Goal: Information Seeking & Learning: Learn about a topic

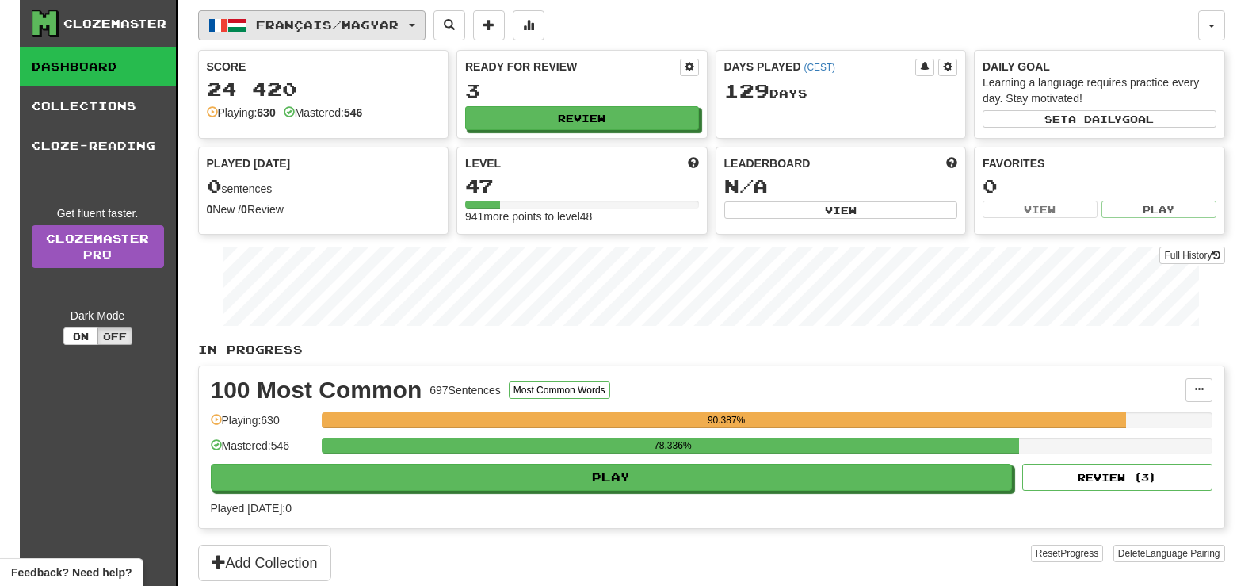
click at [369, 22] on span "Français / Magyar" at bounding box center [327, 24] width 143 height 13
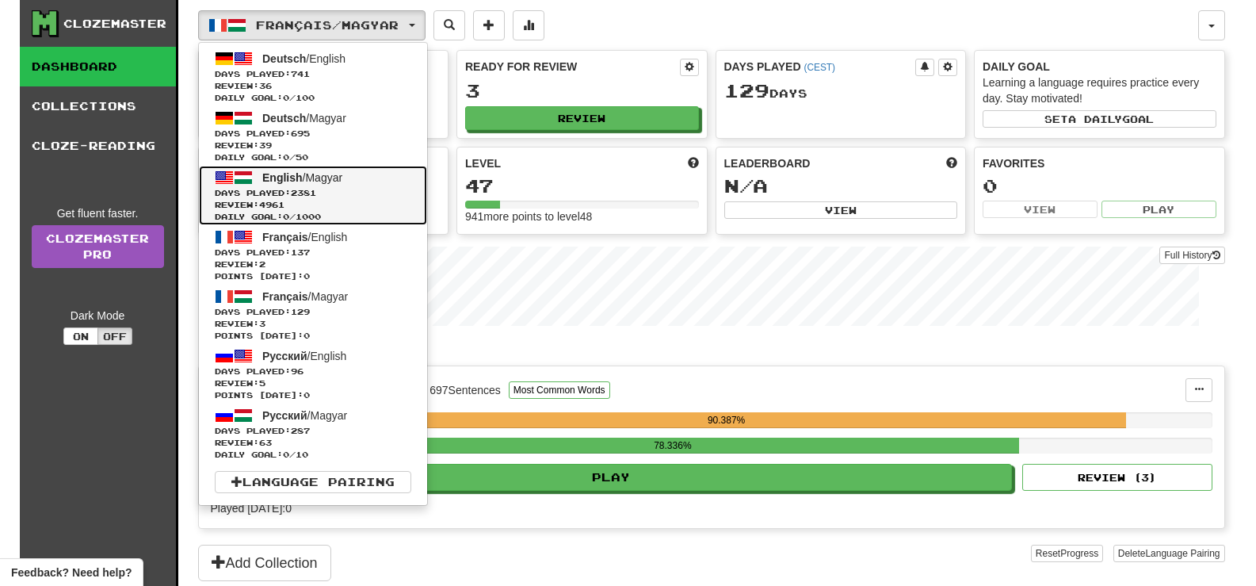
click at [378, 189] on span "Days Played: 2381" at bounding box center [313, 193] width 197 height 12
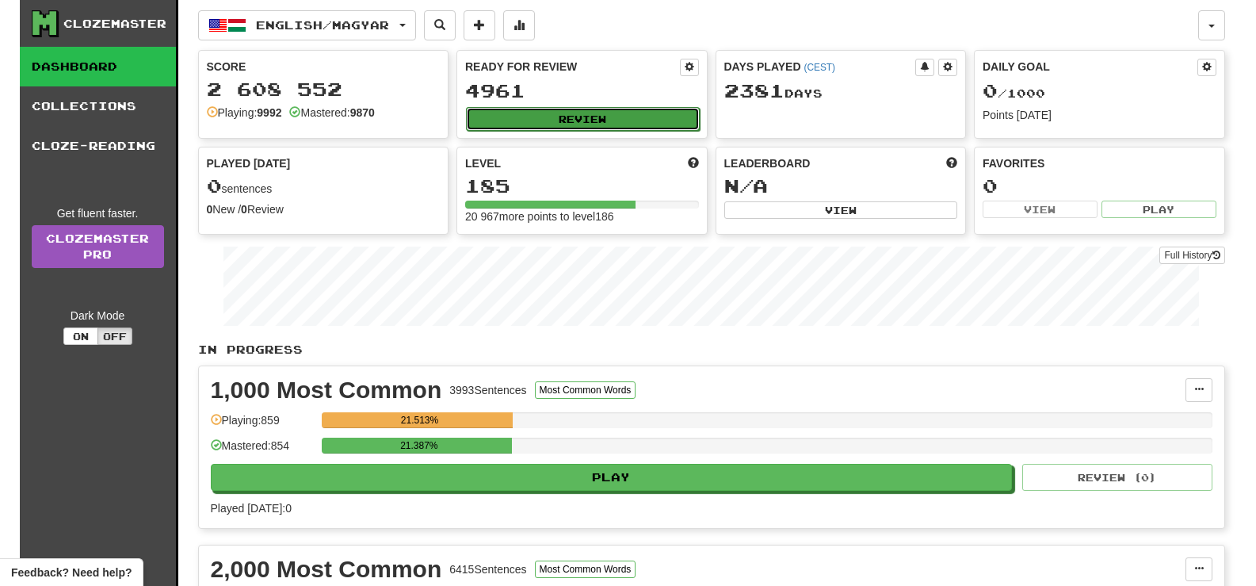
click at [503, 119] on button "Review" at bounding box center [583, 119] width 234 height 24
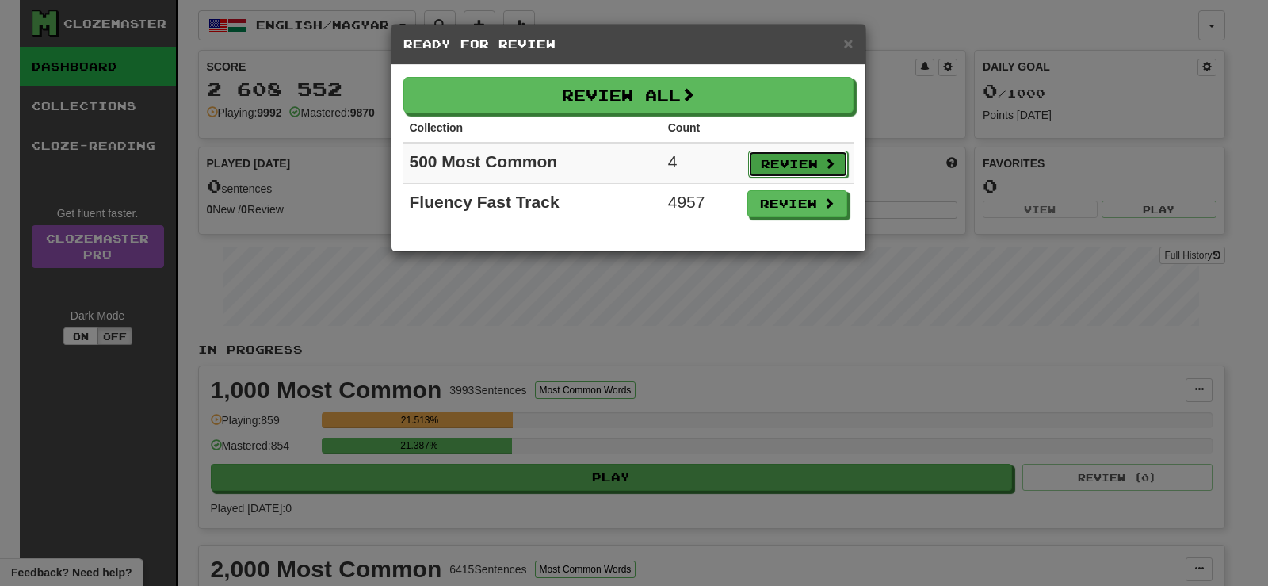
click at [815, 165] on button "Review" at bounding box center [798, 164] width 100 height 27
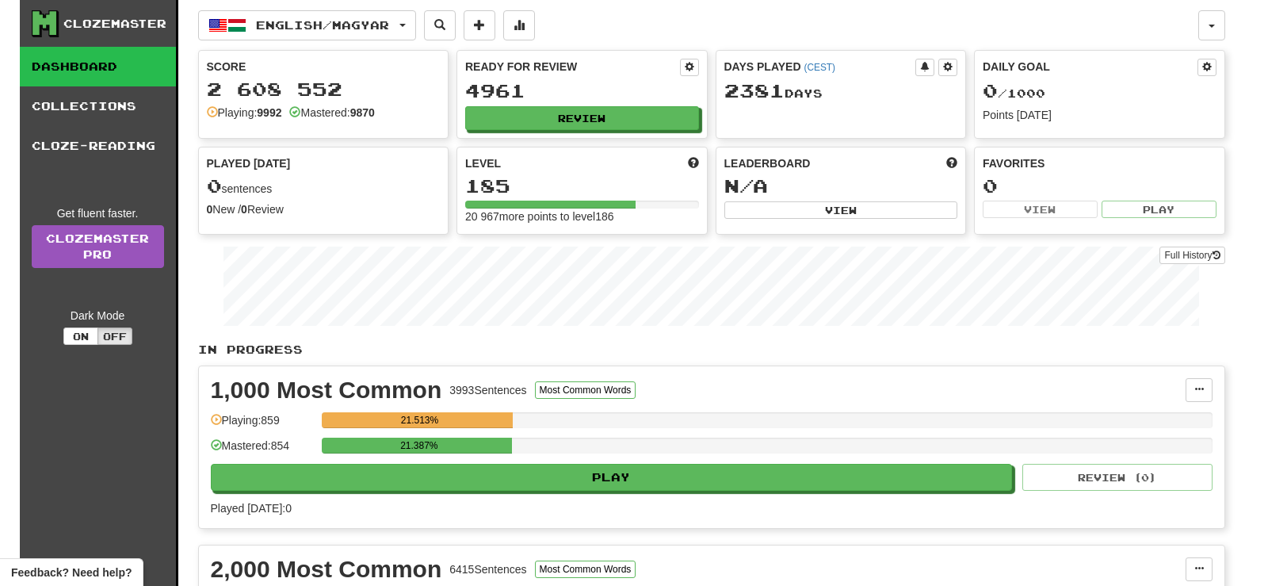
select select "**"
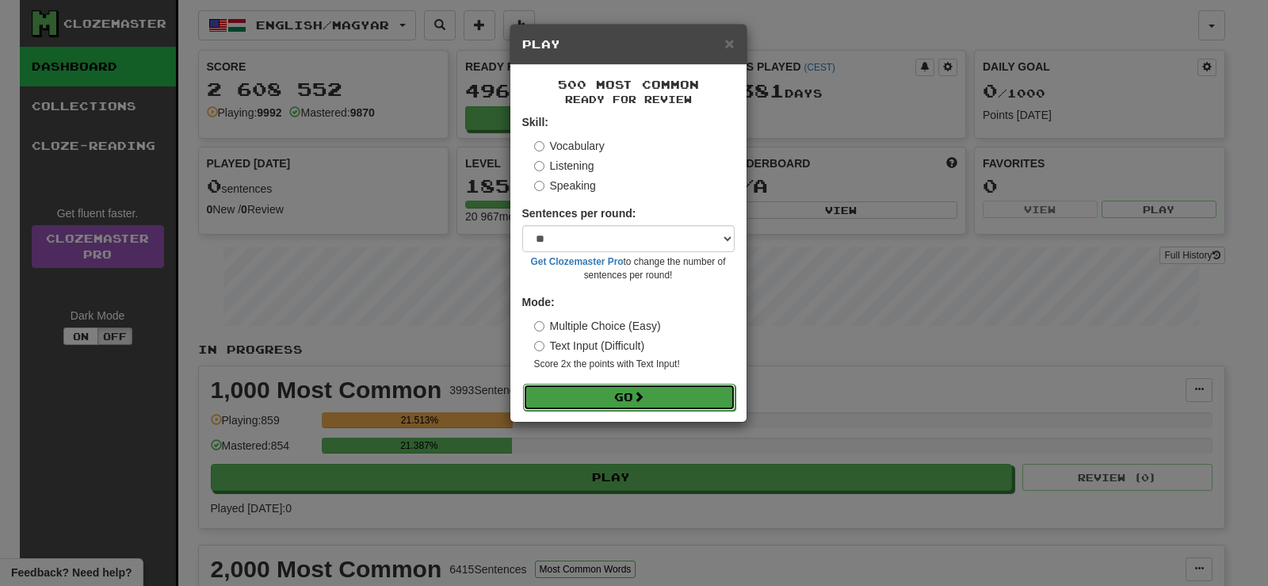
click at [624, 392] on button "Go" at bounding box center [629, 397] width 212 height 27
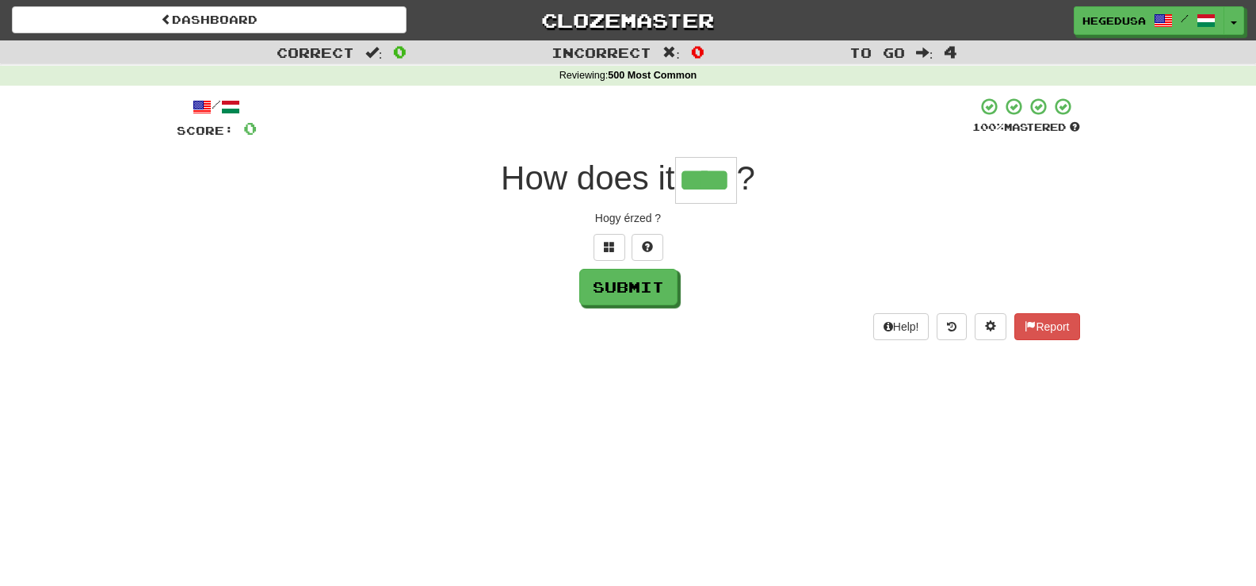
type input "****"
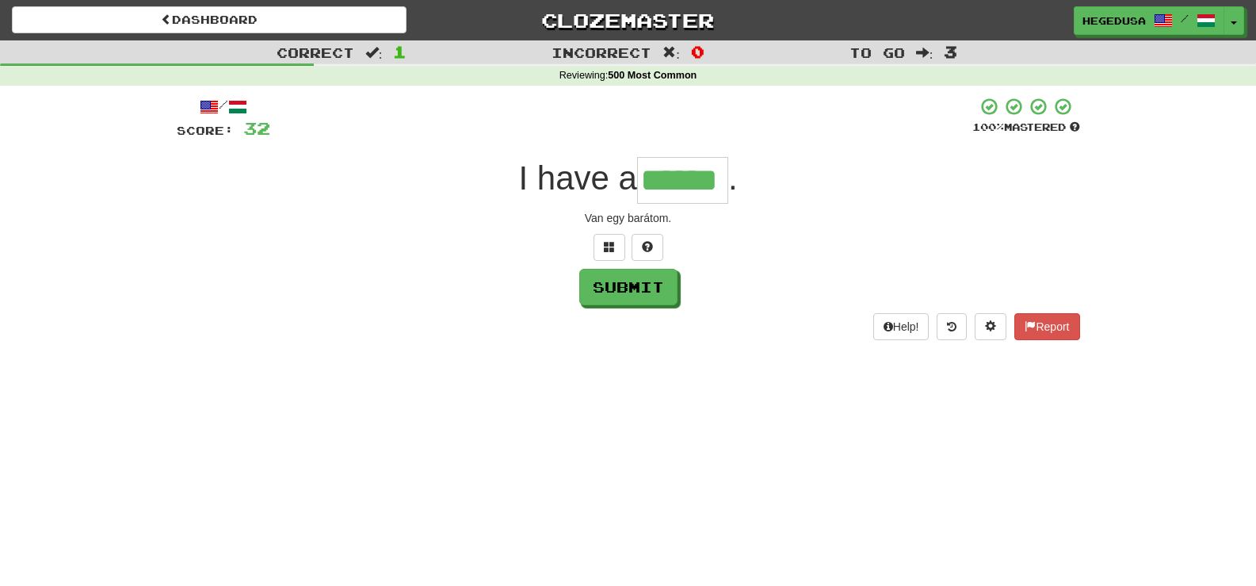
type input "******"
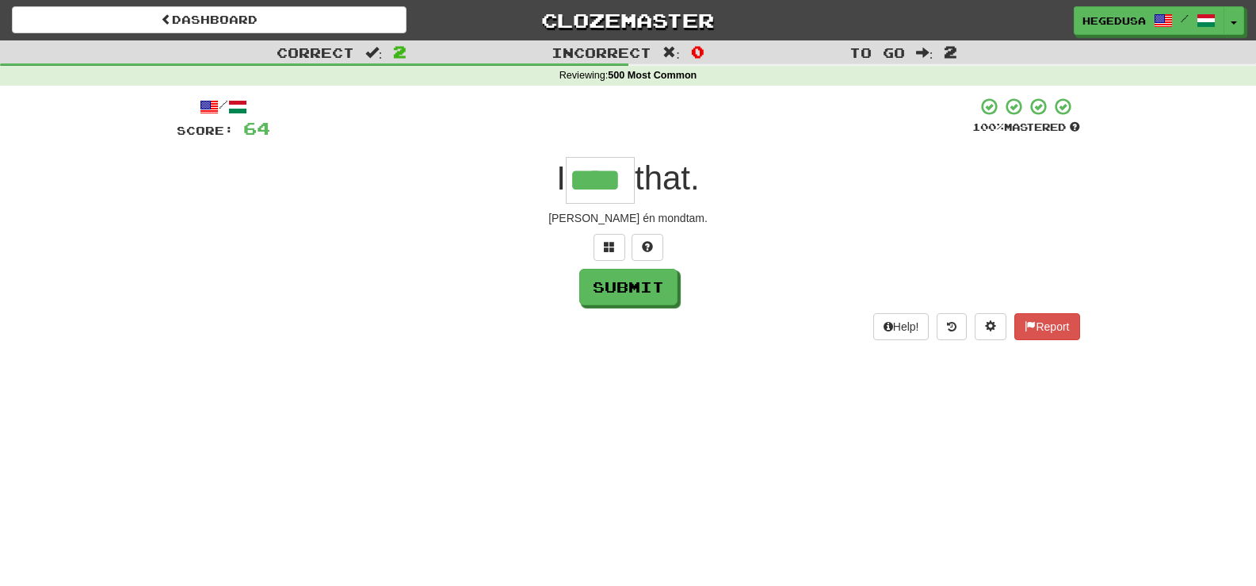
type input "****"
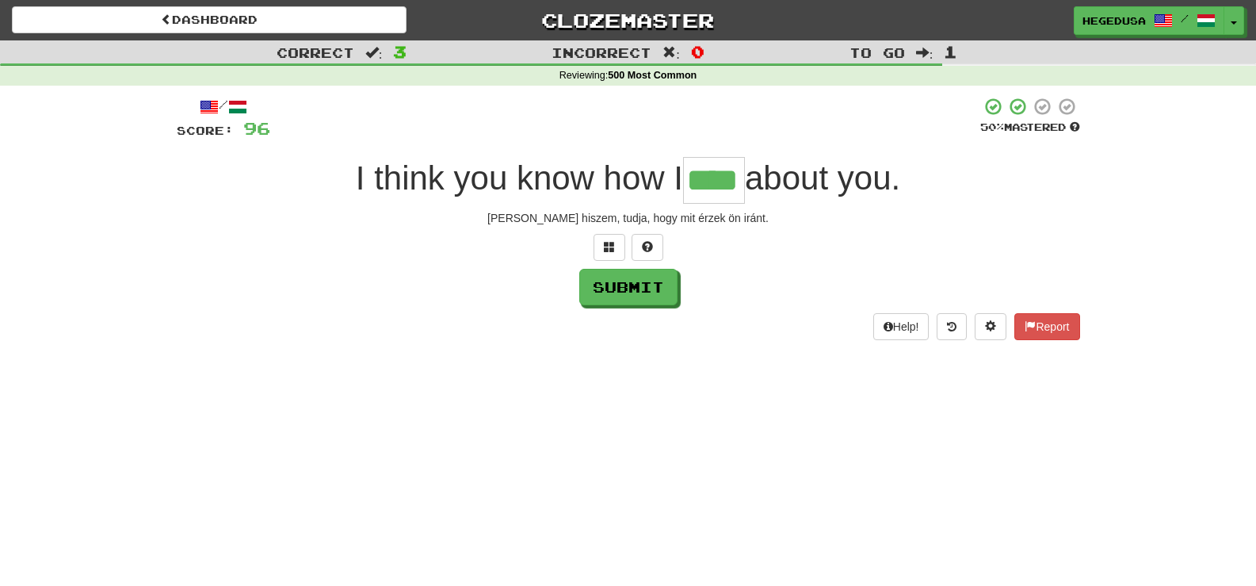
type input "****"
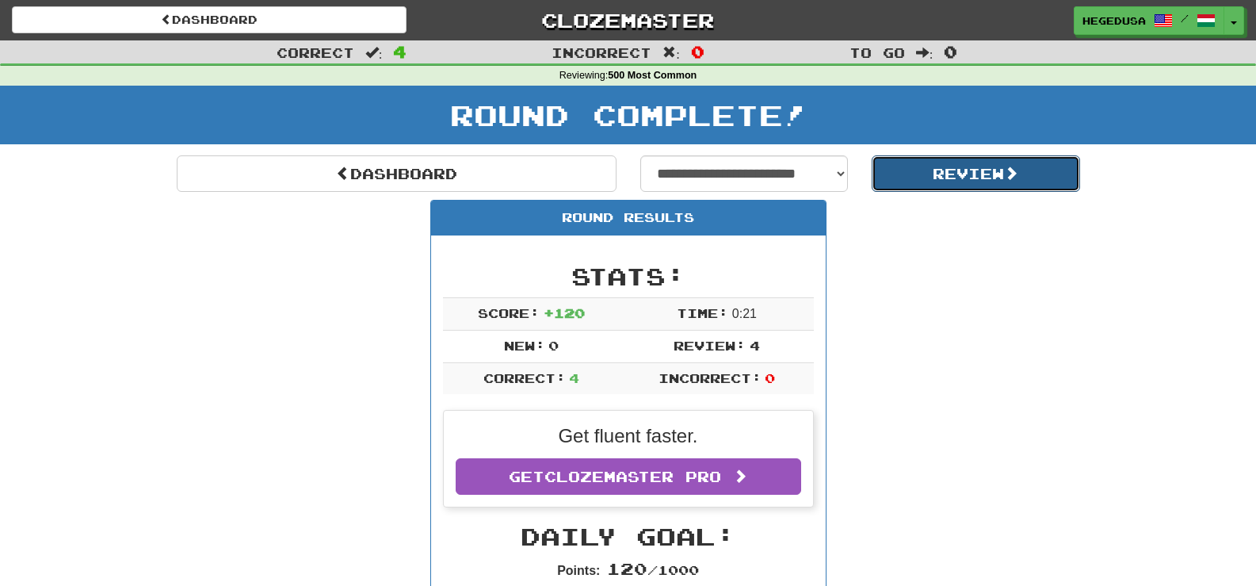
click at [1000, 174] on button "Review" at bounding box center [976, 173] width 208 height 36
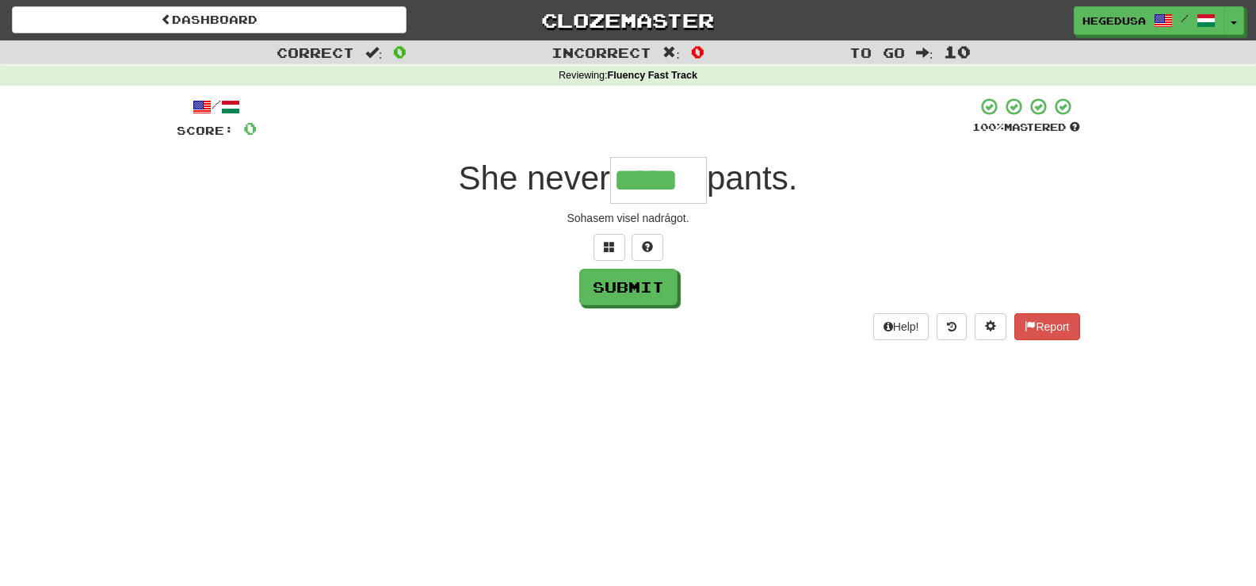
type input "*****"
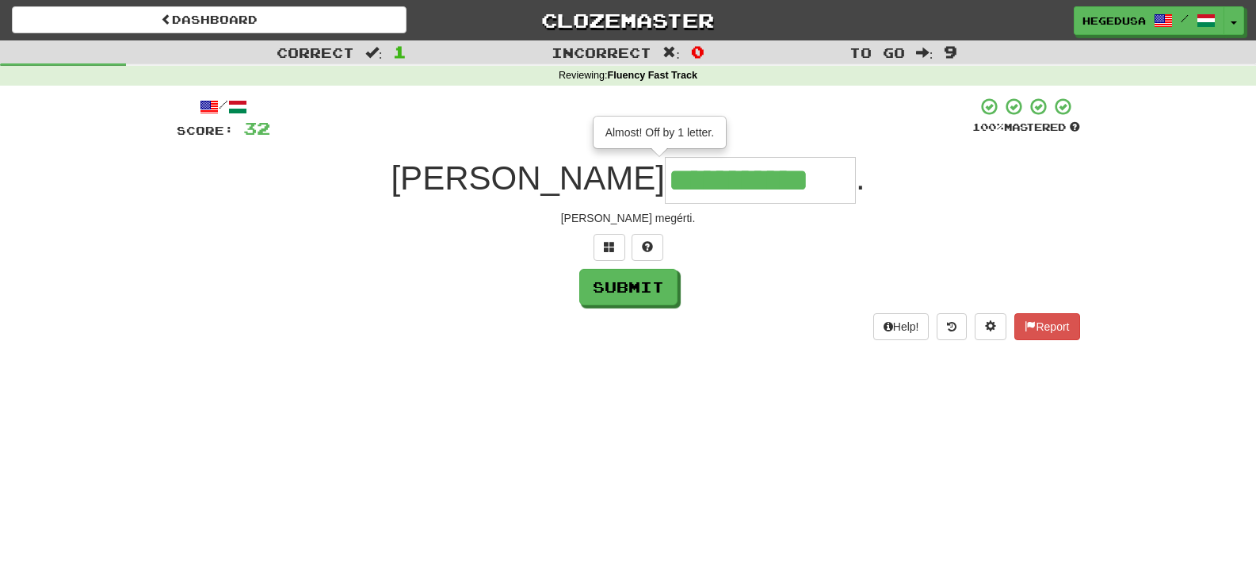
type input "**********"
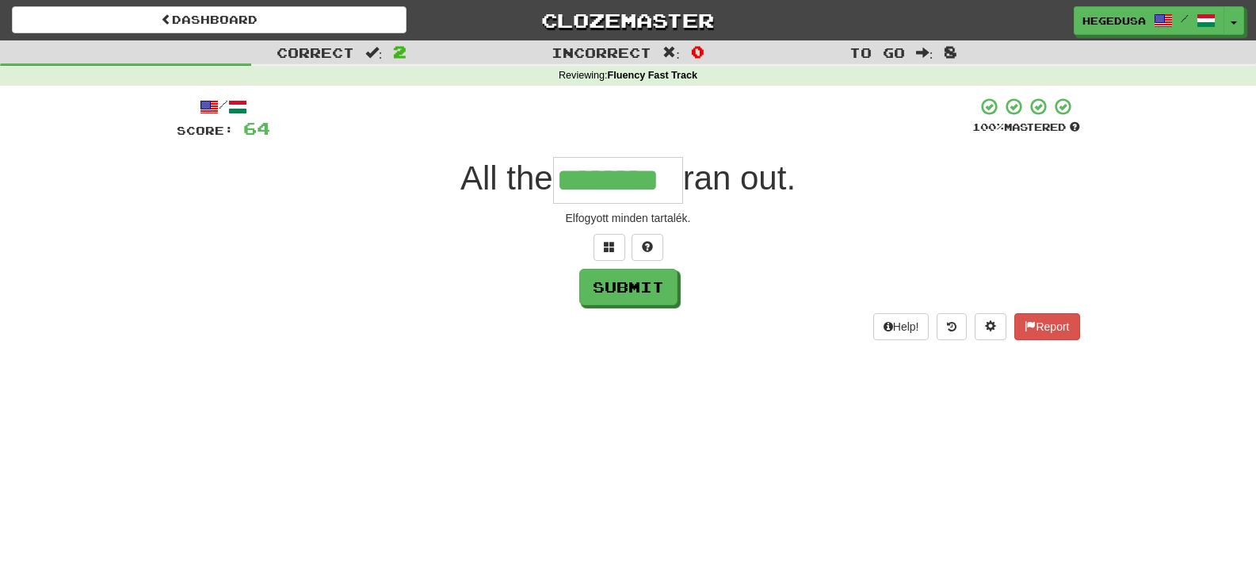
type input "********"
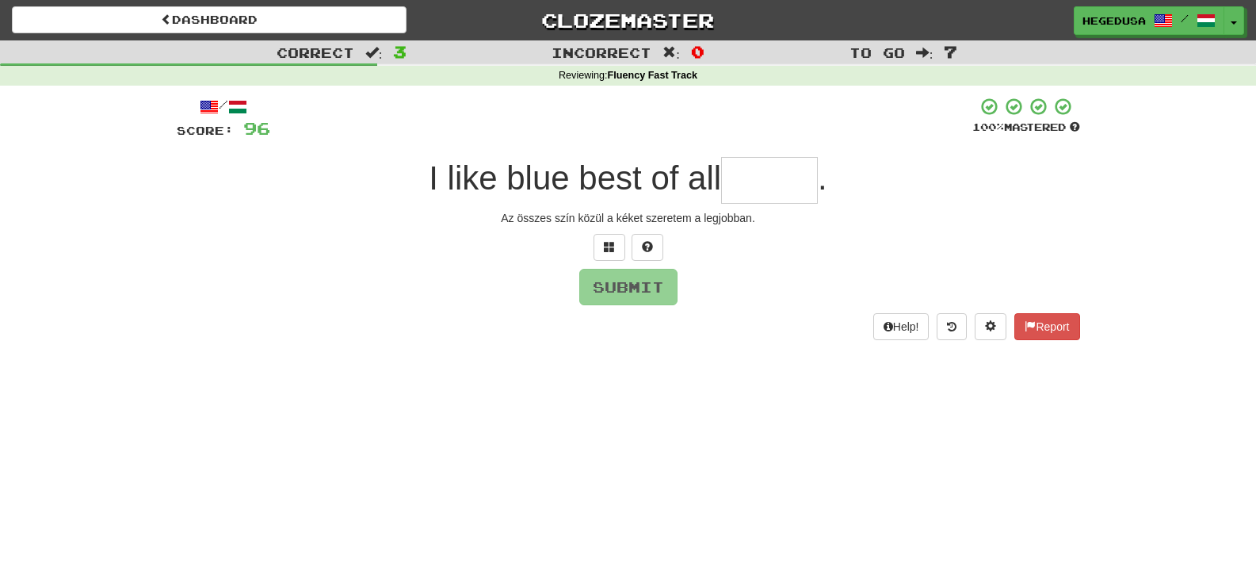
type input "*"
type input "******"
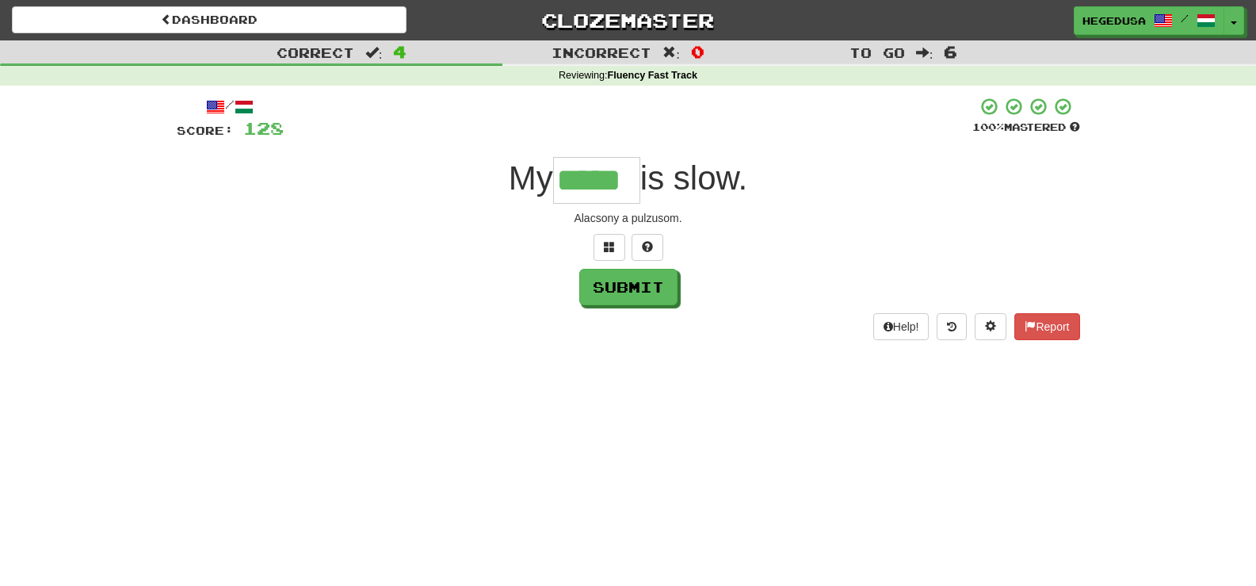
type input "*****"
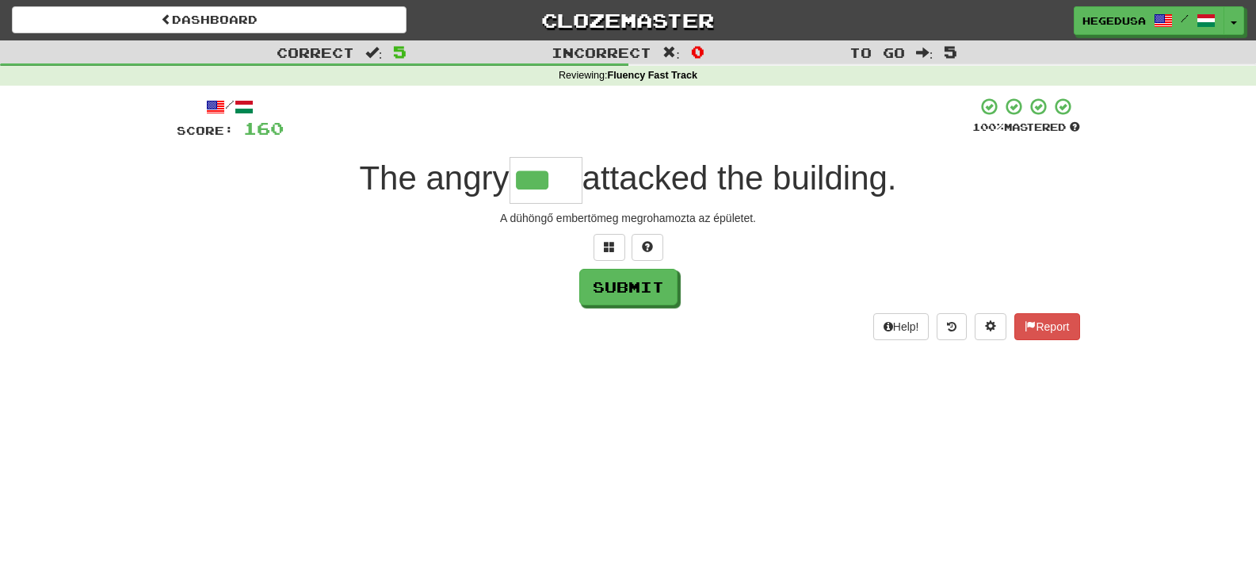
type input "***"
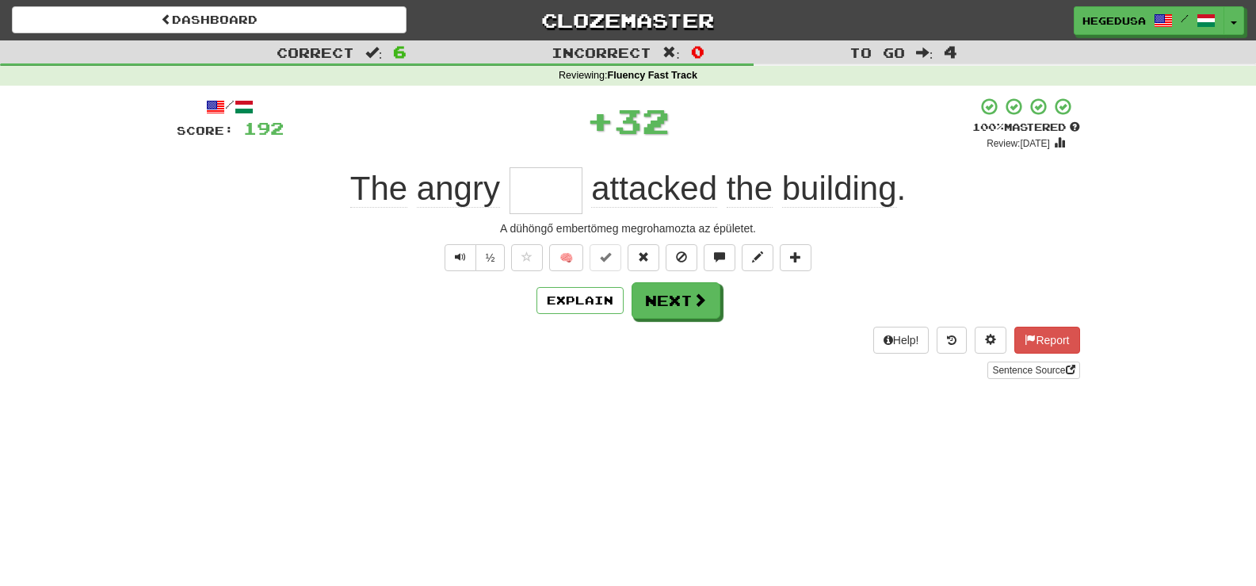
type input "*"
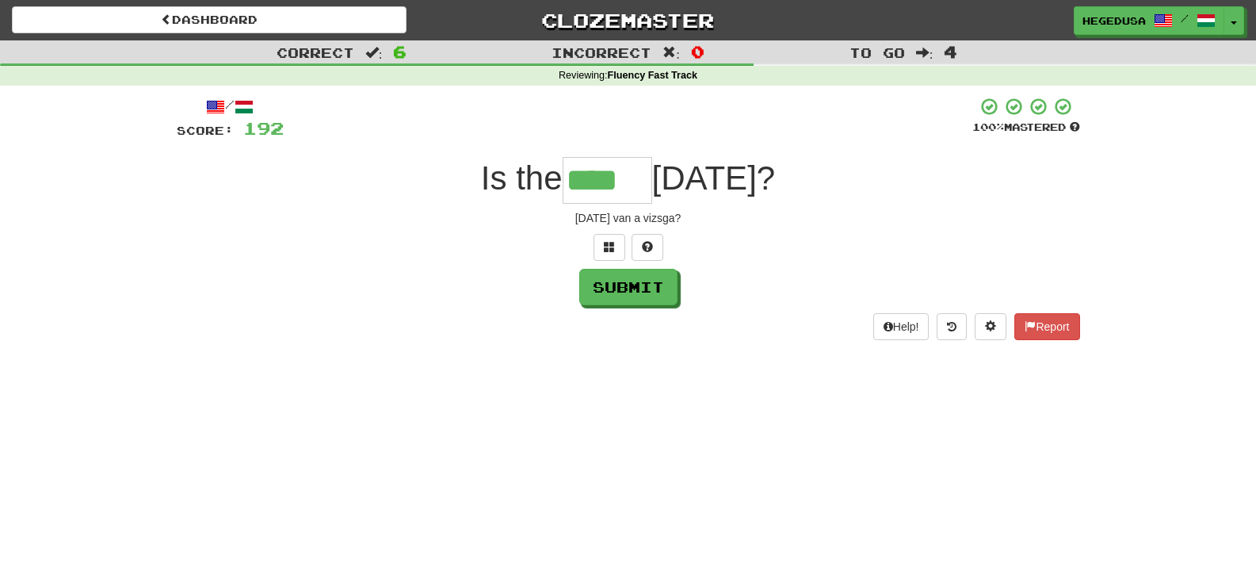
type input "****"
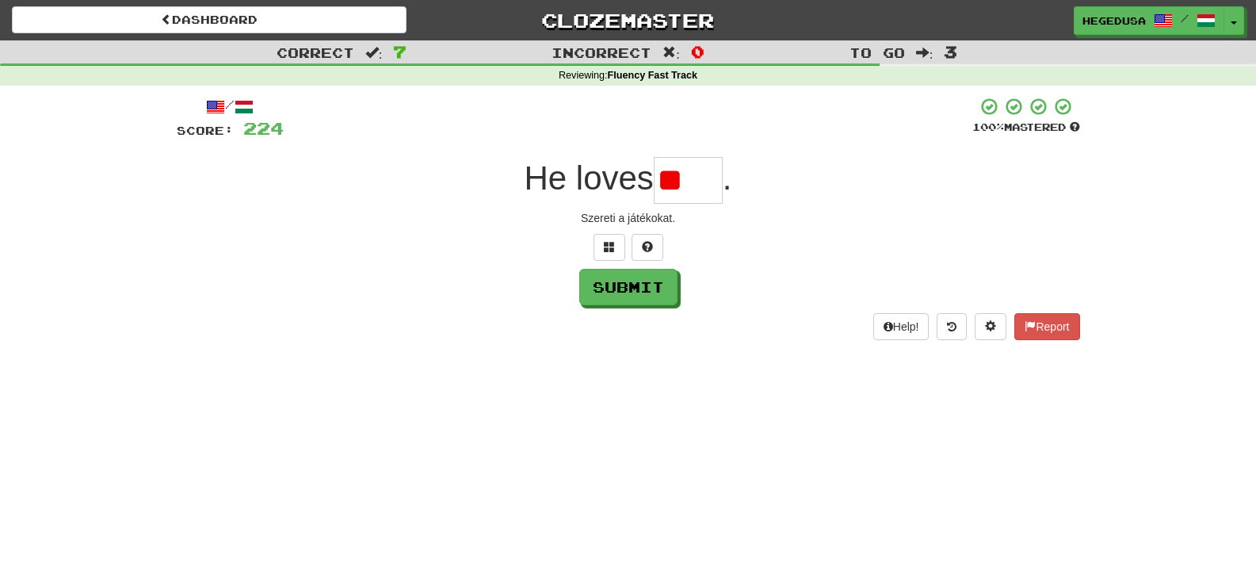
type input "*"
type input "****"
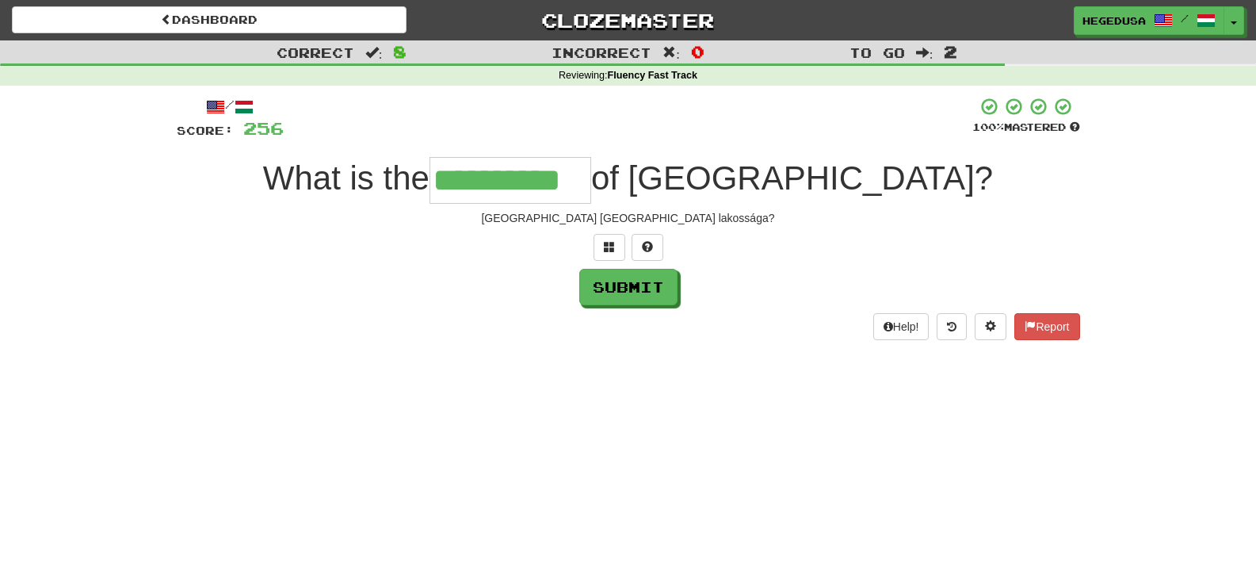
type input "**********"
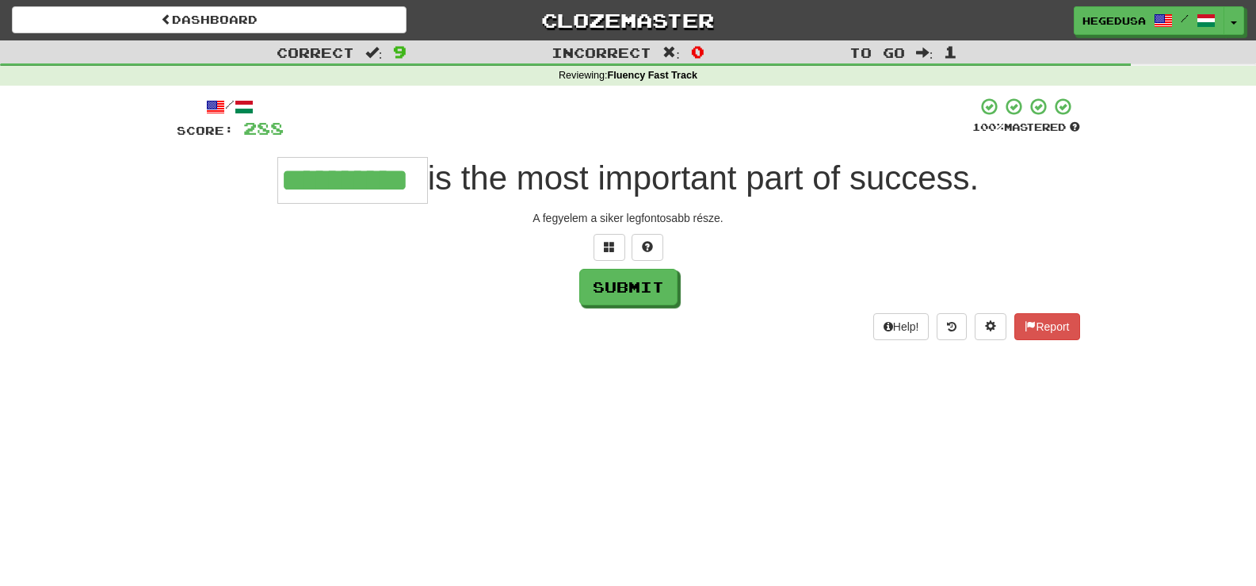
type input "**********"
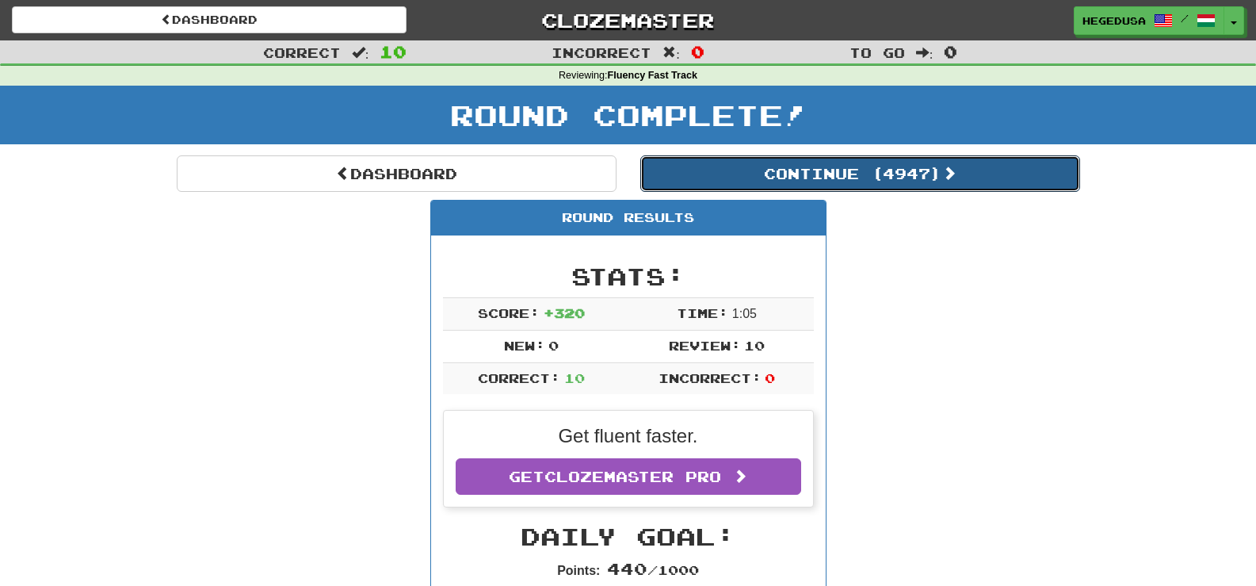
click at [967, 189] on button "Continue ( 4947 )" at bounding box center [860, 173] width 440 height 36
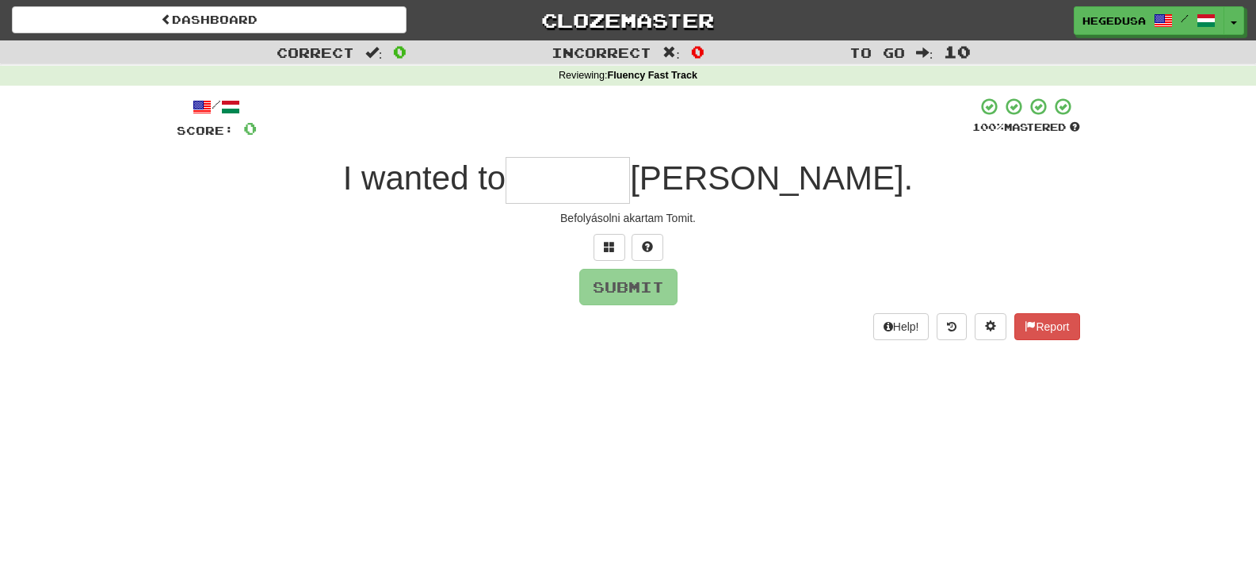
type input "*"
type input "*******"
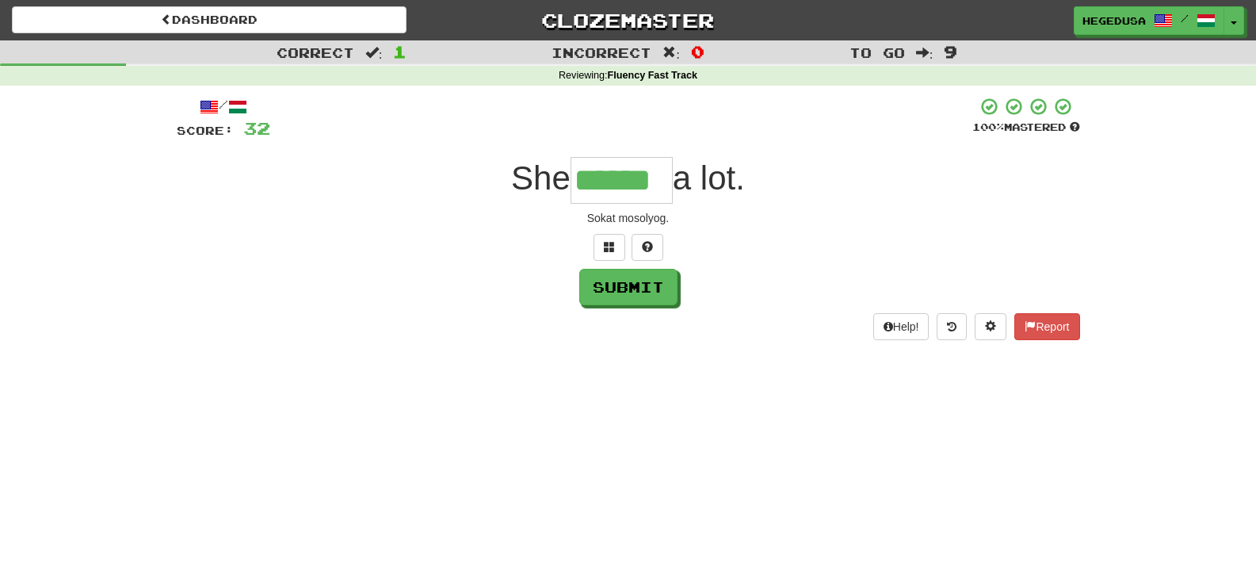
type input "******"
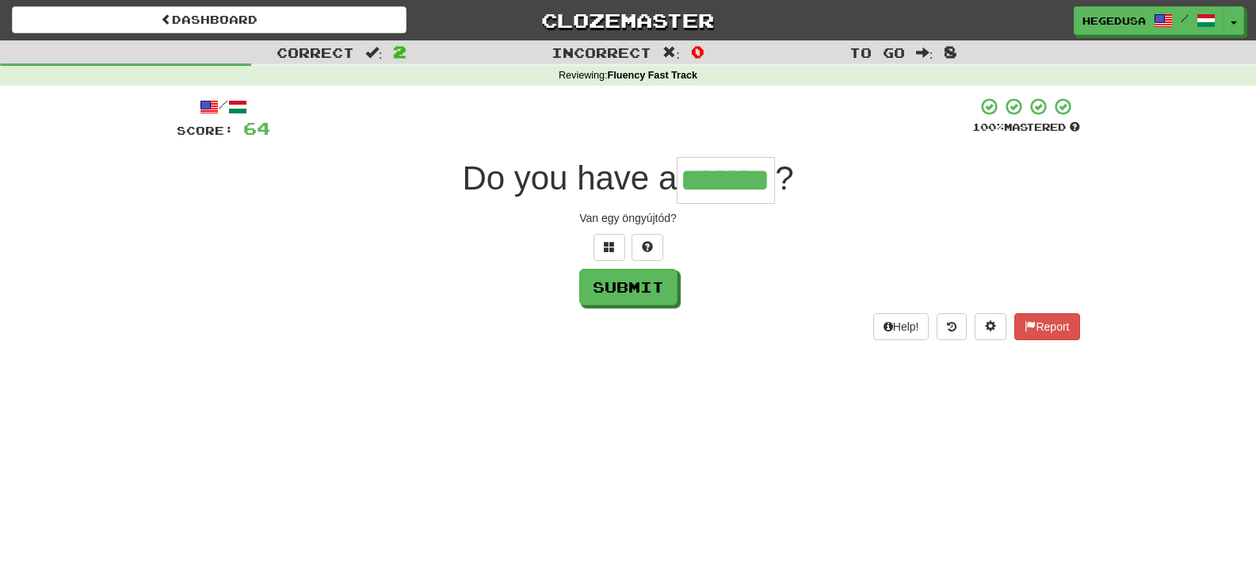
type input "*******"
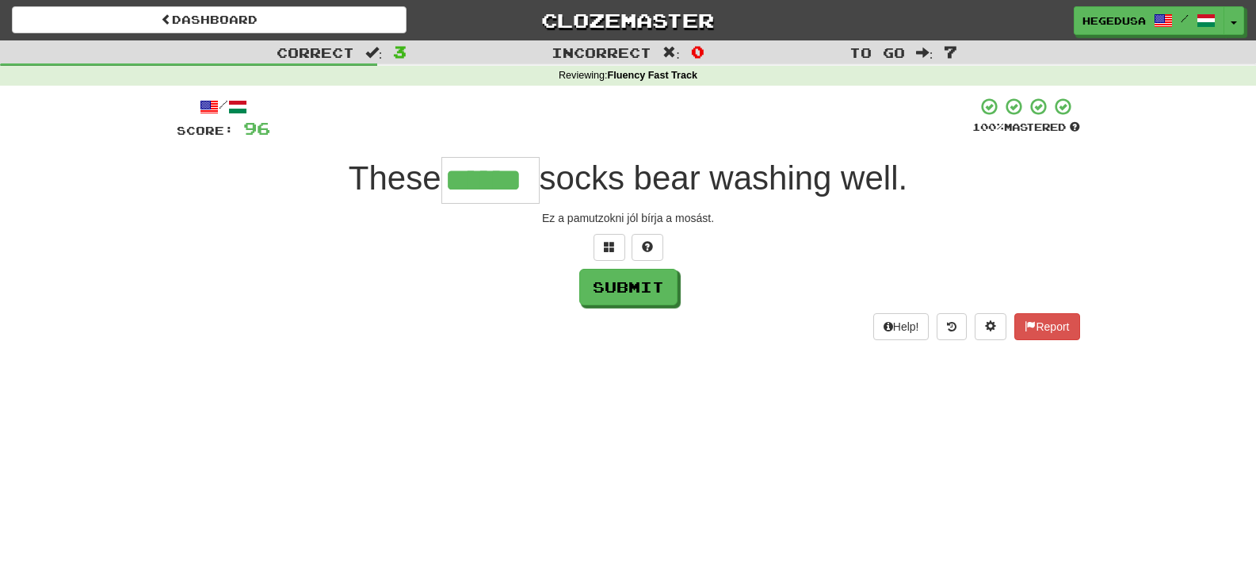
type input "******"
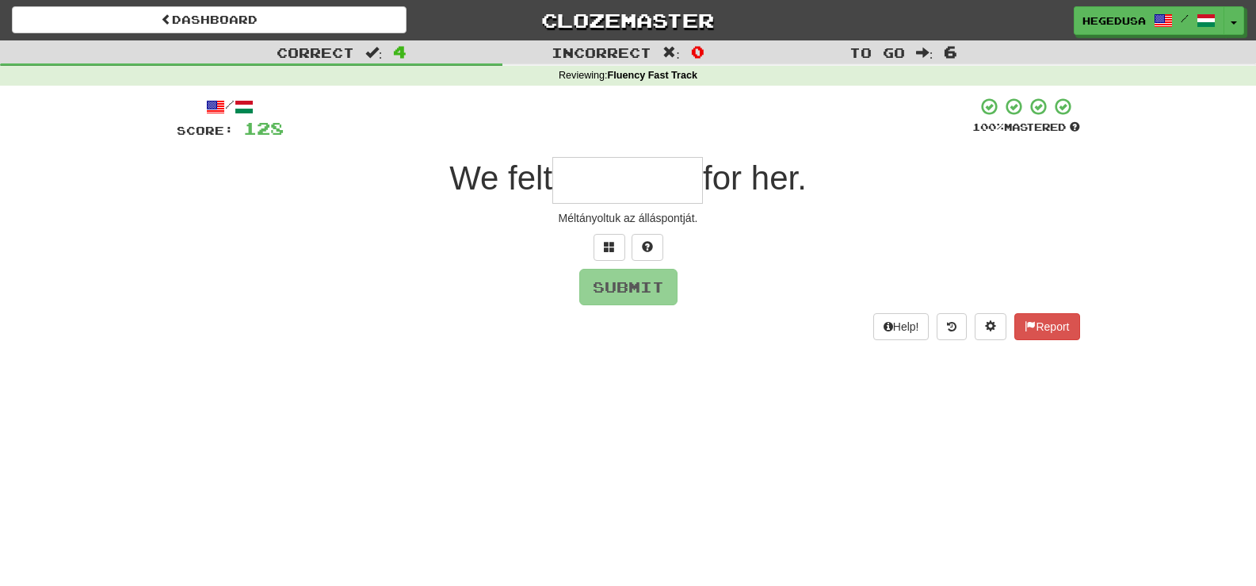
type input "*"
type input "********"
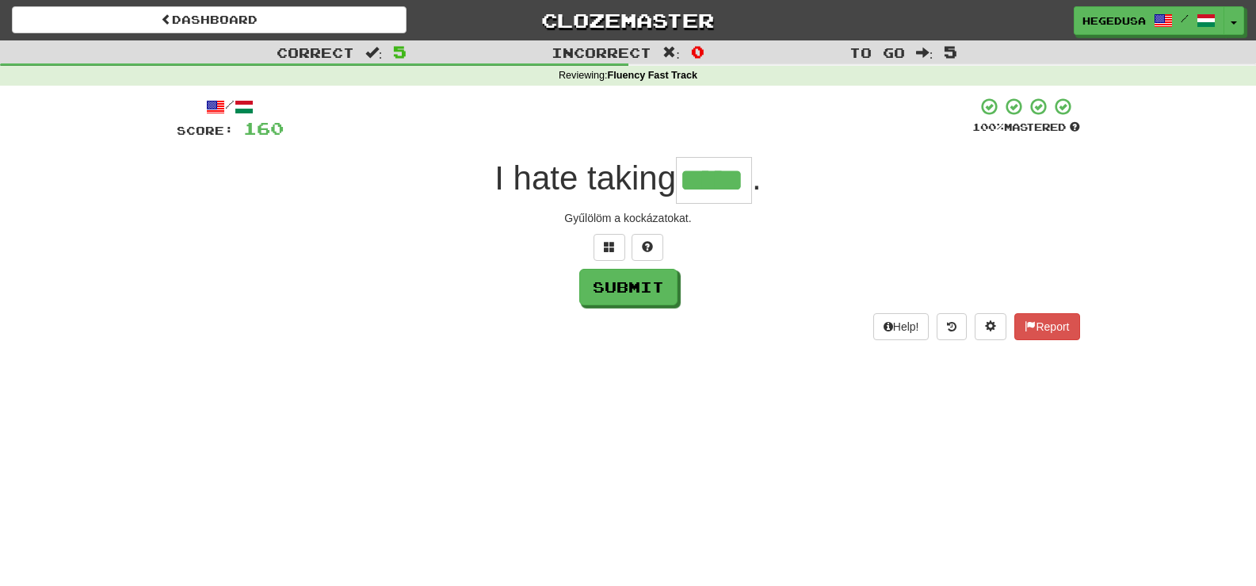
type input "*****"
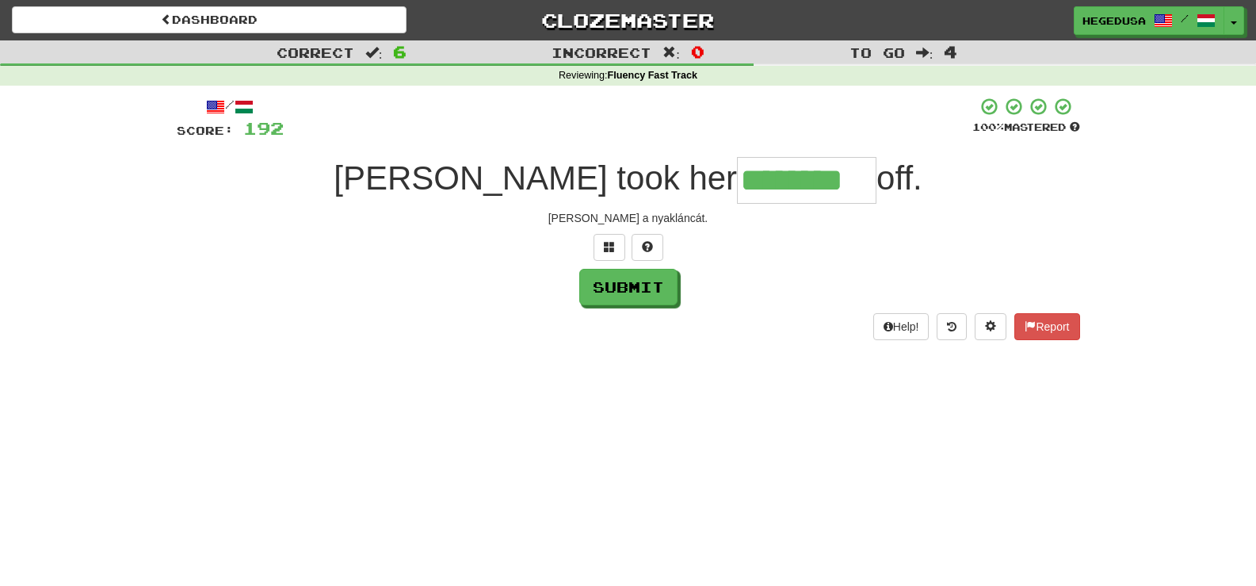
type input "********"
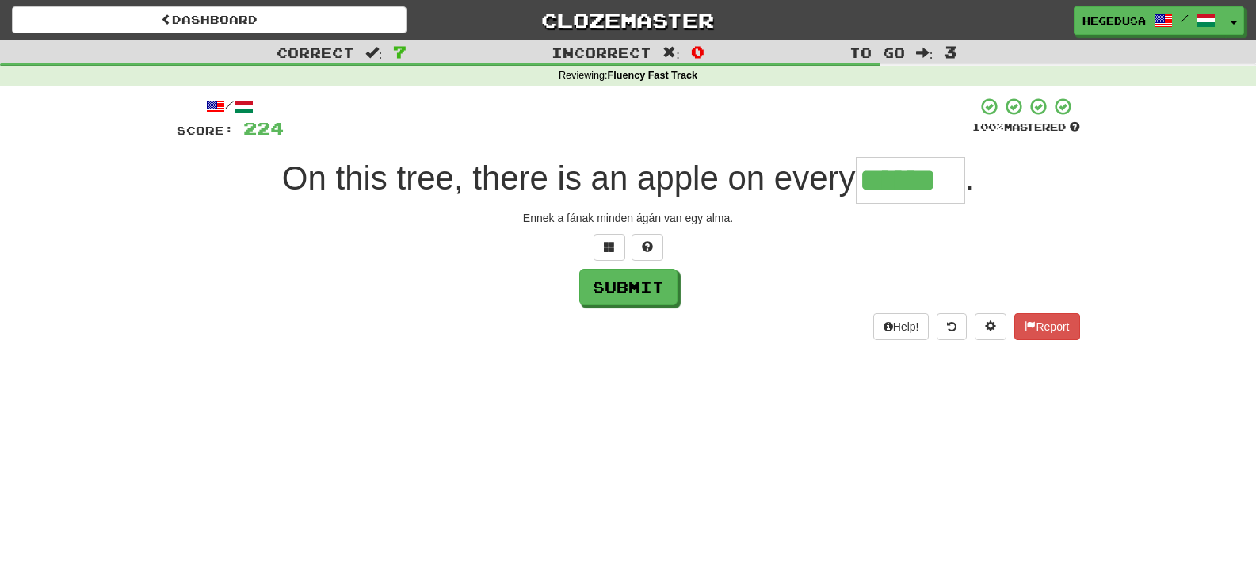
type input "******"
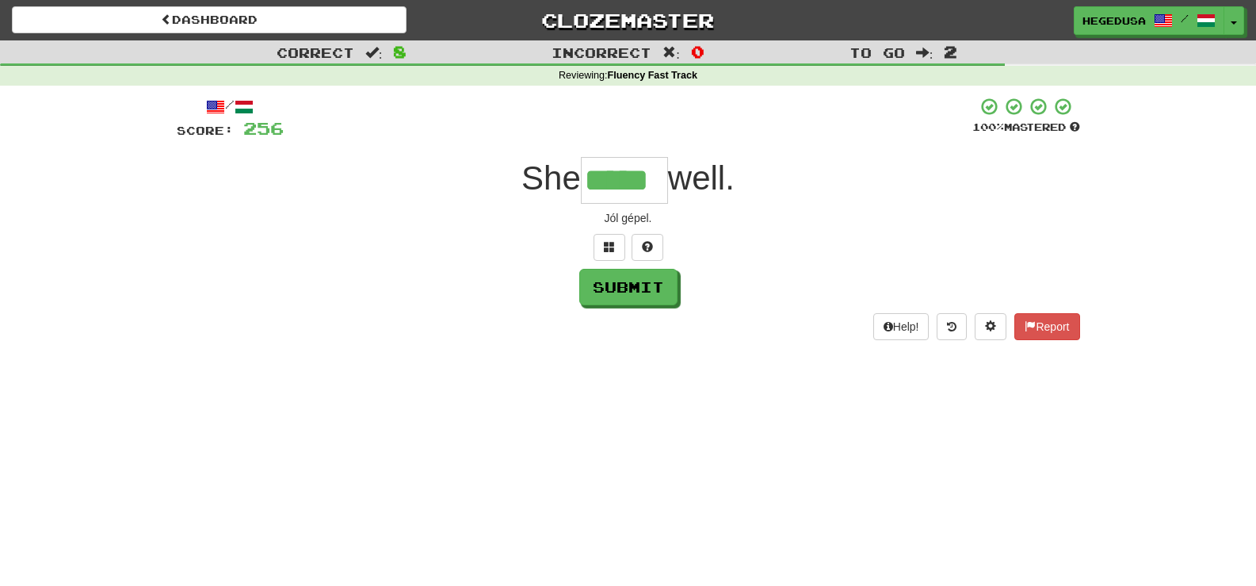
type input "*****"
type input "*******"
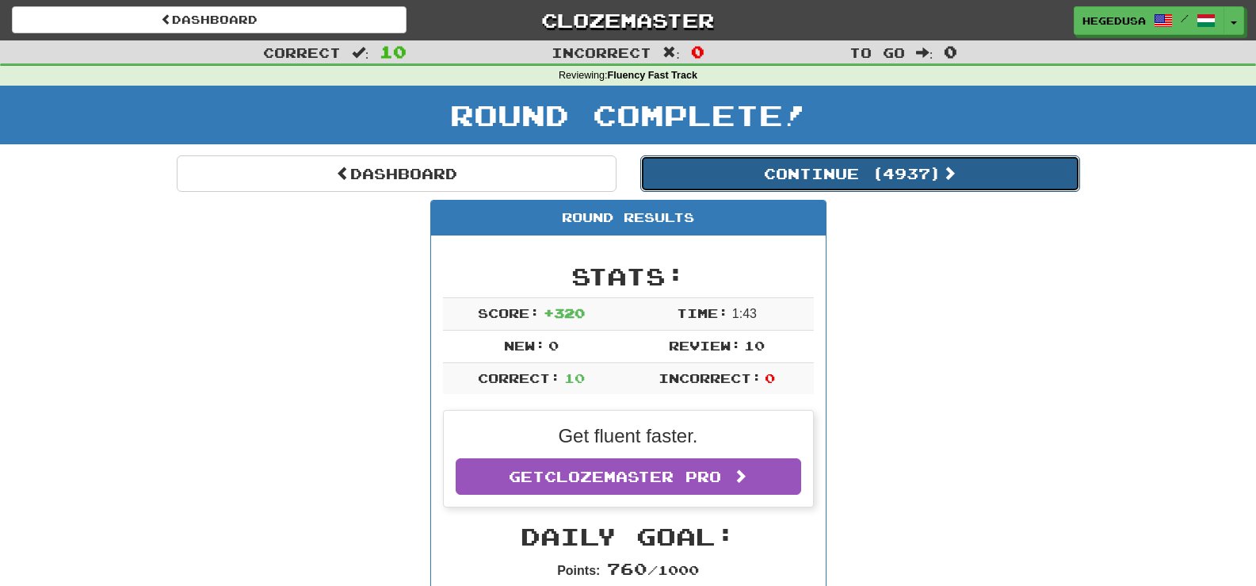
click at [952, 179] on span at bounding box center [949, 173] width 14 height 14
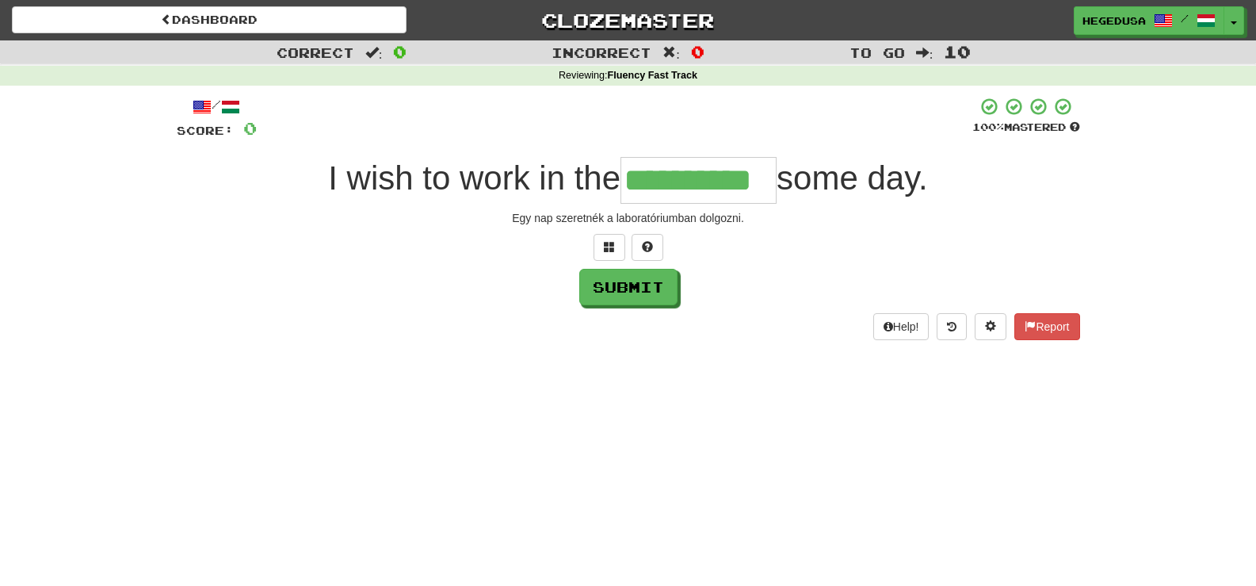
type input "**********"
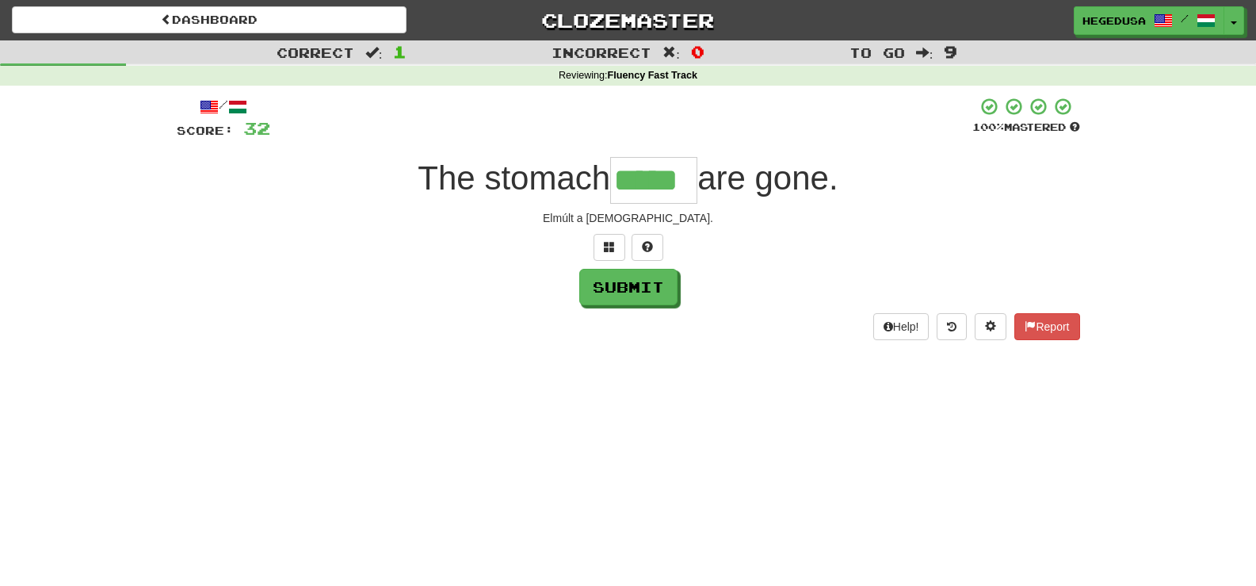
type input "*****"
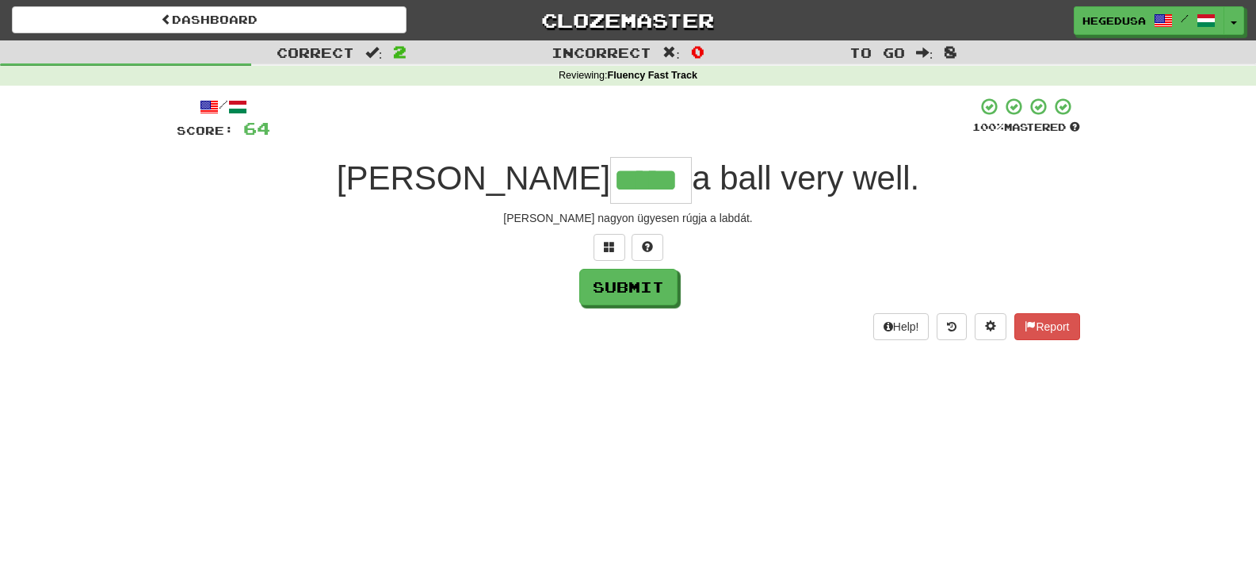
type input "*****"
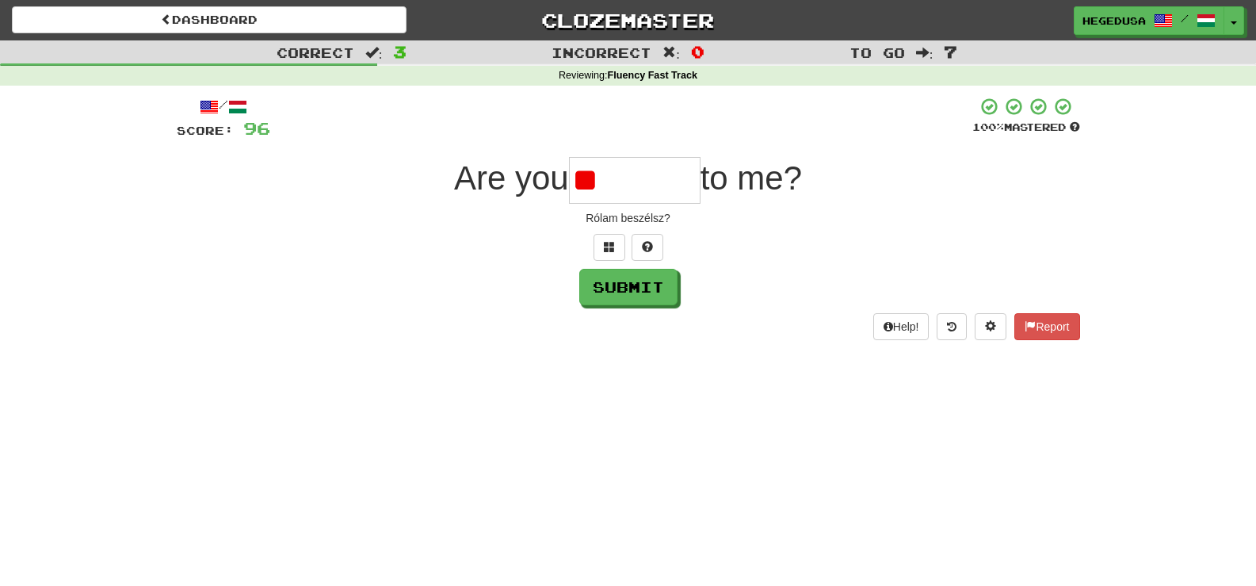
type input "*"
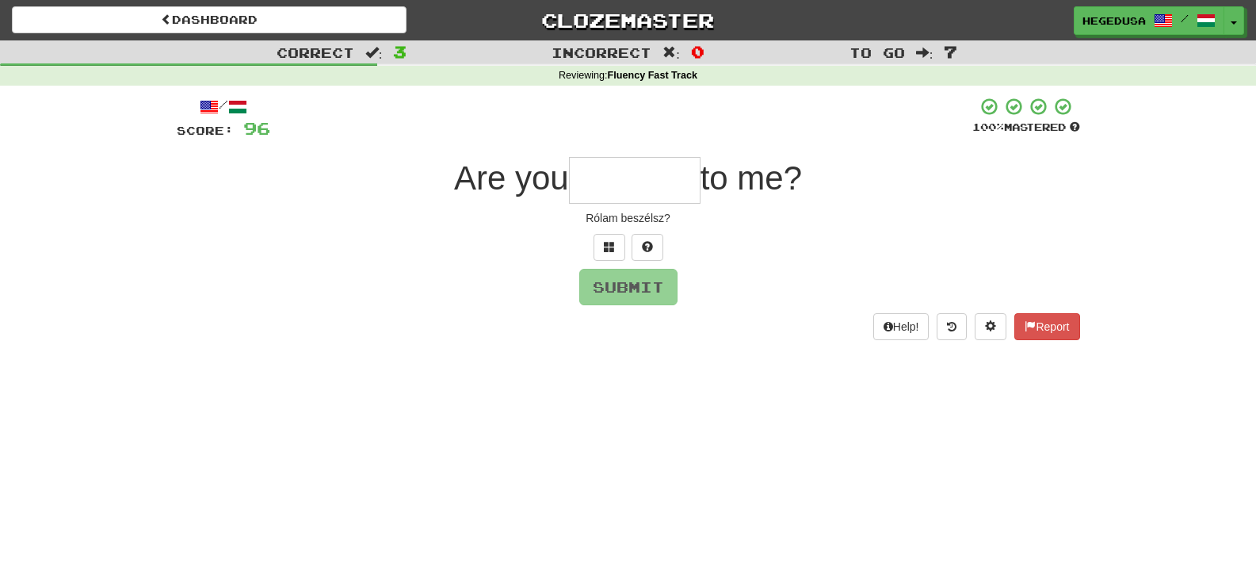
type input "*"
type input "*********"
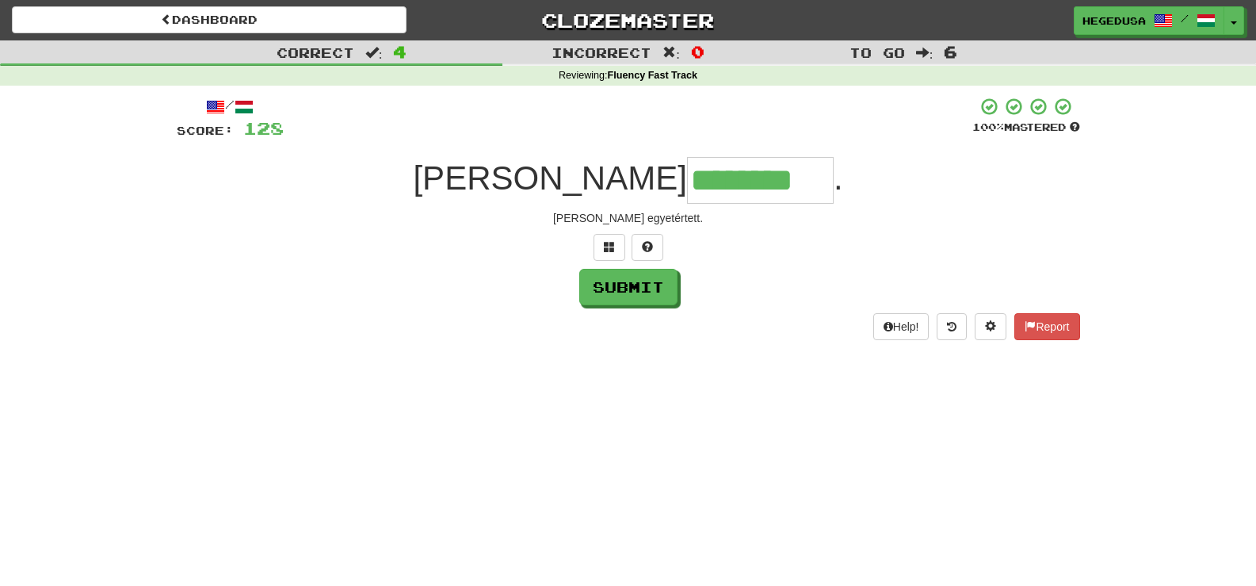
type input "********"
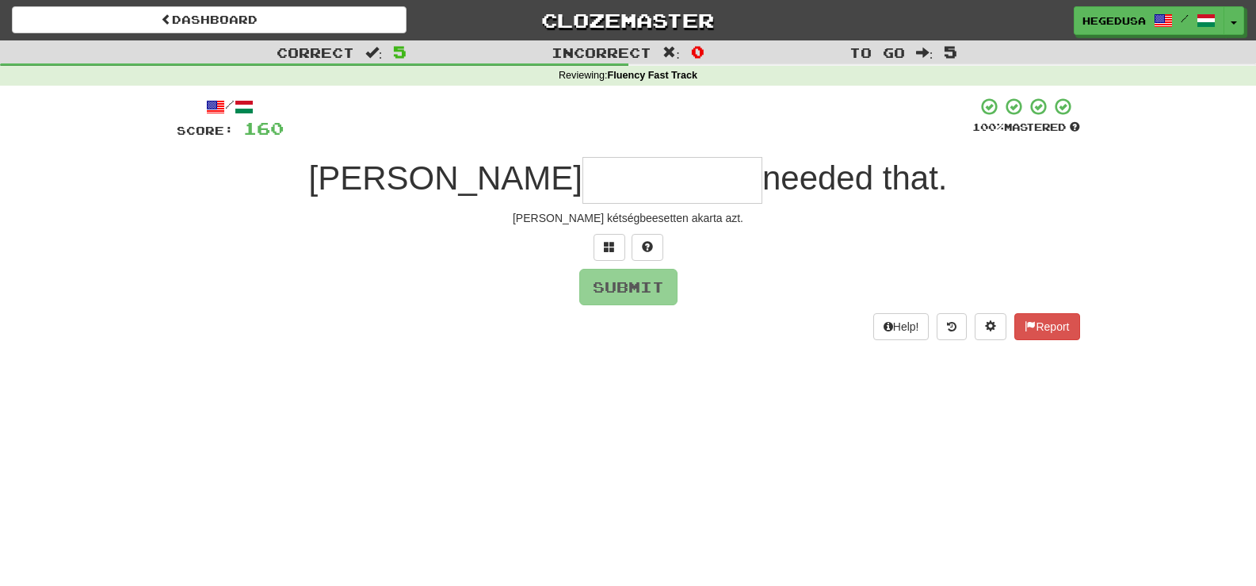
type input "*"
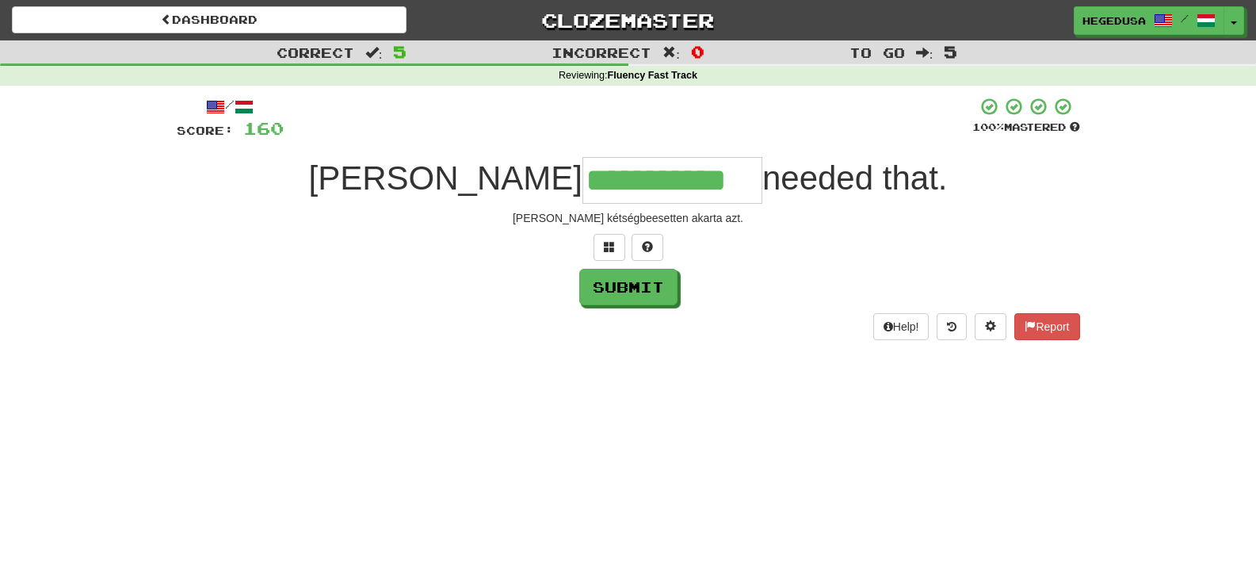
type input "**********"
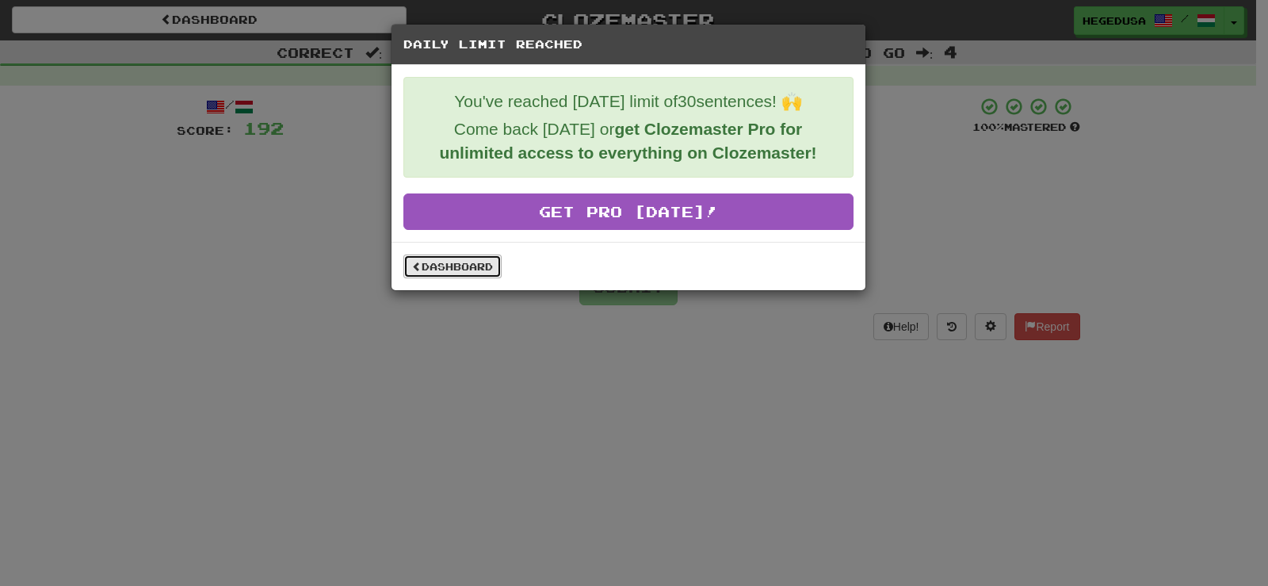
click at [424, 258] on link "Dashboard" at bounding box center [452, 266] width 98 height 24
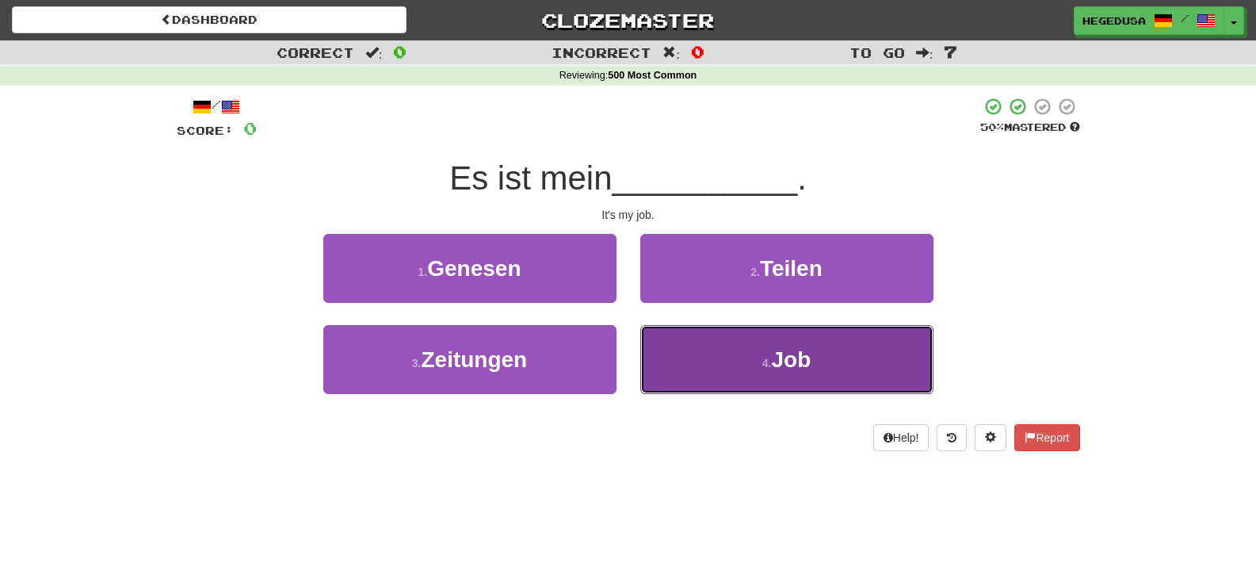
click at [700, 360] on button "4 . Job" at bounding box center [786, 359] width 293 height 69
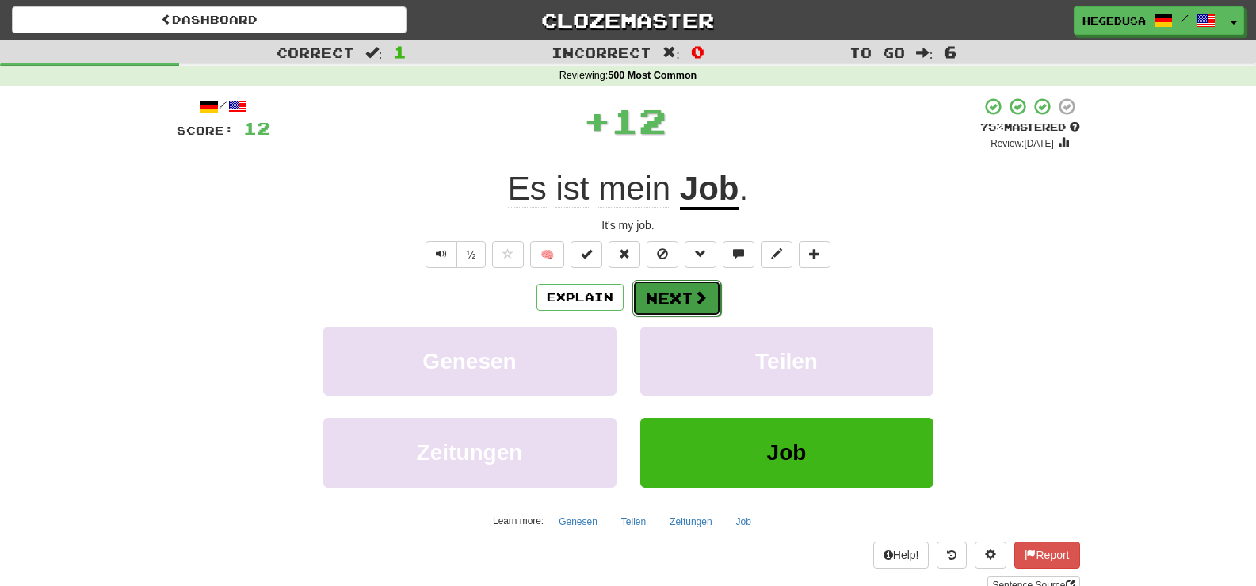
click at [640, 297] on button "Next" at bounding box center [677, 298] width 89 height 36
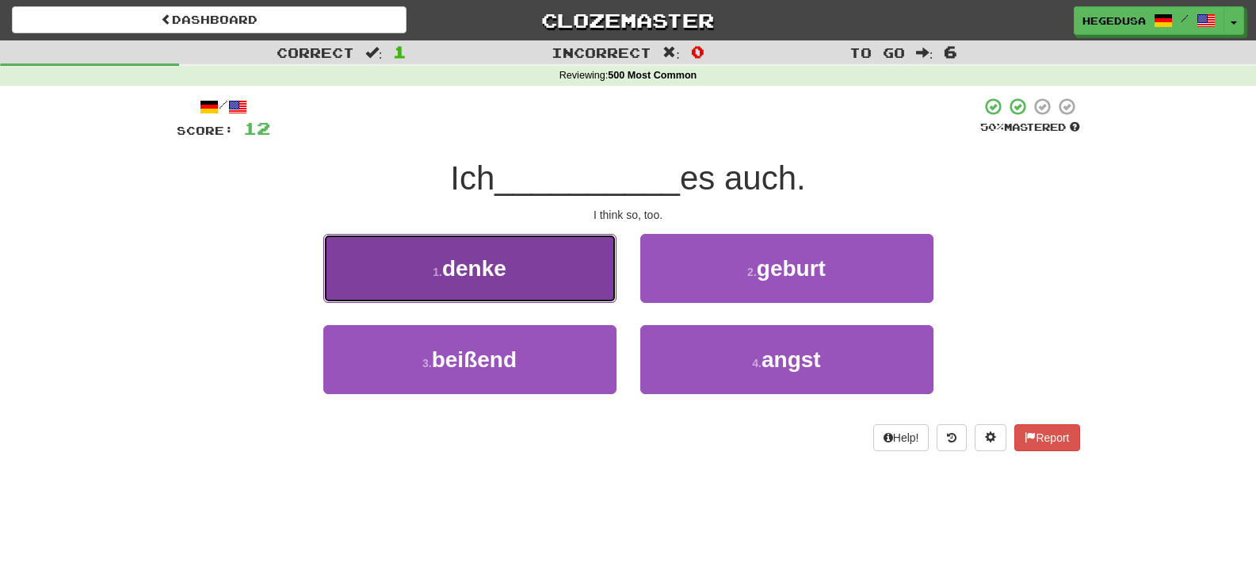
click at [539, 269] on button "1 . denke" at bounding box center [469, 268] width 293 height 69
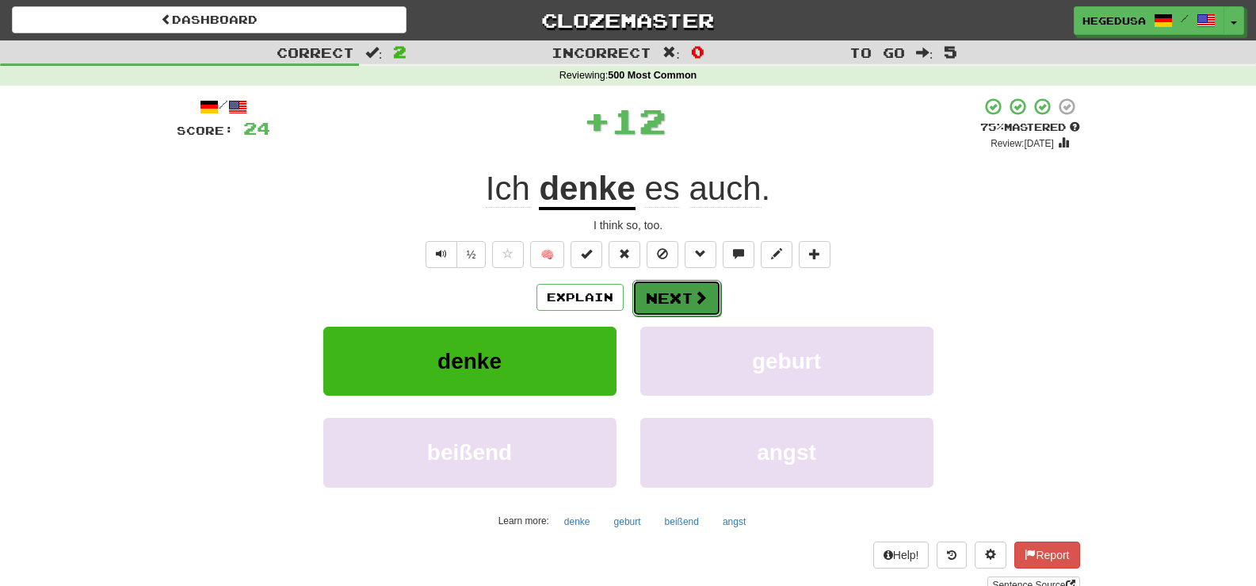
click at [685, 289] on button "Next" at bounding box center [677, 298] width 89 height 36
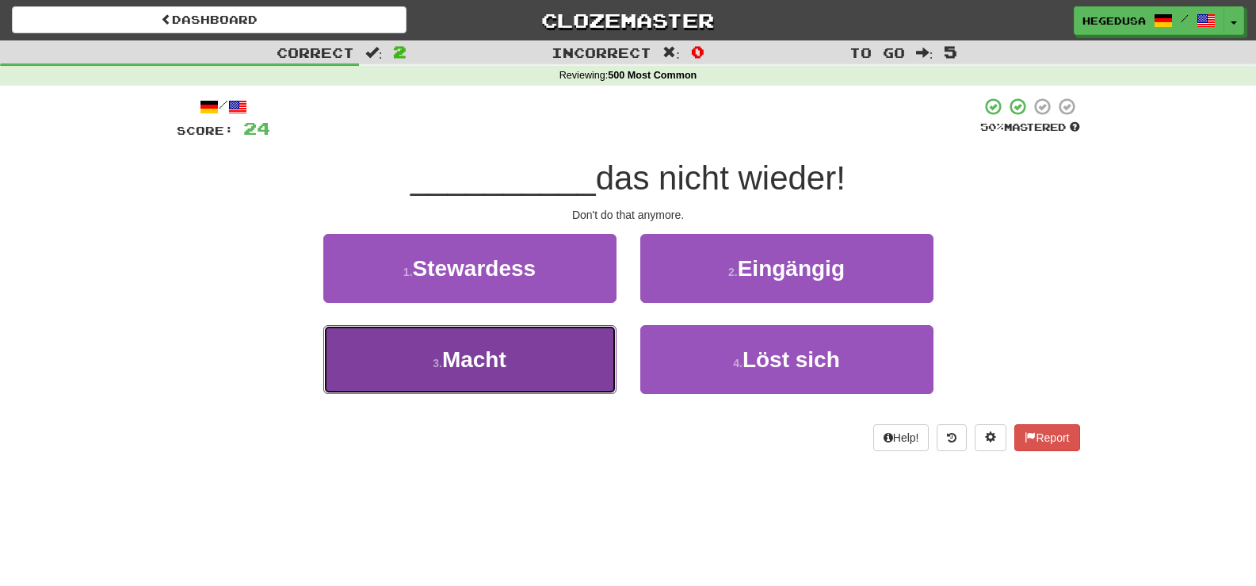
click at [568, 361] on button "3 . Macht" at bounding box center [469, 359] width 293 height 69
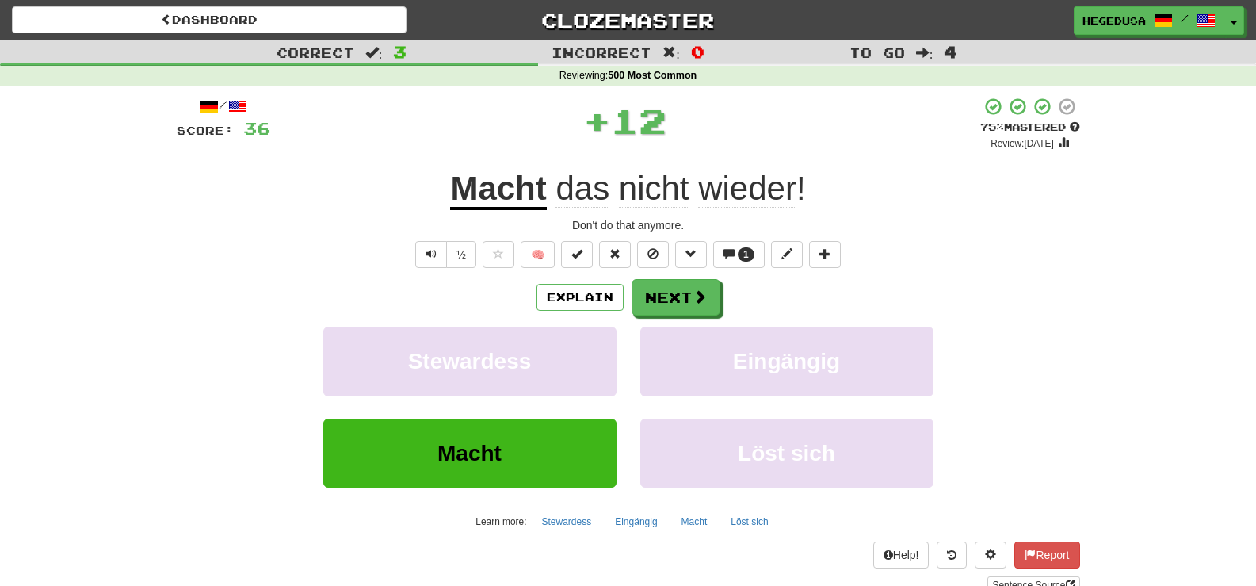
click at [686, 275] on div "/ Score: 36 + 12 75 % Mastered Review: 2025-10-15 Macht das nicht wieder ! Don'…" at bounding box center [629, 345] width 904 height 497
click at [681, 287] on button "Next" at bounding box center [677, 298] width 89 height 36
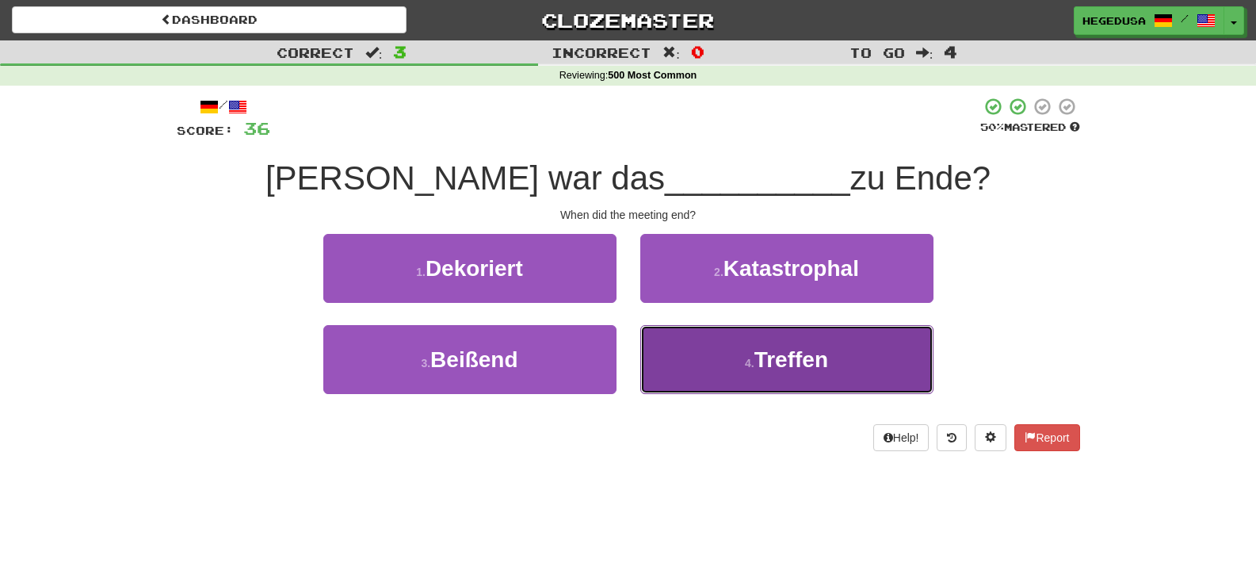
click at [708, 347] on button "4 . Treffen" at bounding box center [786, 359] width 293 height 69
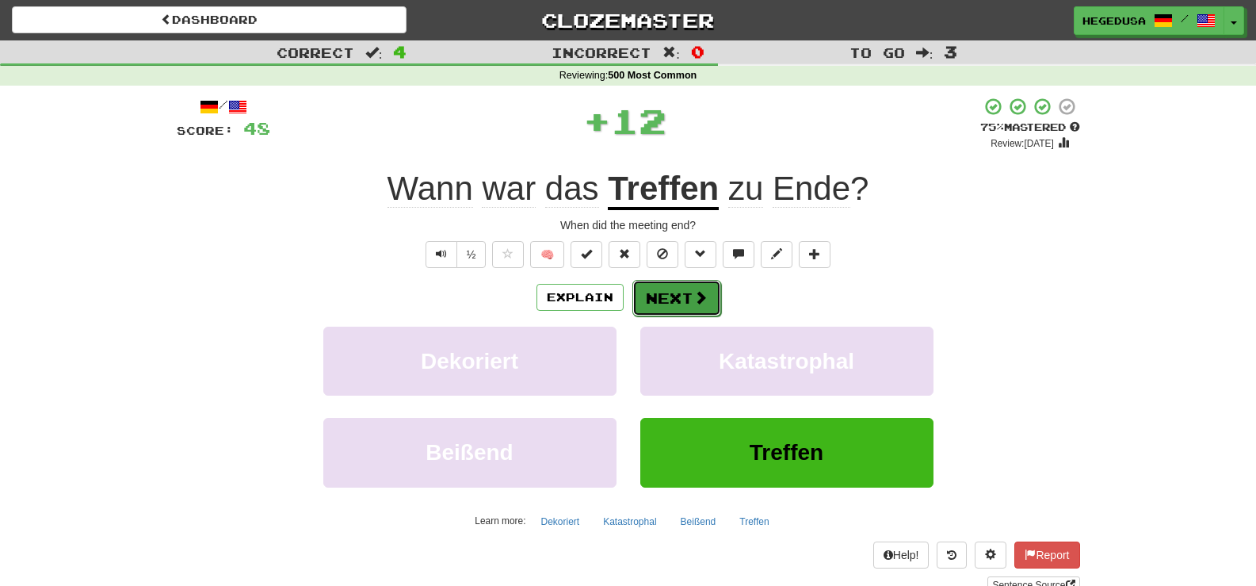
click at [681, 295] on button "Next" at bounding box center [677, 298] width 89 height 36
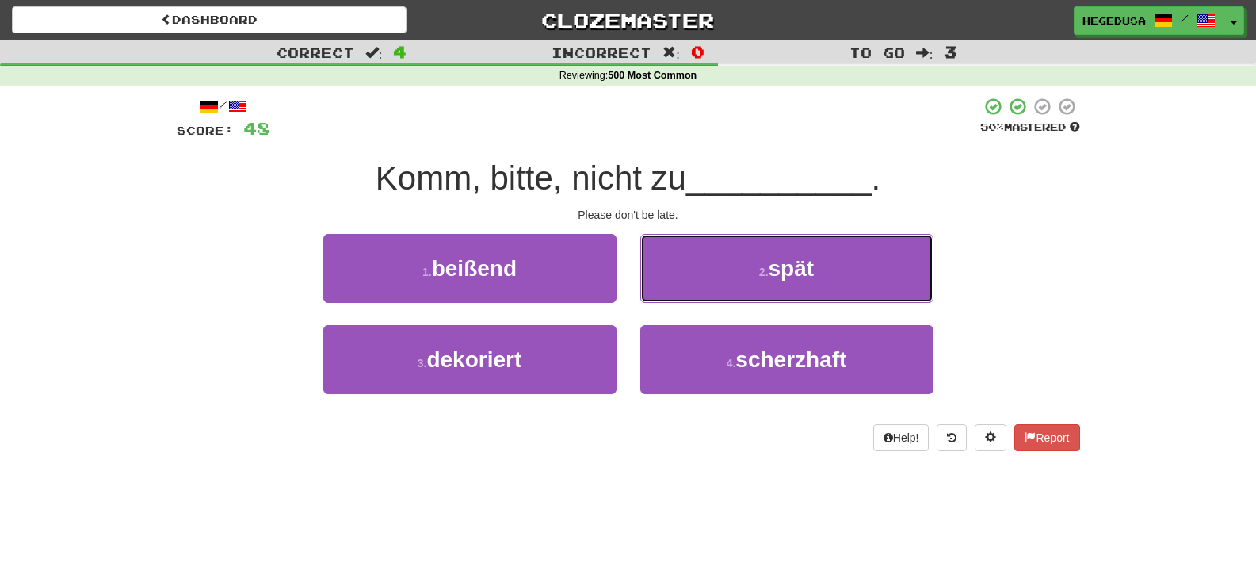
click at [681, 295] on button "2 . spät" at bounding box center [786, 268] width 293 height 69
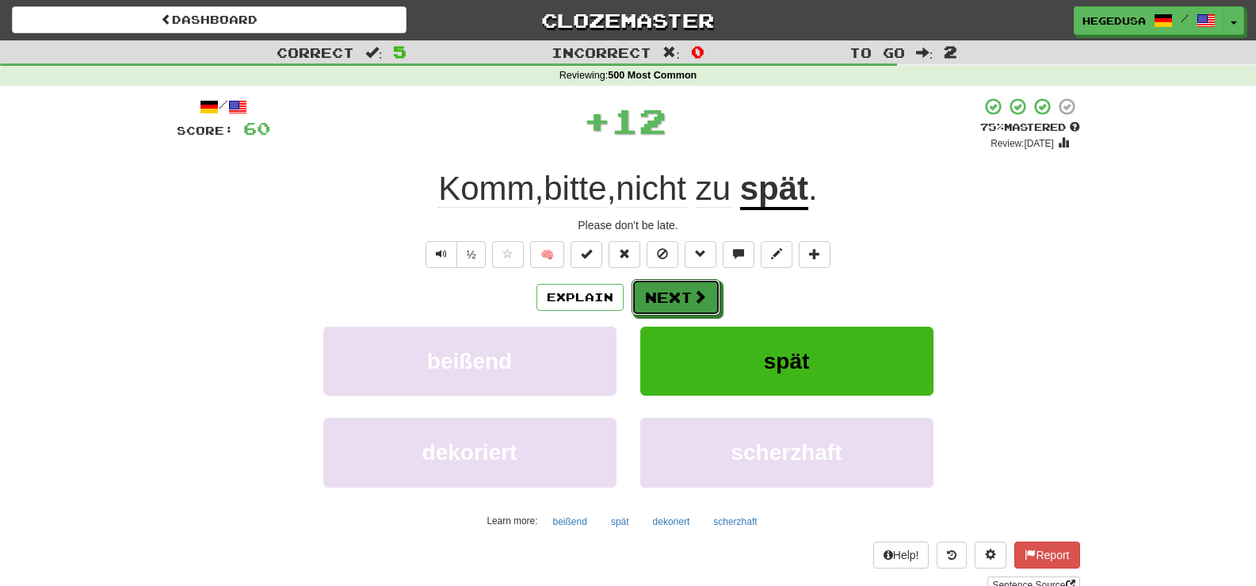
click at [681, 295] on button "Next" at bounding box center [676, 297] width 89 height 36
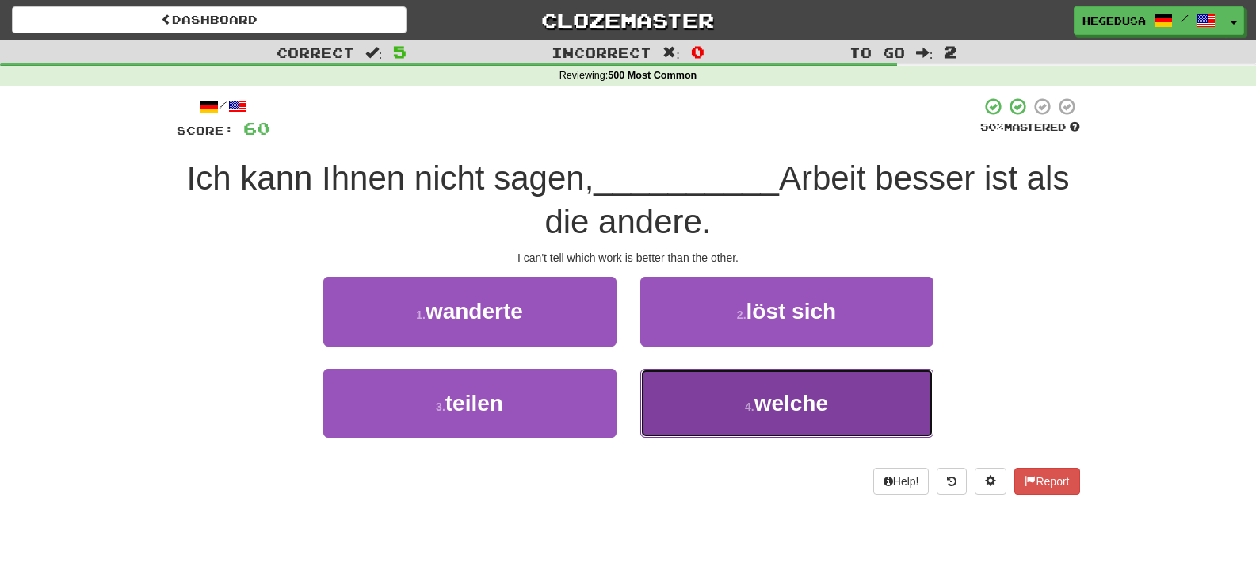
click at [674, 421] on button "4 . welche" at bounding box center [786, 403] width 293 height 69
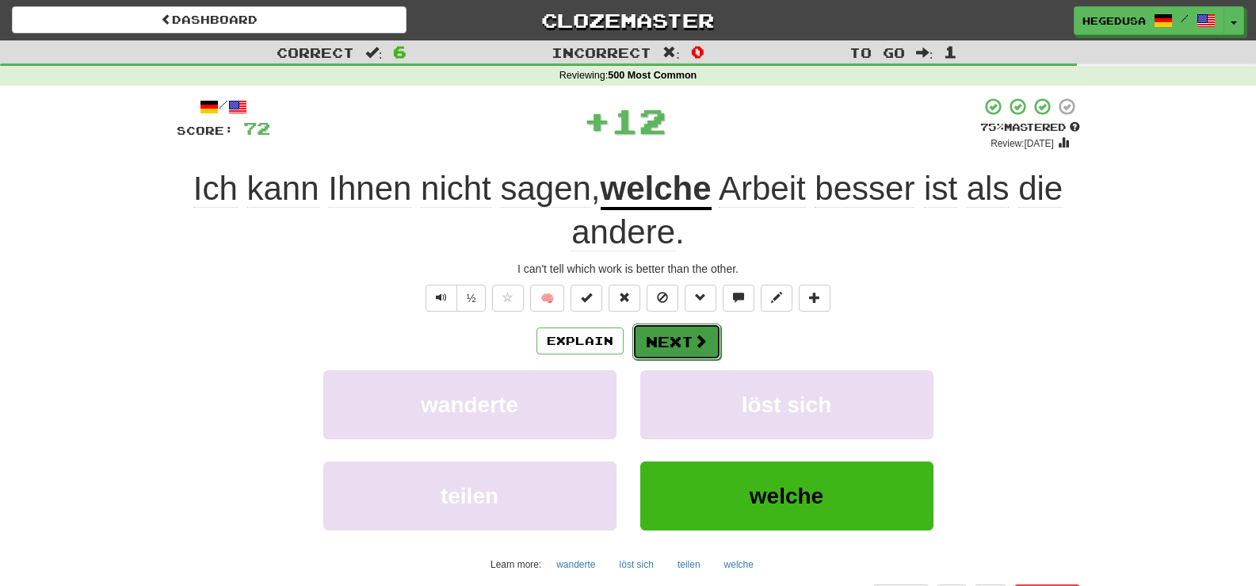
click at [685, 342] on button "Next" at bounding box center [677, 341] width 89 height 36
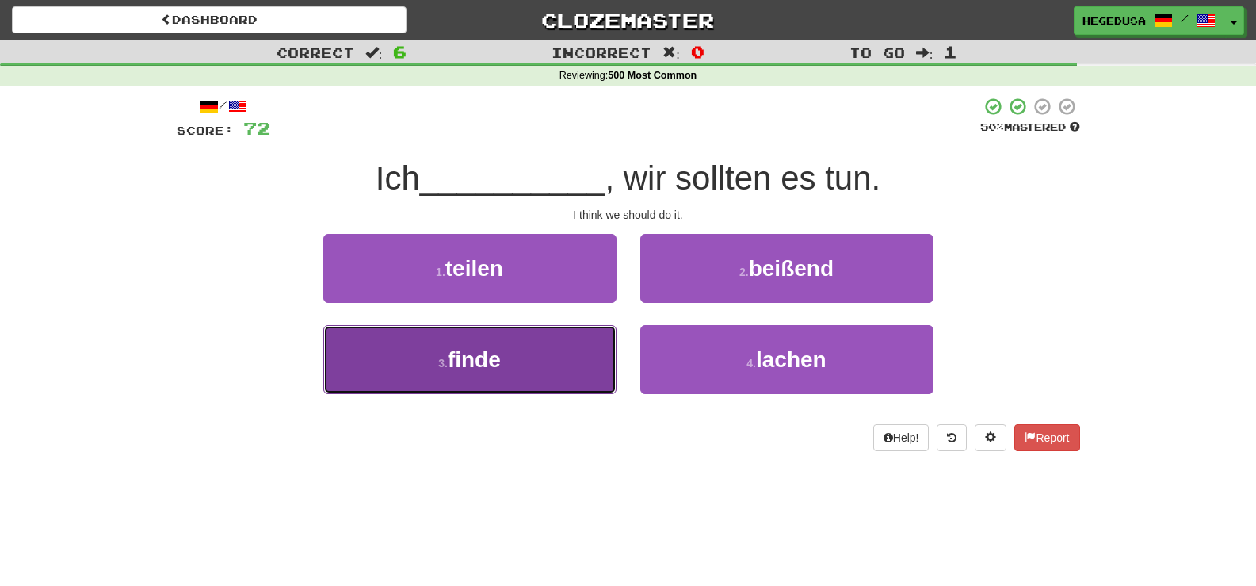
click at [572, 357] on button "3 . finde" at bounding box center [469, 359] width 293 height 69
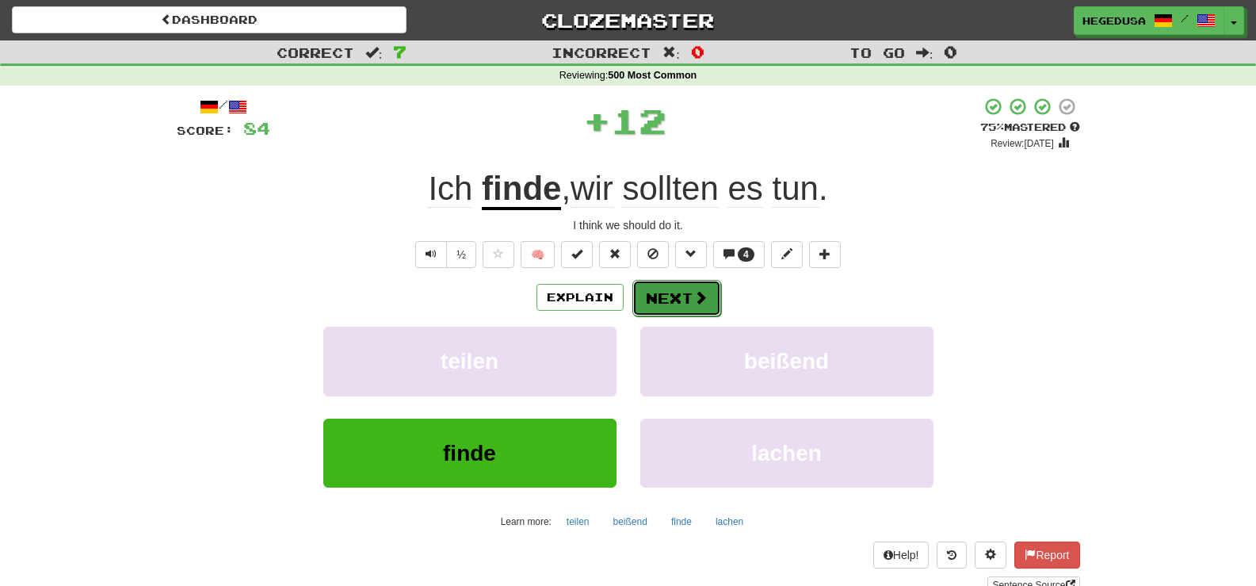
click at [694, 315] on button "Next" at bounding box center [677, 298] width 89 height 36
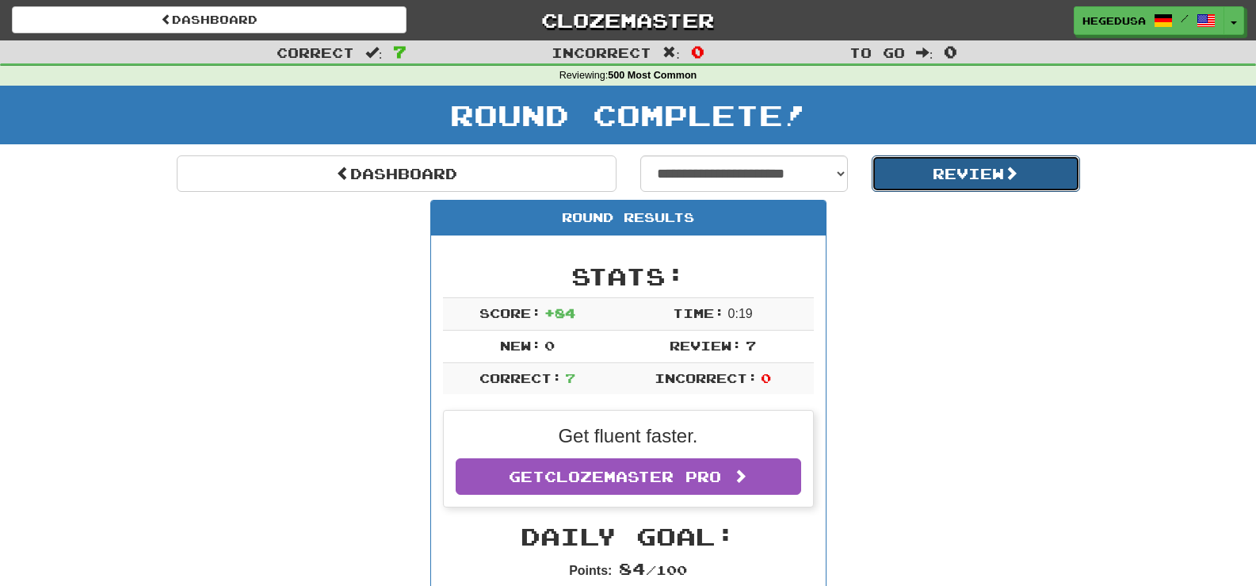
click at [954, 163] on button "Review" at bounding box center [976, 173] width 208 height 36
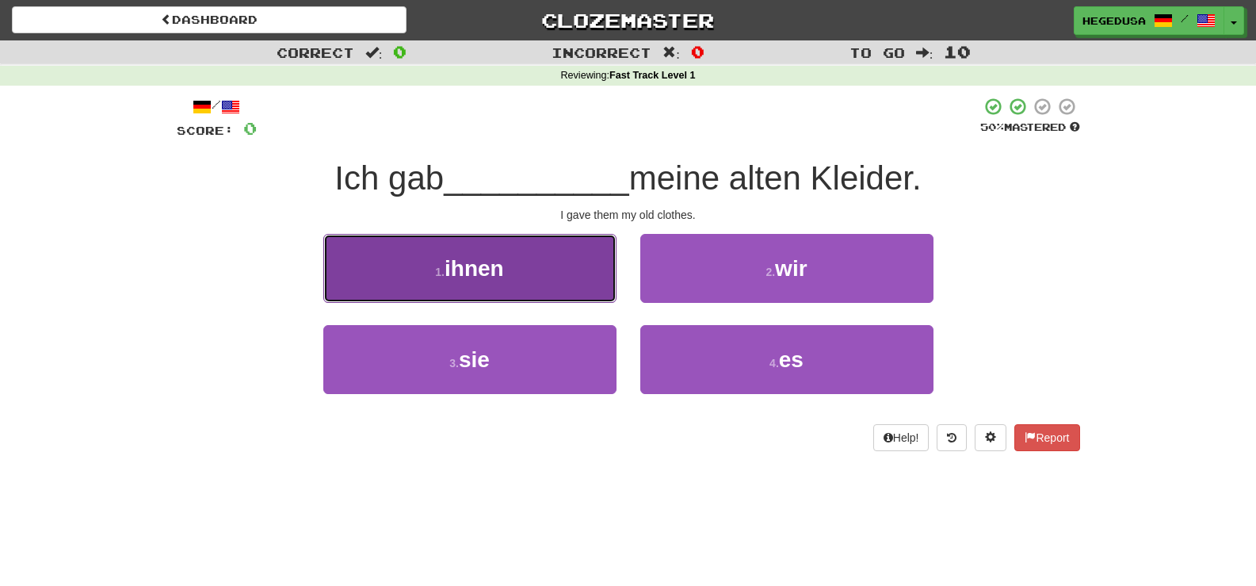
click at [481, 273] on span "ihnen" at bounding box center [474, 268] width 59 height 25
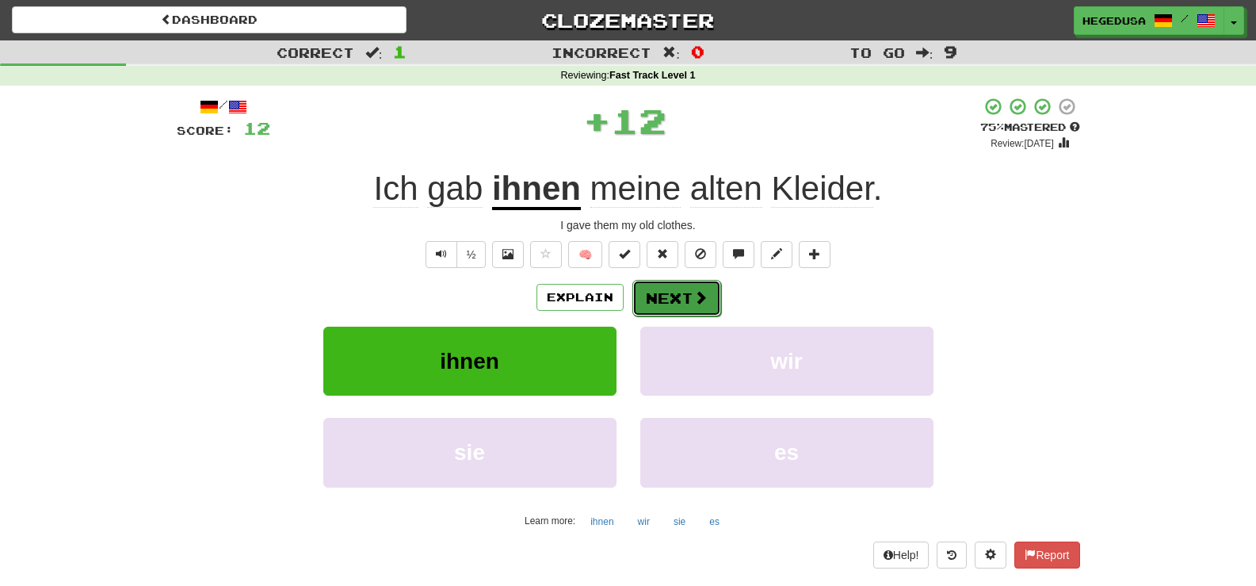
click at [690, 300] on button "Next" at bounding box center [677, 298] width 89 height 36
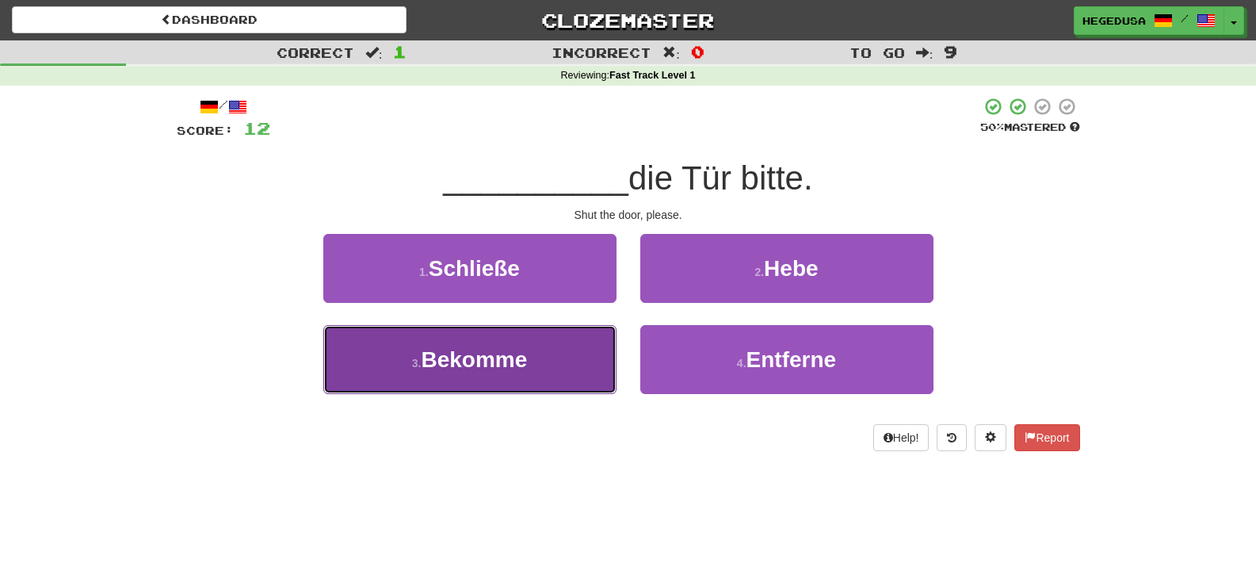
click at [583, 356] on button "3 . Bekomme" at bounding box center [469, 359] width 293 height 69
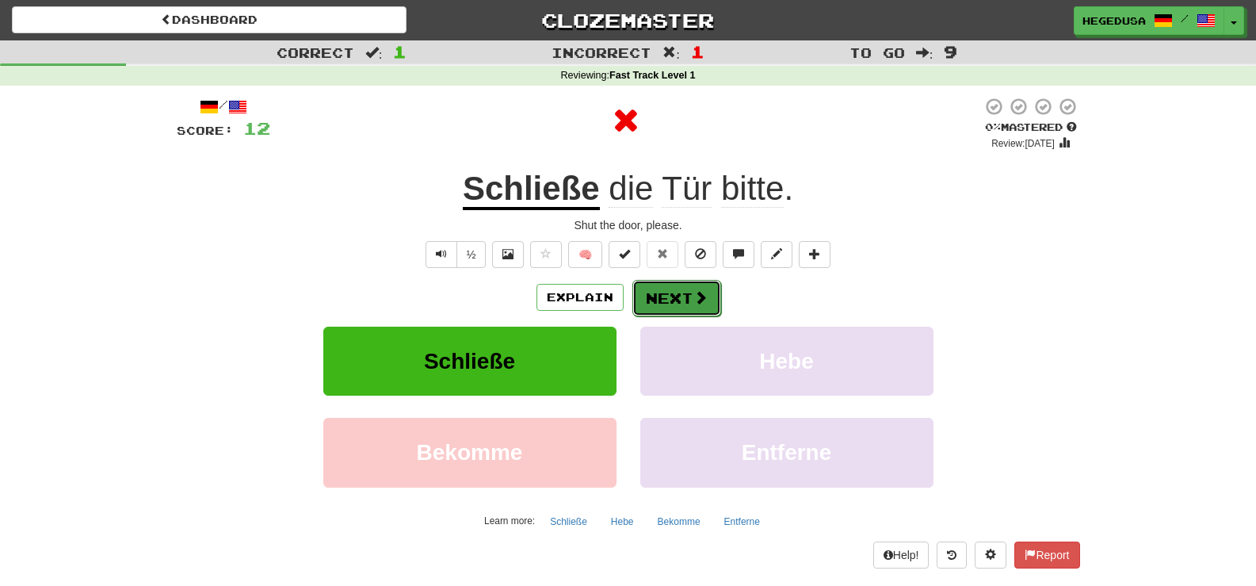
click at [686, 302] on button "Next" at bounding box center [677, 298] width 89 height 36
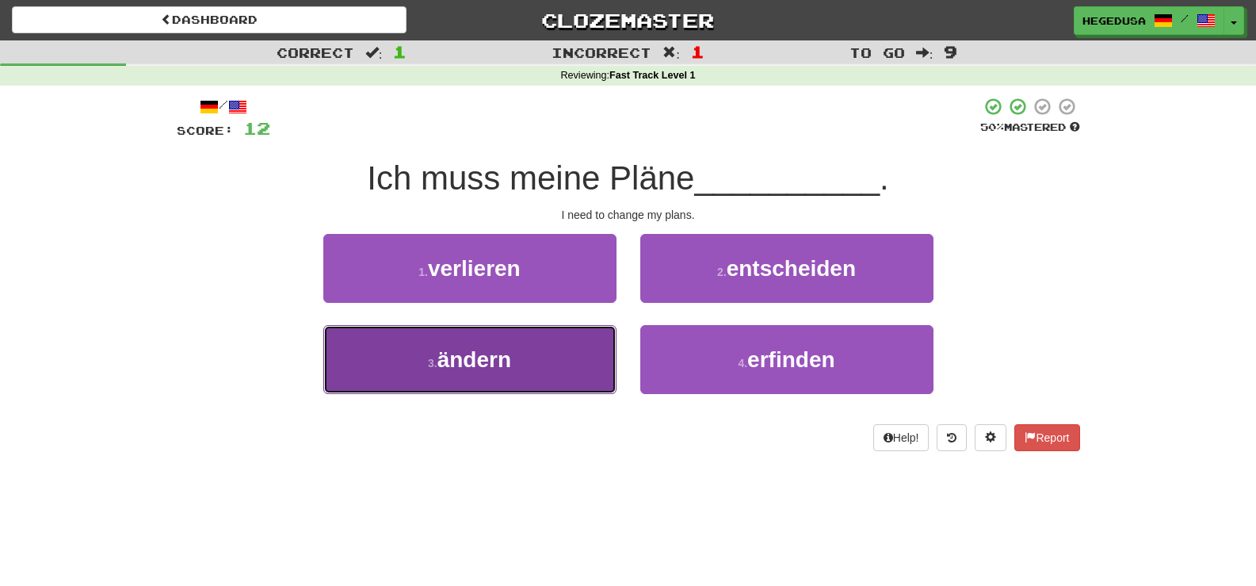
click at [517, 352] on button "3 . ändern" at bounding box center [469, 359] width 293 height 69
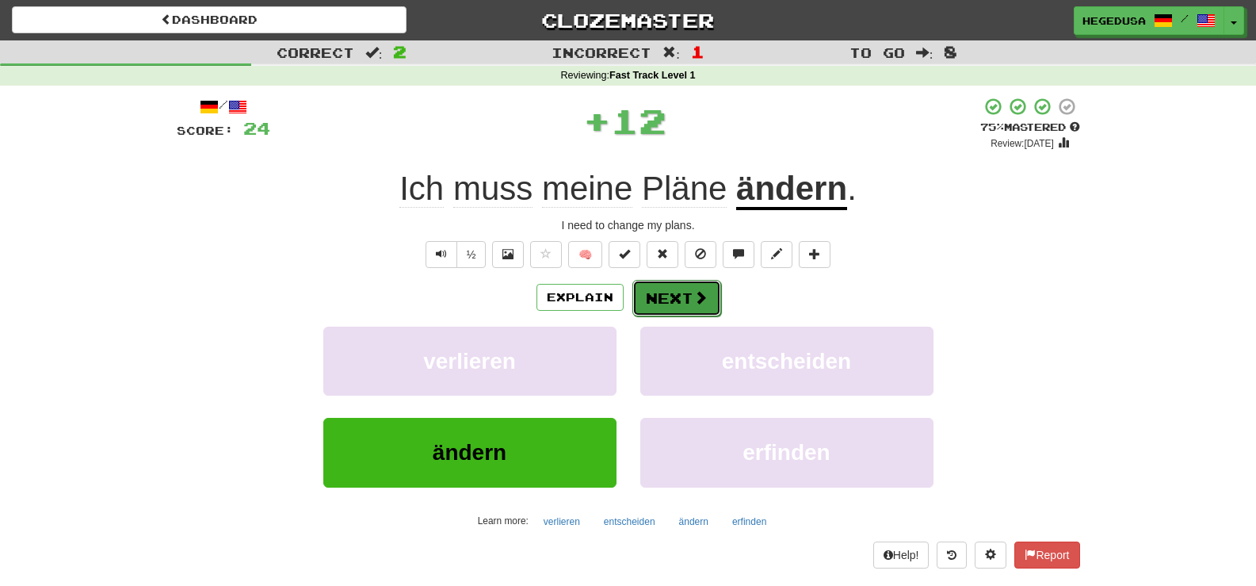
click at [633, 302] on button "Next" at bounding box center [677, 298] width 89 height 36
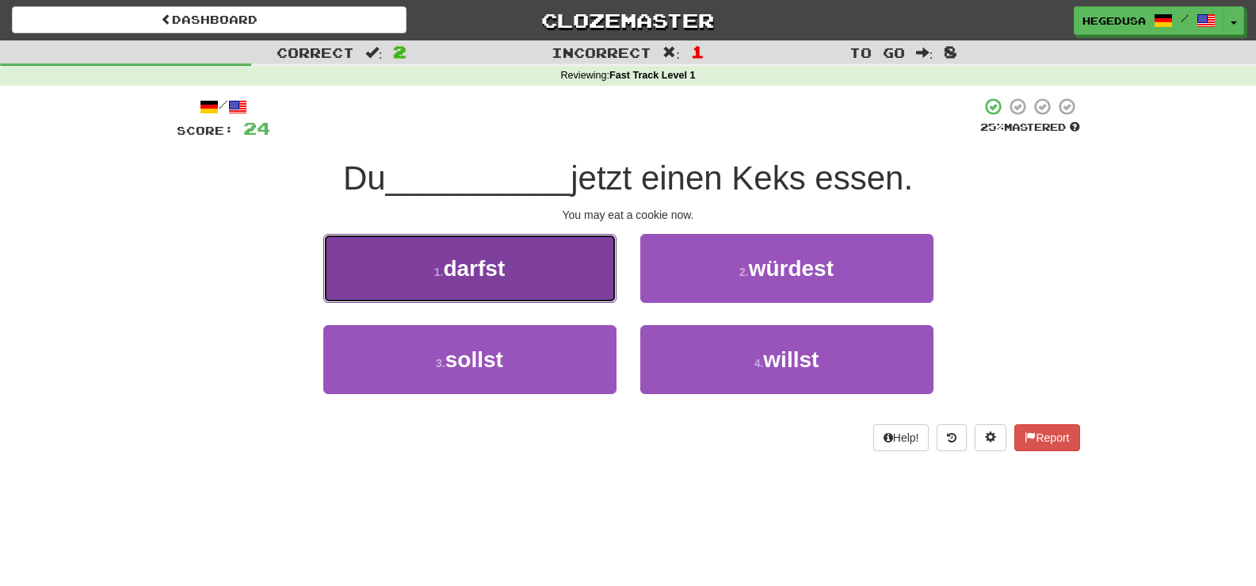
click at [560, 281] on button "1 . darfst" at bounding box center [469, 268] width 293 height 69
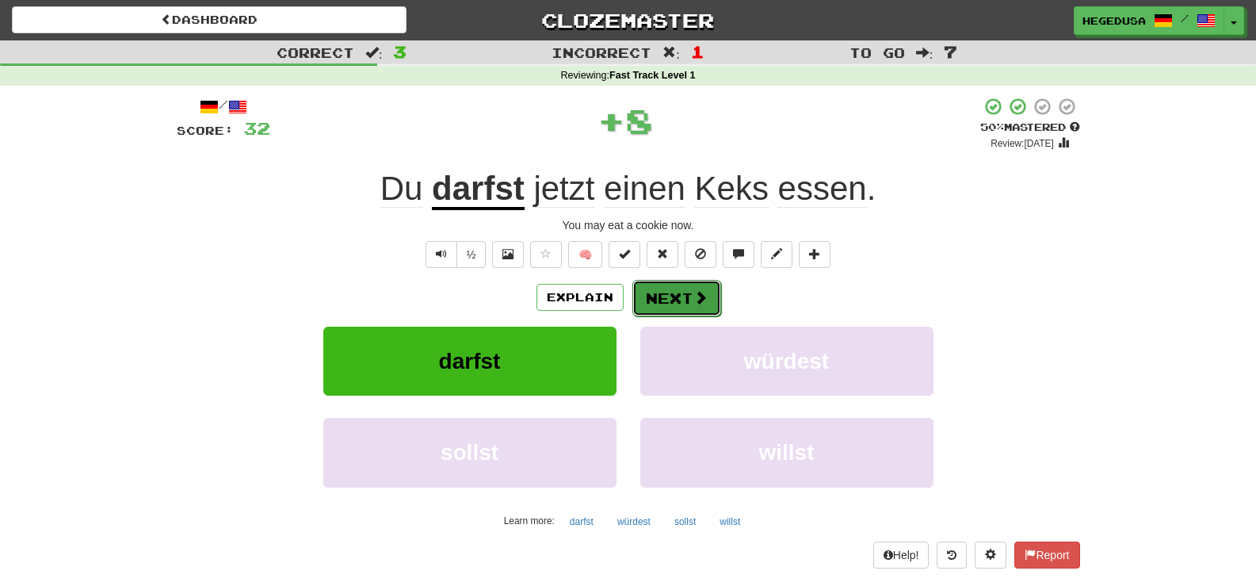
click at [682, 292] on button "Next" at bounding box center [677, 298] width 89 height 36
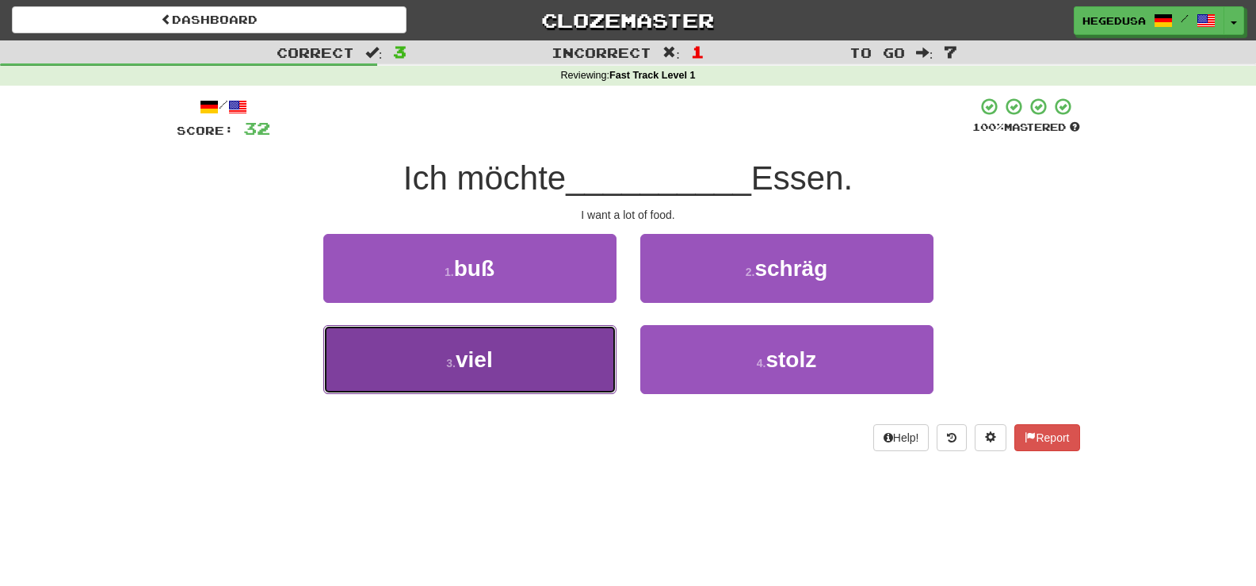
click at [561, 367] on button "3 . viel" at bounding box center [469, 359] width 293 height 69
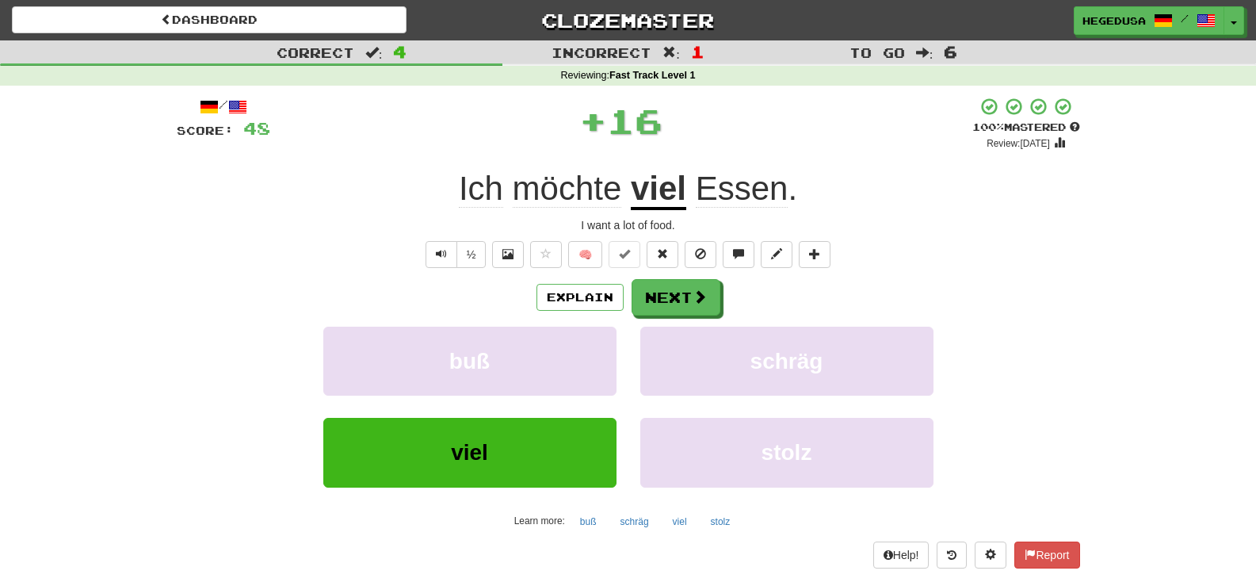
click at [679, 319] on div "Explain Next buß schräg viel stolz Learn more: buß schräg viel stolz" at bounding box center [629, 406] width 904 height 254
click at [682, 307] on button "Next" at bounding box center [677, 298] width 89 height 36
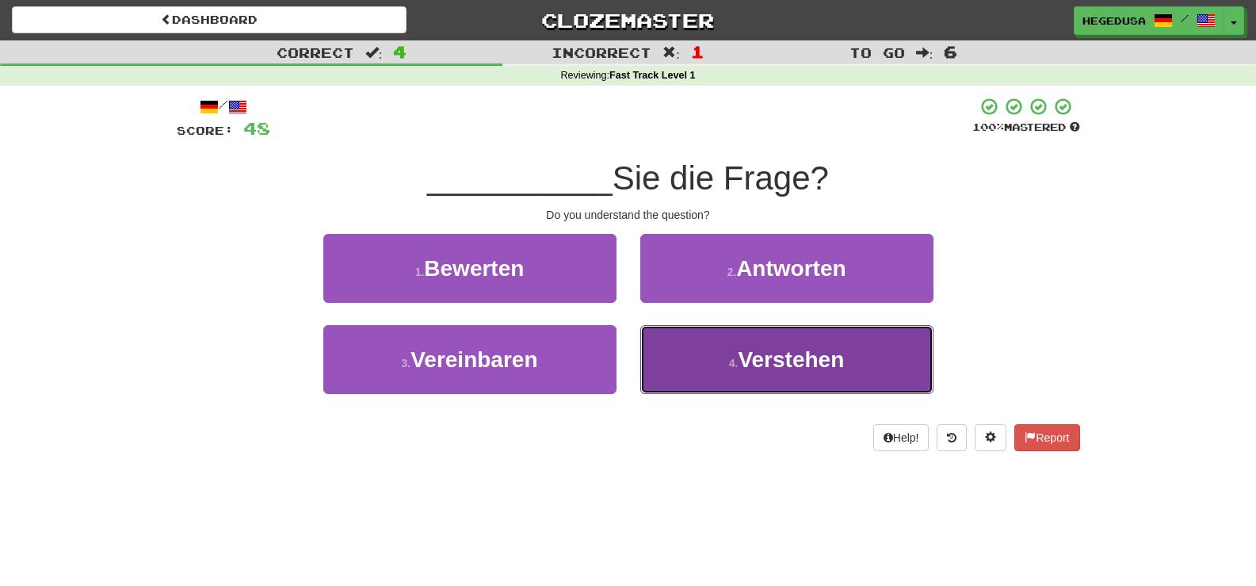
click at [716, 369] on button "4 . Verstehen" at bounding box center [786, 359] width 293 height 69
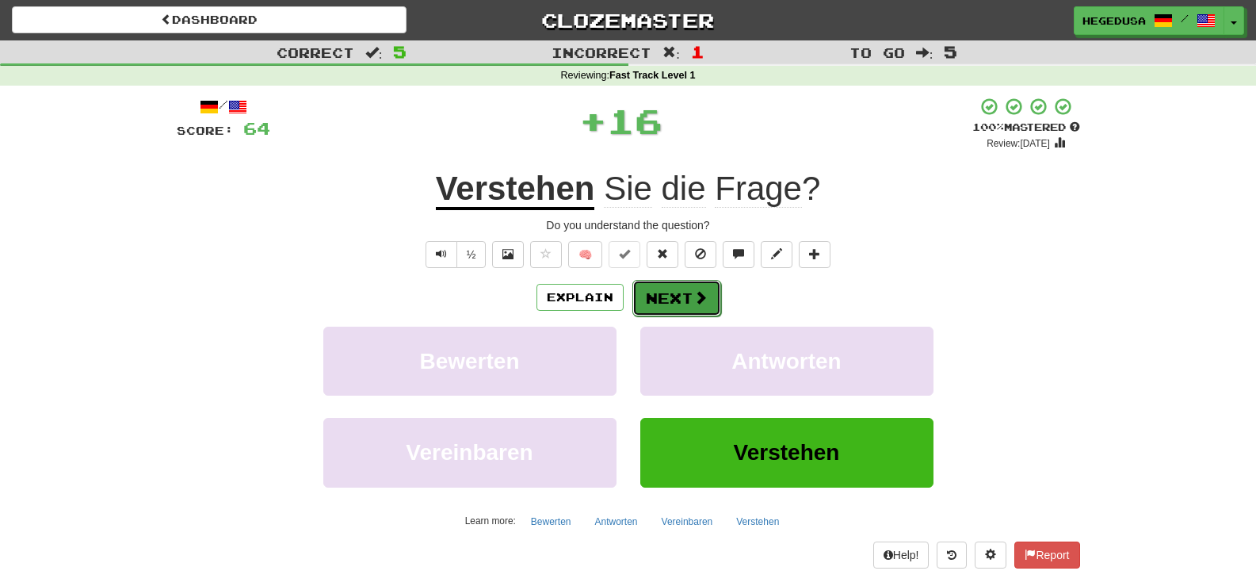
click at [684, 304] on button "Next" at bounding box center [677, 298] width 89 height 36
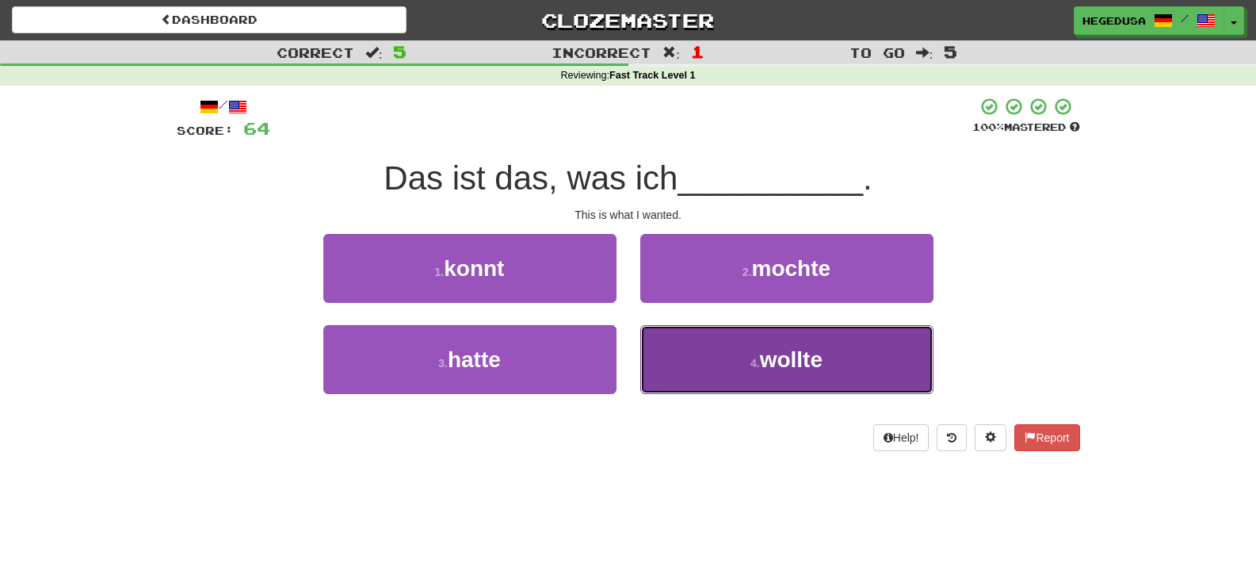
click at [709, 360] on button "4 . wollte" at bounding box center [786, 359] width 293 height 69
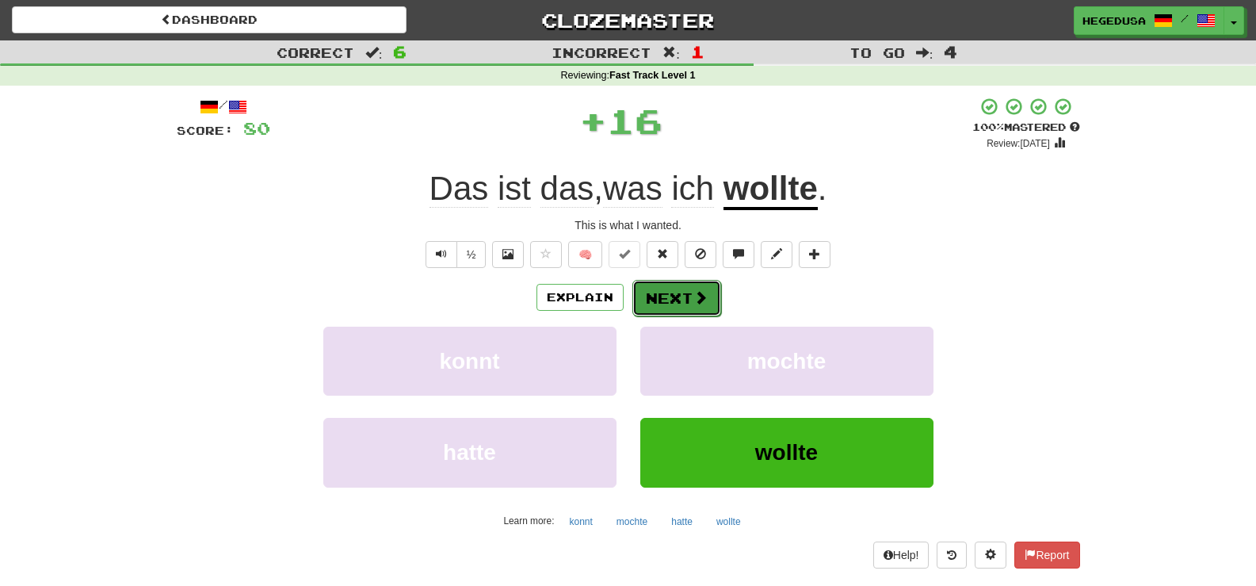
click at [697, 287] on button "Next" at bounding box center [677, 298] width 89 height 36
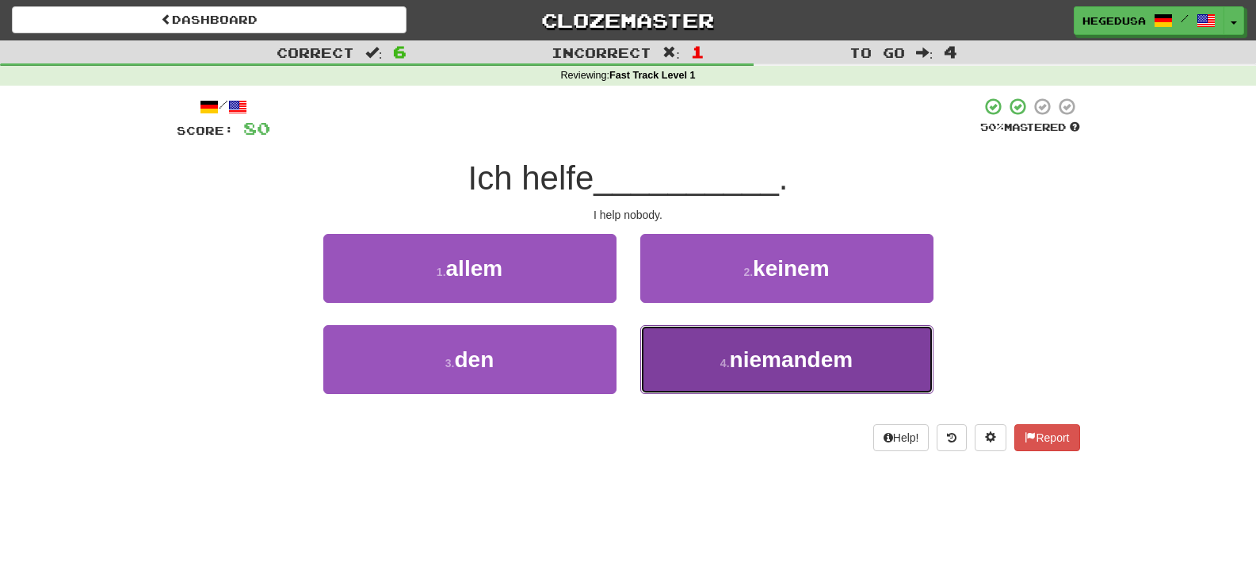
click at [732, 350] on span "niemandem" at bounding box center [792, 359] width 124 height 25
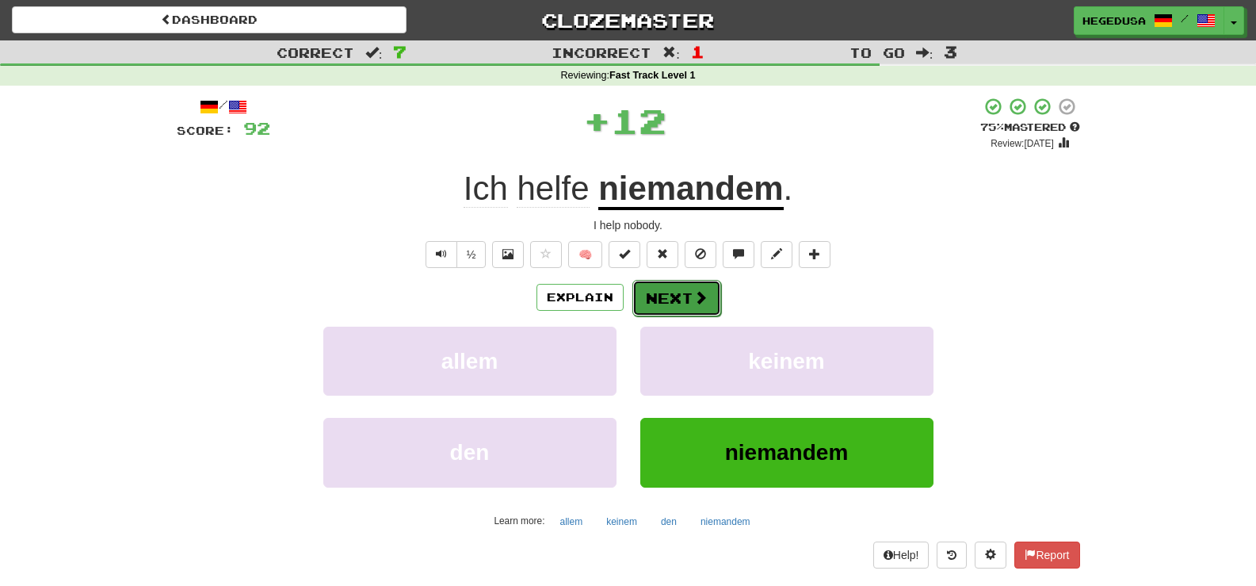
click at [705, 300] on span at bounding box center [701, 297] width 14 height 14
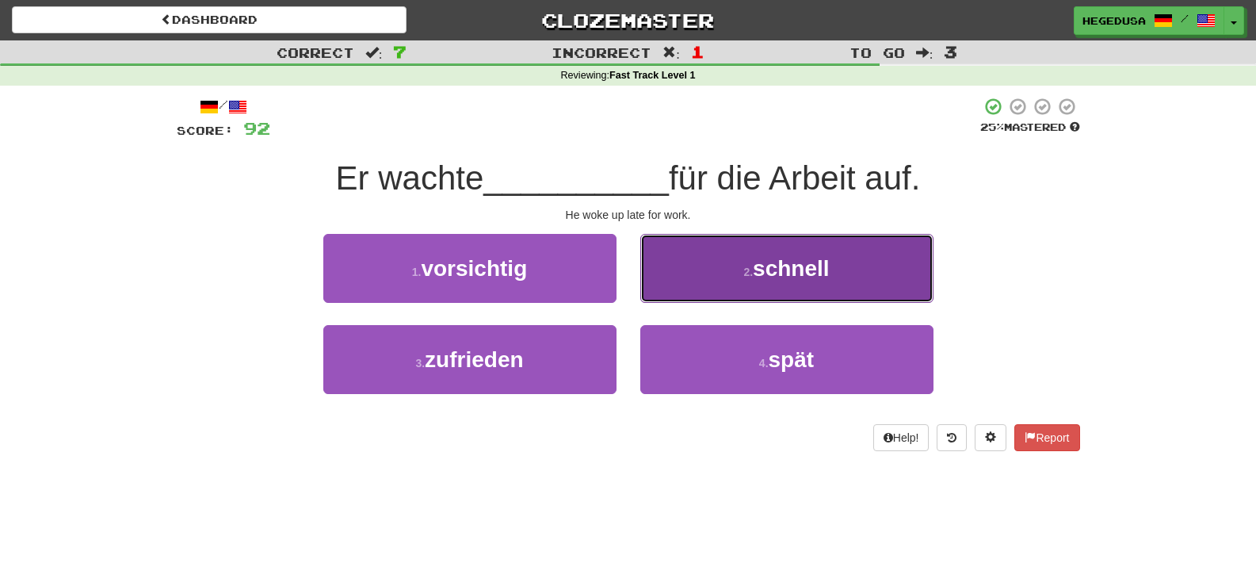
click at [728, 277] on button "2 . schnell" at bounding box center [786, 268] width 293 height 69
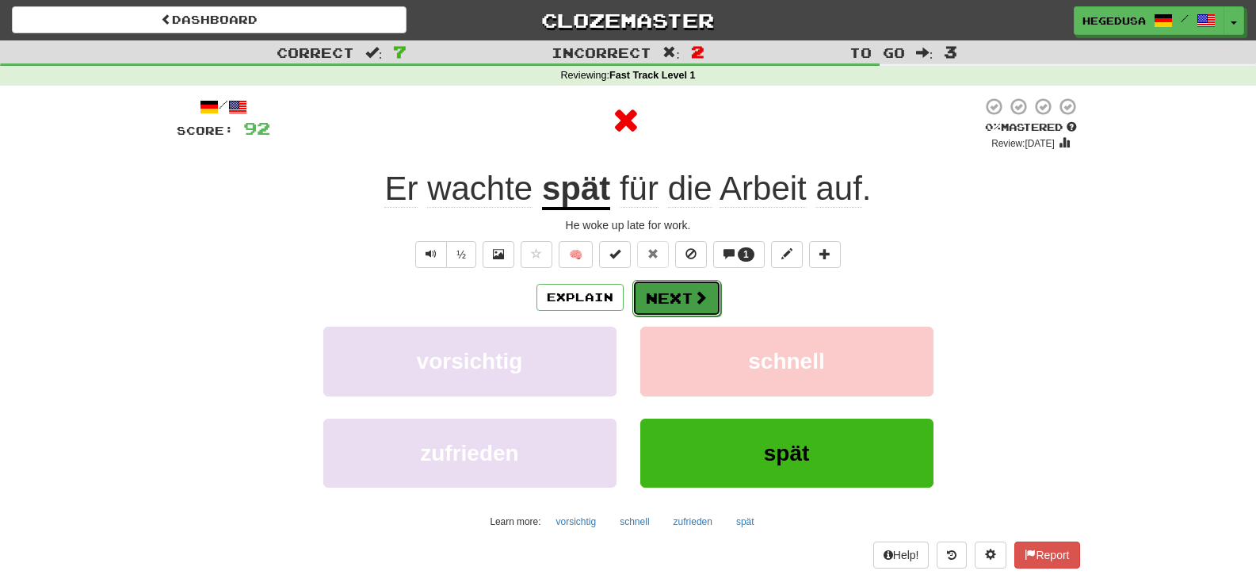
click at [694, 304] on span at bounding box center [701, 297] width 14 height 14
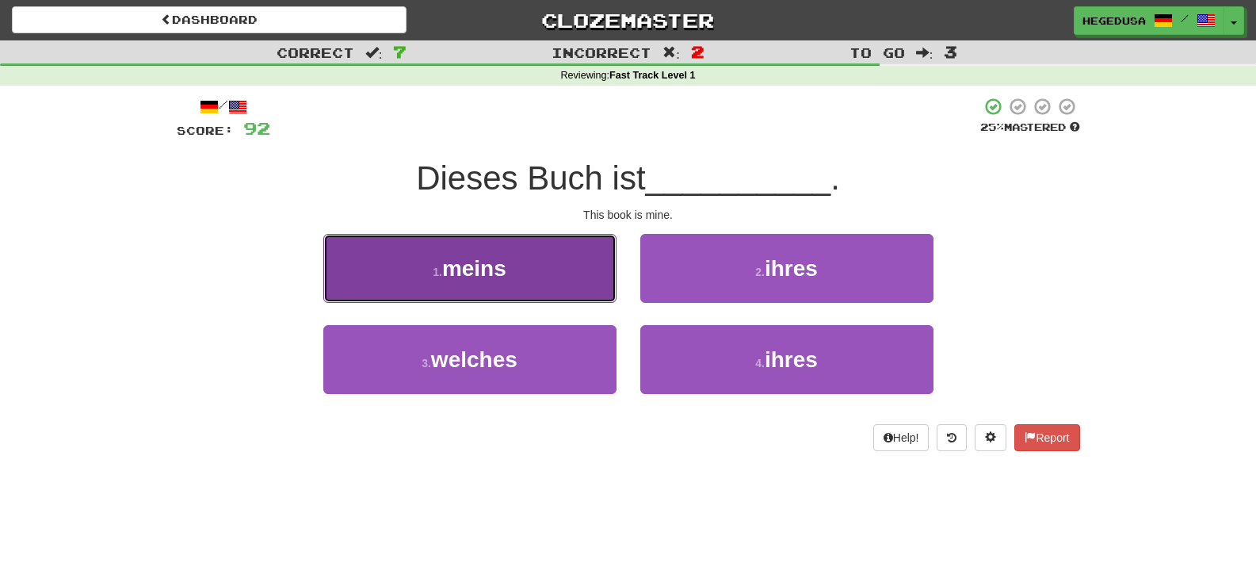
click at [560, 270] on button "1 . meins" at bounding box center [469, 268] width 293 height 69
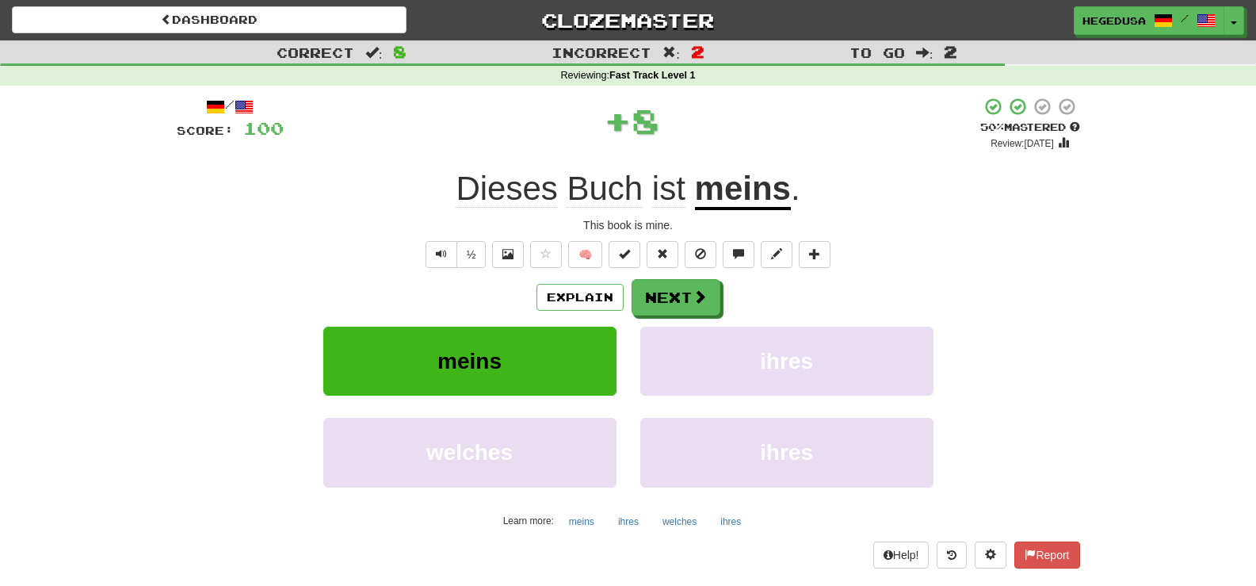
click at [675, 277] on div "/ Score: 100 + 8 50 % Mastered Review: 2025-09-25 Dieses Buch ist meins . This …" at bounding box center [629, 332] width 904 height 471
click at [679, 284] on button "Next" at bounding box center [677, 298] width 89 height 36
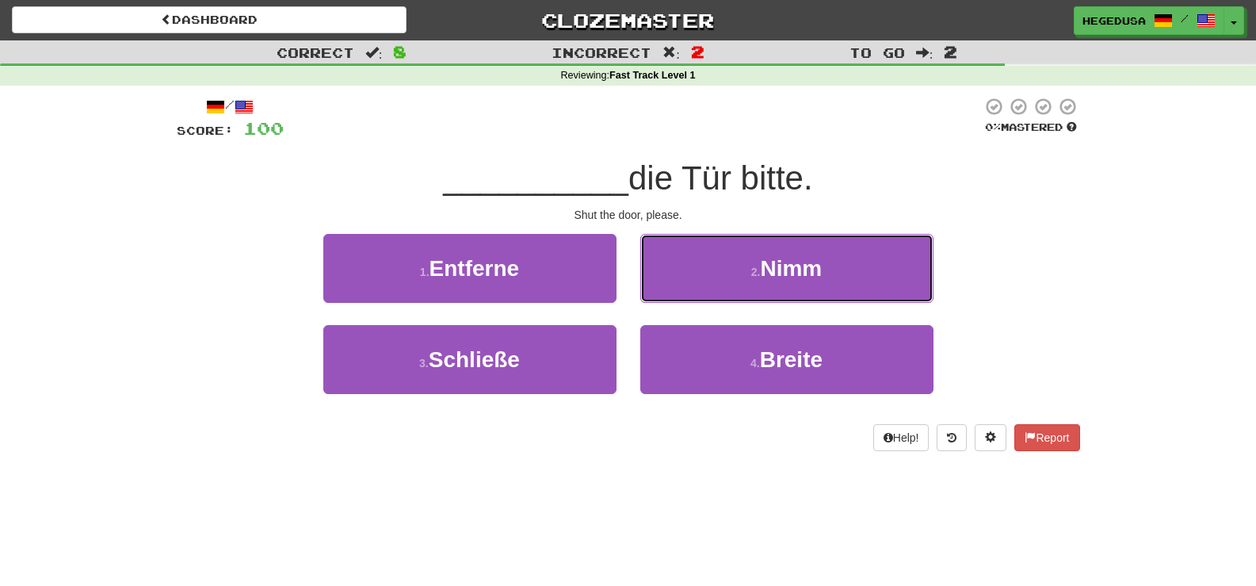
click at [679, 284] on button "2 . Nimm" at bounding box center [786, 268] width 293 height 69
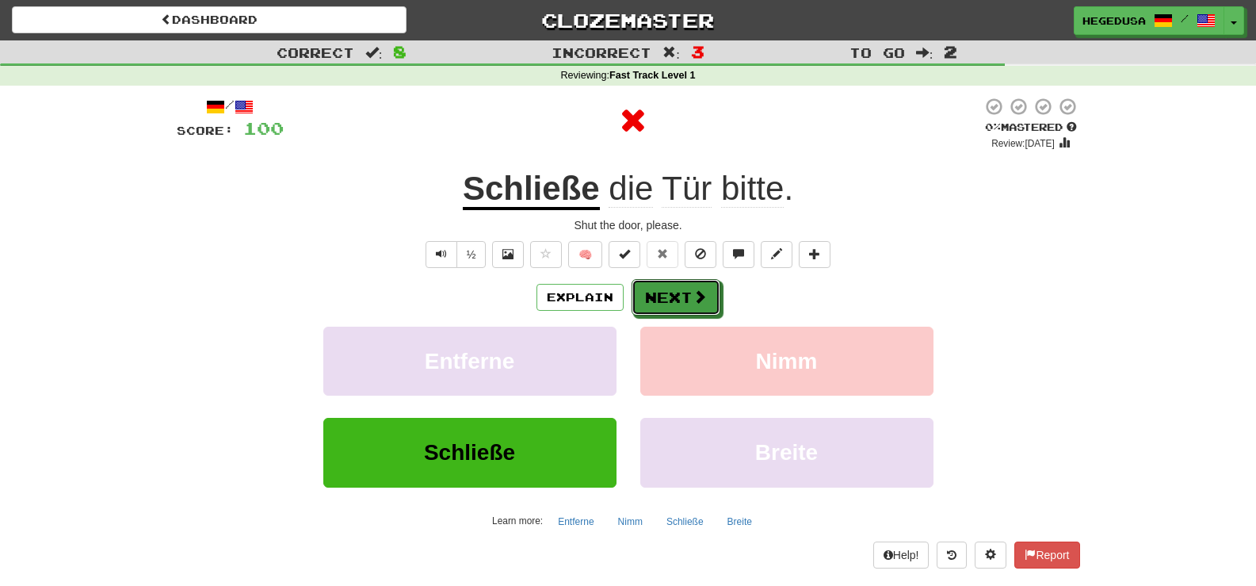
click at [679, 284] on button "Next" at bounding box center [676, 297] width 89 height 36
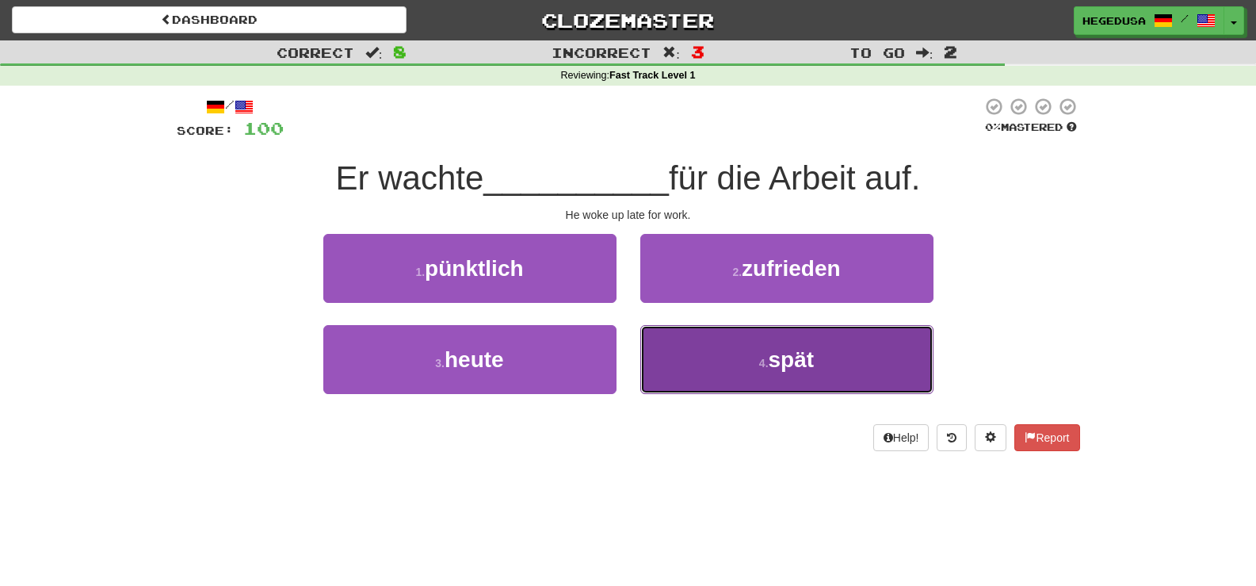
click at [721, 347] on button "4 . spät" at bounding box center [786, 359] width 293 height 69
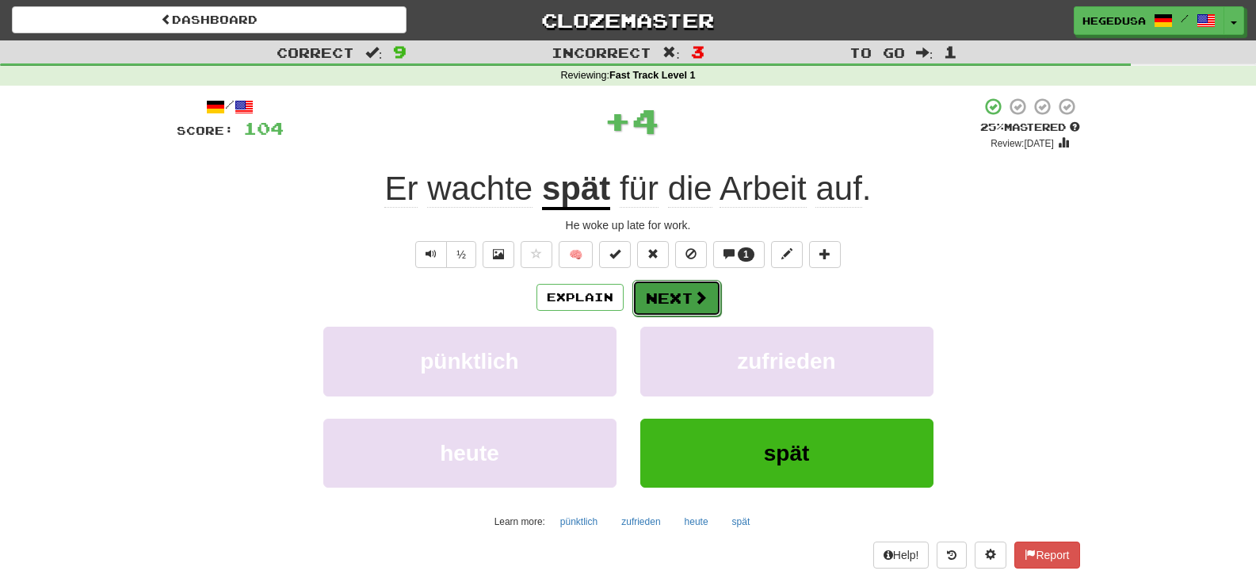
click at [695, 300] on span at bounding box center [701, 297] width 14 height 14
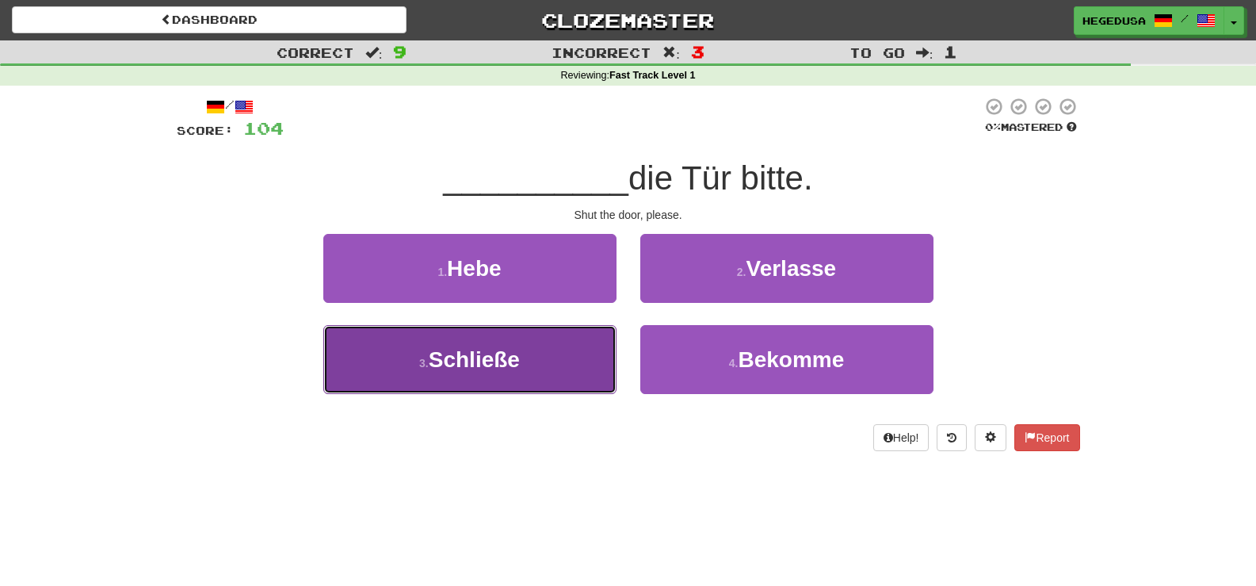
click at [607, 363] on button "3 . Schließe" at bounding box center [469, 359] width 293 height 69
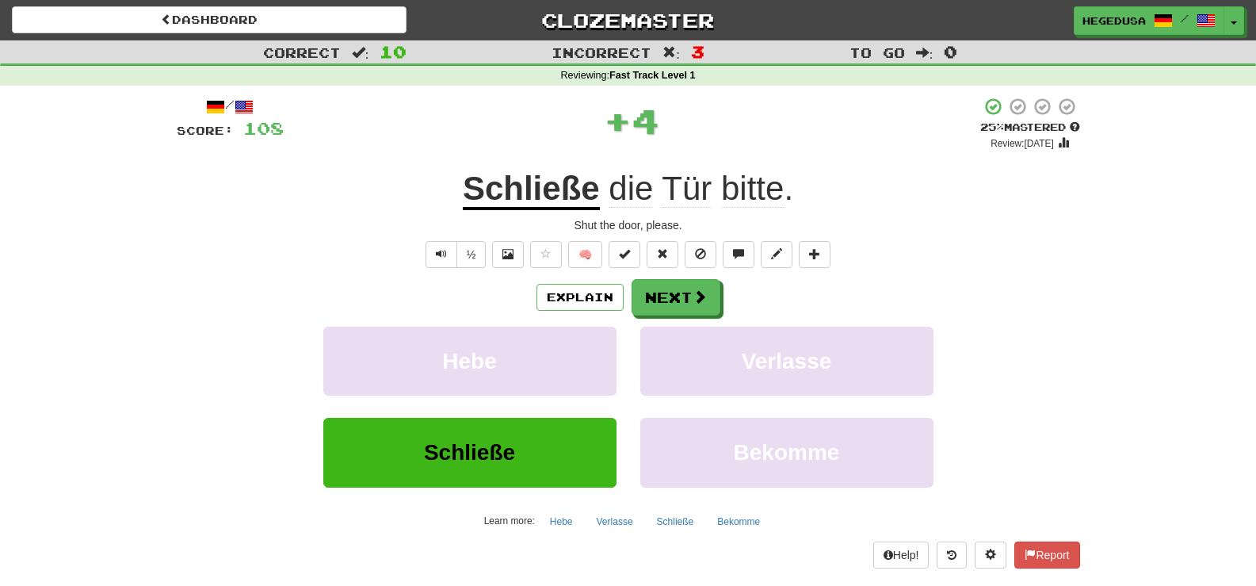
click at [705, 322] on div "Explain Next Hebe Verlasse Schließe Bekomme Learn more: Hebe Verlasse Schließe …" at bounding box center [629, 406] width 904 height 254
click at [703, 316] on div "Explain Next Hebe Verlasse Schließe Bekomme Learn more: Hebe Verlasse Schließe …" at bounding box center [629, 406] width 904 height 254
click at [701, 304] on span at bounding box center [701, 297] width 14 height 14
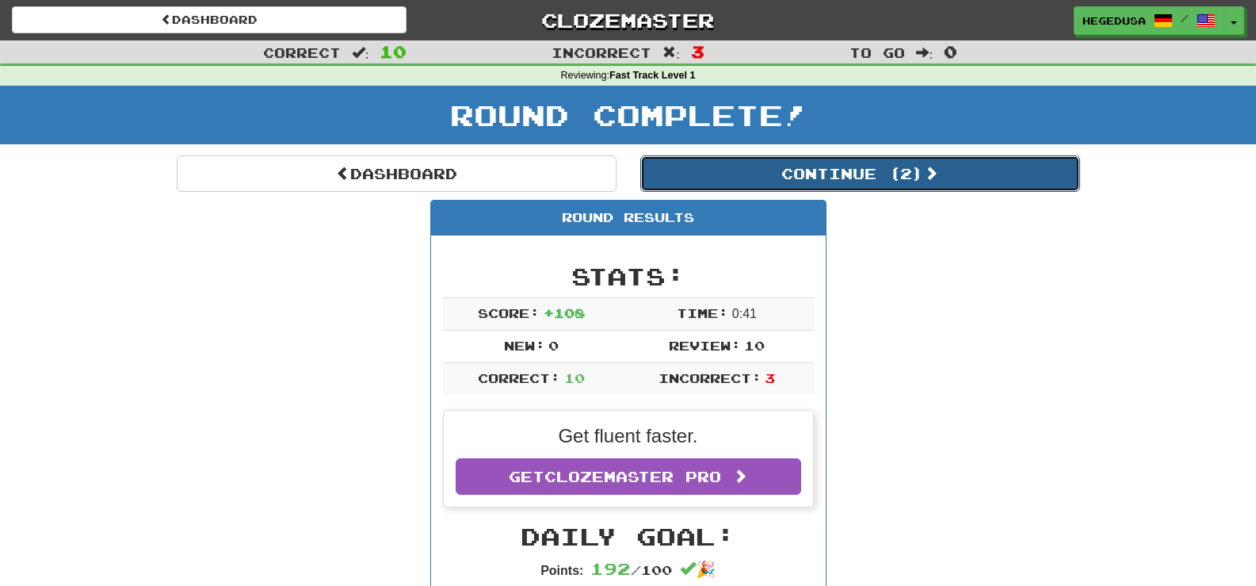
click at [746, 181] on button "Continue ( 2 )" at bounding box center [860, 173] width 440 height 36
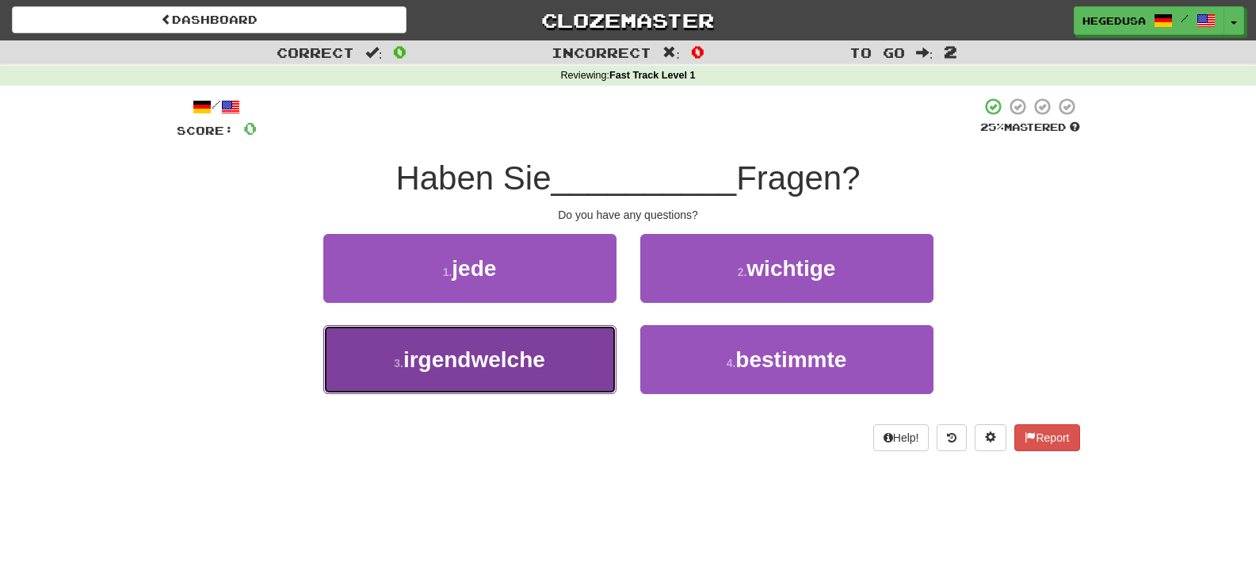
click at [574, 384] on button "3 . irgendwelche" at bounding box center [469, 359] width 293 height 69
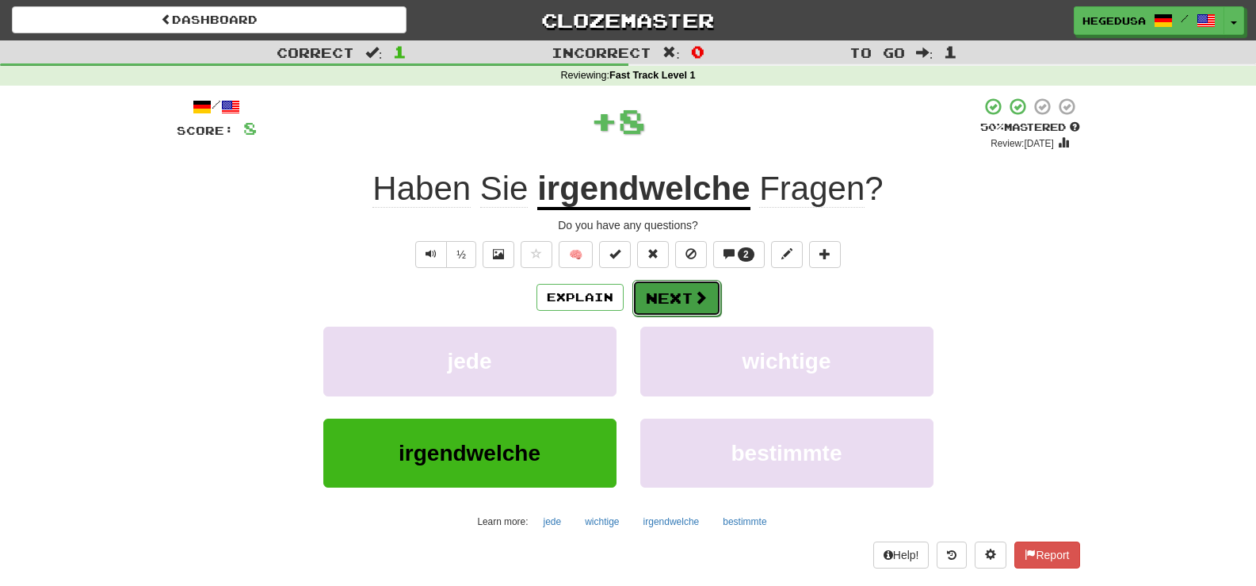
click at [696, 288] on button "Next" at bounding box center [677, 298] width 89 height 36
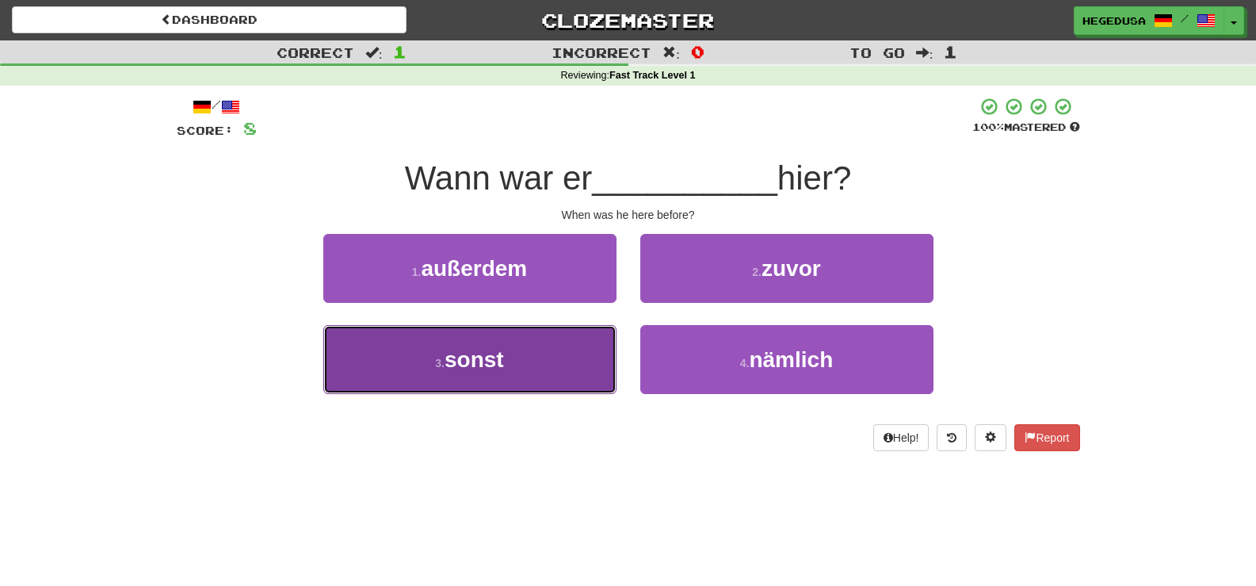
click at [532, 350] on button "3 . sonst" at bounding box center [469, 359] width 293 height 69
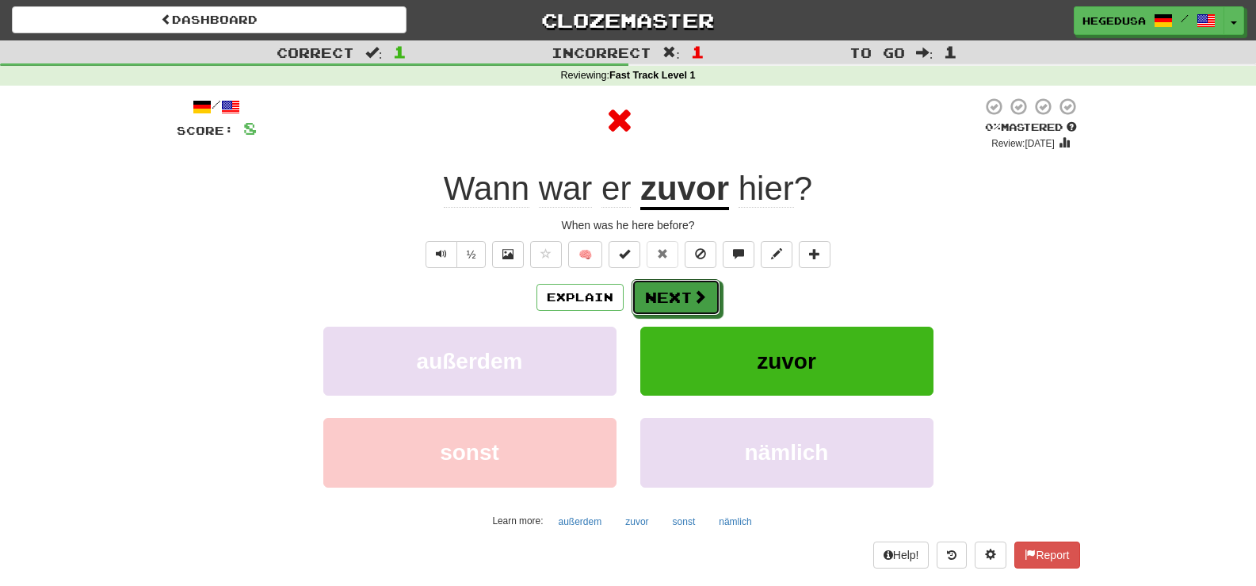
click at [657, 286] on button "Next" at bounding box center [676, 297] width 89 height 36
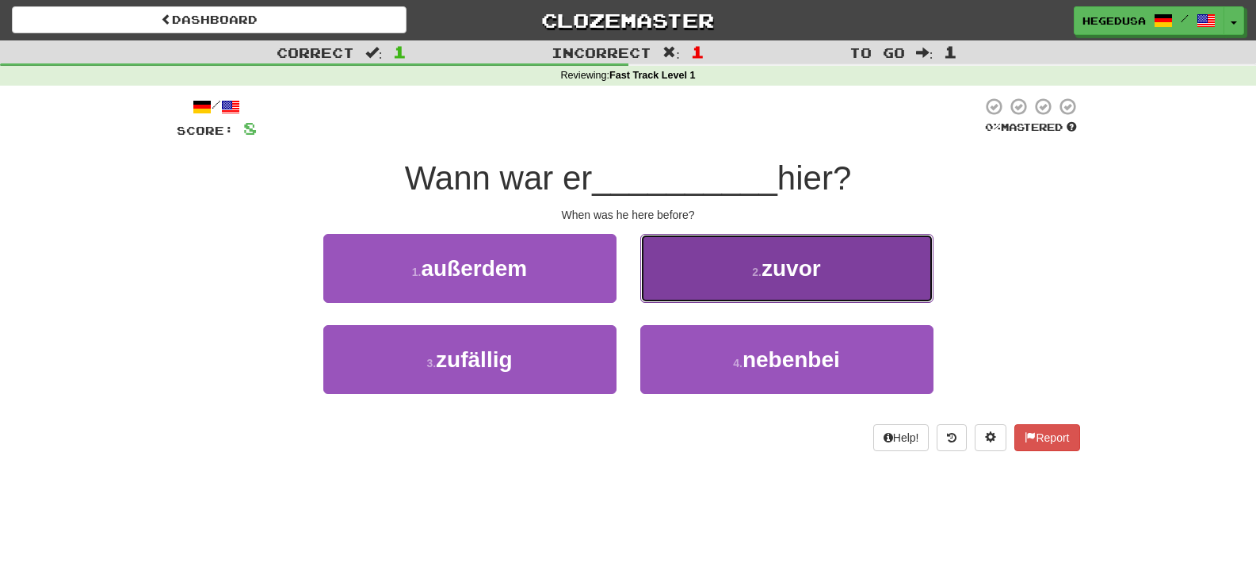
click at [657, 286] on button "2 . zuvor" at bounding box center [786, 268] width 293 height 69
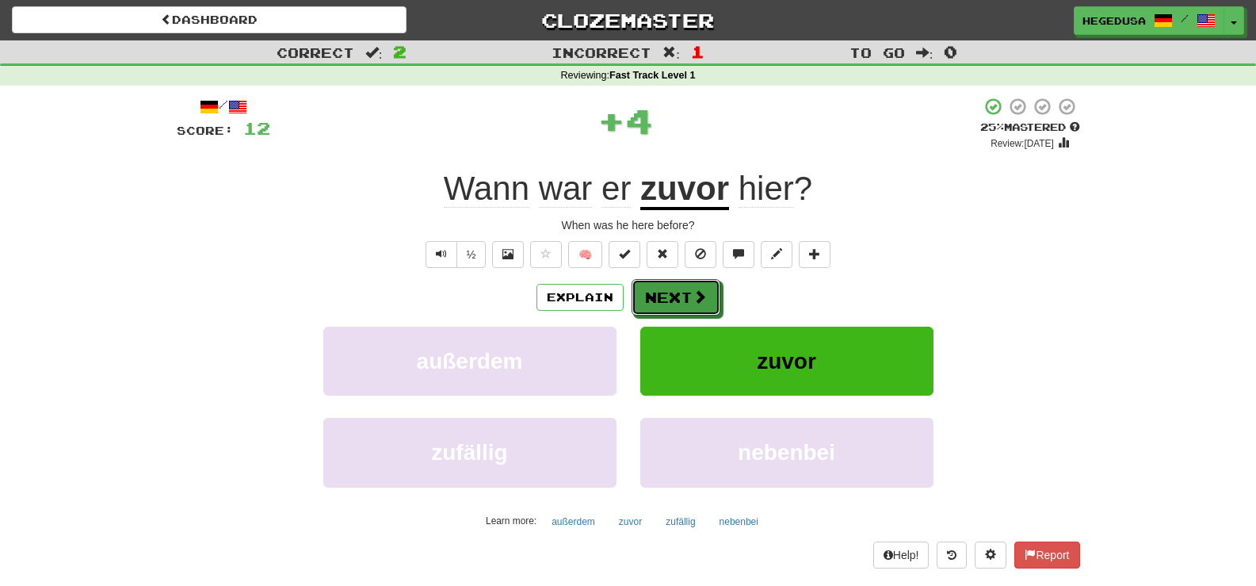
click at [657, 286] on button "Next" at bounding box center [676, 297] width 89 height 36
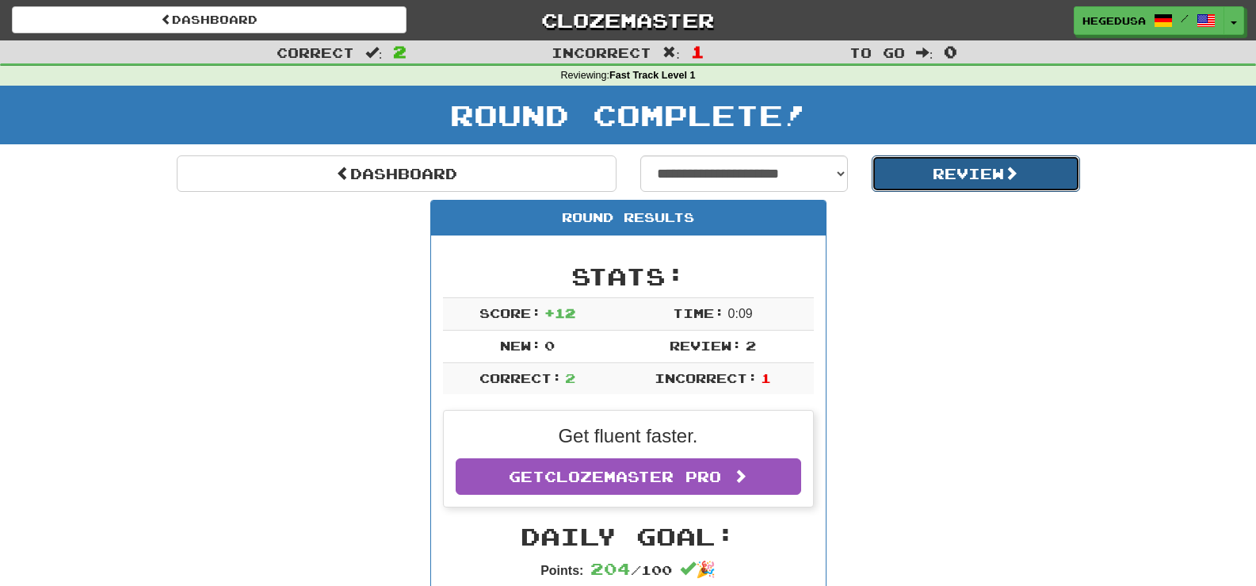
click at [891, 177] on button "Review" at bounding box center [976, 173] width 208 height 36
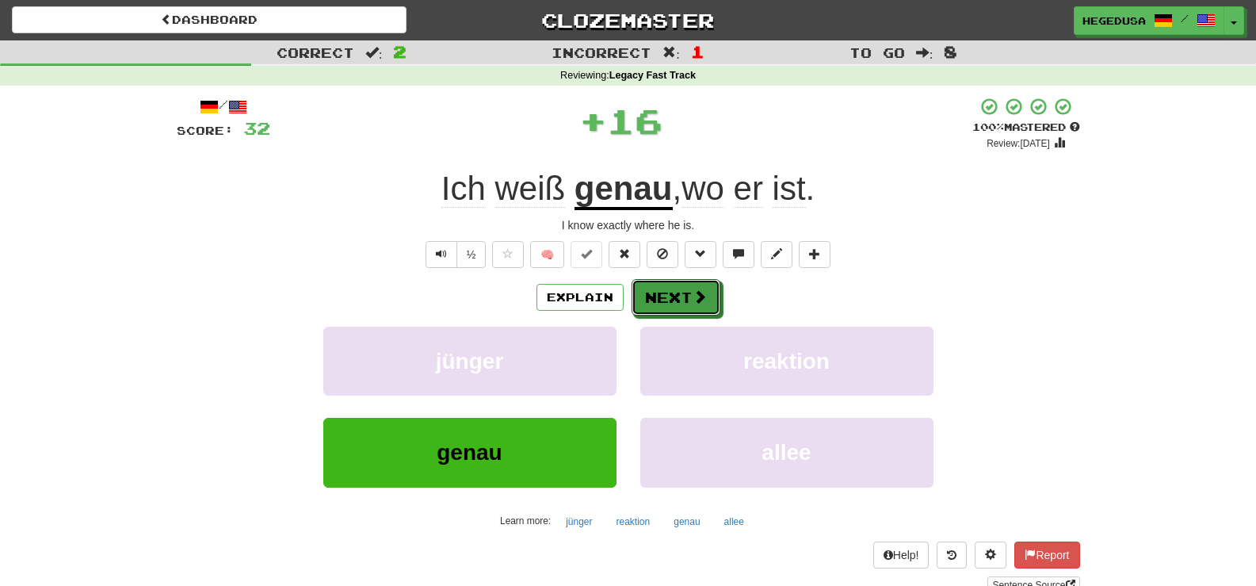
click at [658, 307] on button "Next" at bounding box center [676, 297] width 89 height 36
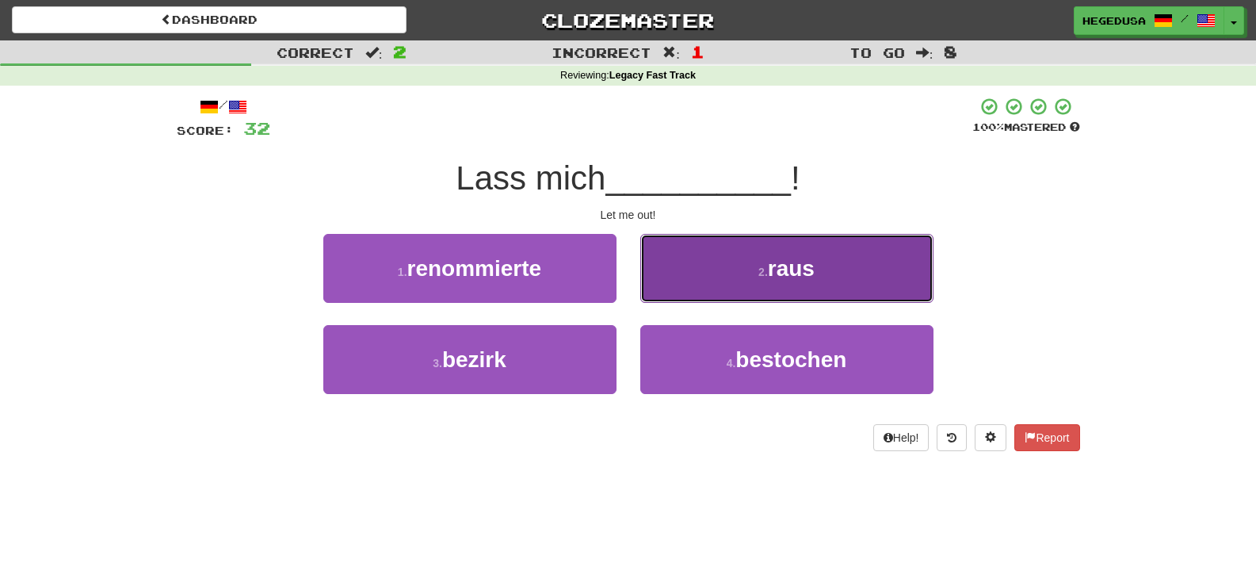
click at [674, 285] on button "2 . raus" at bounding box center [786, 268] width 293 height 69
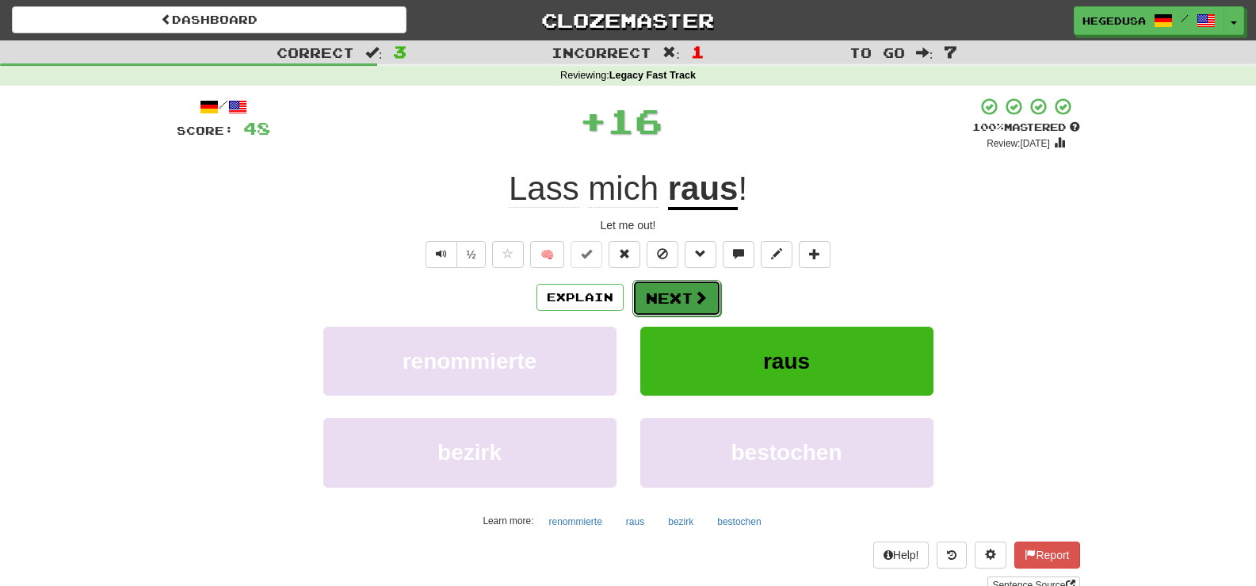
click at [674, 285] on button "Next" at bounding box center [677, 298] width 89 height 36
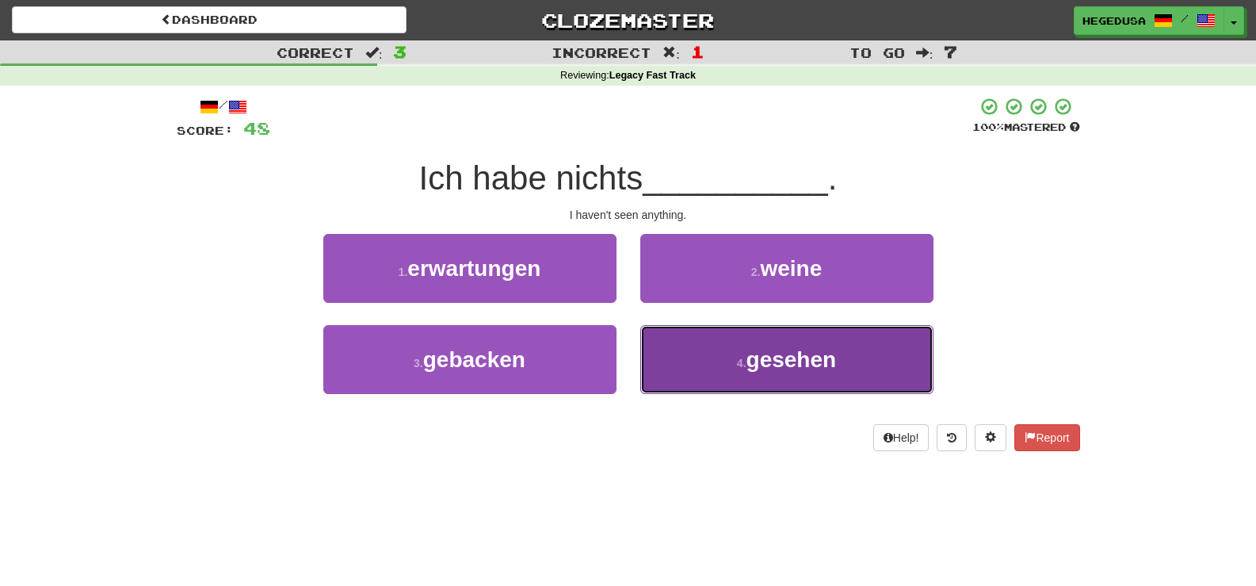
click at [701, 365] on button "4 . gesehen" at bounding box center [786, 359] width 293 height 69
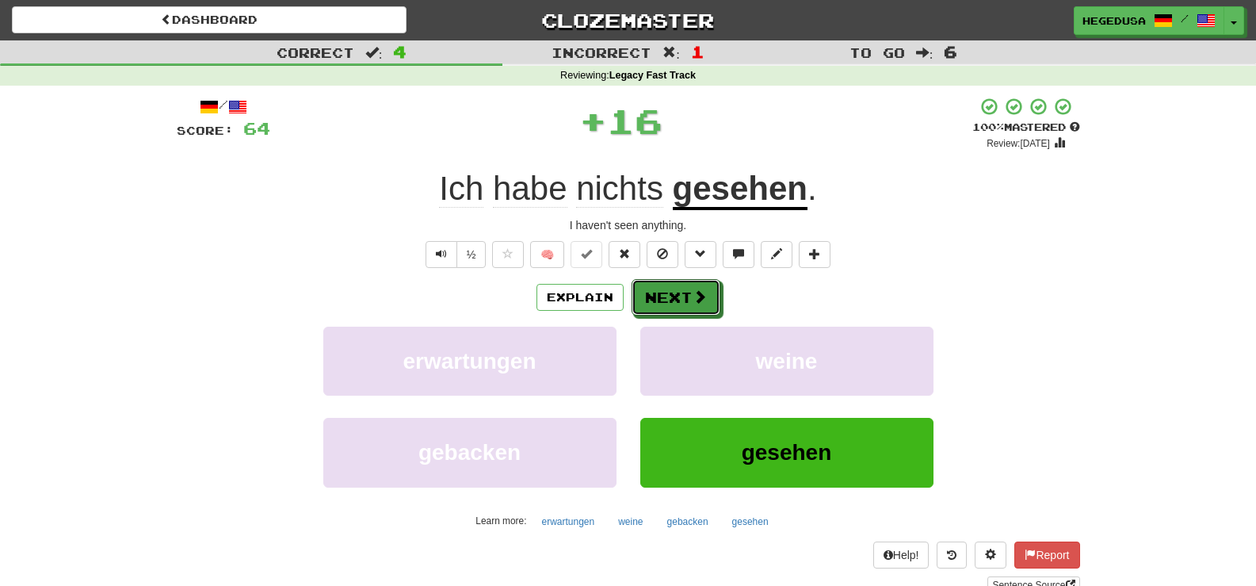
click at [675, 287] on button "Next" at bounding box center [676, 297] width 89 height 36
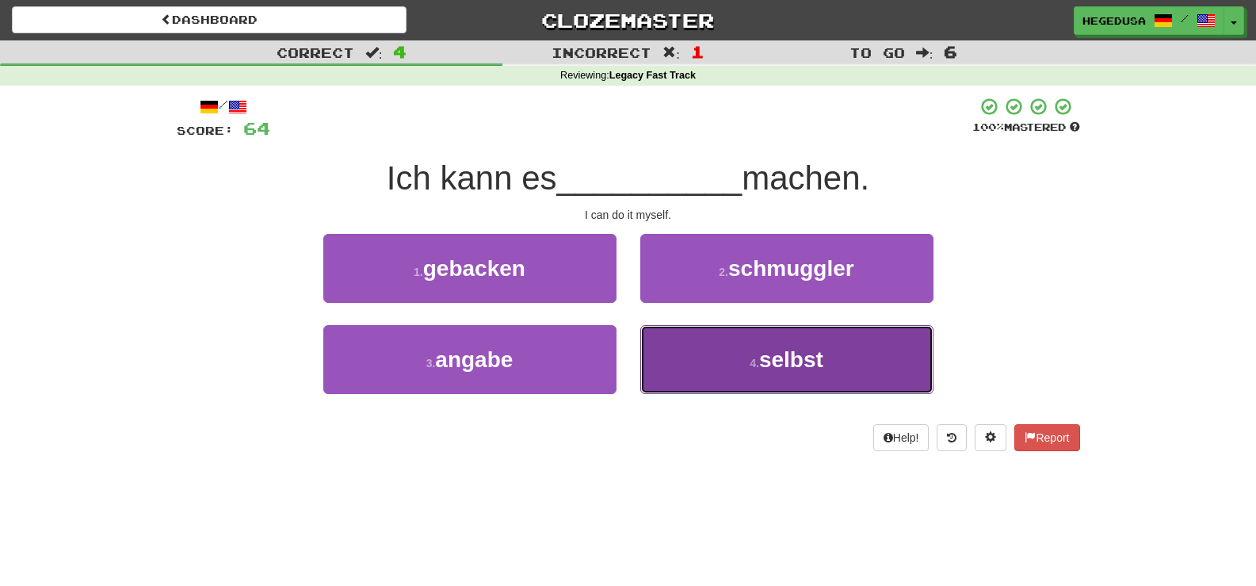
click at [710, 366] on button "4 . selbst" at bounding box center [786, 359] width 293 height 69
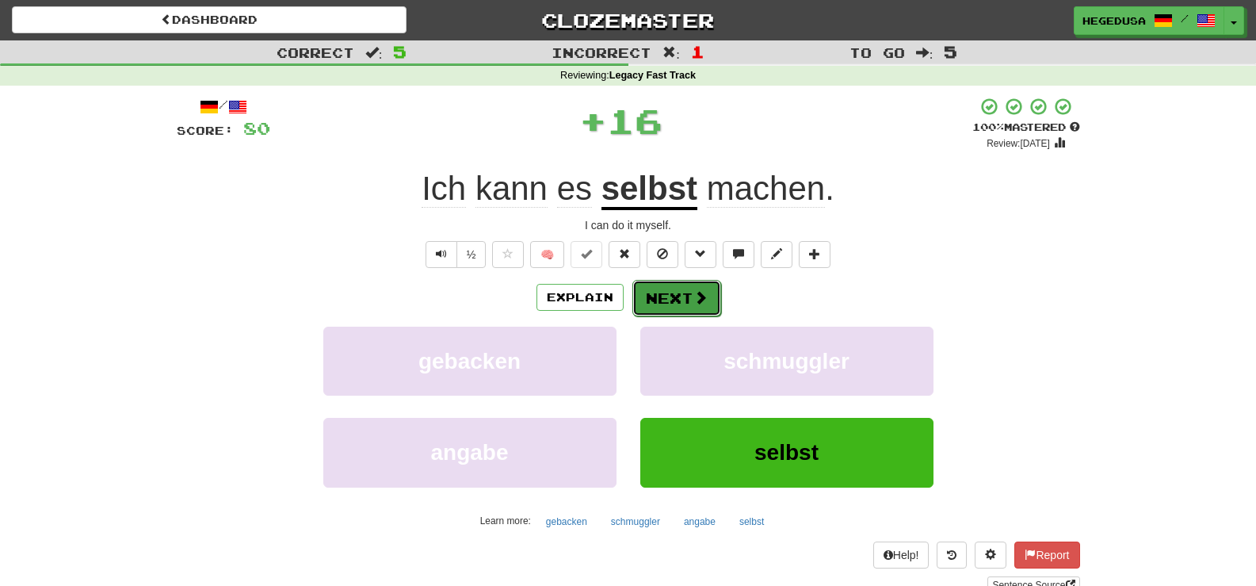
click at [686, 300] on button "Next" at bounding box center [677, 298] width 89 height 36
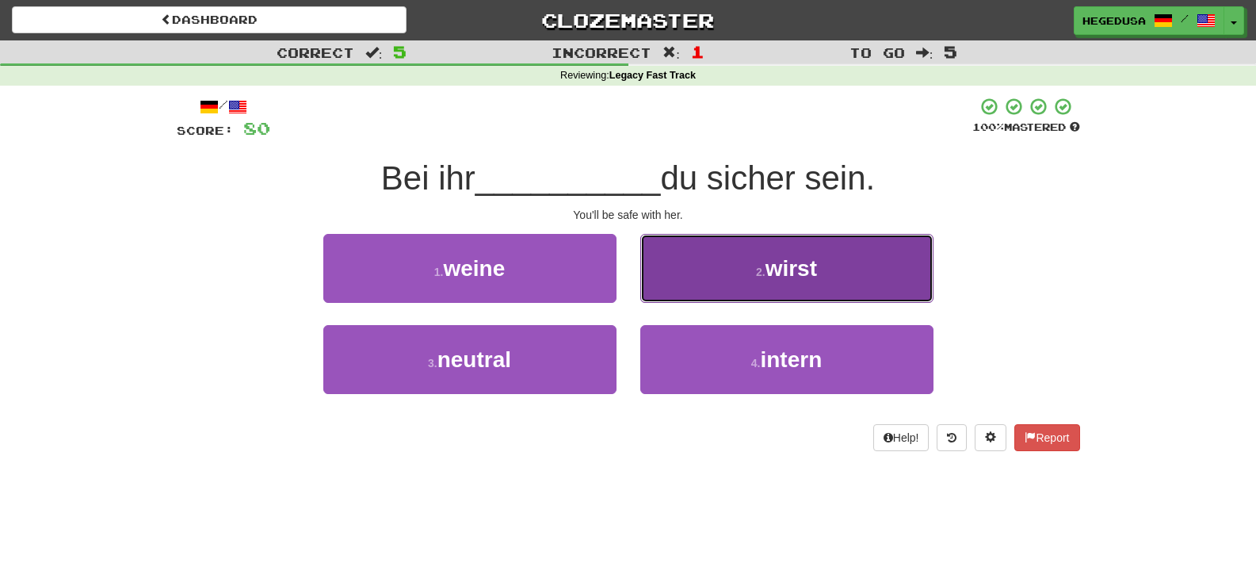
click at [665, 277] on button "2 . wirst" at bounding box center [786, 268] width 293 height 69
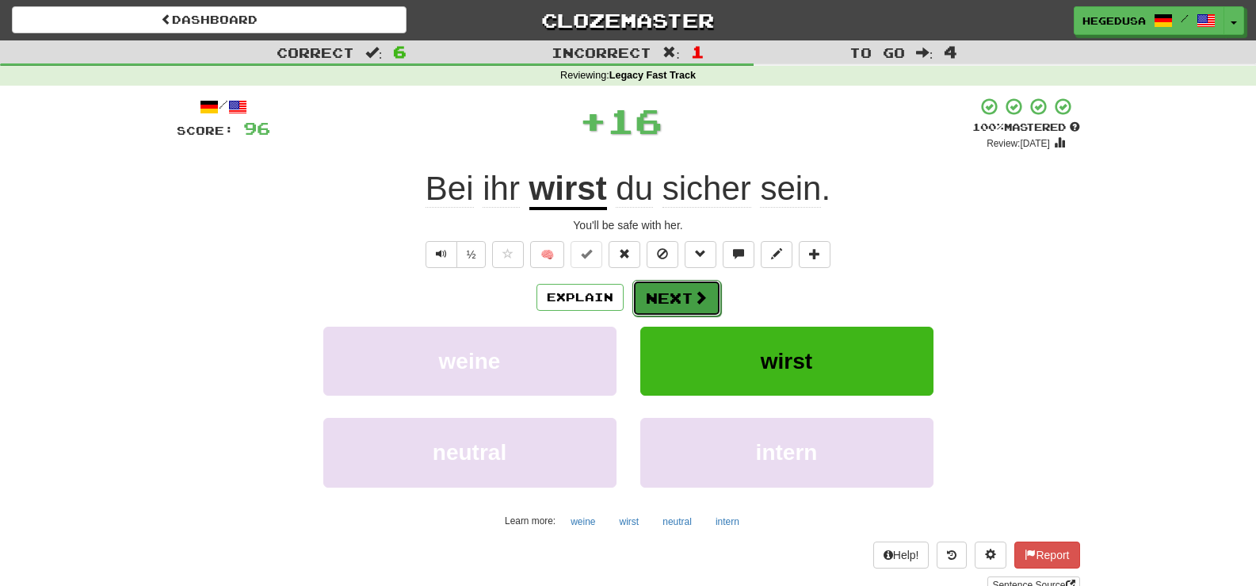
click at [657, 292] on button "Next" at bounding box center [677, 298] width 89 height 36
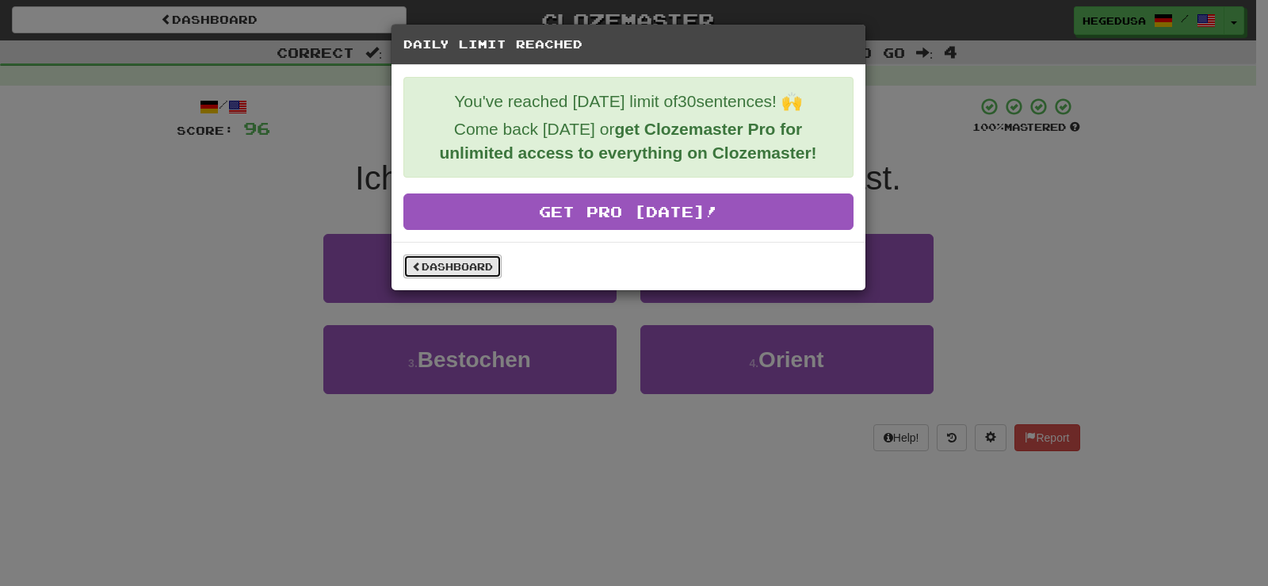
click at [442, 261] on link "Dashboard" at bounding box center [452, 266] width 98 height 24
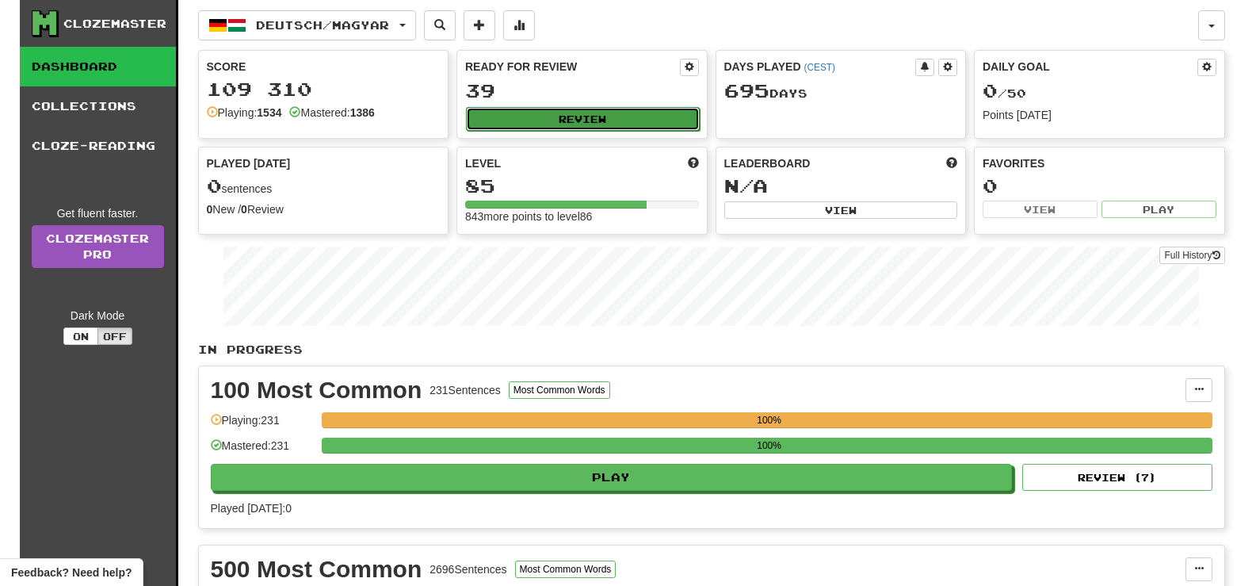
click at [556, 118] on button "Review" at bounding box center [583, 119] width 234 height 24
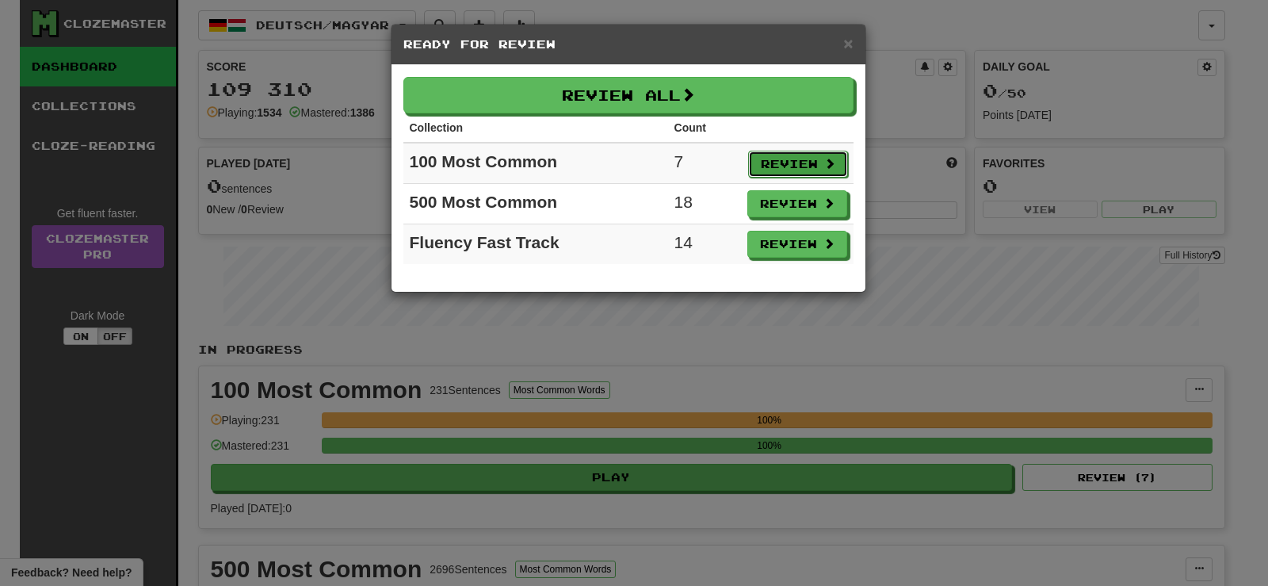
click at [826, 167] on span at bounding box center [829, 163] width 11 height 11
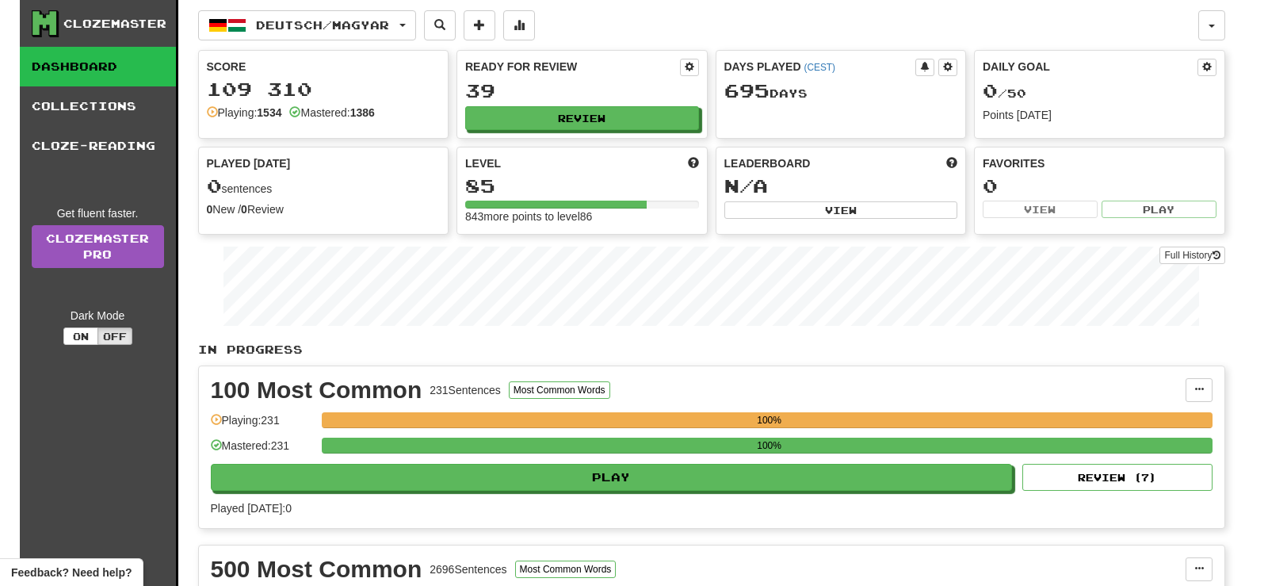
select select "**"
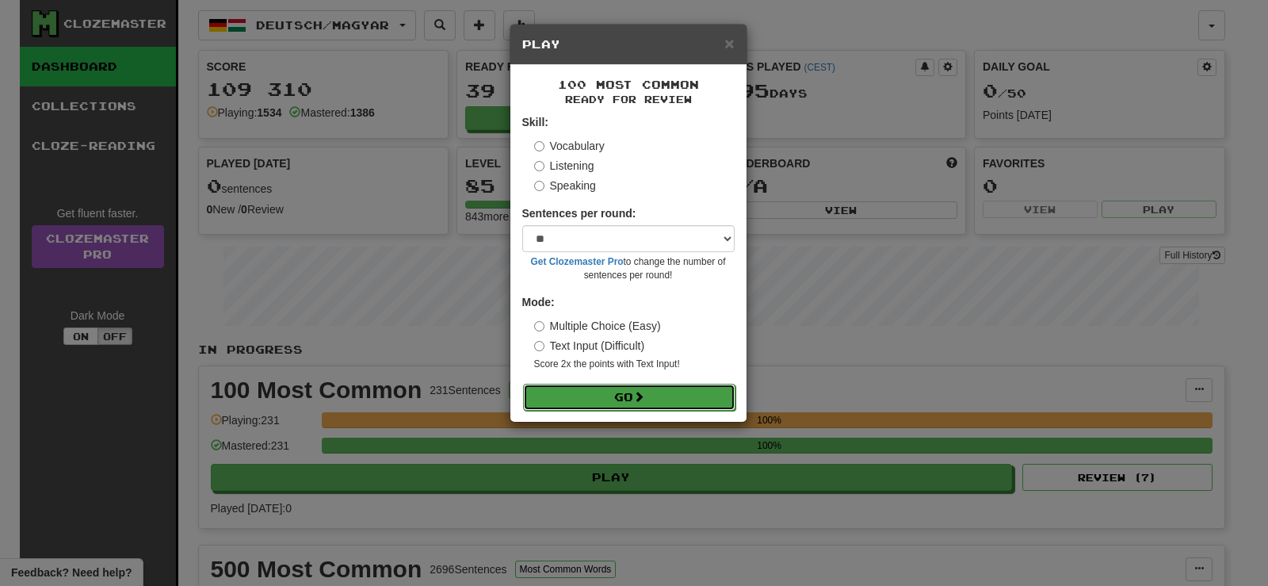
click at [677, 393] on button "Go" at bounding box center [629, 397] width 212 height 27
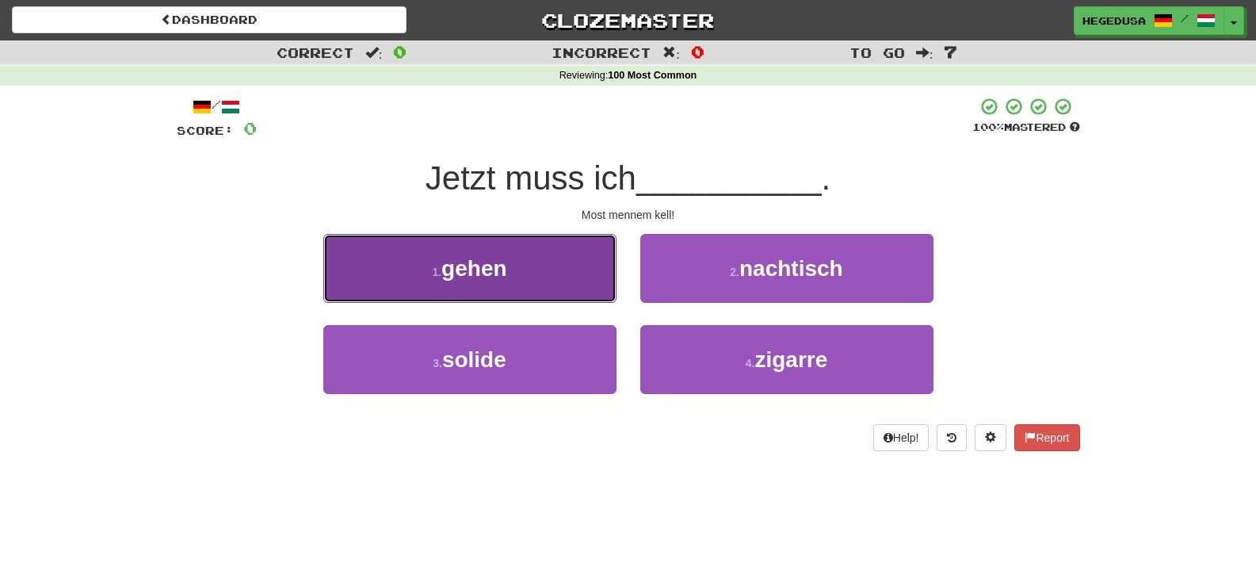
click at [536, 272] on button "1 . gehen" at bounding box center [469, 268] width 293 height 69
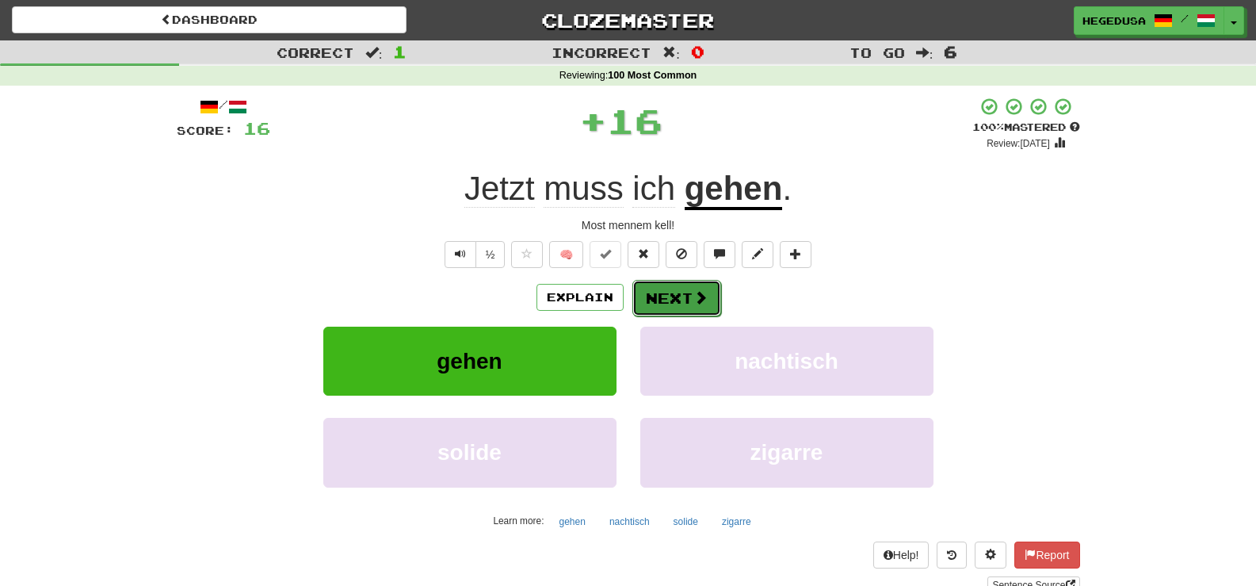
click at [637, 292] on button "Next" at bounding box center [677, 298] width 89 height 36
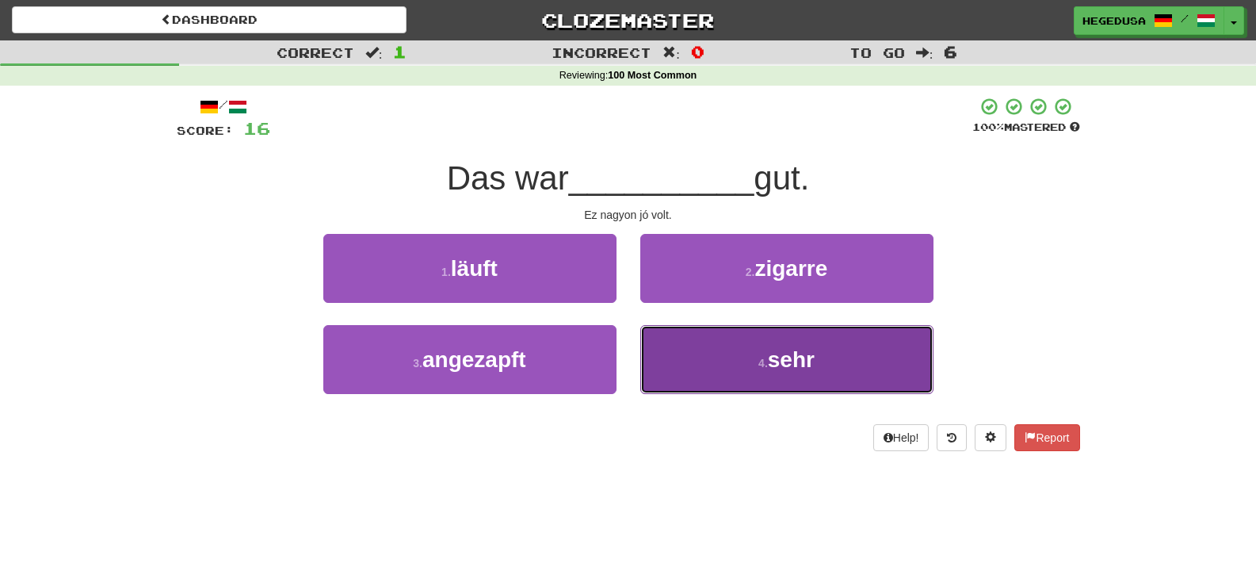
click at [718, 368] on button "4 . sehr" at bounding box center [786, 359] width 293 height 69
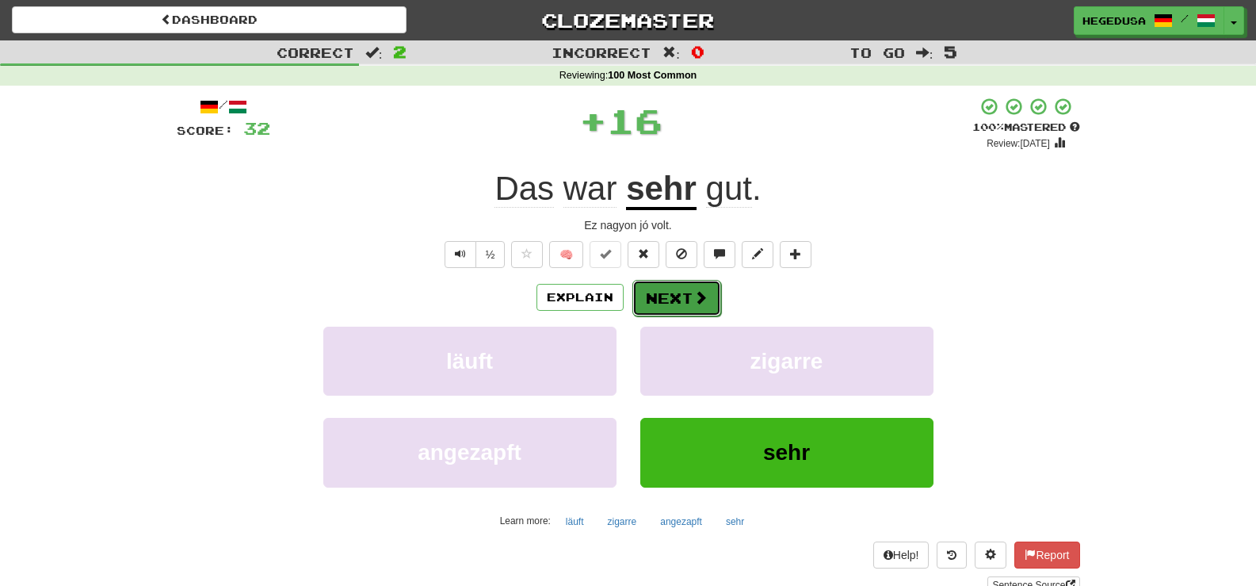
click at [662, 300] on button "Next" at bounding box center [677, 298] width 89 height 36
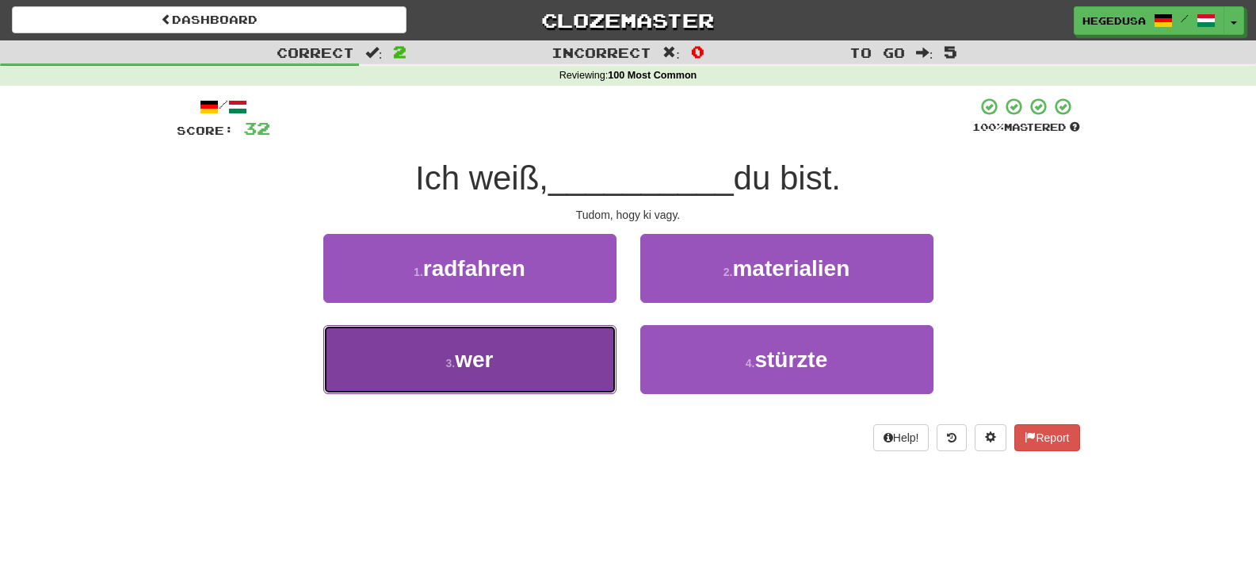
click at [615, 361] on button "3 . wer" at bounding box center [469, 359] width 293 height 69
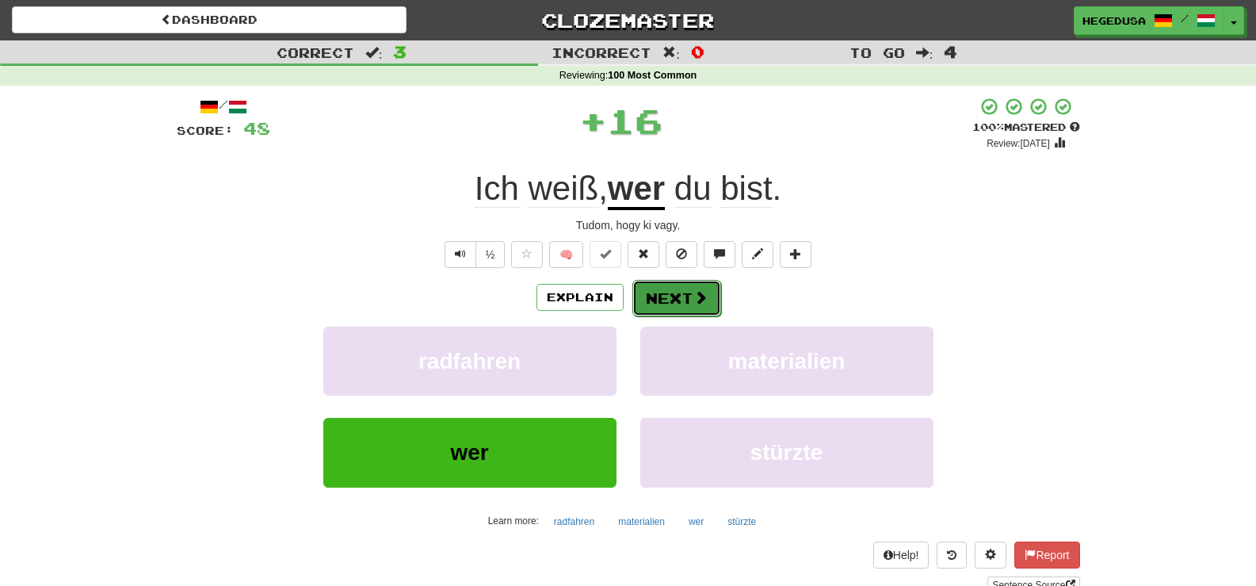
click at [679, 310] on button "Next" at bounding box center [677, 298] width 89 height 36
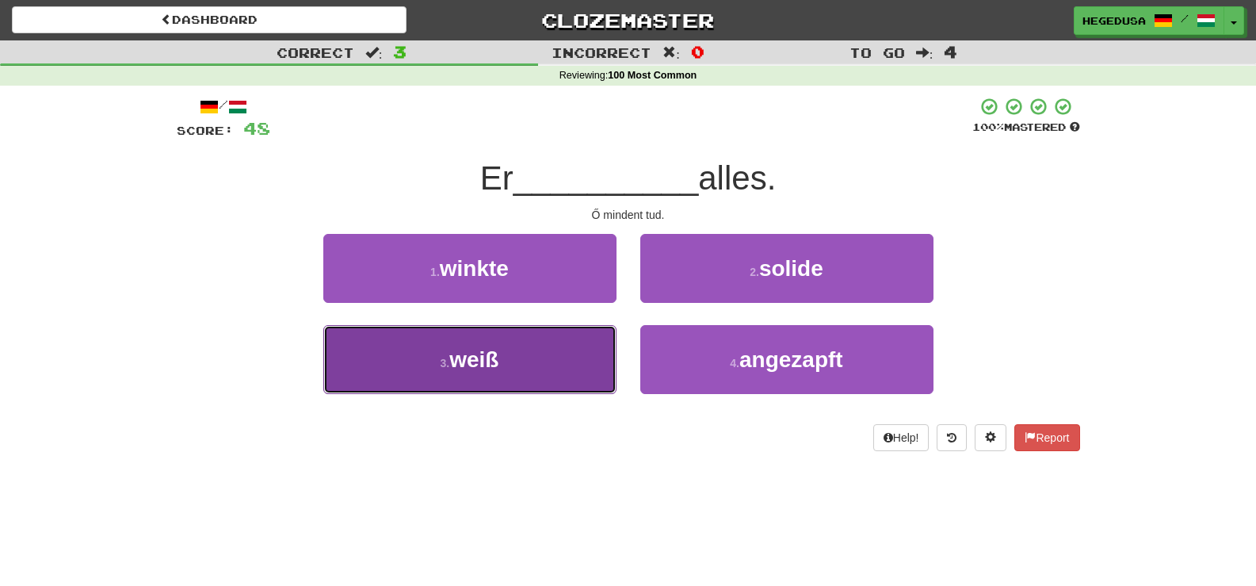
click at [562, 361] on button "3 . weiß" at bounding box center [469, 359] width 293 height 69
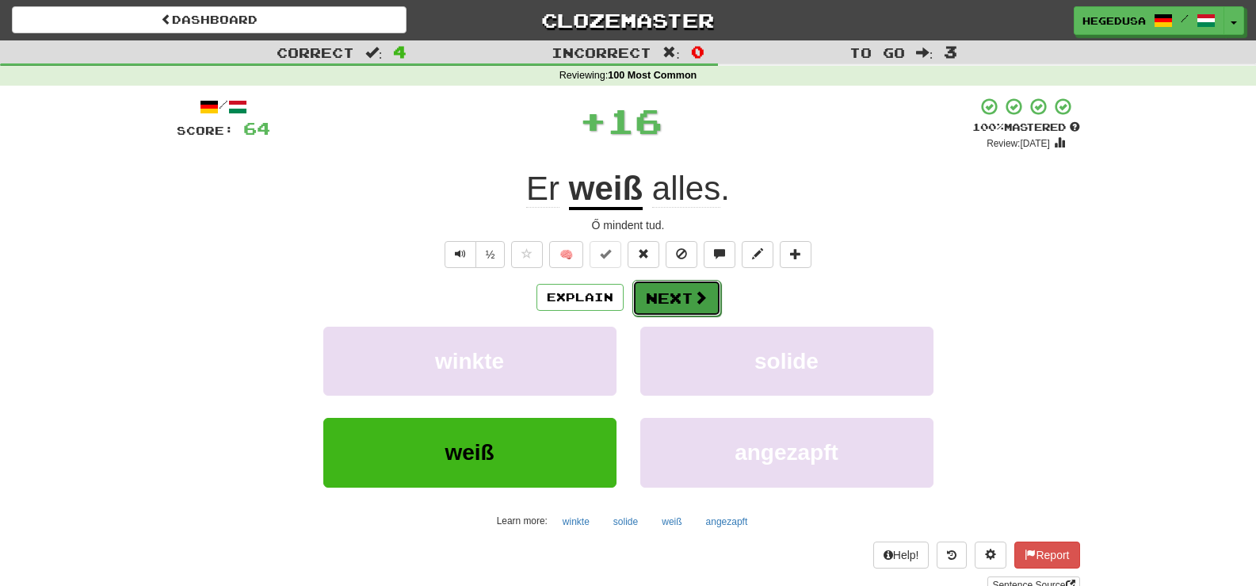
click at [690, 306] on button "Next" at bounding box center [677, 298] width 89 height 36
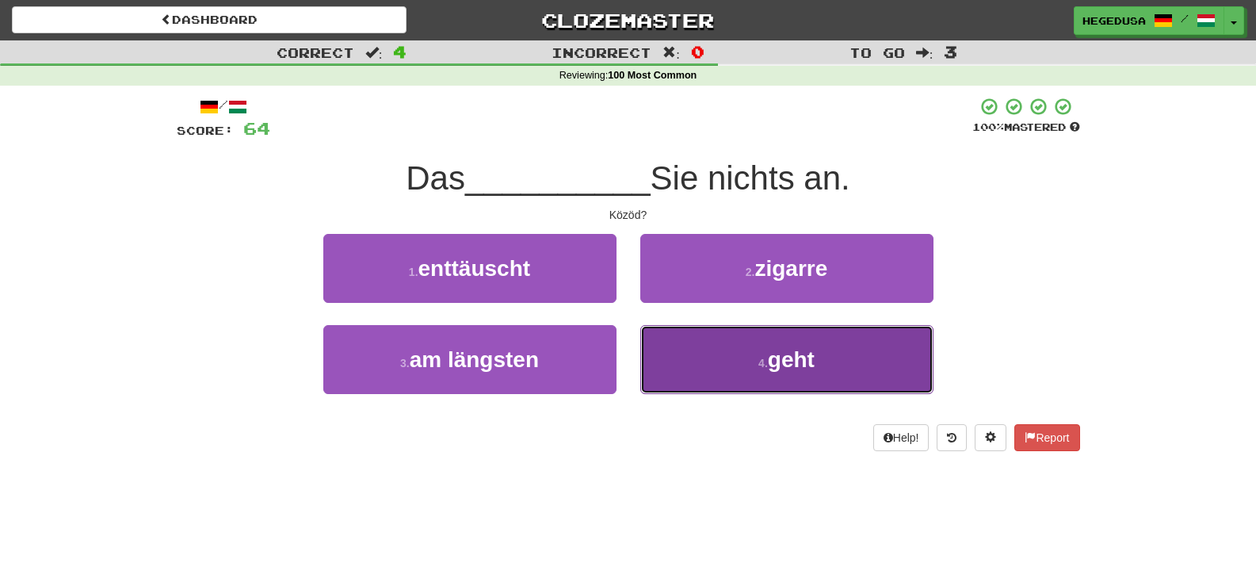
click at [720, 358] on button "4 . geht" at bounding box center [786, 359] width 293 height 69
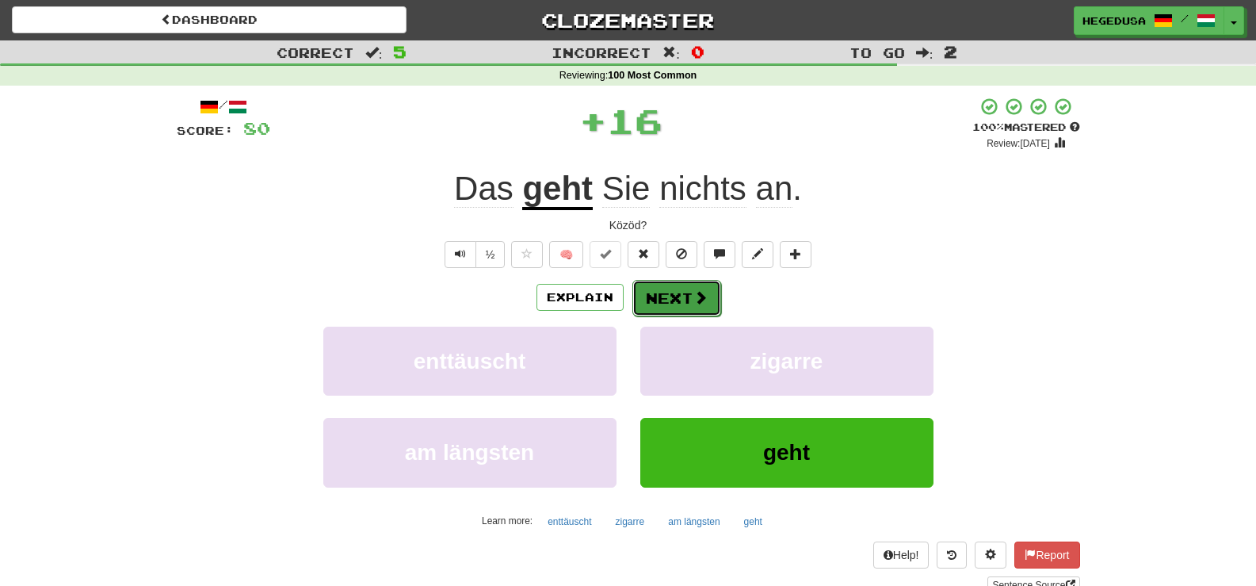
click at [667, 302] on button "Next" at bounding box center [677, 298] width 89 height 36
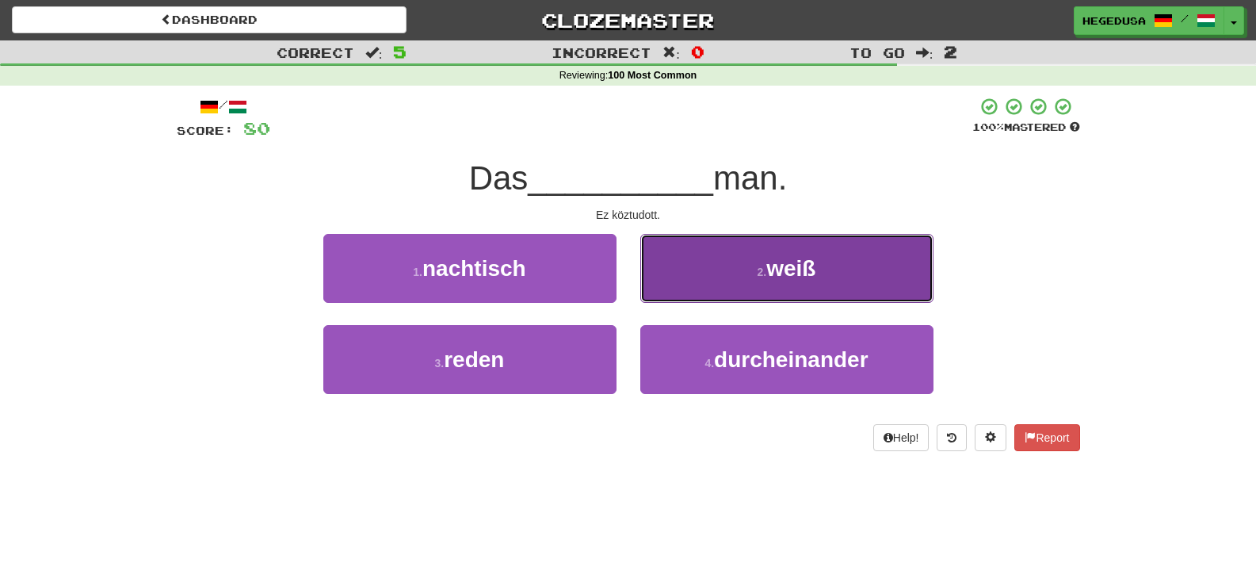
click at [674, 292] on button "2 . weiß" at bounding box center [786, 268] width 293 height 69
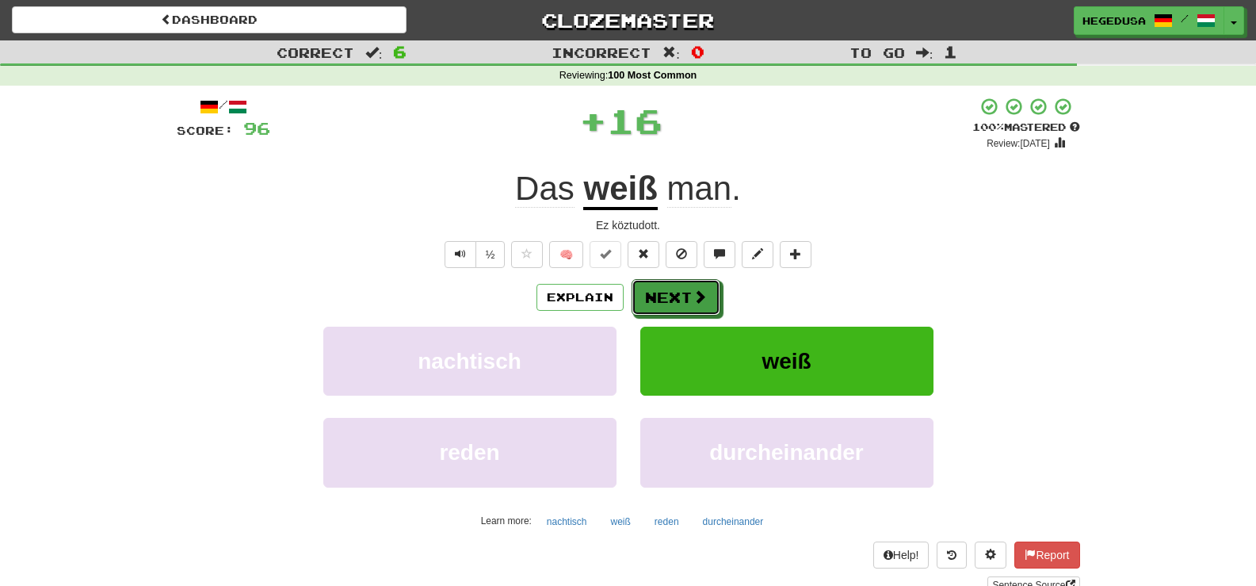
click at [674, 292] on button "Next" at bounding box center [676, 297] width 89 height 36
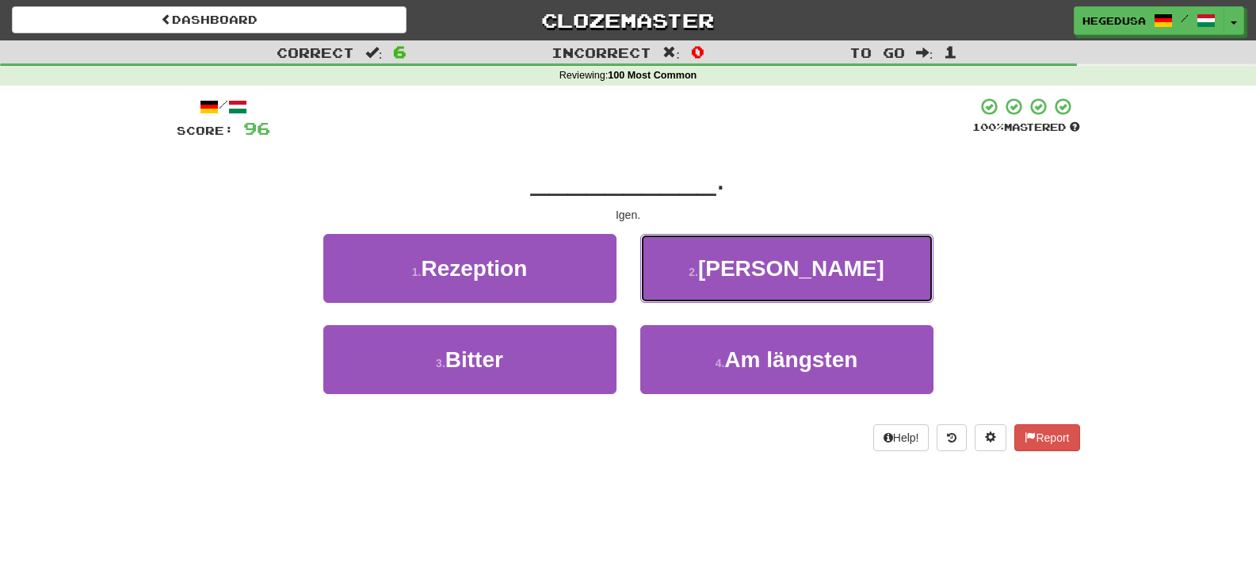
click at [674, 292] on button "2 . Ja" at bounding box center [786, 268] width 293 height 69
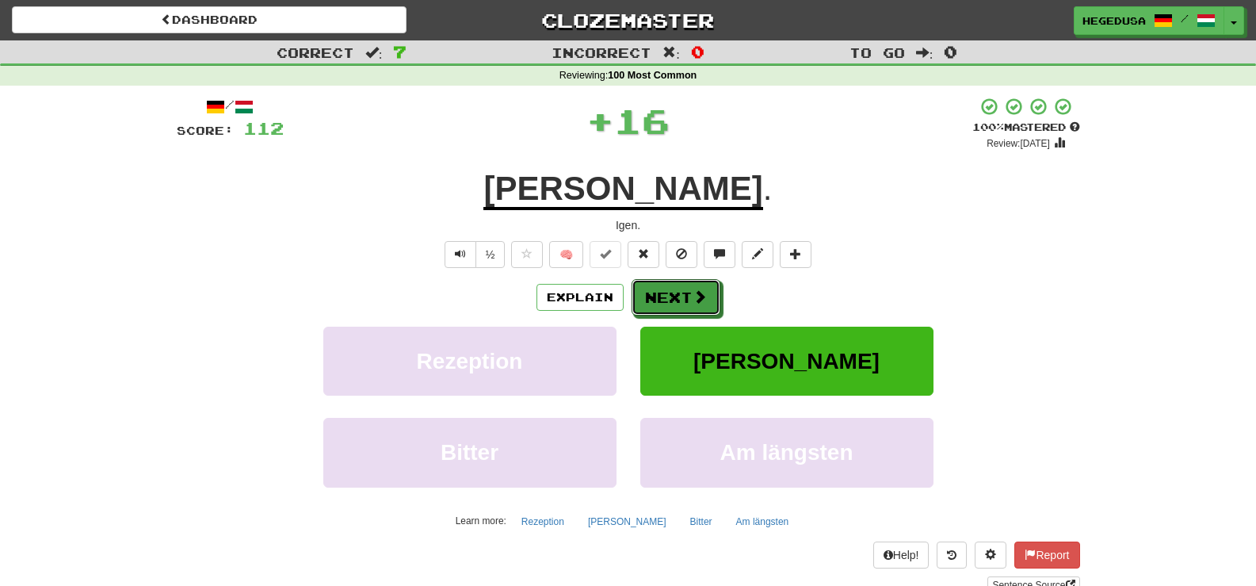
click at [674, 292] on button "Next" at bounding box center [676, 297] width 89 height 36
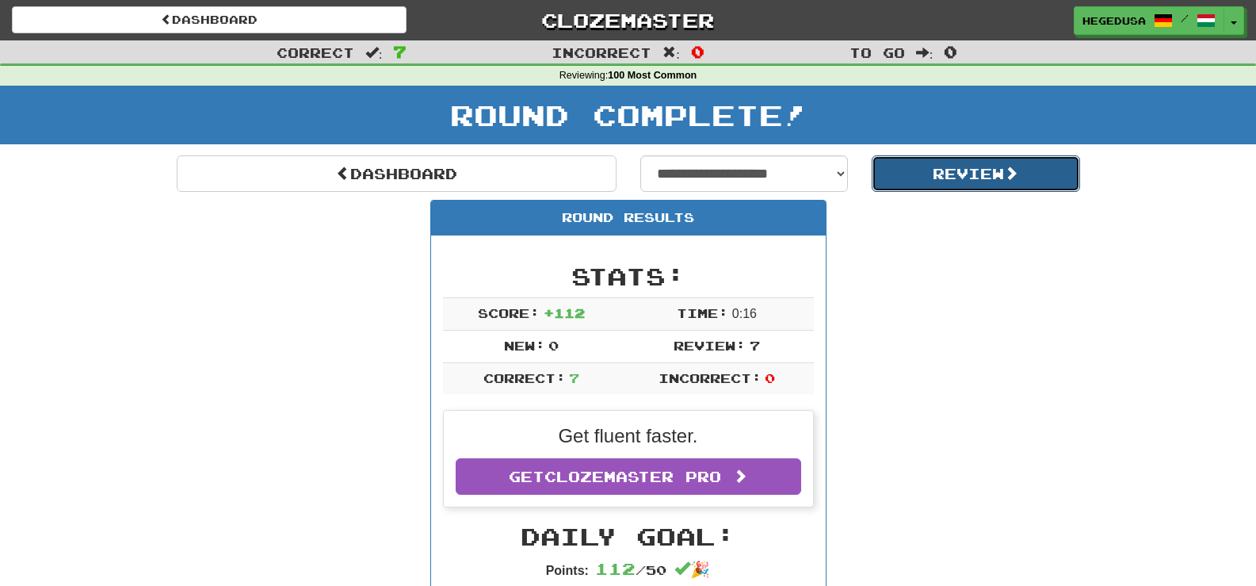
click at [930, 171] on button "Review" at bounding box center [976, 173] width 208 height 36
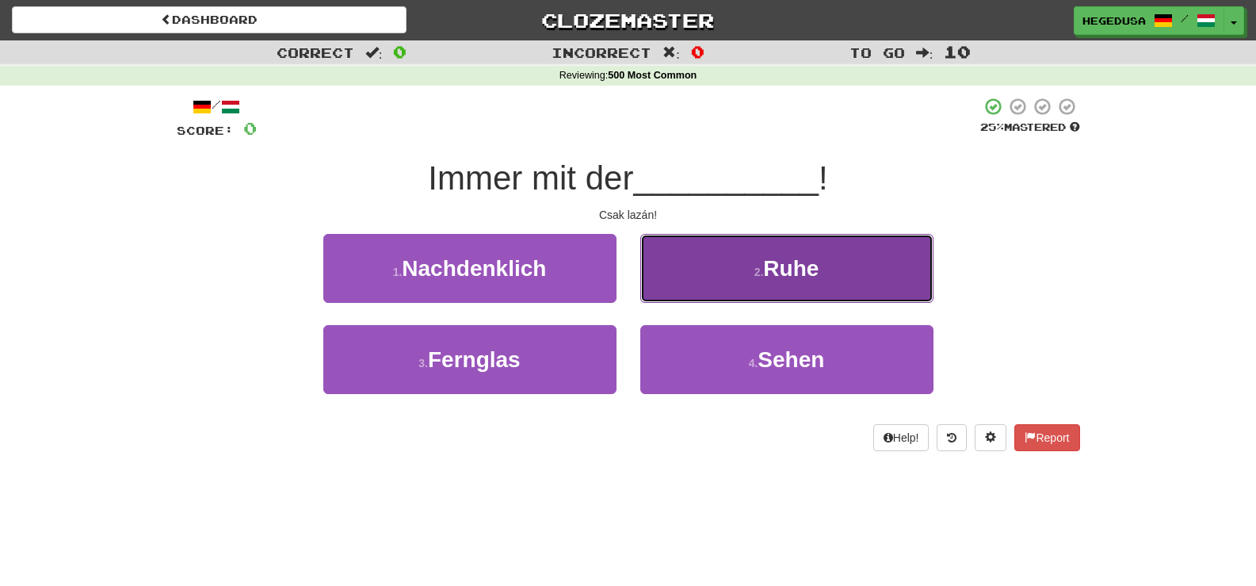
click at [825, 287] on button "2 . Ruhe" at bounding box center [786, 268] width 293 height 69
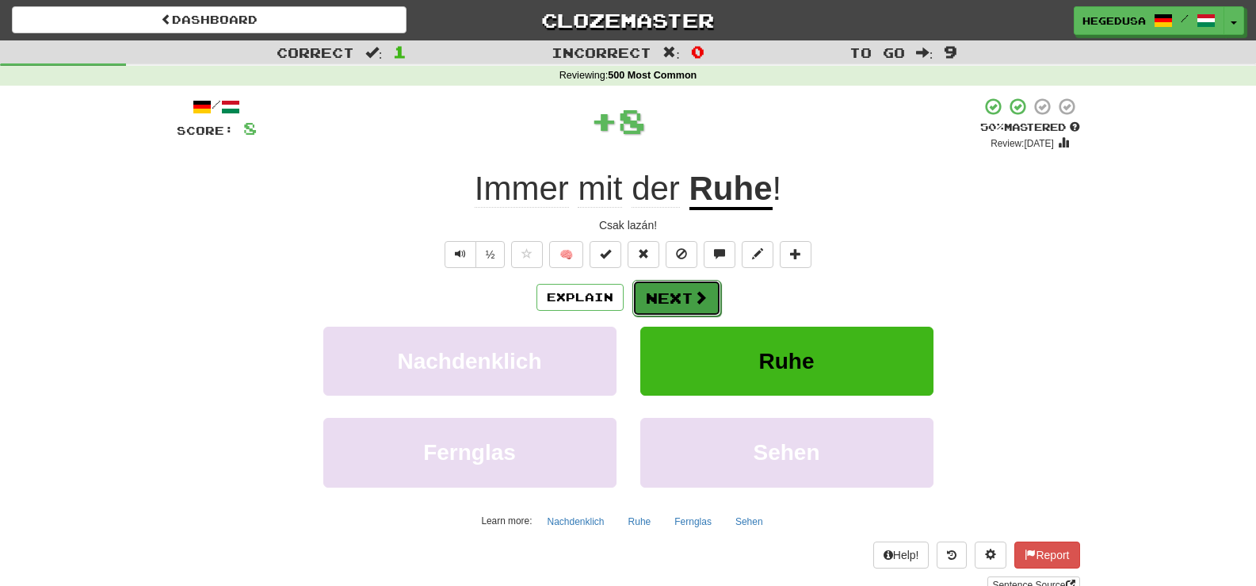
click at [664, 294] on button "Next" at bounding box center [677, 298] width 89 height 36
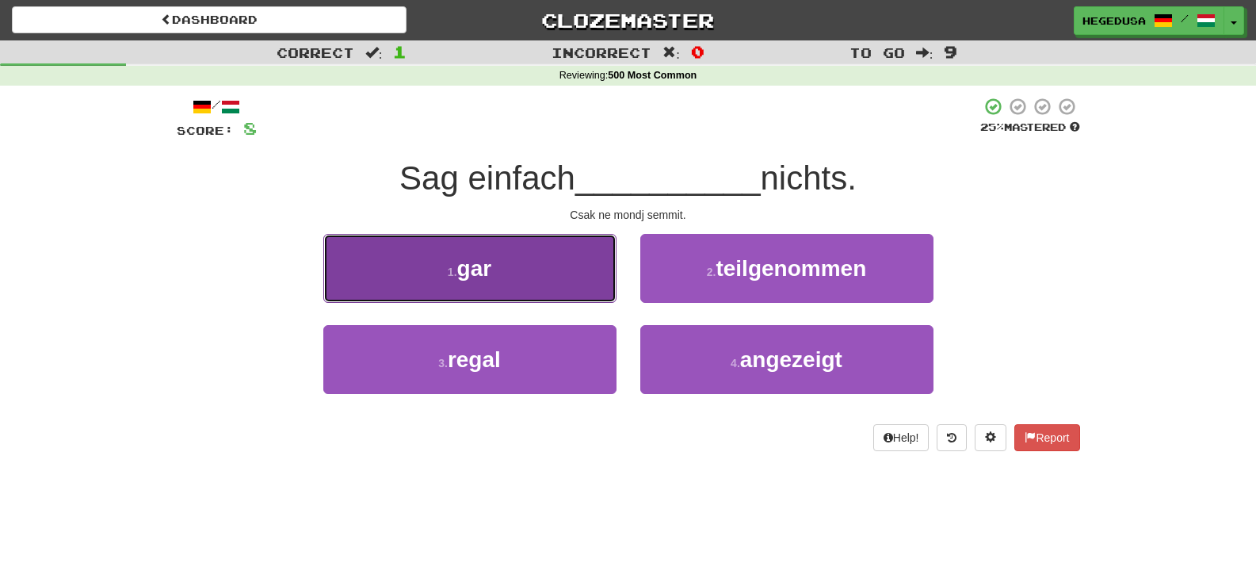
click at [480, 282] on button "1 . gar" at bounding box center [469, 268] width 293 height 69
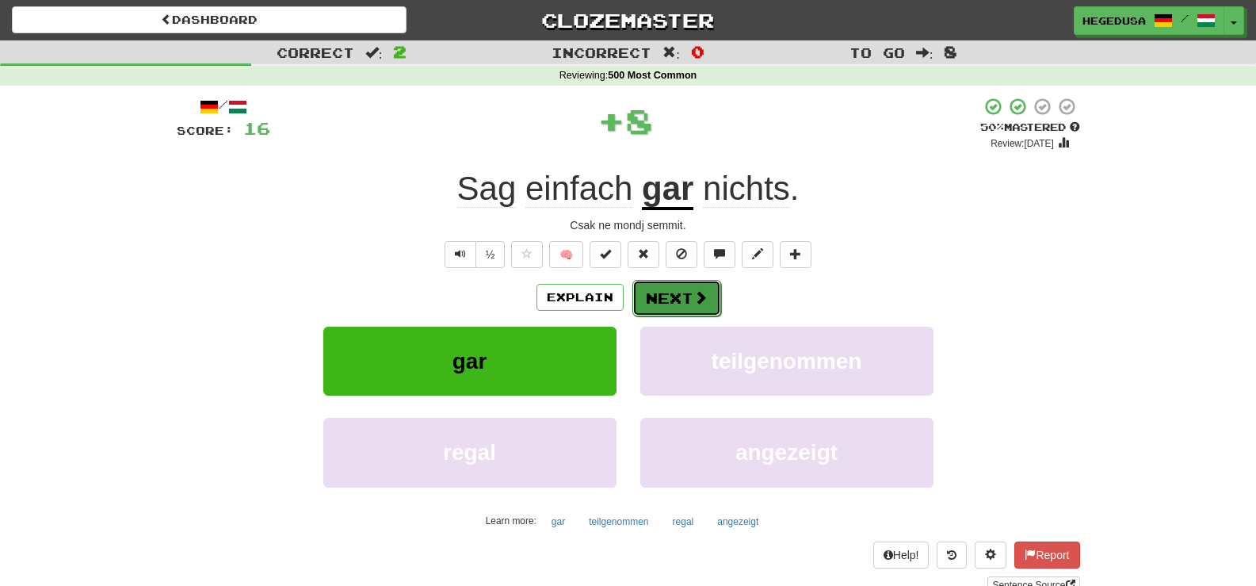
click at [656, 281] on button "Next" at bounding box center [677, 298] width 89 height 36
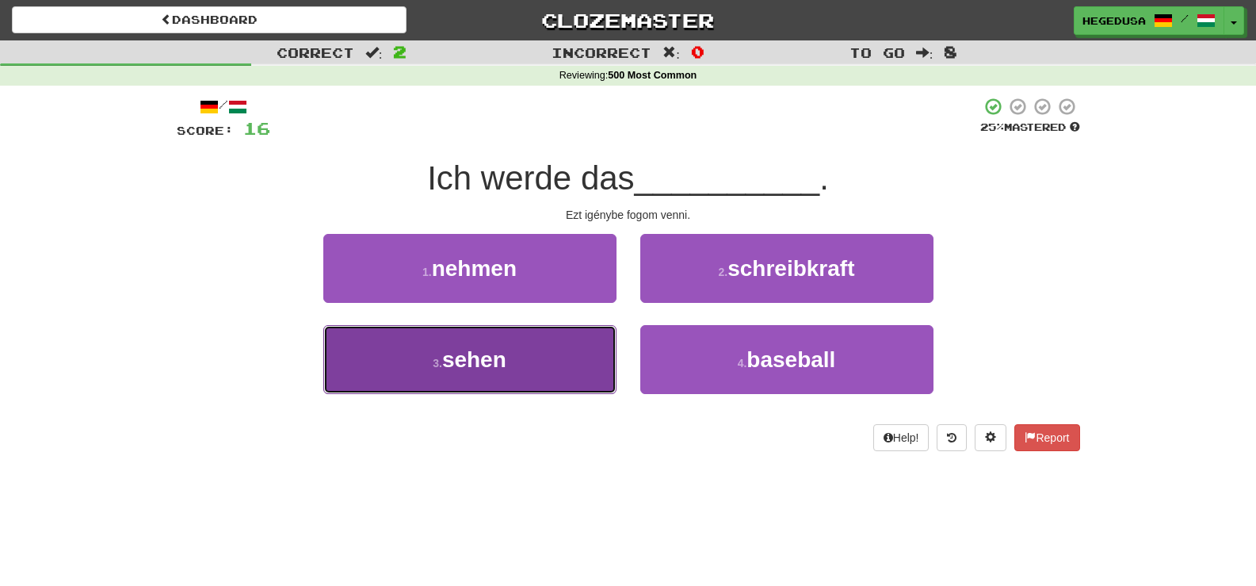
click at [594, 342] on button "3 . sehen" at bounding box center [469, 359] width 293 height 69
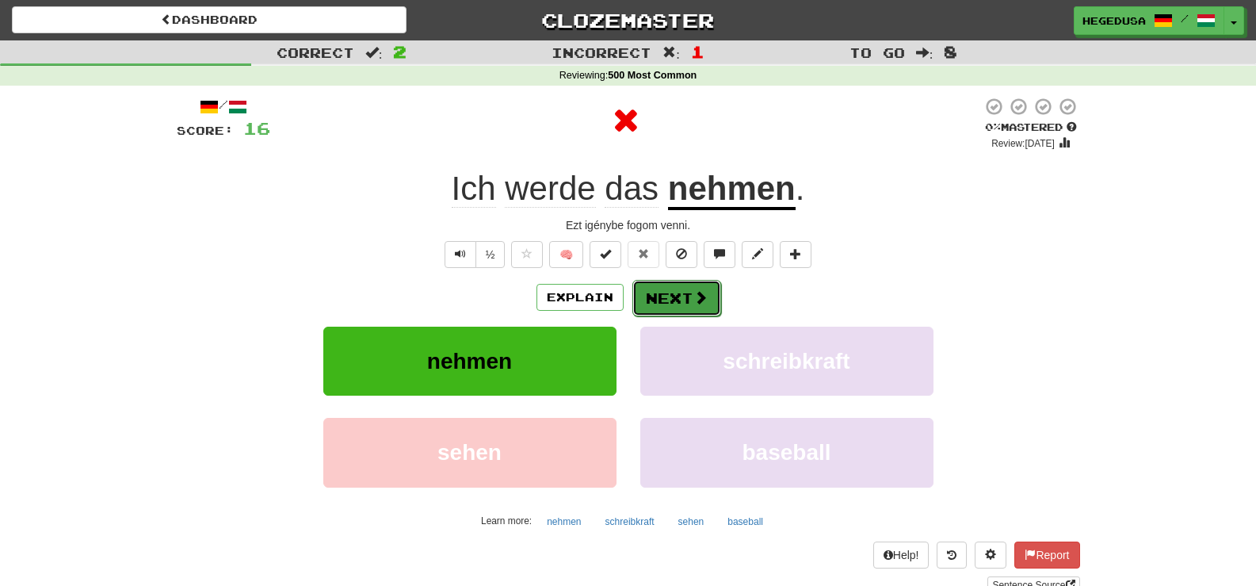
click at [671, 286] on button "Next" at bounding box center [677, 298] width 89 height 36
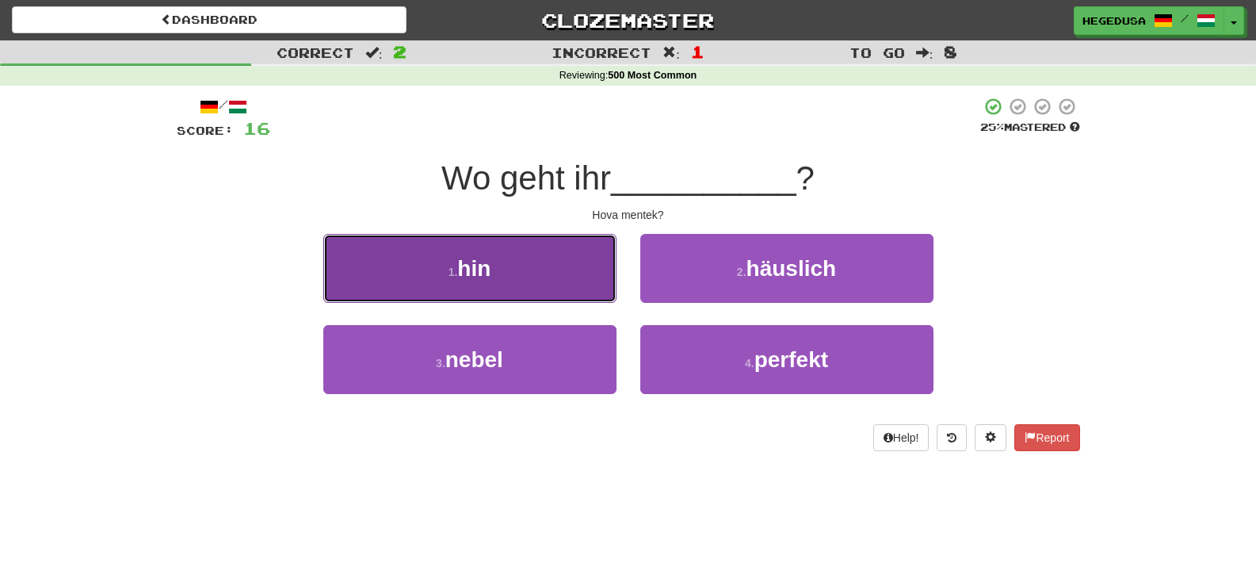
click at [557, 285] on button "1 . hin" at bounding box center [469, 268] width 293 height 69
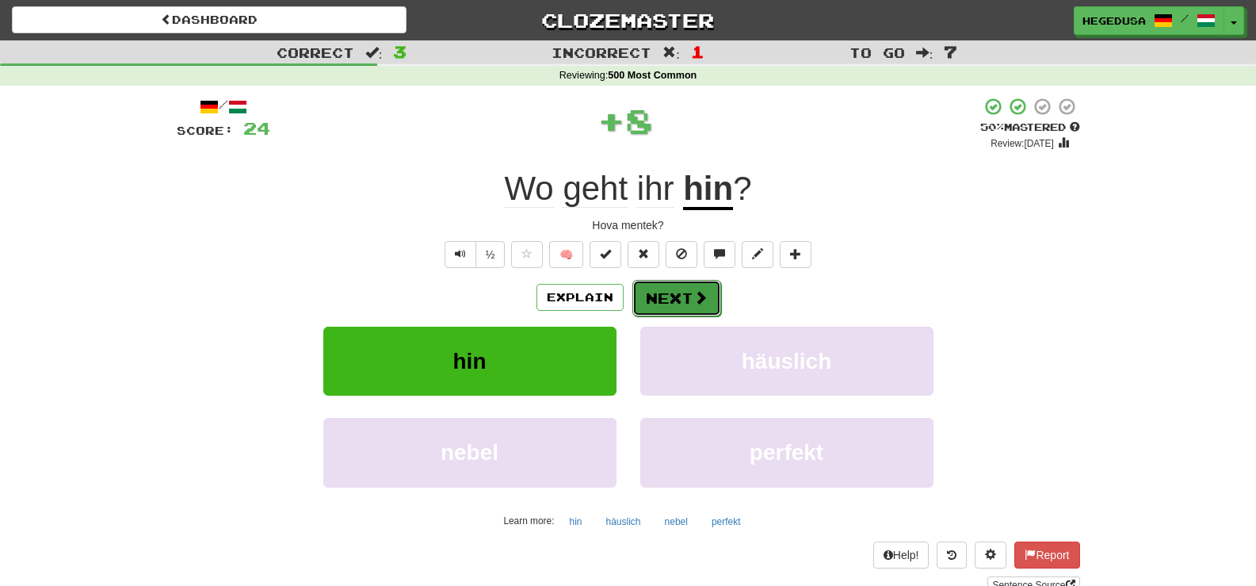
click at [692, 287] on button "Next" at bounding box center [677, 298] width 89 height 36
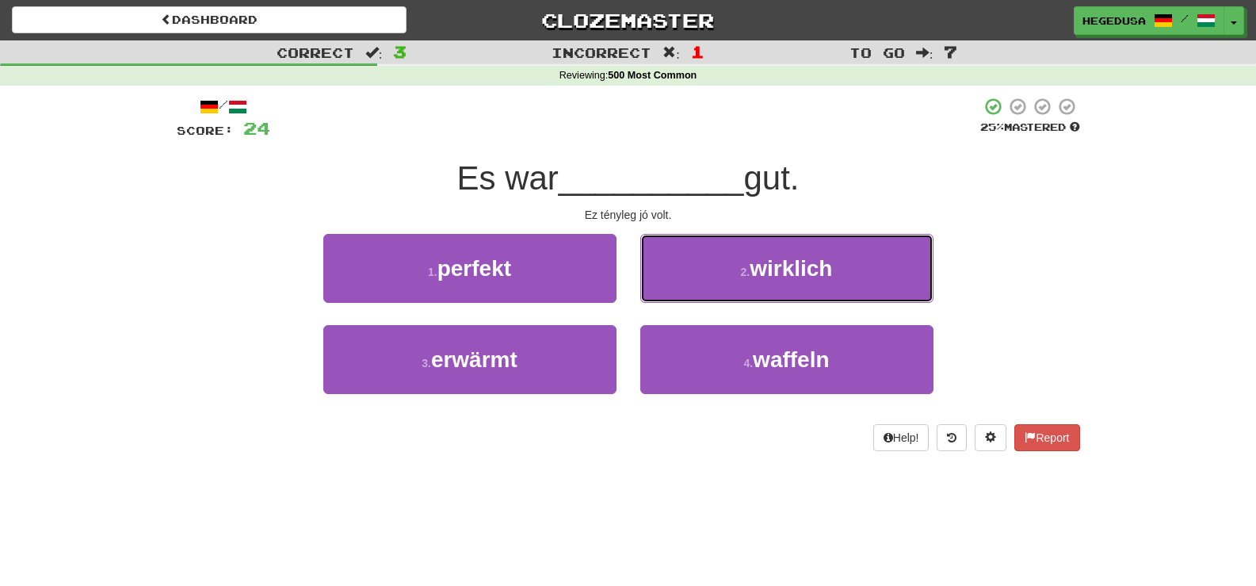
click at [692, 287] on button "2 . wirklich" at bounding box center [786, 268] width 293 height 69
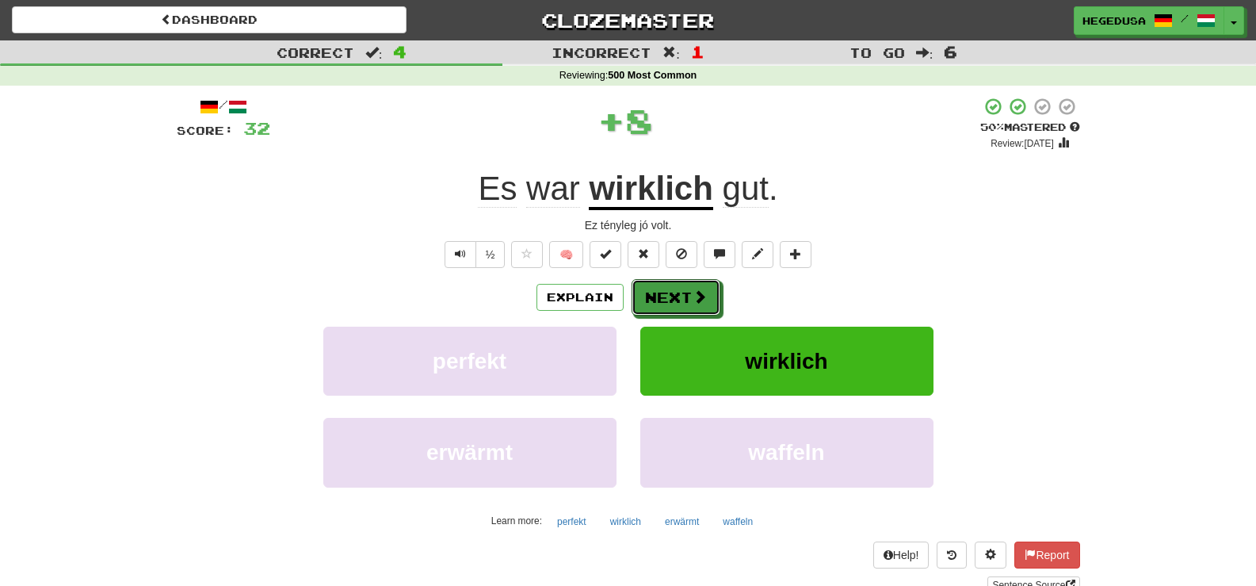
click at [692, 287] on button "Next" at bounding box center [676, 297] width 89 height 36
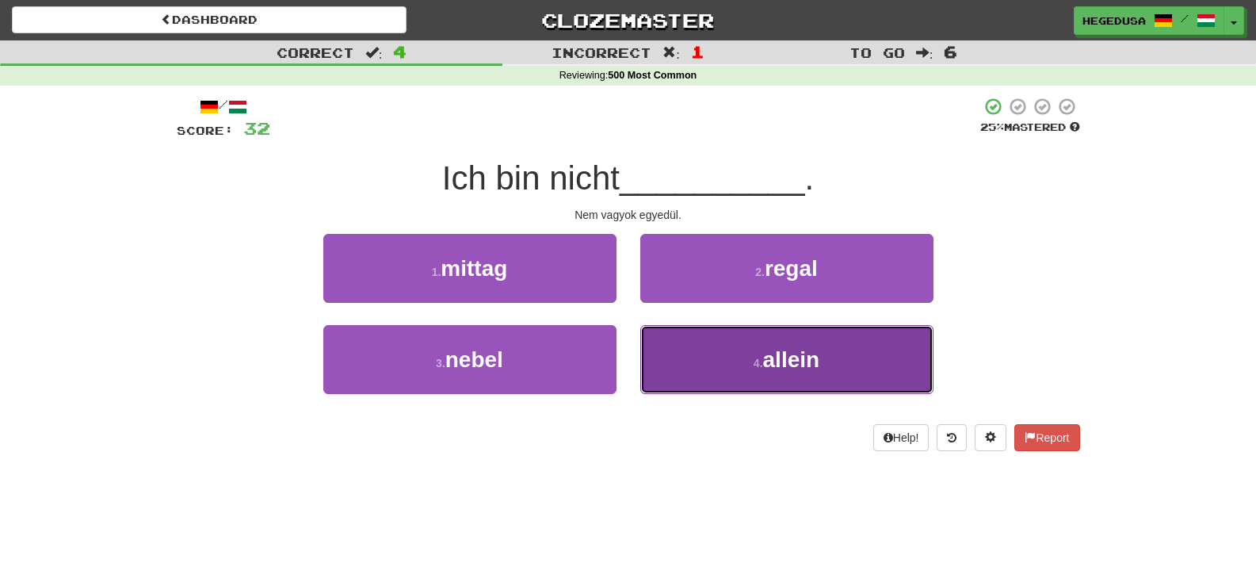
click at [696, 357] on button "4 . allein" at bounding box center [786, 359] width 293 height 69
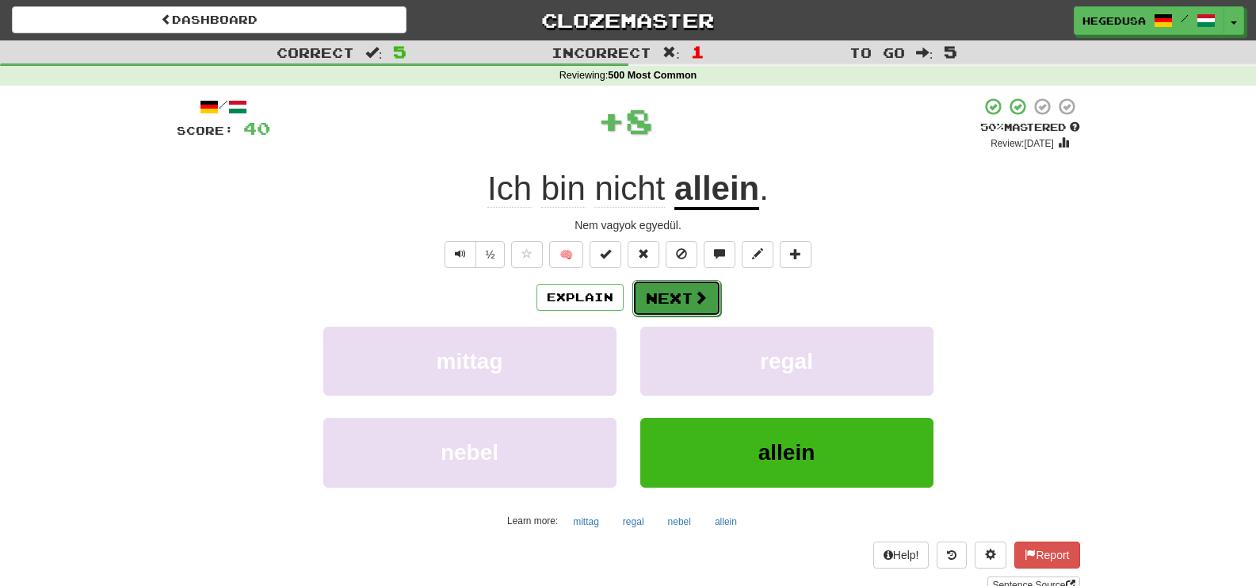
click at [693, 308] on button "Next" at bounding box center [677, 298] width 89 height 36
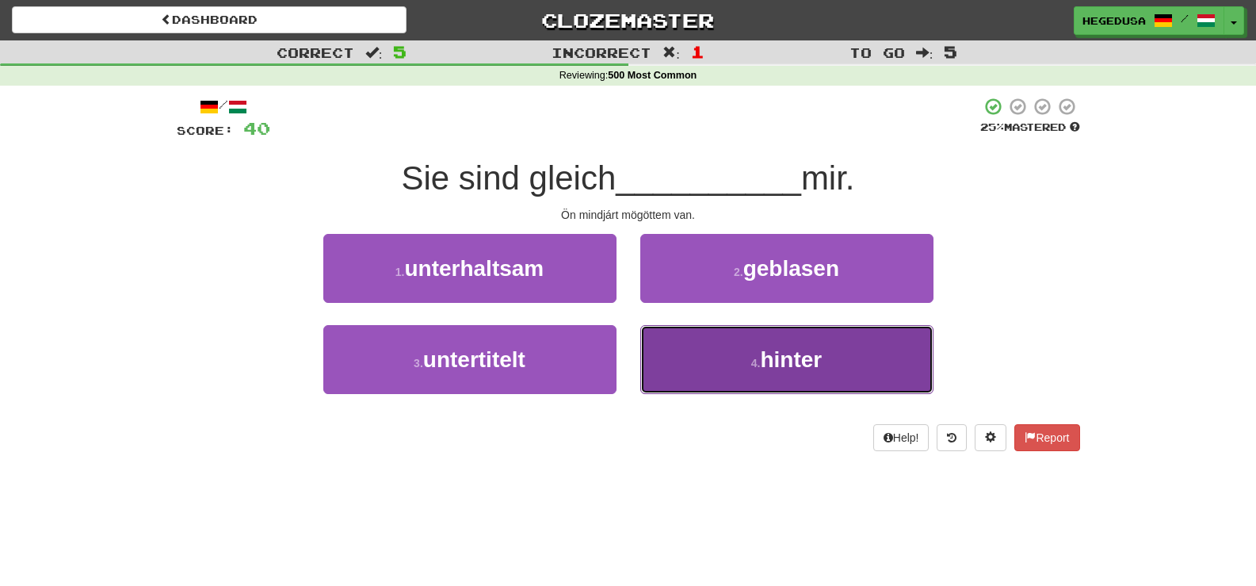
click at [701, 347] on button "4 . hinter" at bounding box center [786, 359] width 293 height 69
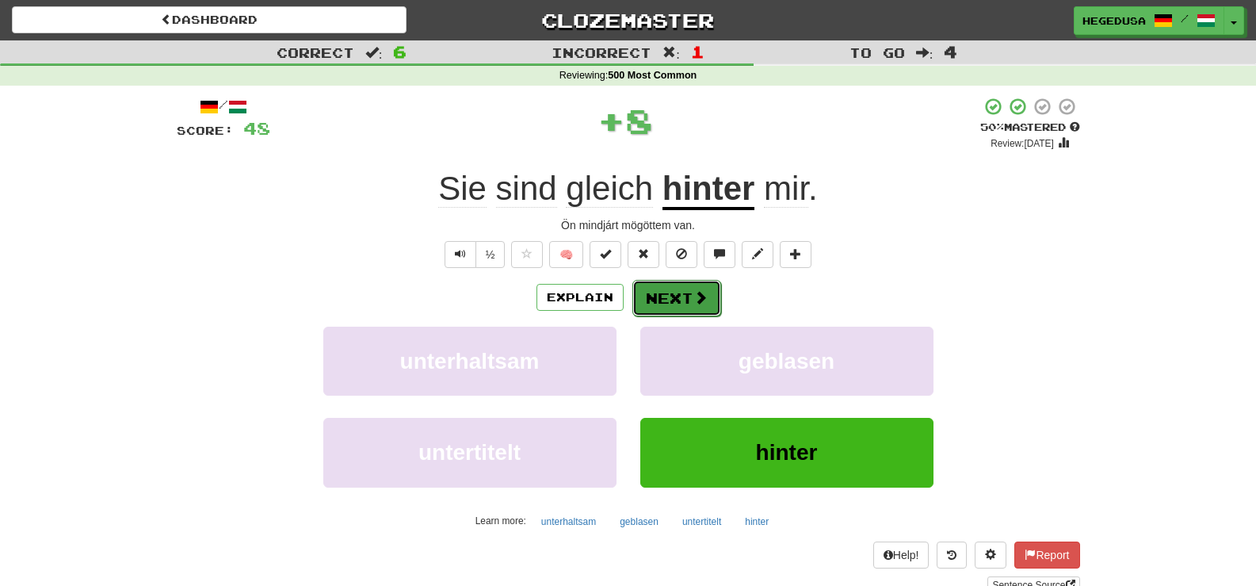
click at [674, 280] on button "Next" at bounding box center [677, 298] width 89 height 36
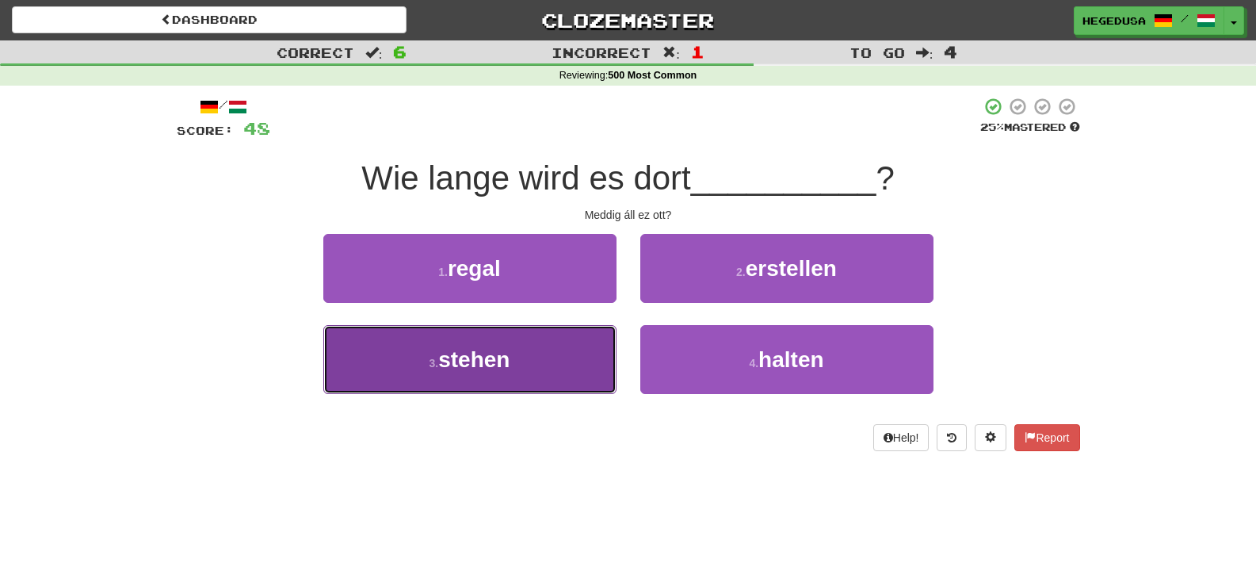
click at [526, 350] on button "3 . stehen" at bounding box center [469, 359] width 293 height 69
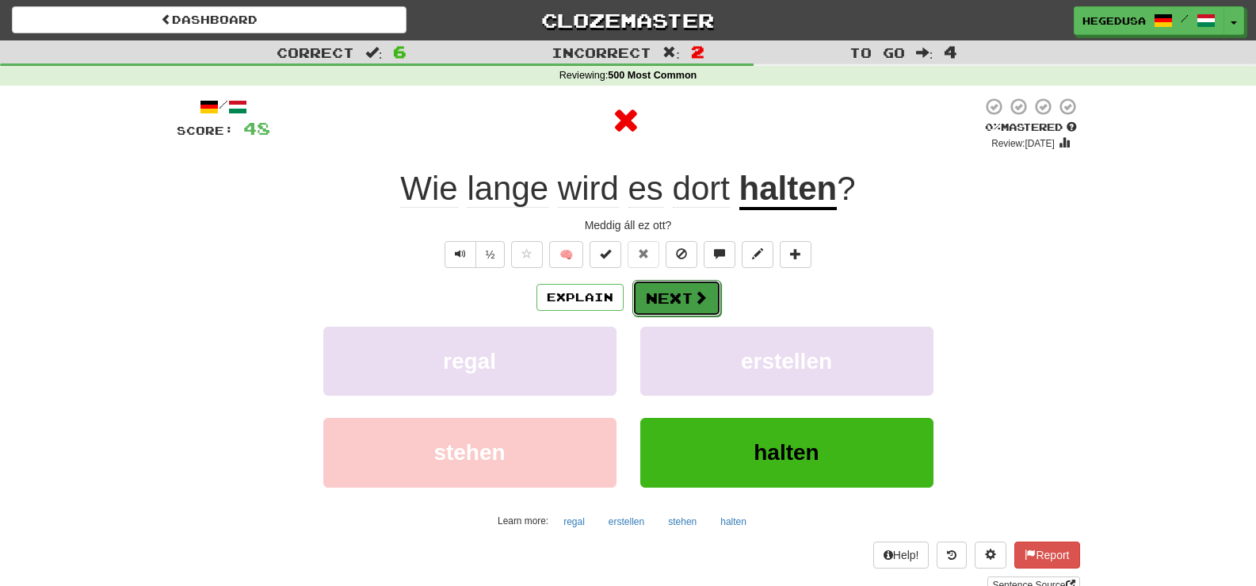
click at [697, 287] on button "Next" at bounding box center [677, 298] width 89 height 36
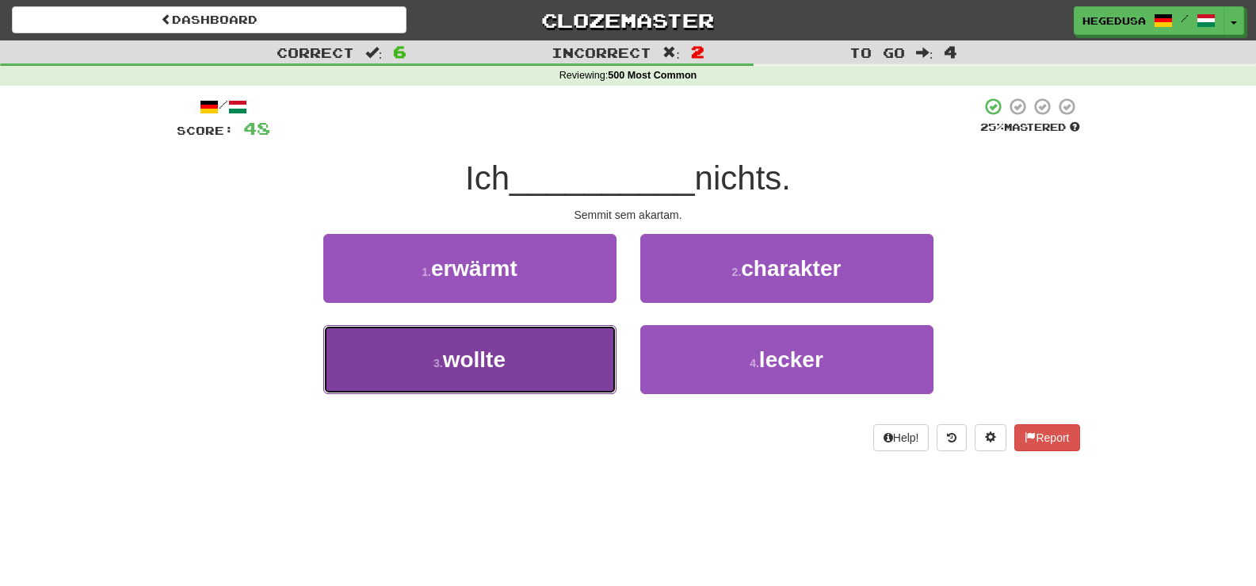
click at [574, 350] on button "3 . wollte" at bounding box center [469, 359] width 293 height 69
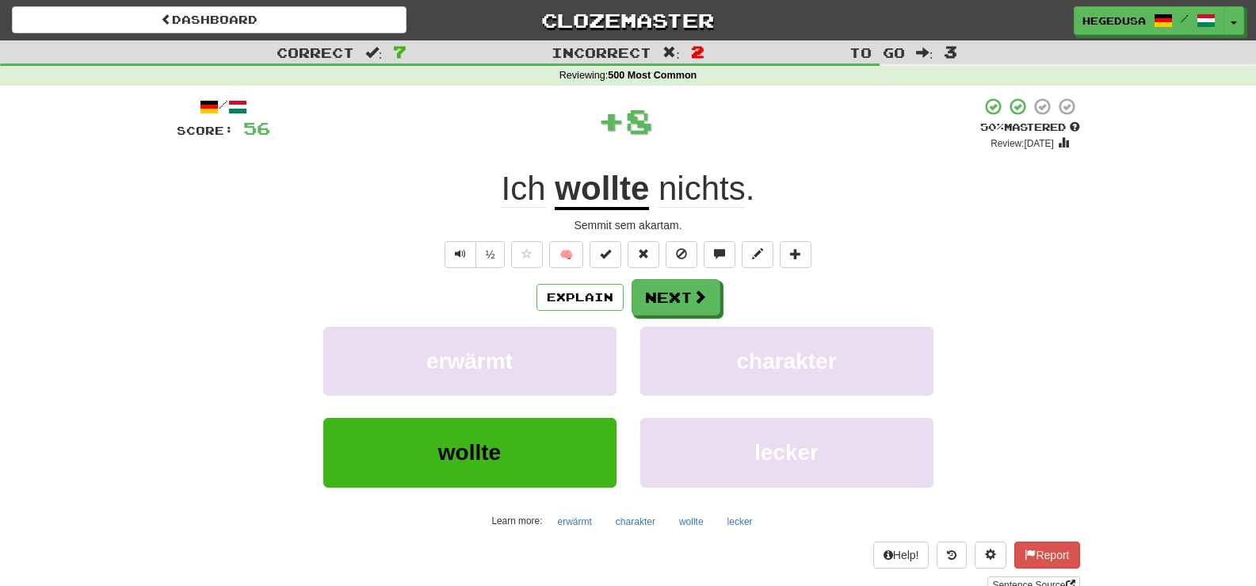
click at [723, 293] on div "Explain Next" at bounding box center [629, 297] width 904 height 36
click at [703, 295] on span at bounding box center [701, 297] width 14 height 14
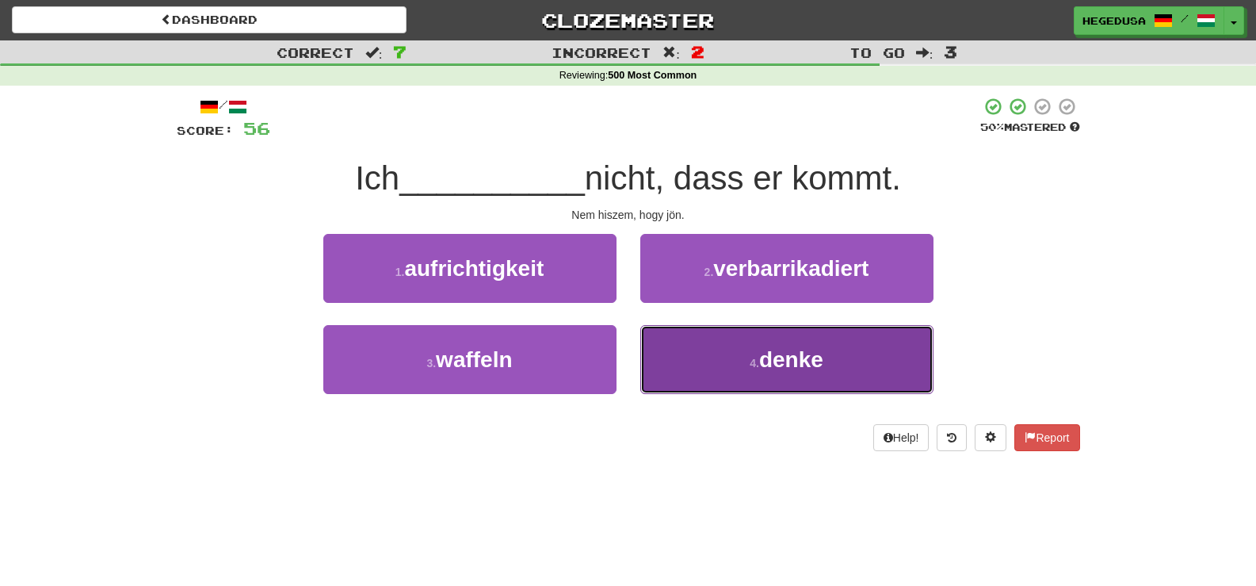
click at [739, 363] on button "4 . denke" at bounding box center [786, 359] width 293 height 69
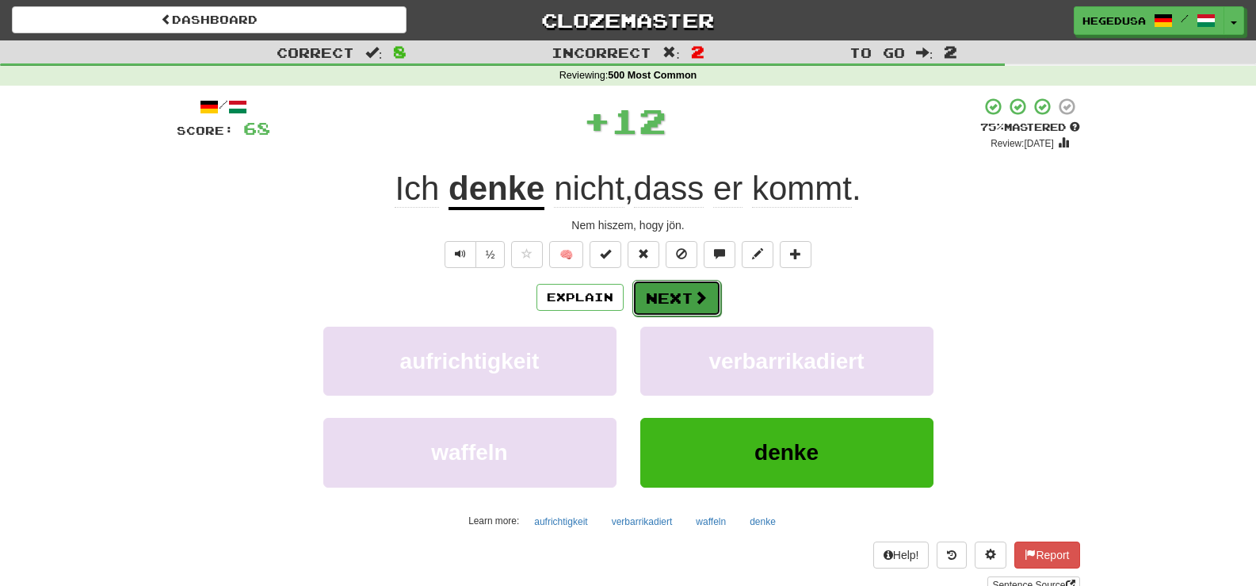
click at [651, 289] on button "Next" at bounding box center [677, 298] width 89 height 36
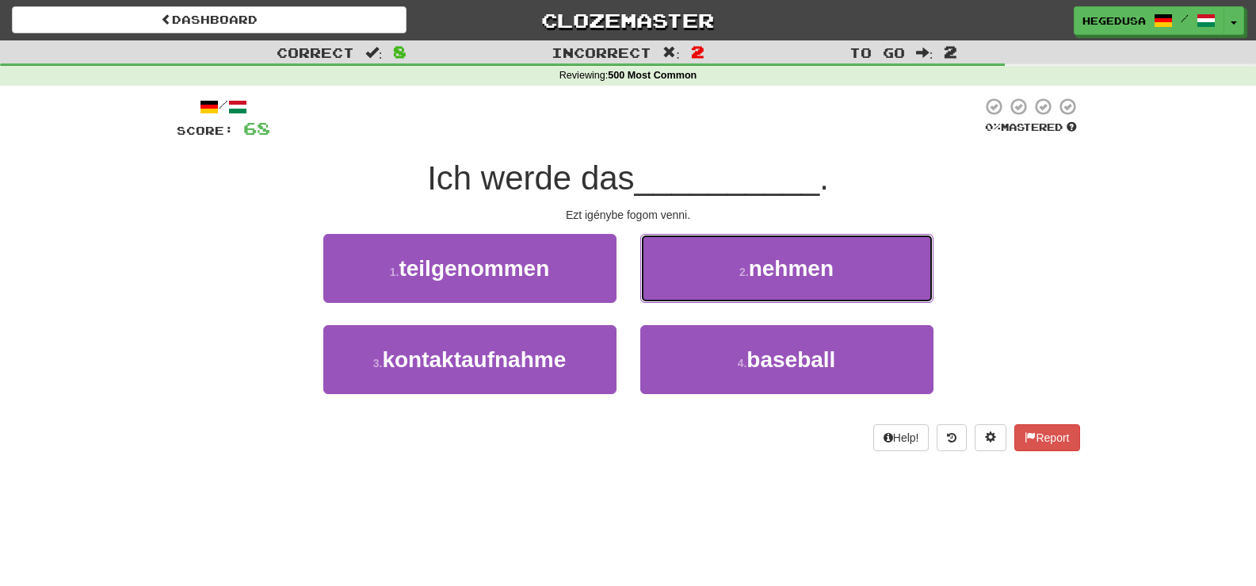
click at [651, 289] on button "2 . nehmen" at bounding box center [786, 268] width 293 height 69
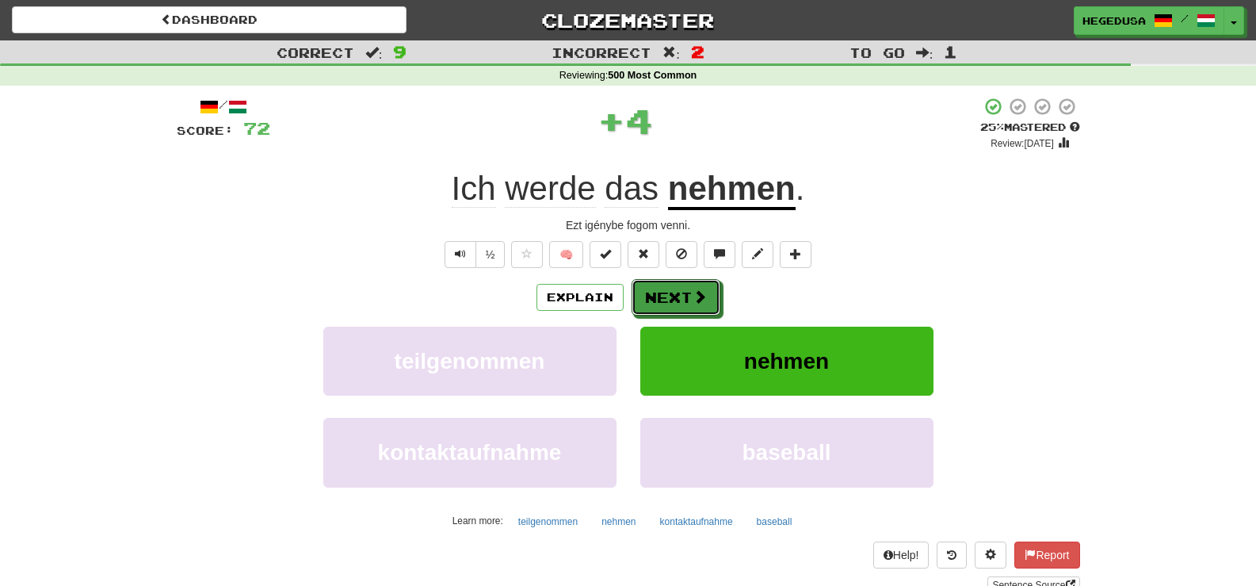
click at [651, 289] on button "Next" at bounding box center [676, 297] width 89 height 36
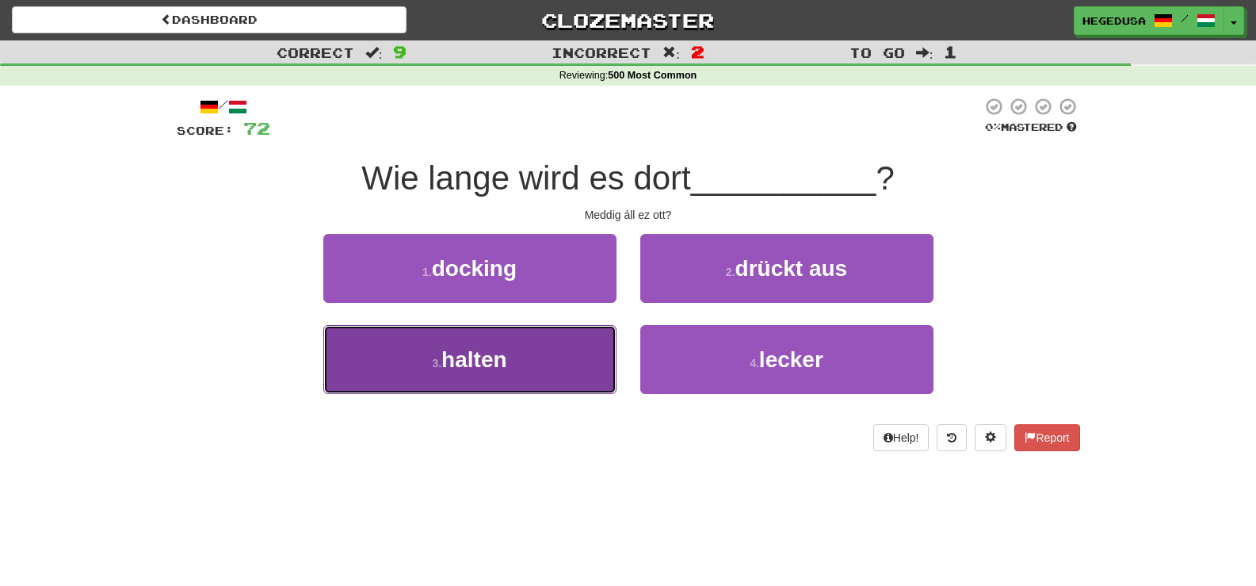
click at [530, 361] on button "3 . halten" at bounding box center [469, 359] width 293 height 69
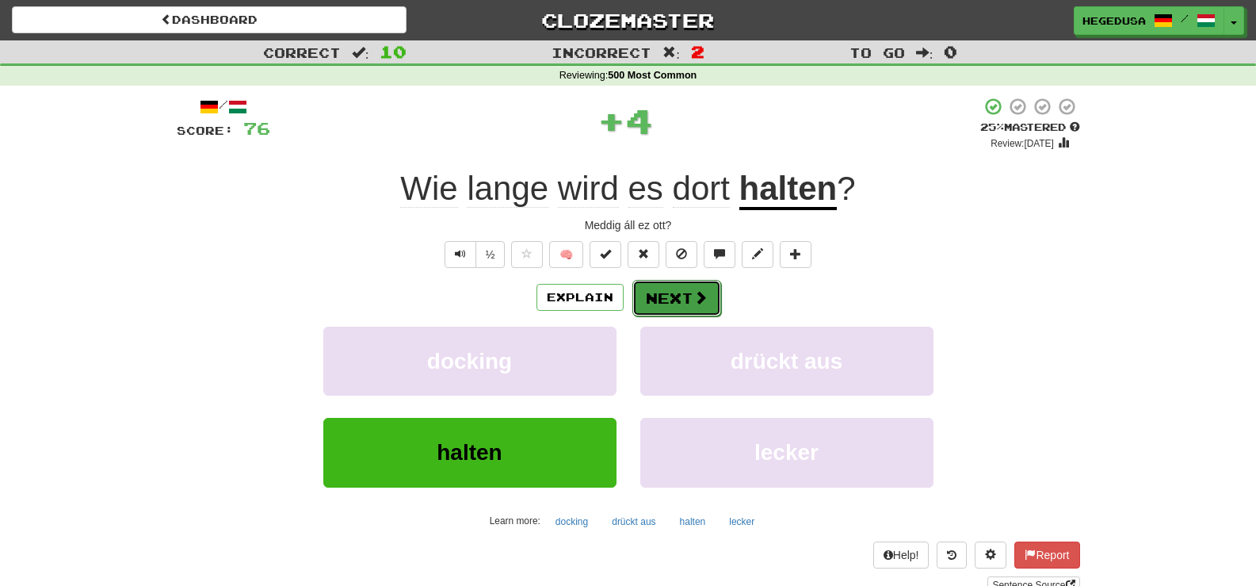
click at [709, 297] on button "Next" at bounding box center [677, 298] width 89 height 36
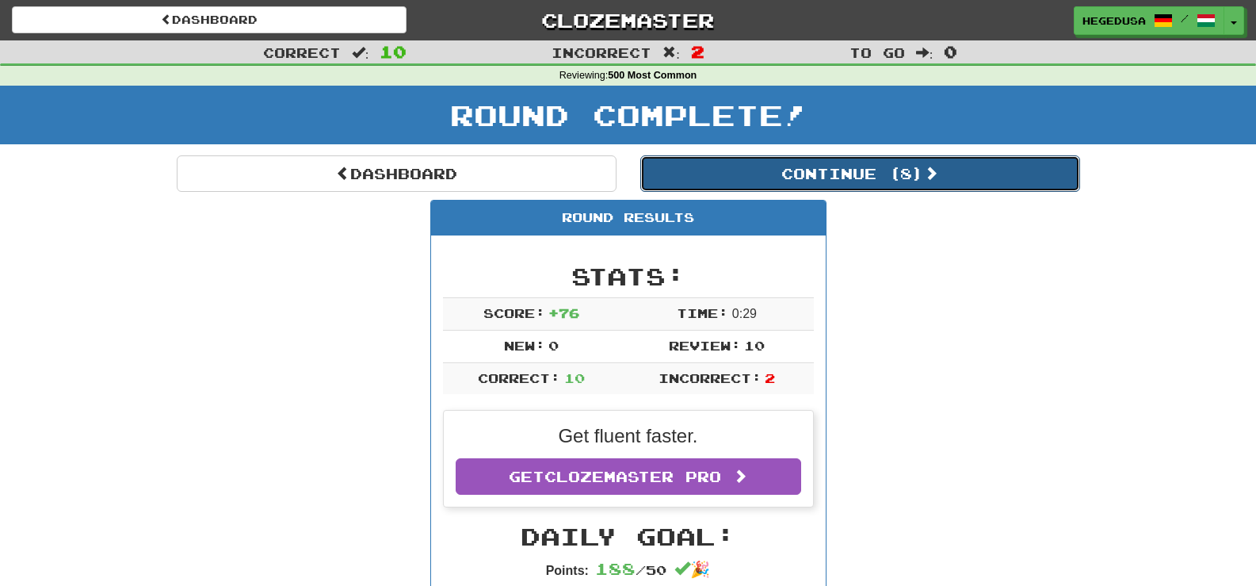
click at [771, 189] on button "Continue ( 8 )" at bounding box center [860, 173] width 440 height 36
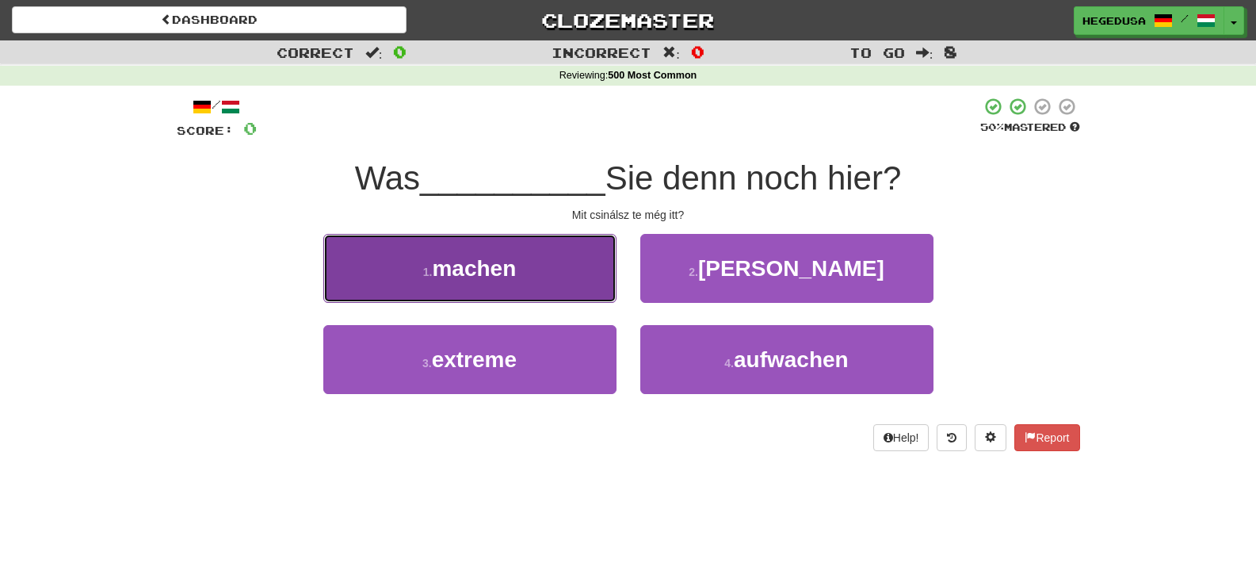
click at [580, 269] on button "1 . machen" at bounding box center [469, 268] width 293 height 69
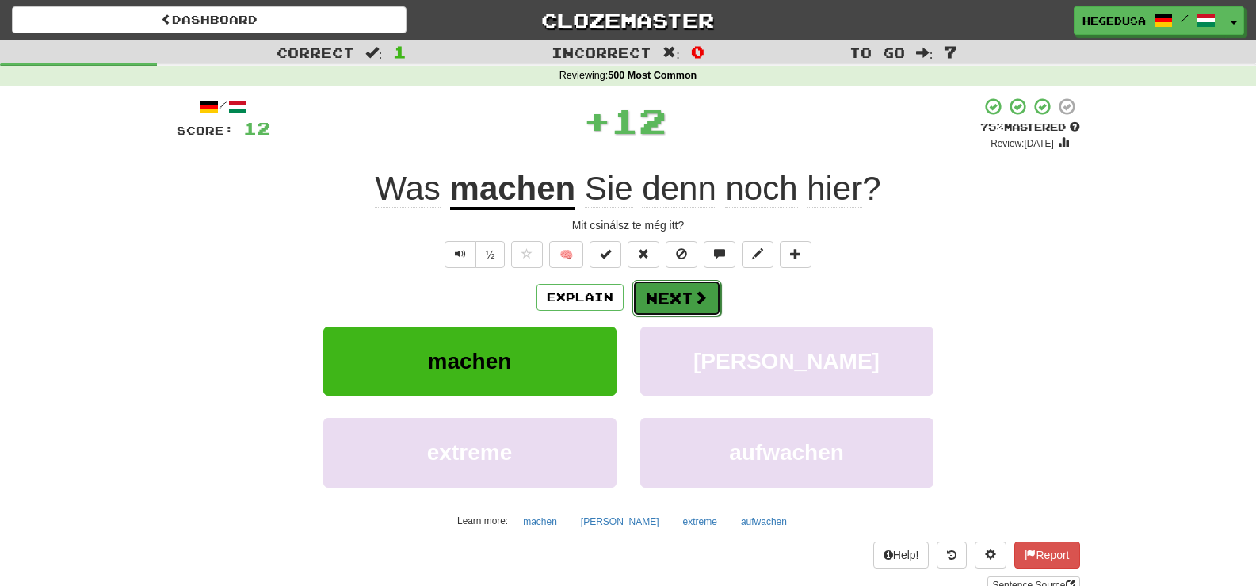
click at [663, 286] on button "Next" at bounding box center [677, 298] width 89 height 36
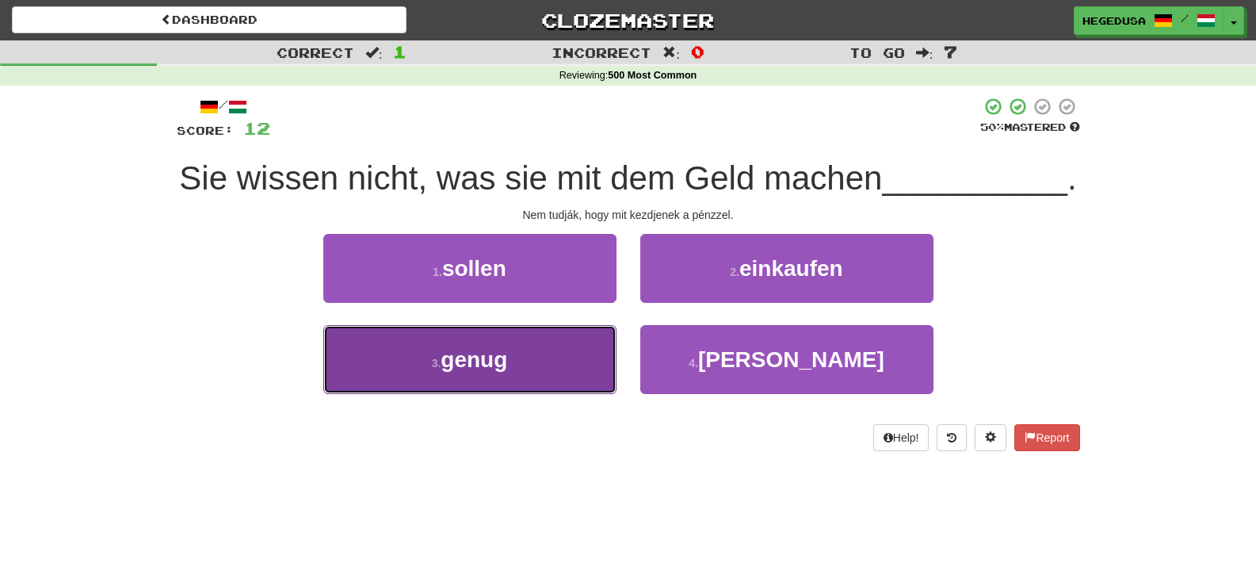
click at [506, 394] on button "3 . genug" at bounding box center [469, 359] width 293 height 69
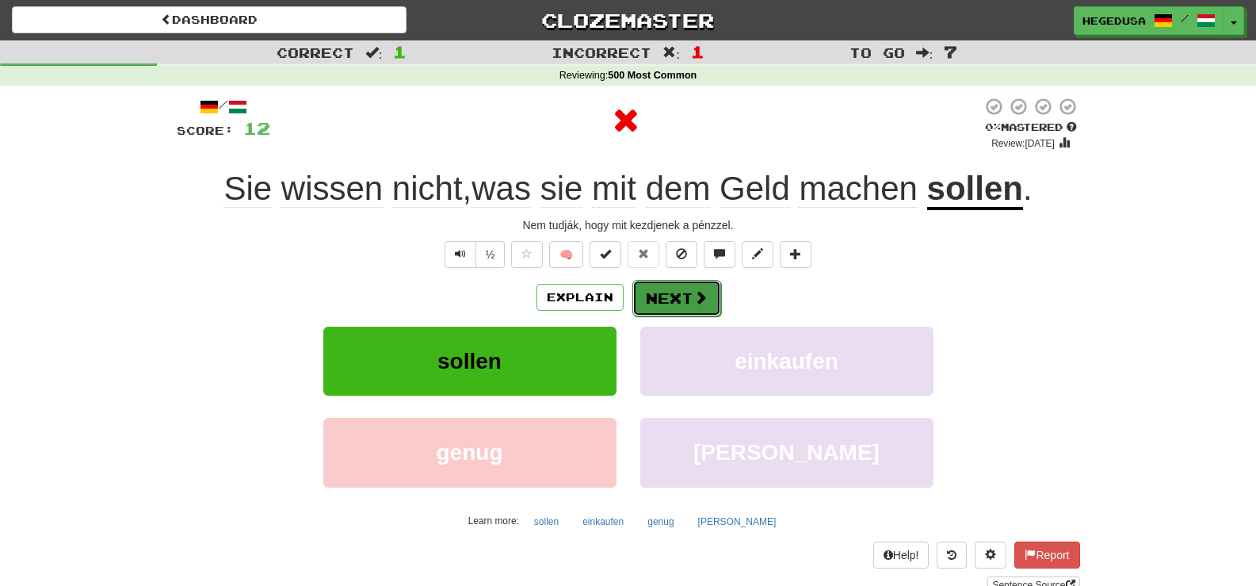
click at [668, 304] on button "Next" at bounding box center [677, 298] width 89 height 36
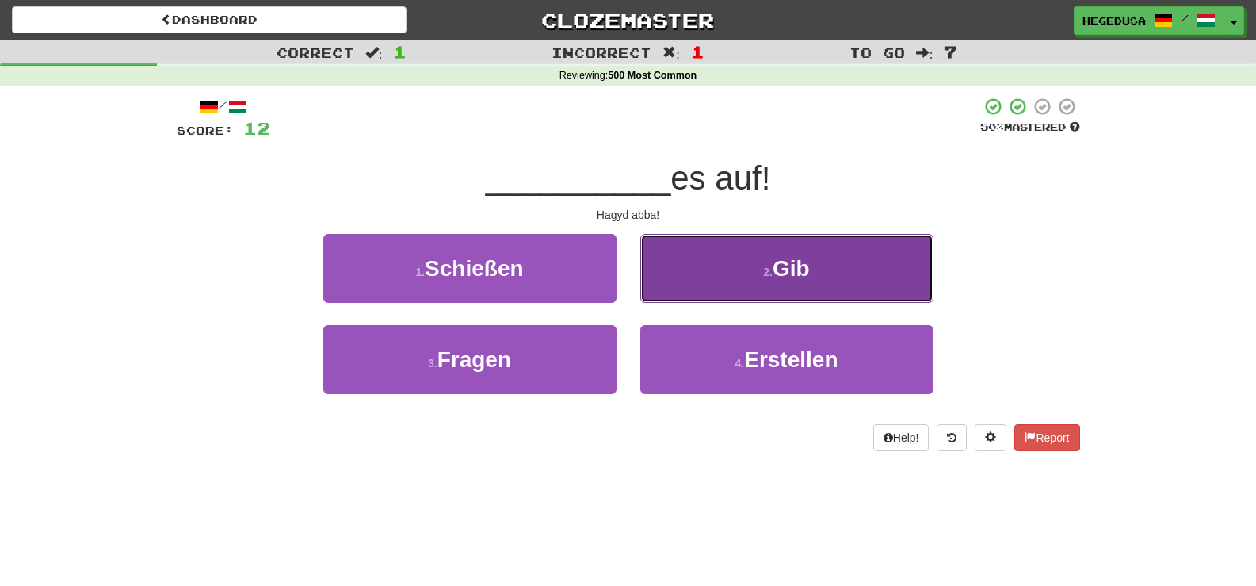
click at [720, 266] on button "2 . Gib" at bounding box center [786, 268] width 293 height 69
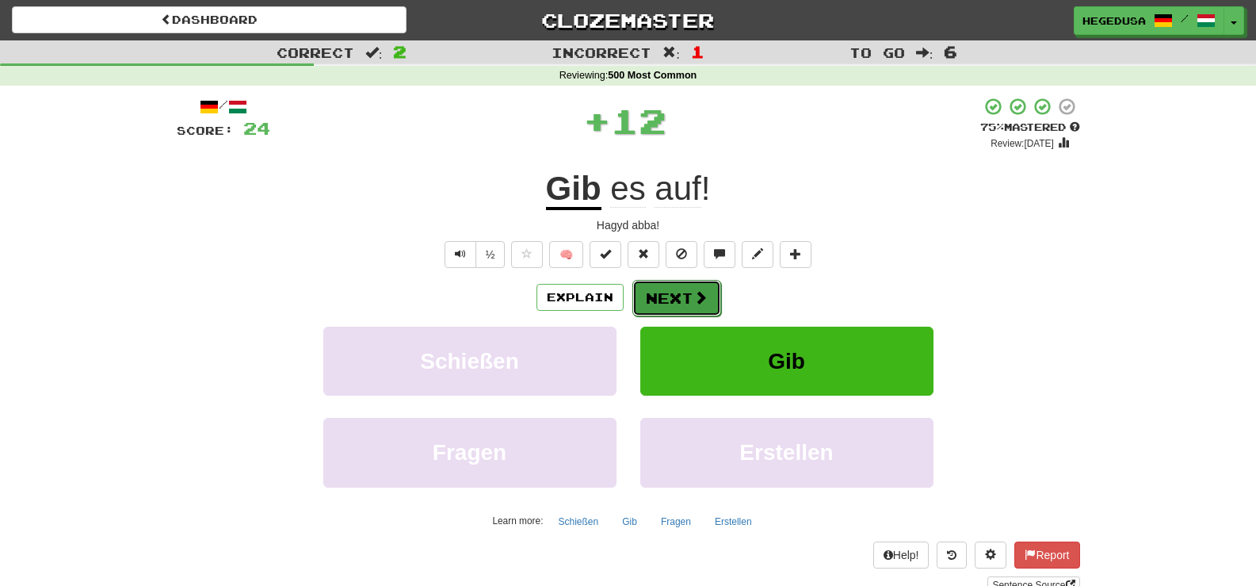
click at [695, 286] on button "Next" at bounding box center [677, 298] width 89 height 36
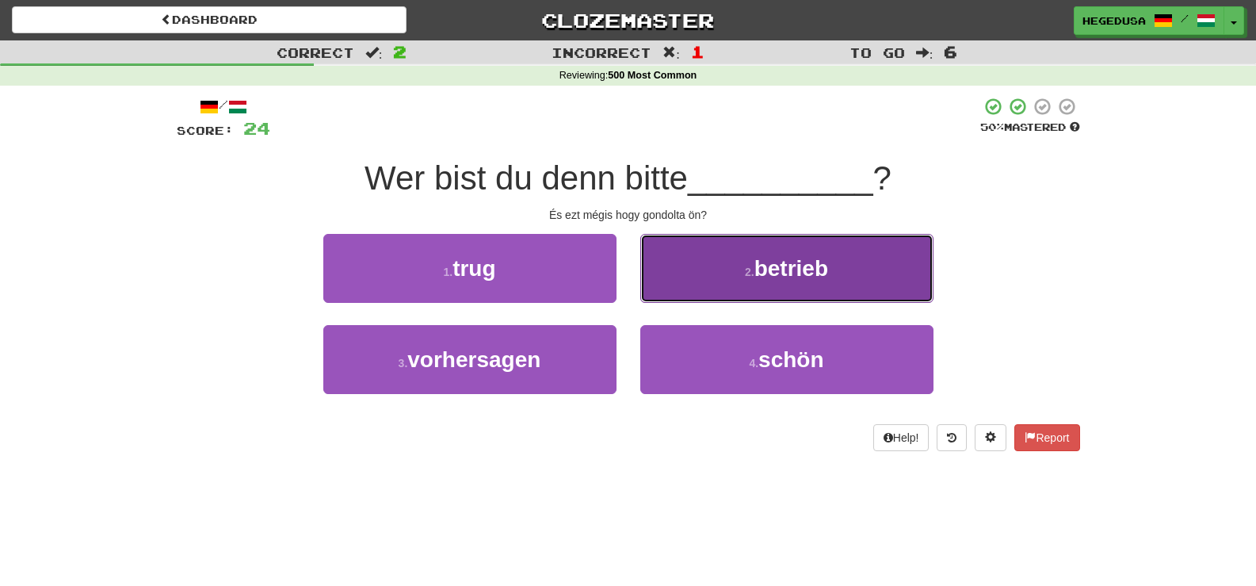
click at [735, 285] on button "2 . betrieb" at bounding box center [786, 268] width 293 height 69
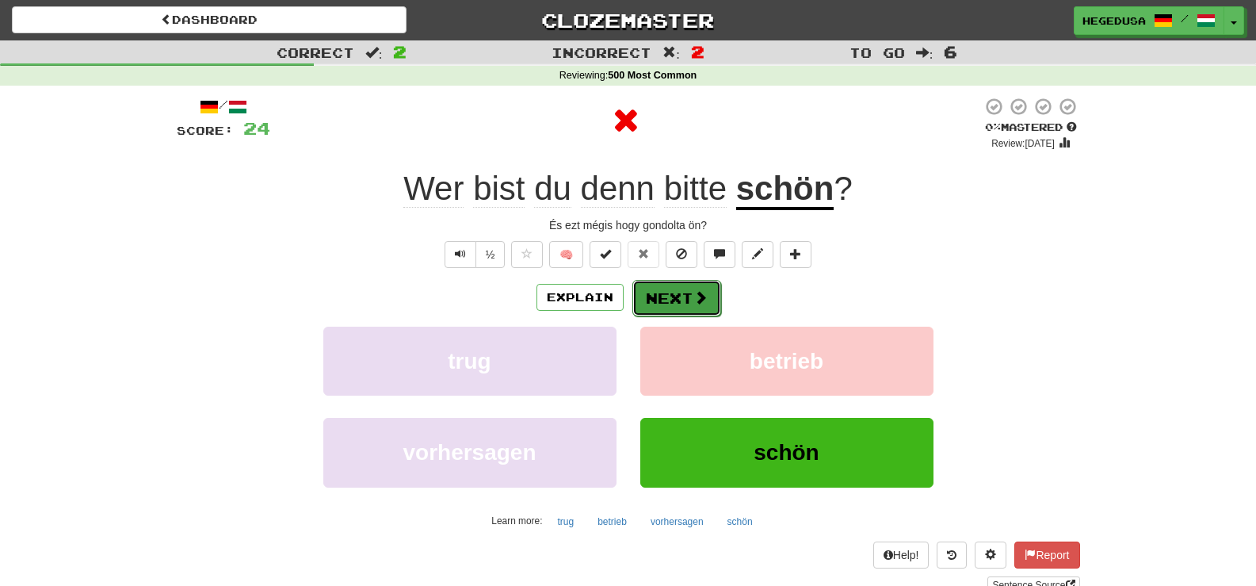
click at [675, 292] on button "Next" at bounding box center [677, 298] width 89 height 36
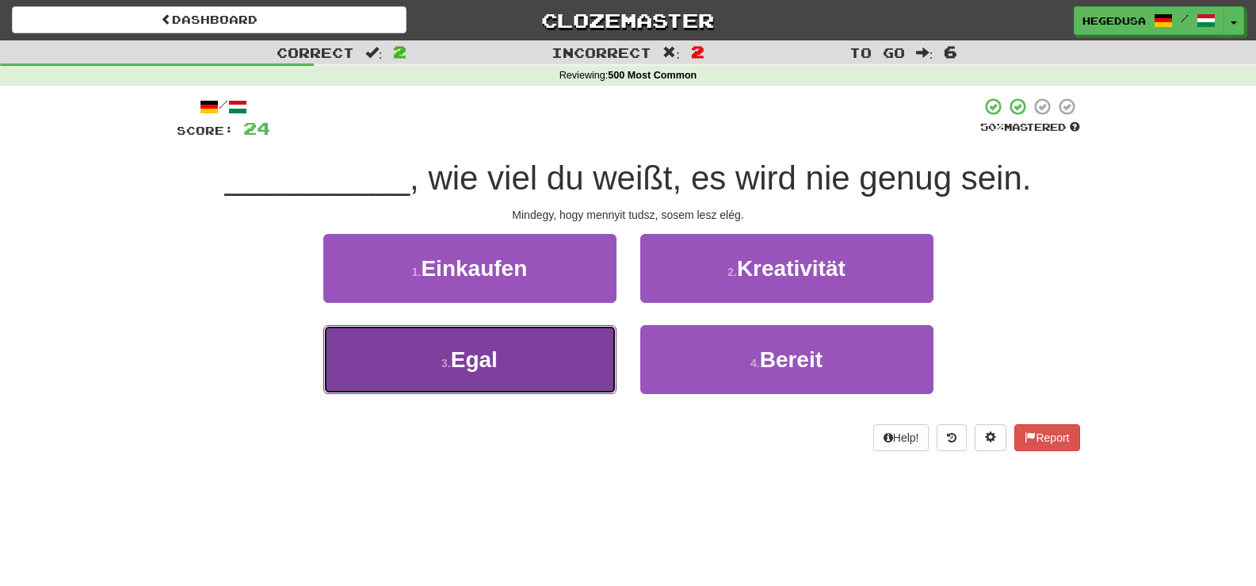
click at [468, 365] on span "Egal" at bounding box center [474, 359] width 47 height 25
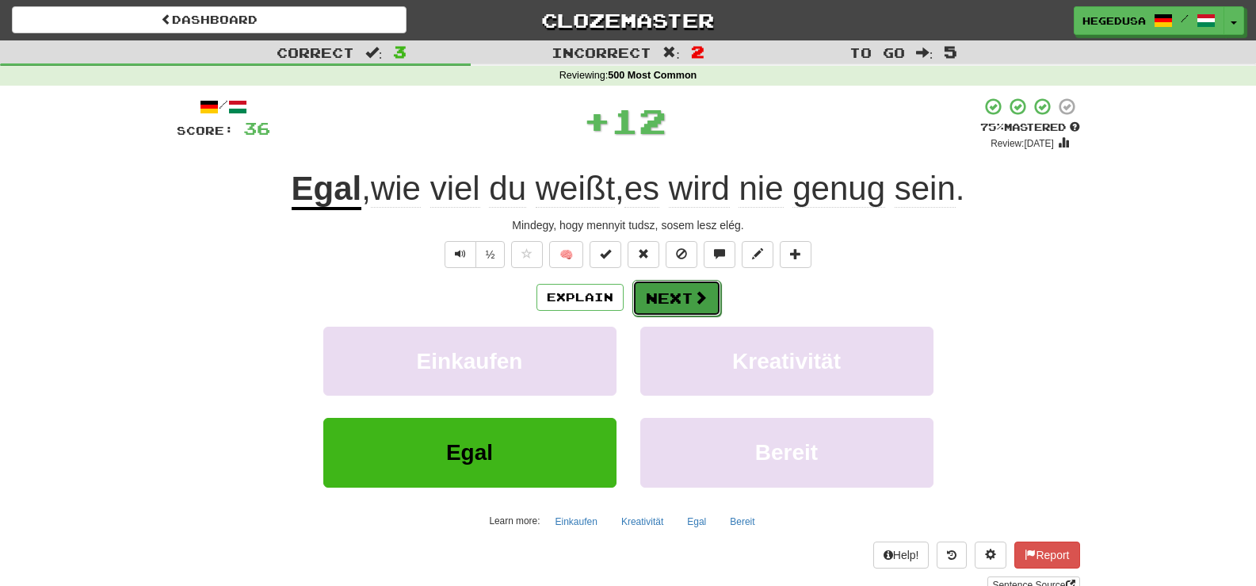
click at [691, 312] on button "Next" at bounding box center [677, 298] width 89 height 36
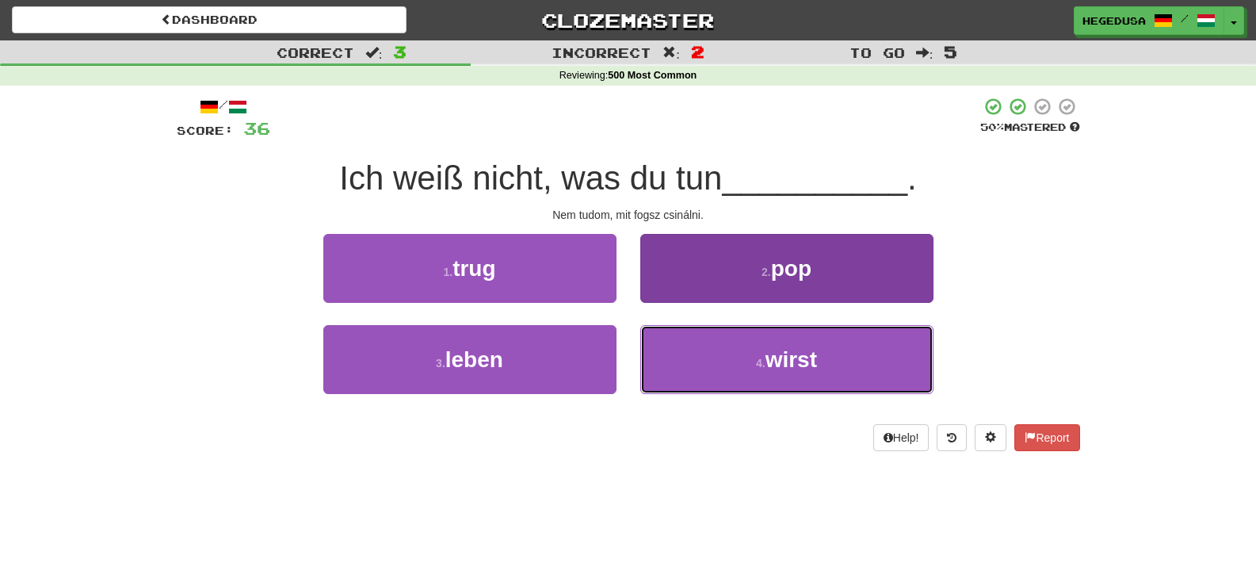
click at [732, 364] on button "4 . wirst" at bounding box center [786, 359] width 293 height 69
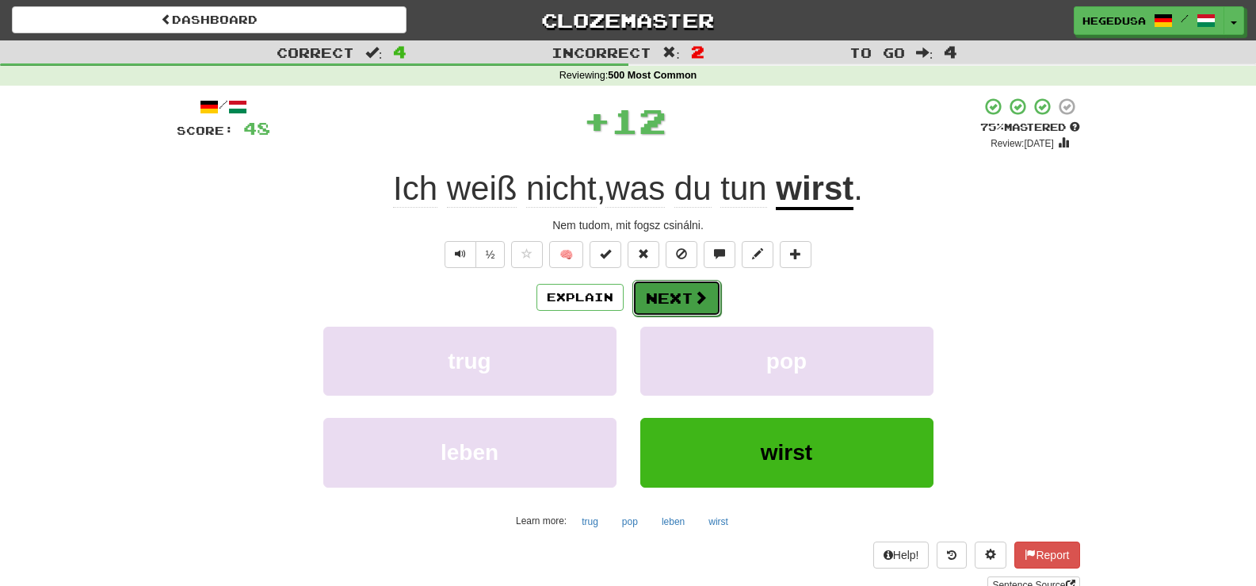
click at [686, 302] on button "Next" at bounding box center [677, 298] width 89 height 36
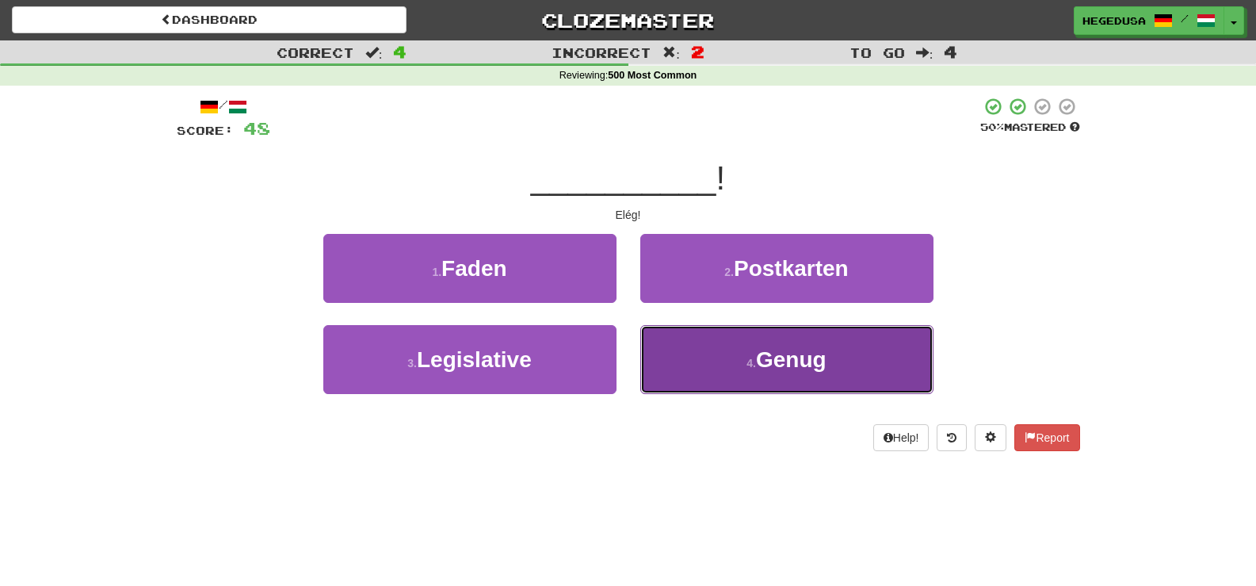
click at [721, 360] on button "4 . Genug" at bounding box center [786, 359] width 293 height 69
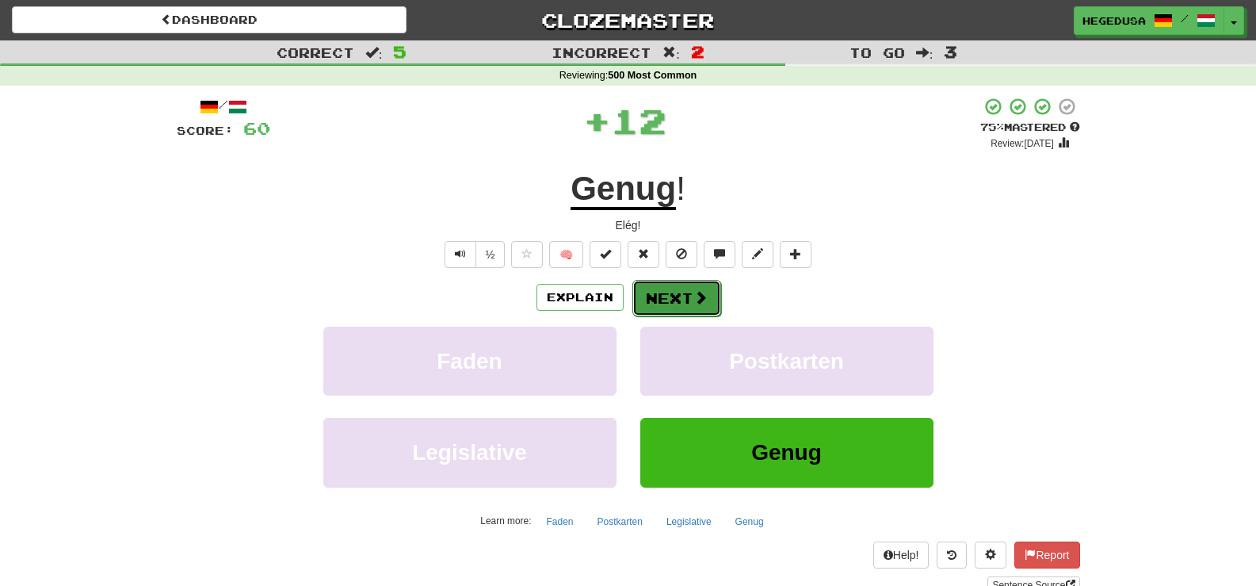
click at [682, 289] on button "Next" at bounding box center [677, 298] width 89 height 36
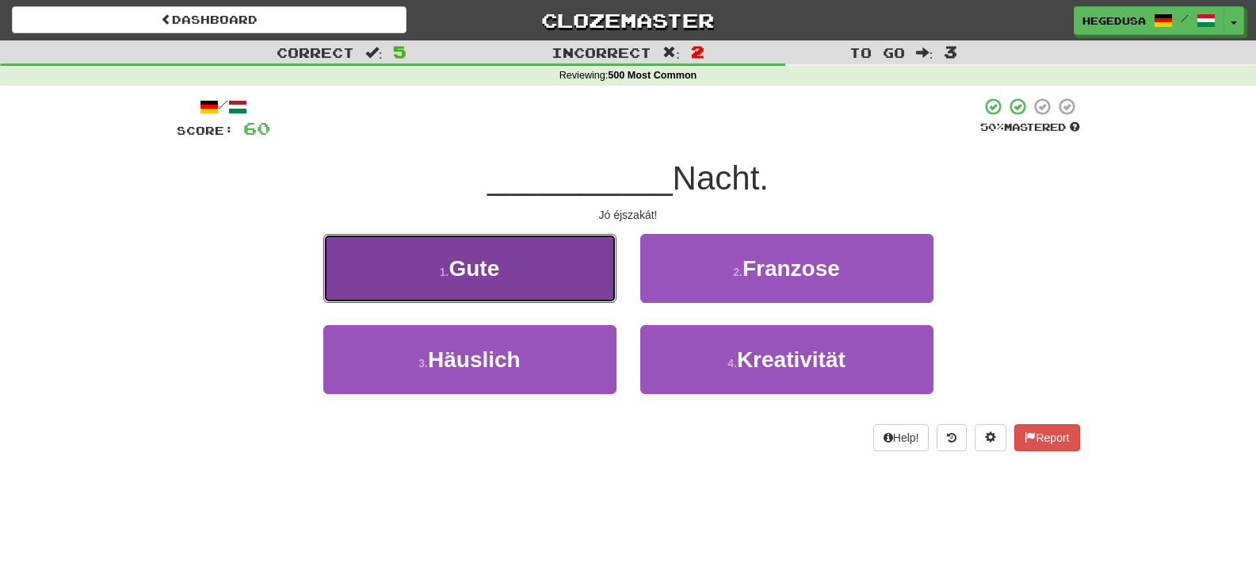
click at [594, 270] on button "1 . Gute" at bounding box center [469, 268] width 293 height 69
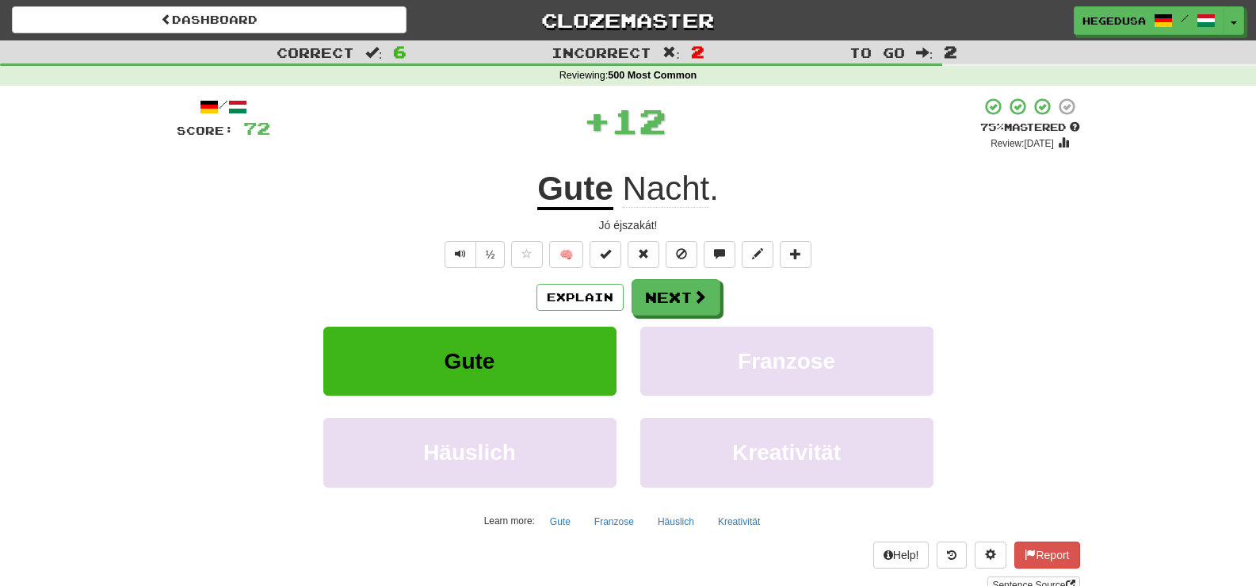
click at [666, 272] on div "/ Score: 72 + 12 75 % Mastered Review: 2025-10-15 Gute Nacht . Jó éjszakát! ½ 🧠…" at bounding box center [629, 345] width 904 height 497
click at [673, 293] on button "Next" at bounding box center [677, 298] width 89 height 36
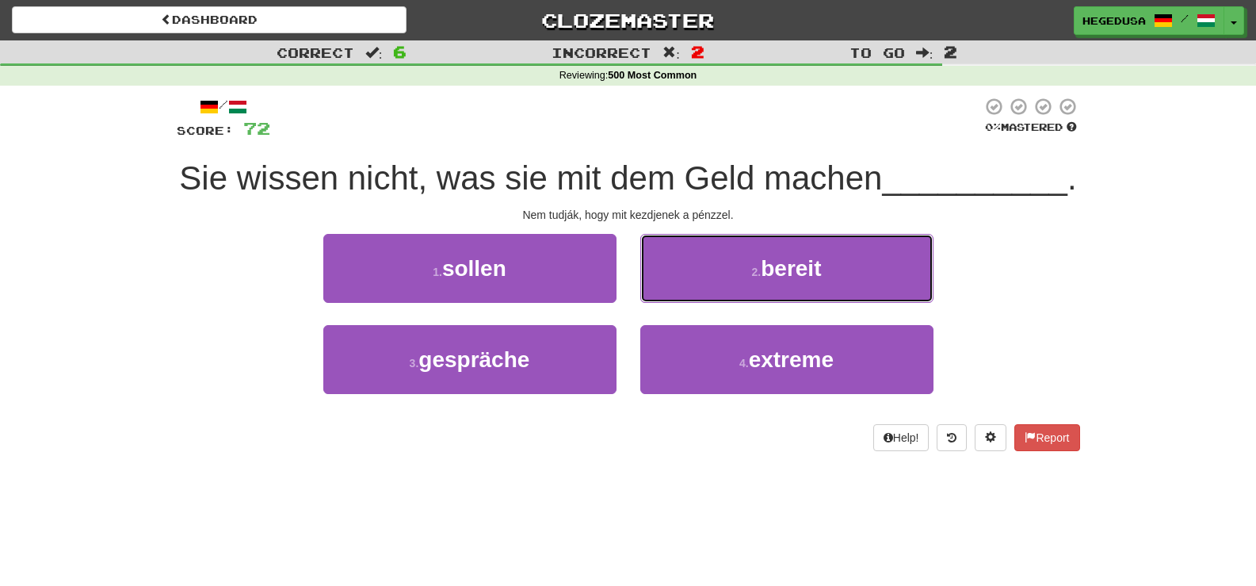
click at [673, 293] on button "2 . bereit" at bounding box center [786, 268] width 293 height 69
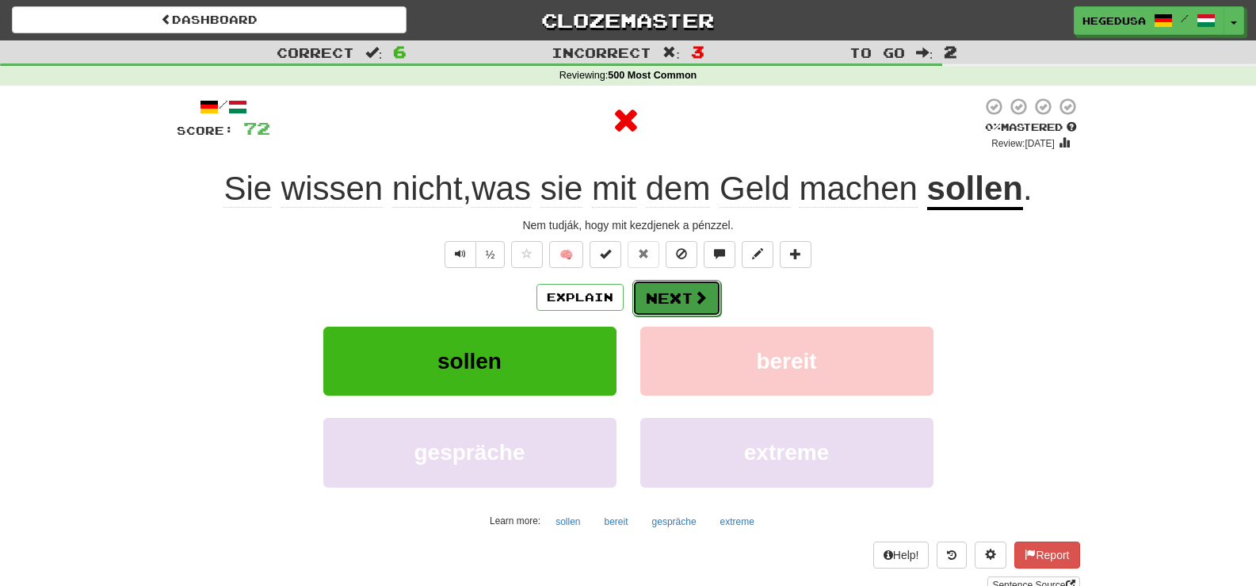
click at [665, 308] on button "Next" at bounding box center [677, 298] width 89 height 36
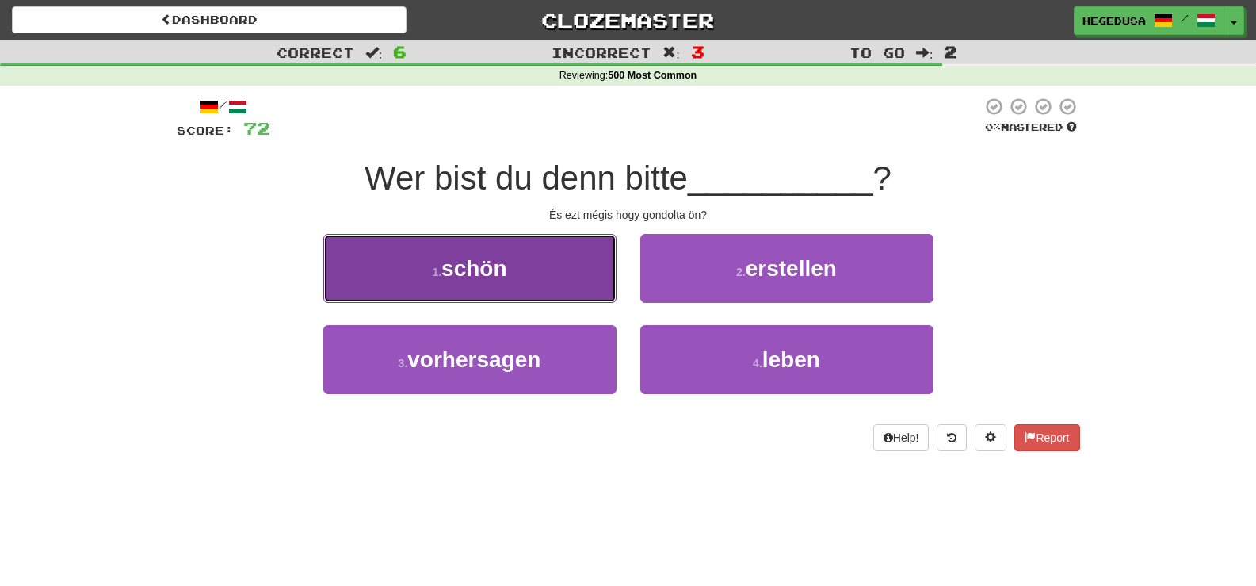
click at [524, 298] on button "1 . schön" at bounding box center [469, 268] width 293 height 69
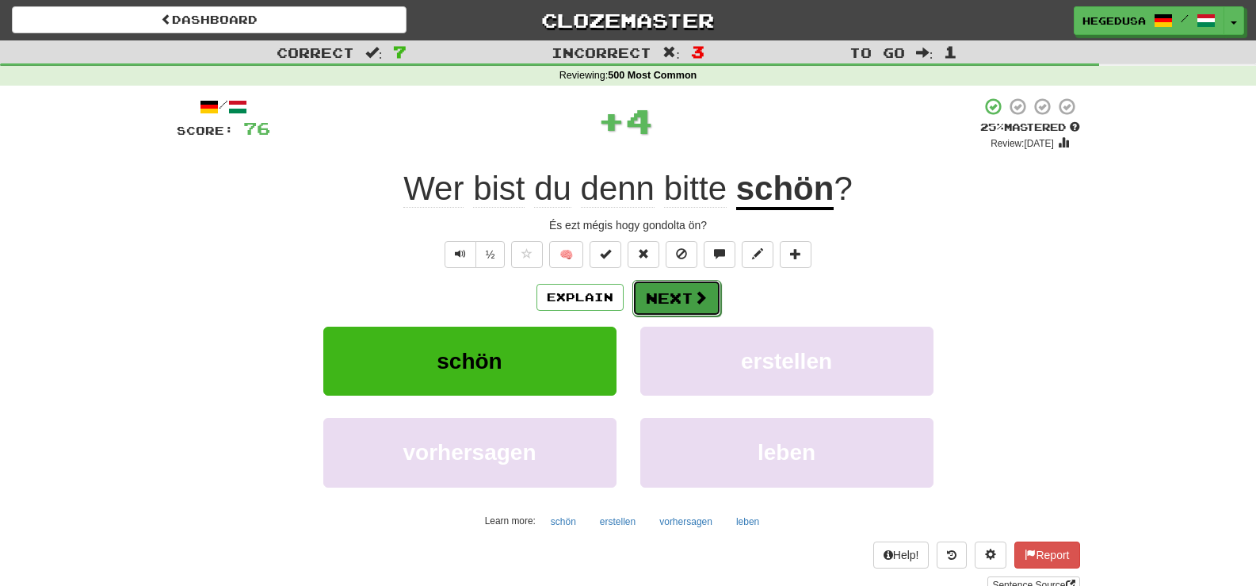
click at [640, 305] on button "Next" at bounding box center [677, 298] width 89 height 36
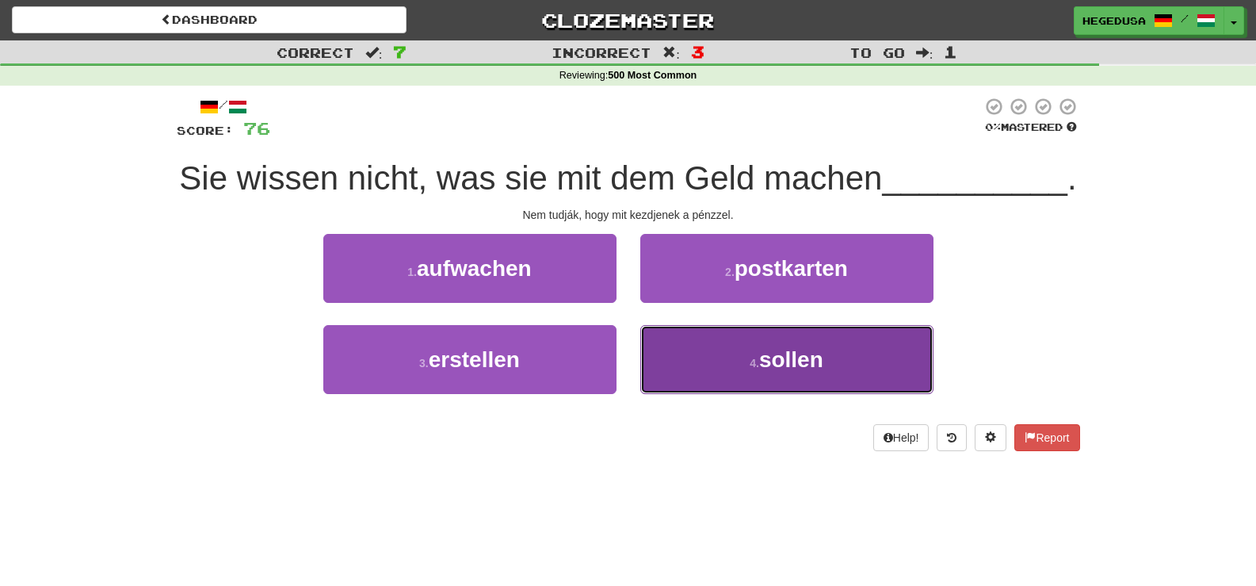
click at [713, 383] on button "4 . sollen" at bounding box center [786, 359] width 293 height 69
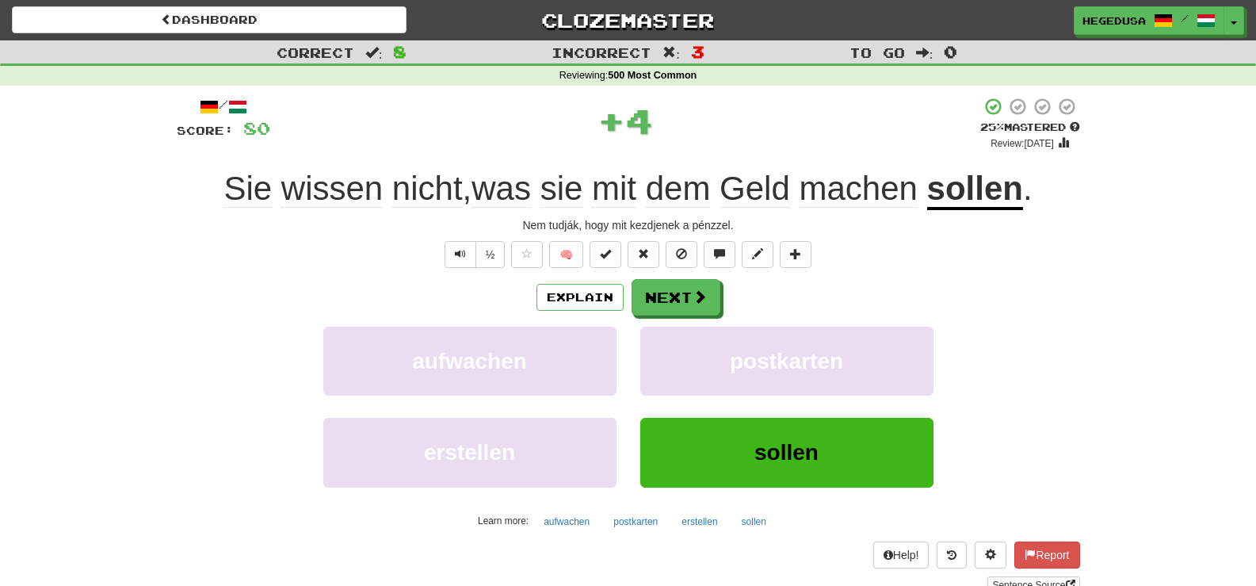
click at [679, 318] on div "Explain Next aufwachen postkarten erstellen sollen Learn more: aufwachen postka…" at bounding box center [629, 406] width 904 height 254
click at [677, 311] on button "Next" at bounding box center [677, 298] width 89 height 36
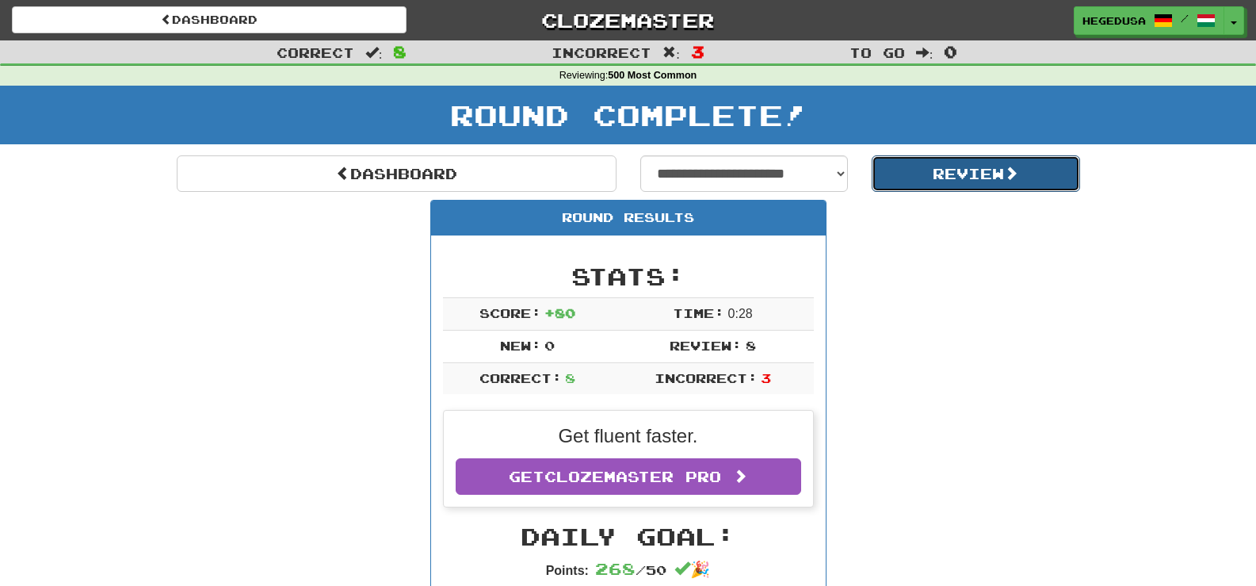
click at [1010, 187] on button "Review" at bounding box center [976, 173] width 208 height 36
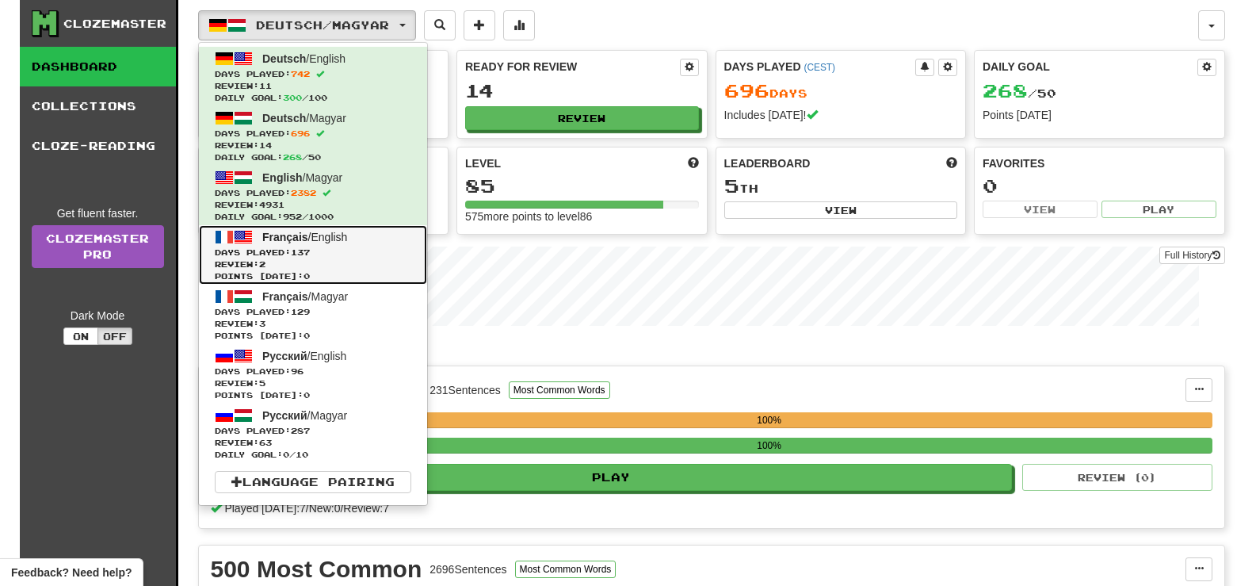
drag, startPoint x: 0, startPoint y: 0, endPoint x: 378, endPoint y: 263, distance: 460.7
click at [378, 263] on span "Review: 2" at bounding box center [313, 264] width 197 height 12
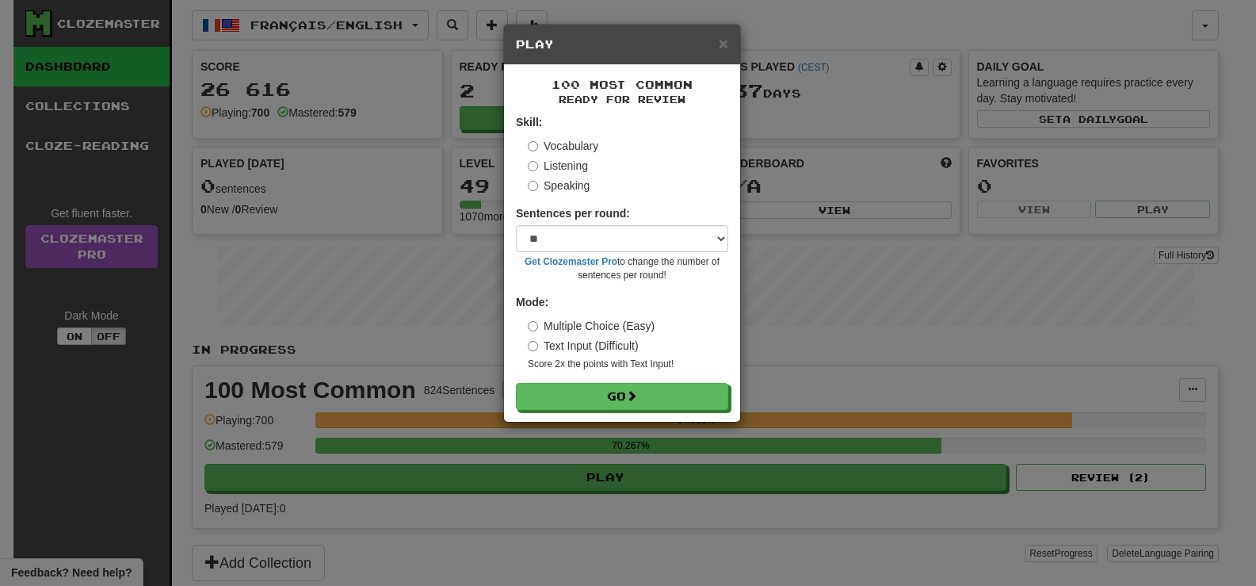
select select "**"
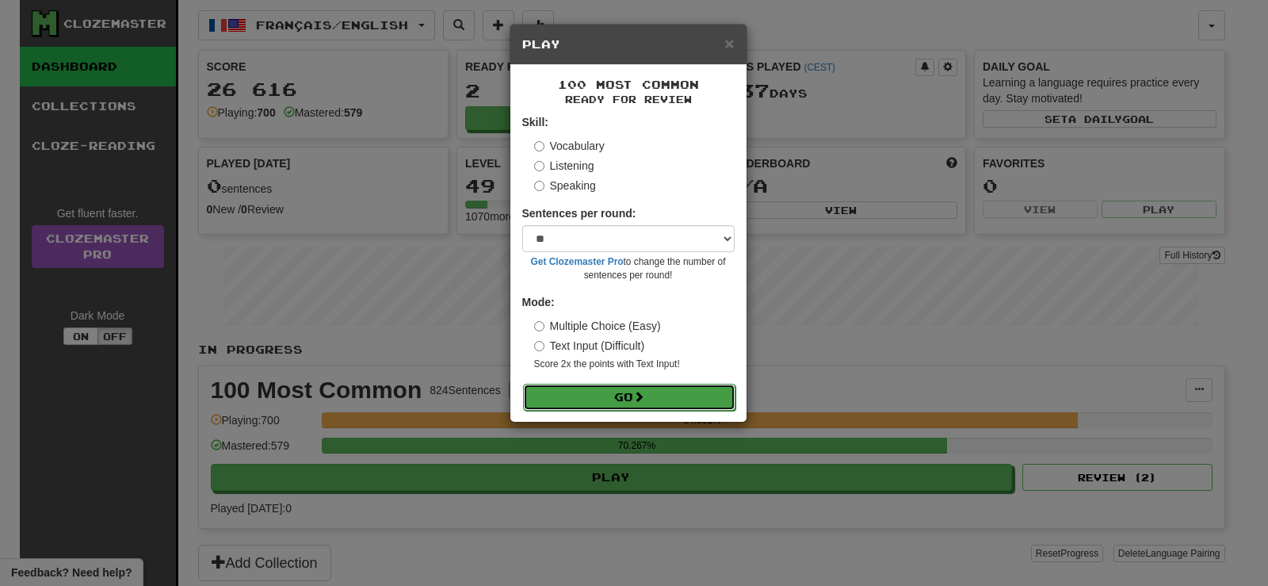
click at [653, 407] on button "Go" at bounding box center [629, 397] width 212 height 27
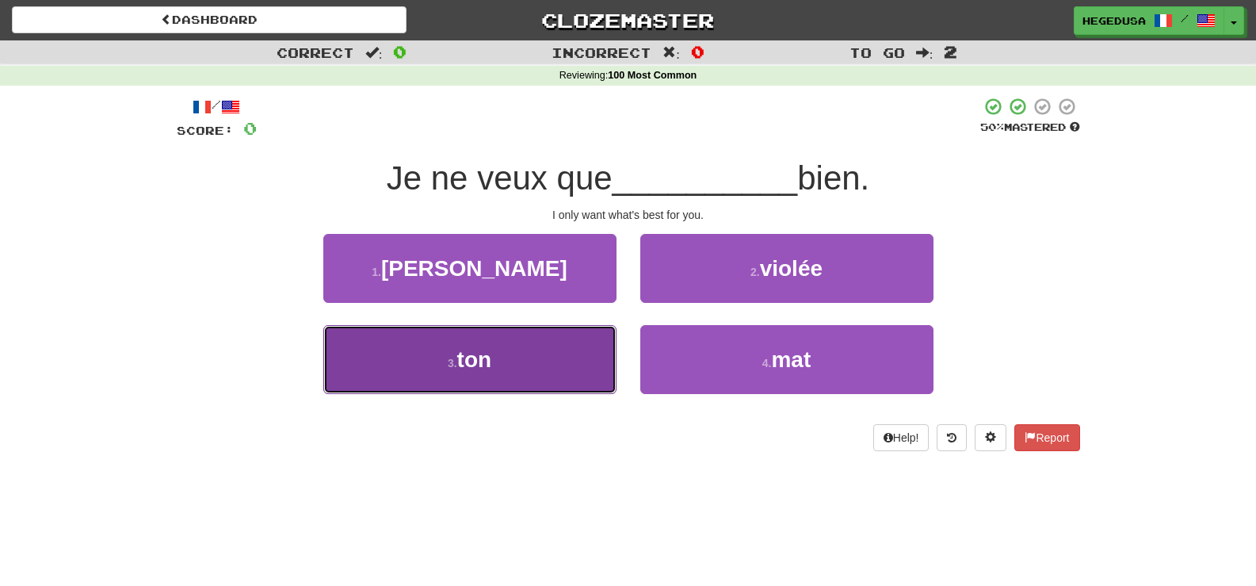
click at [515, 352] on button "3 . ton" at bounding box center [469, 359] width 293 height 69
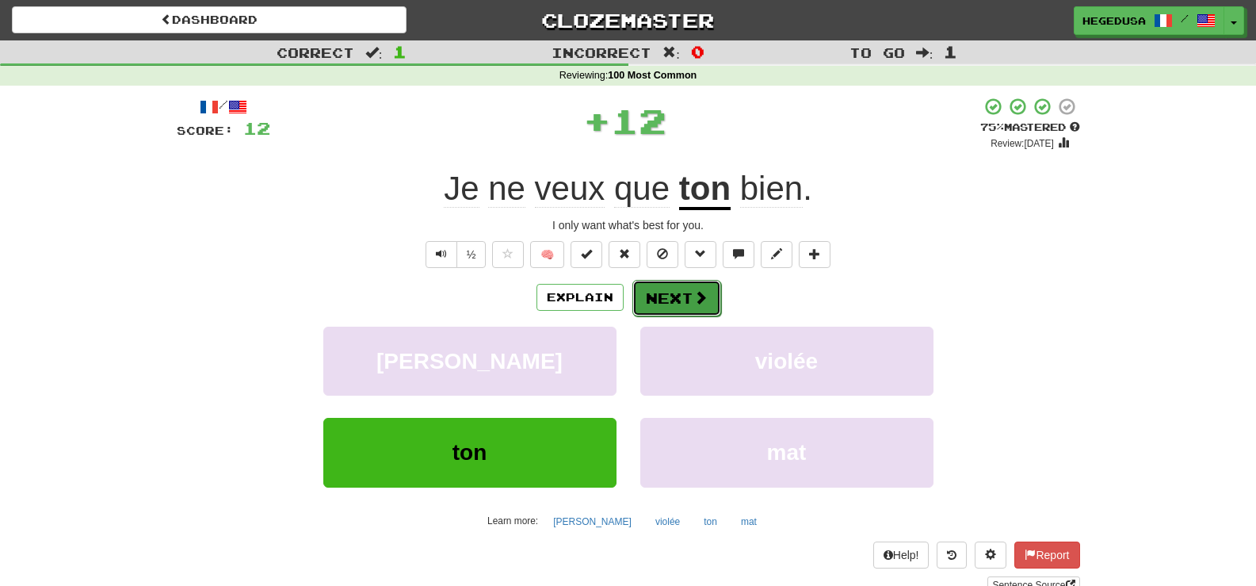
click at [694, 296] on span at bounding box center [701, 297] width 14 height 14
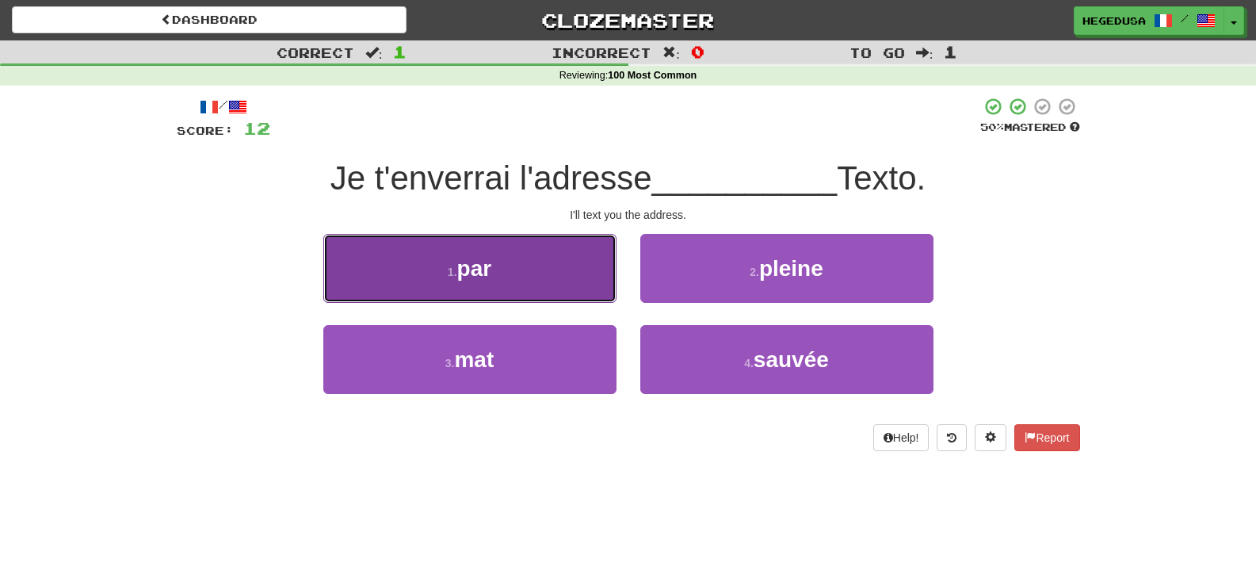
click at [472, 258] on span "par" at bounding box center [474, 268] width 35 height 25
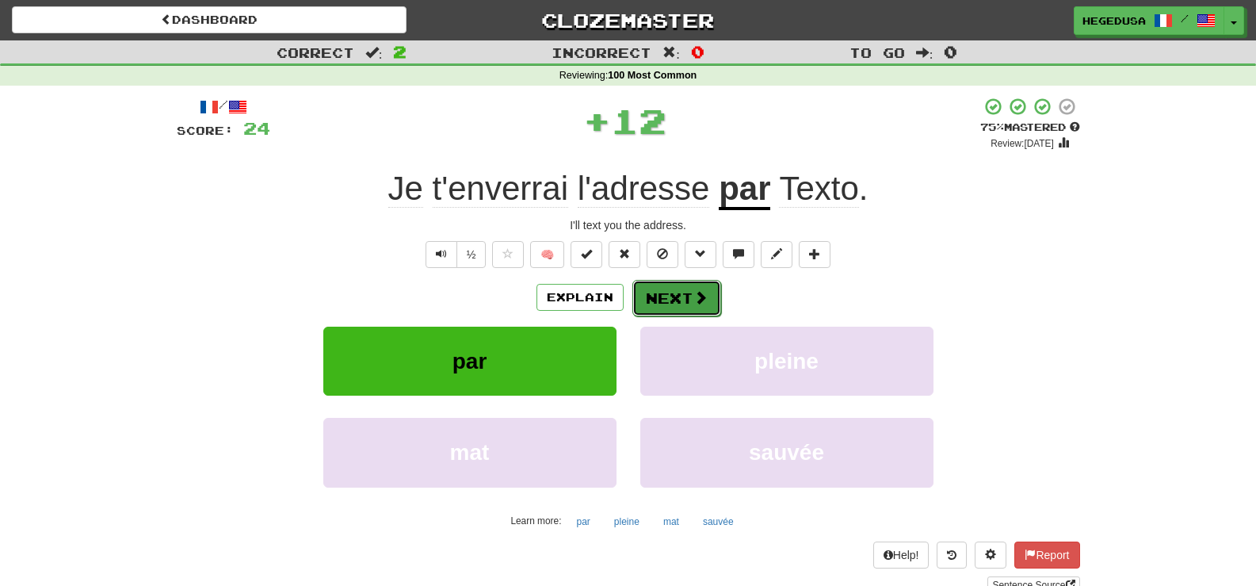
click at [664, 294] on button "Next" at bounding box center [677, 298] width 89 height 36
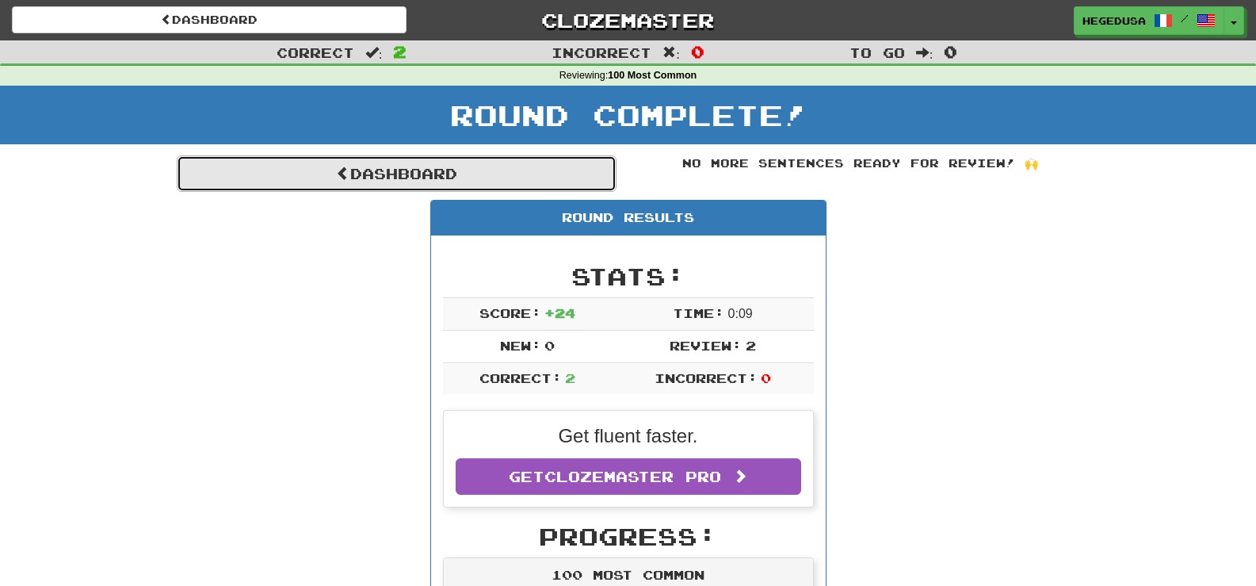
click at [557, 174] on link "Dashboard" at bounding box center [397, 173] width 440 height 36
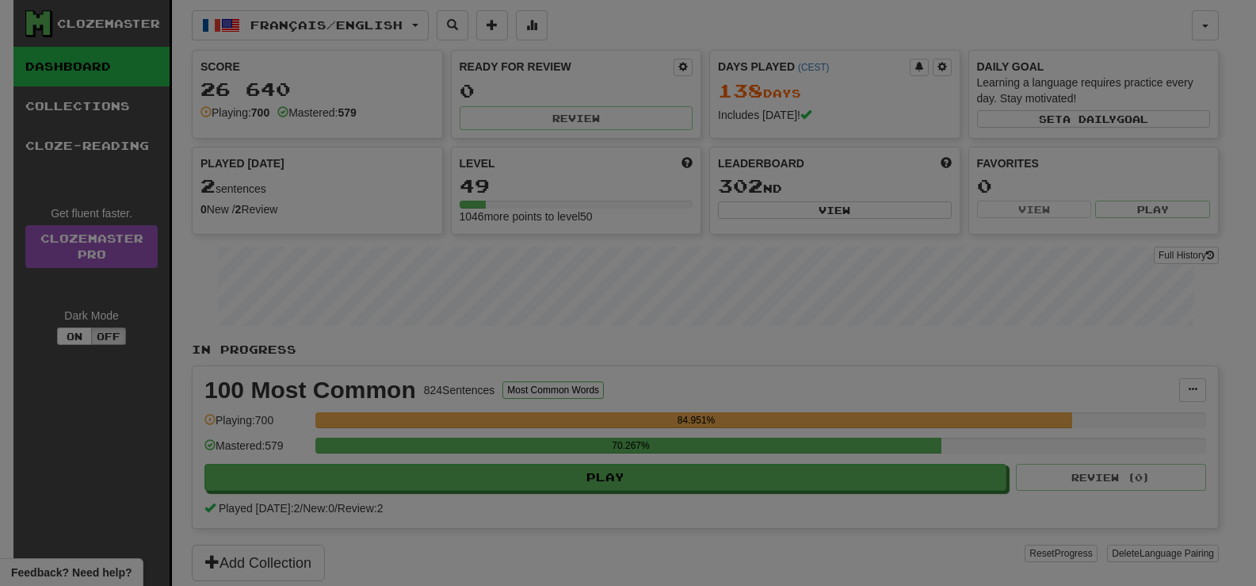
select select "**"
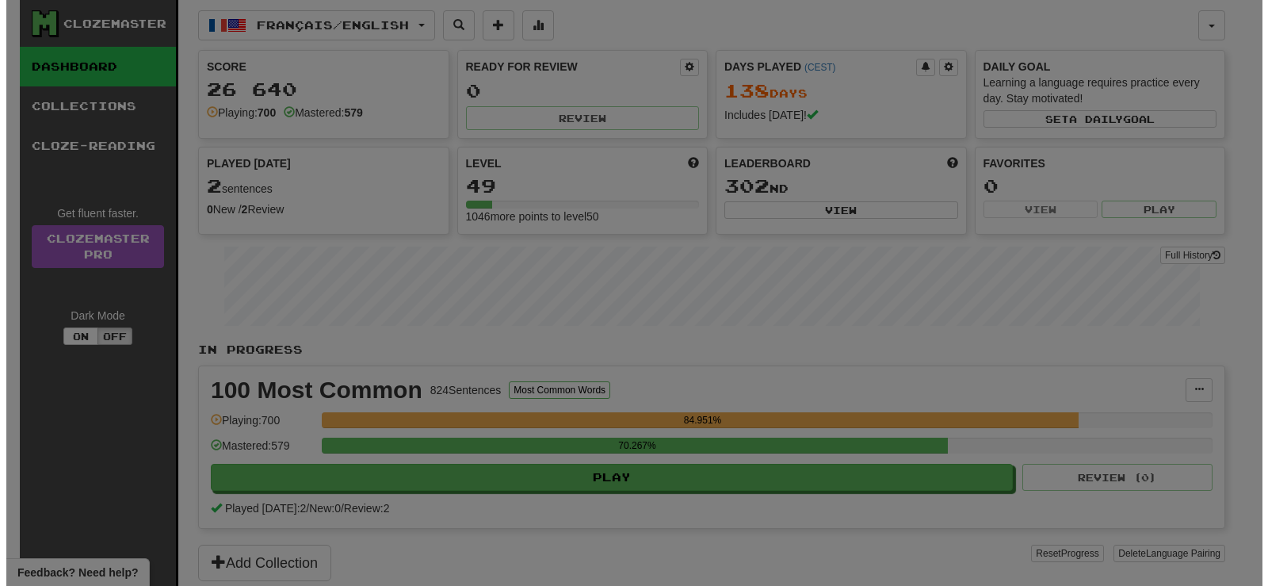
scroll to position [159, 0]
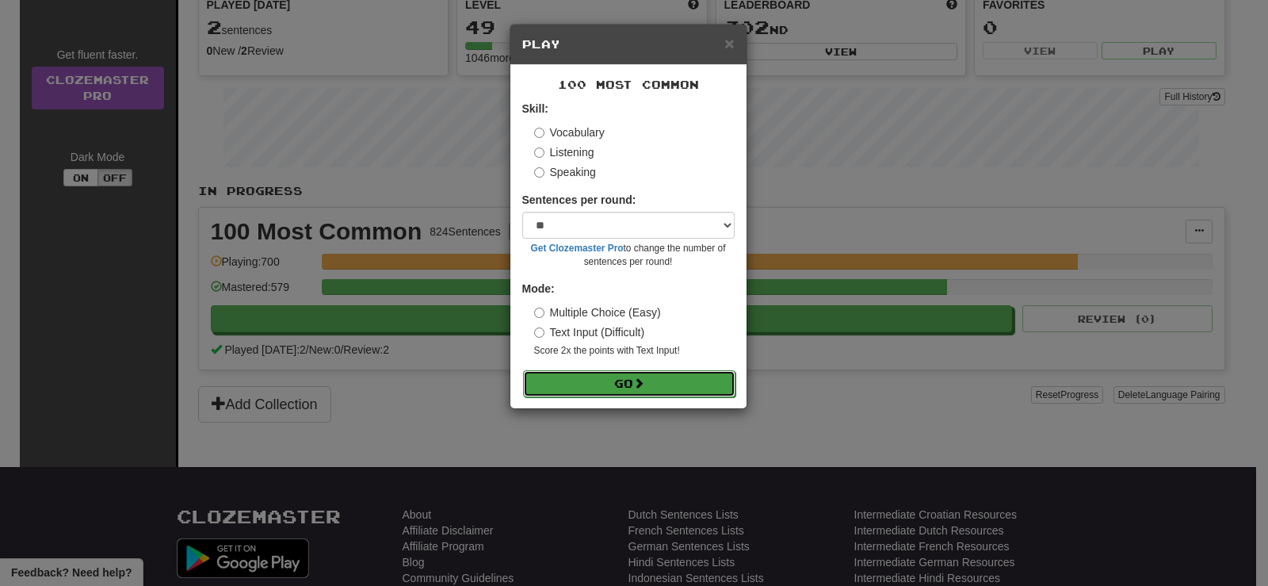
click at [621, 388] on button "Go" at bounding box center [629, 383] width 212 height 27
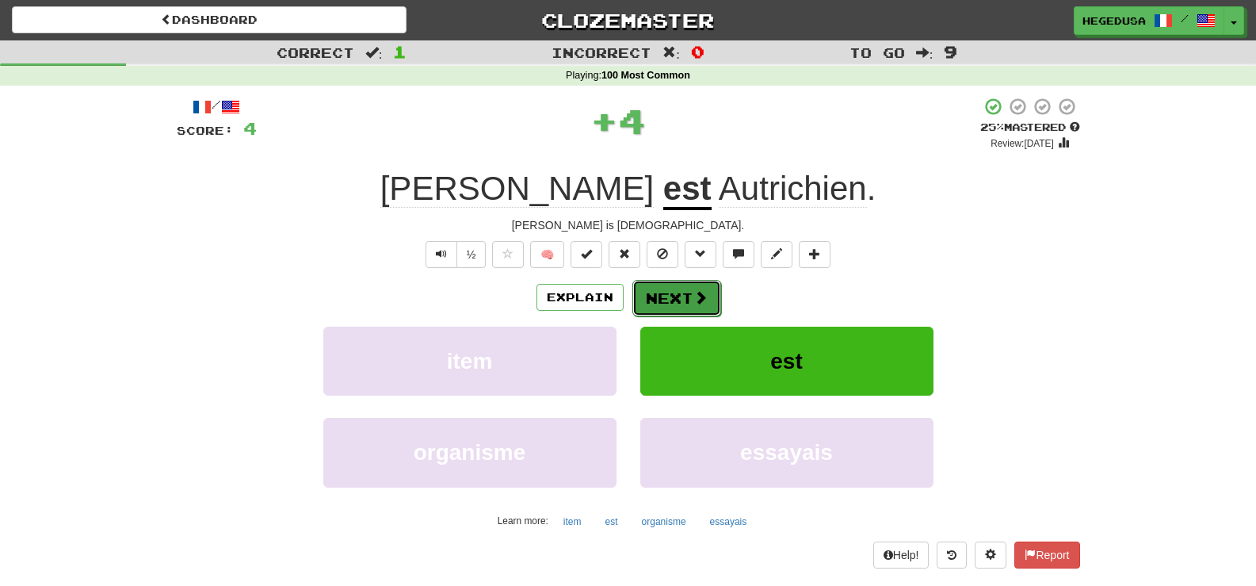
click at [662, 302] on button "Next" at bounding box center [677, 298] width 89 height 36
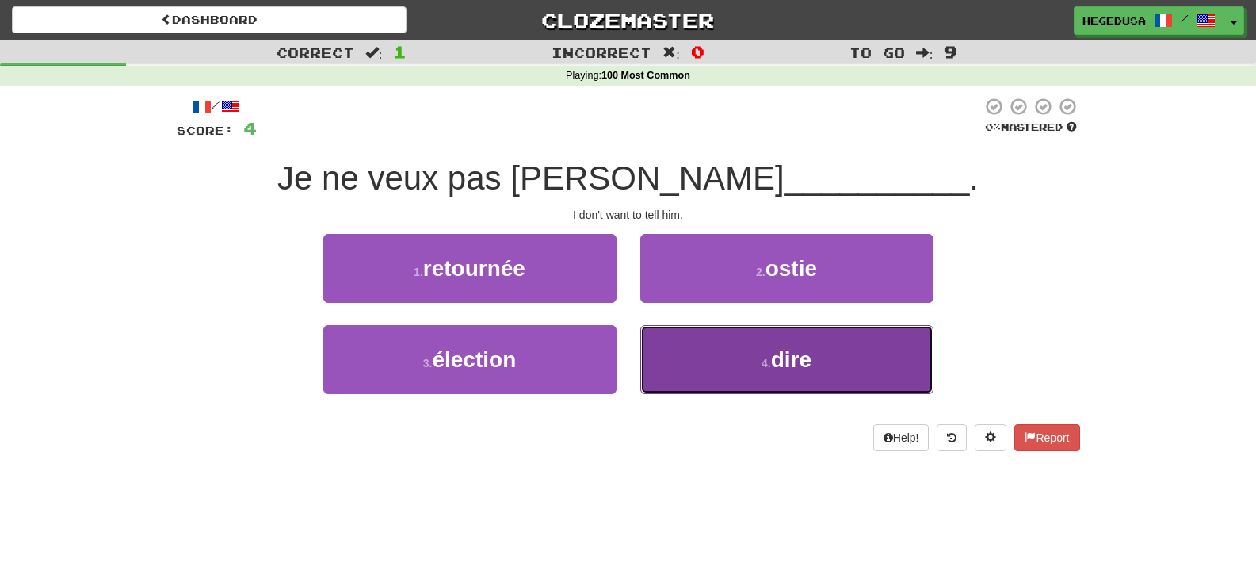
click at [688, 349] on button "4 . dire" at bounding box center [786, 359] width 293 height 69
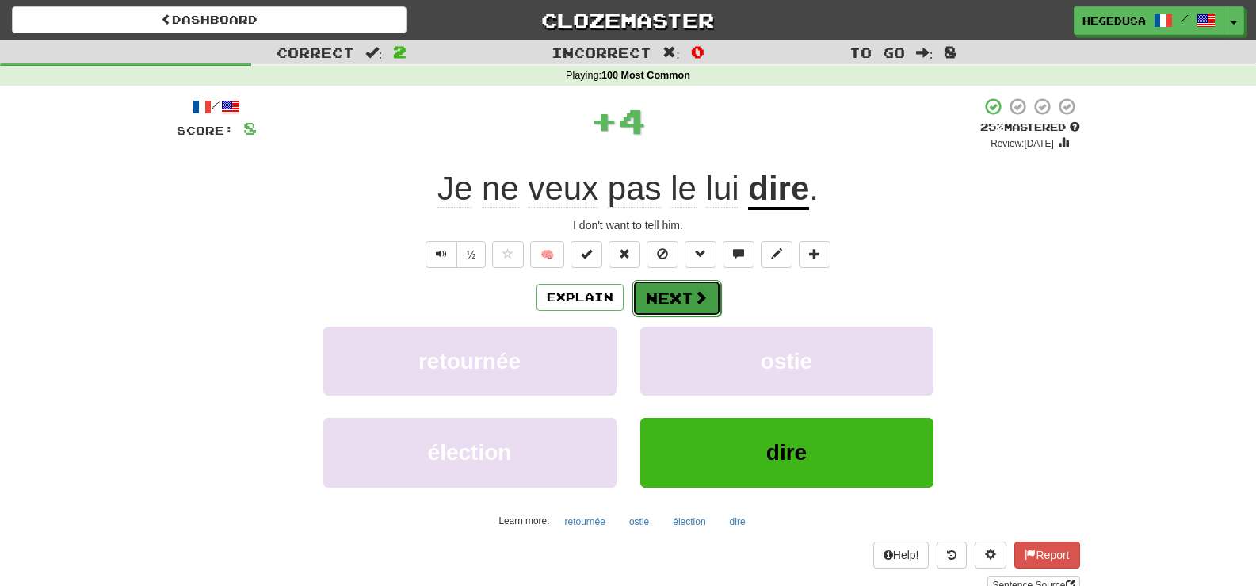
click at [683, 293] on button "Next" at bounding box center [677, 298] width 89 height 36
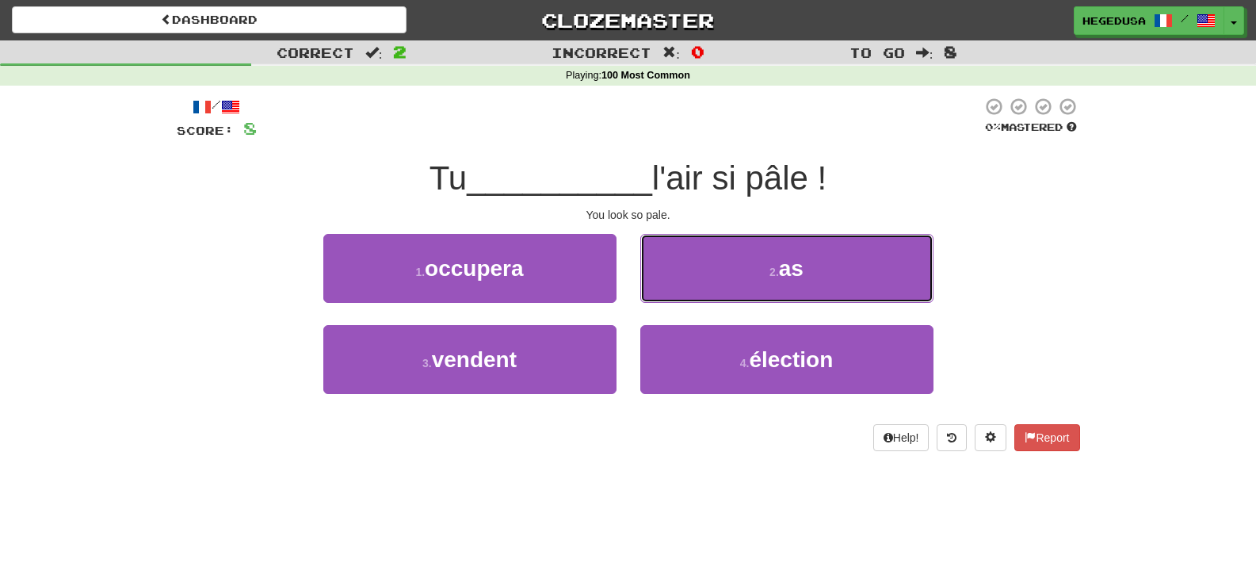
click at [683, 293] on button "2 . as" at bounding box center [786, 268] width 293 height 69
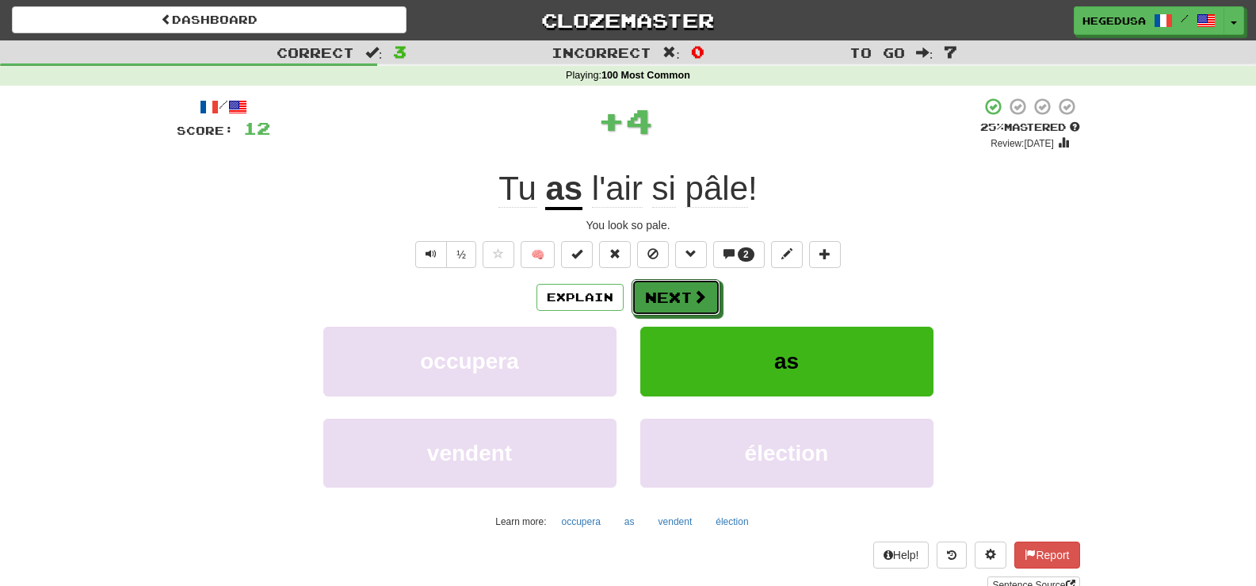
click at [683, 293] on button "Next" at bounding box center [676, 297] width 89 height 36
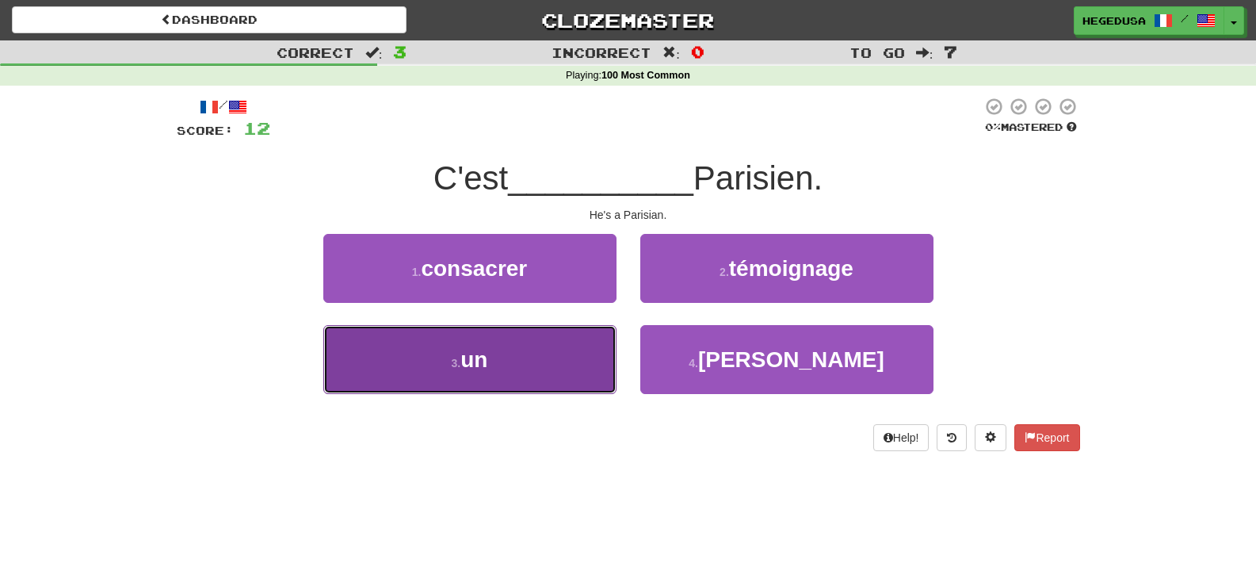
click at [546, 359] on button "3 . un" at bounding box center [469, 359] width 293 height 69
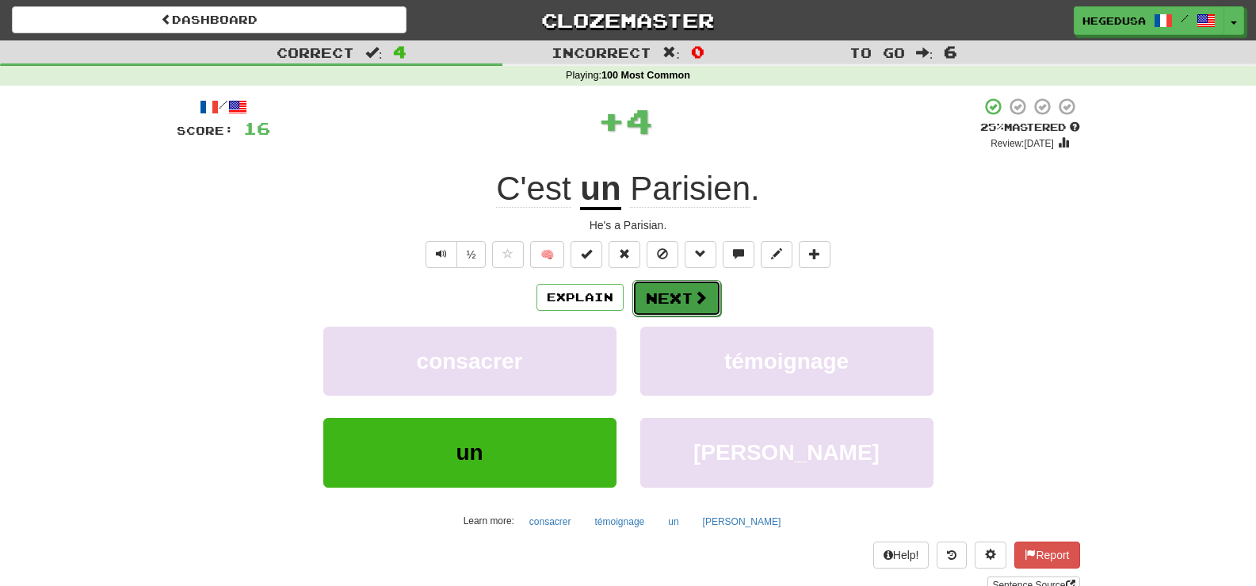
click at [665, 300] on button "Next" at bounding box center [677, 298] width 89 height 36
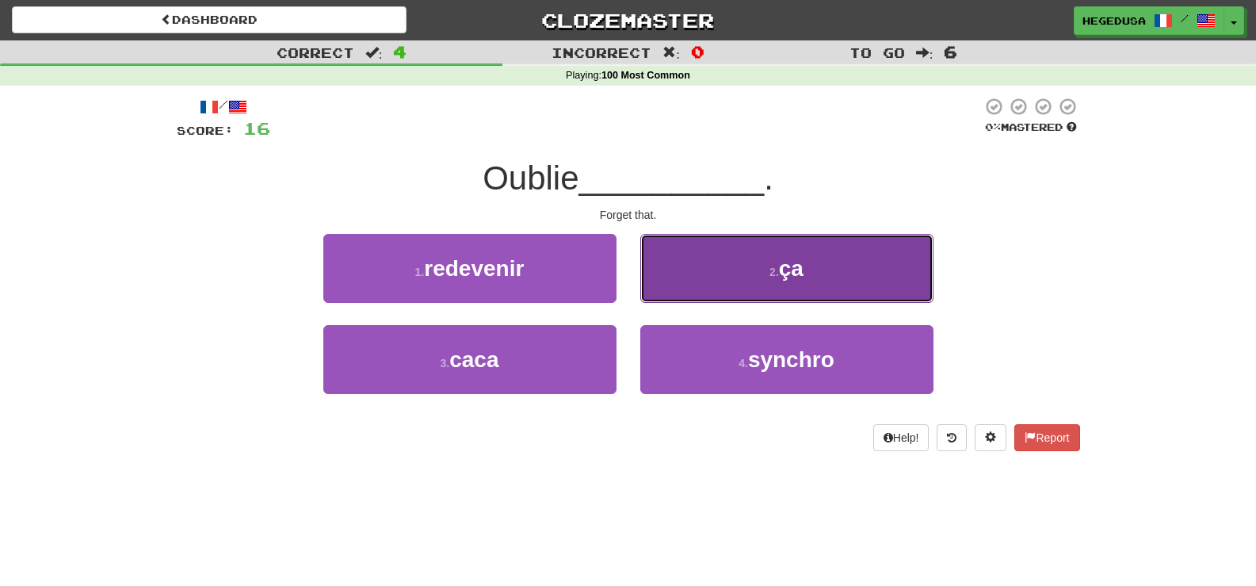
click at [701, 277] on button "2 . ça" at bounding box center [786, 268] width 293 height 69
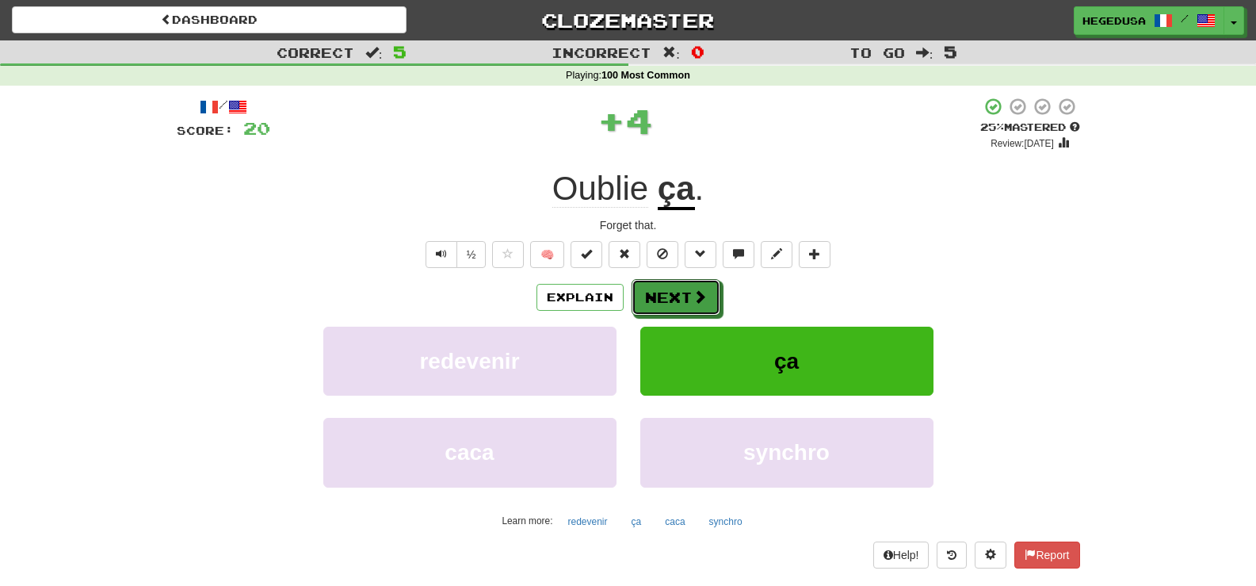
click at [679, 288] on button "Next" at bounding box center [676, 297] width 89 height 36
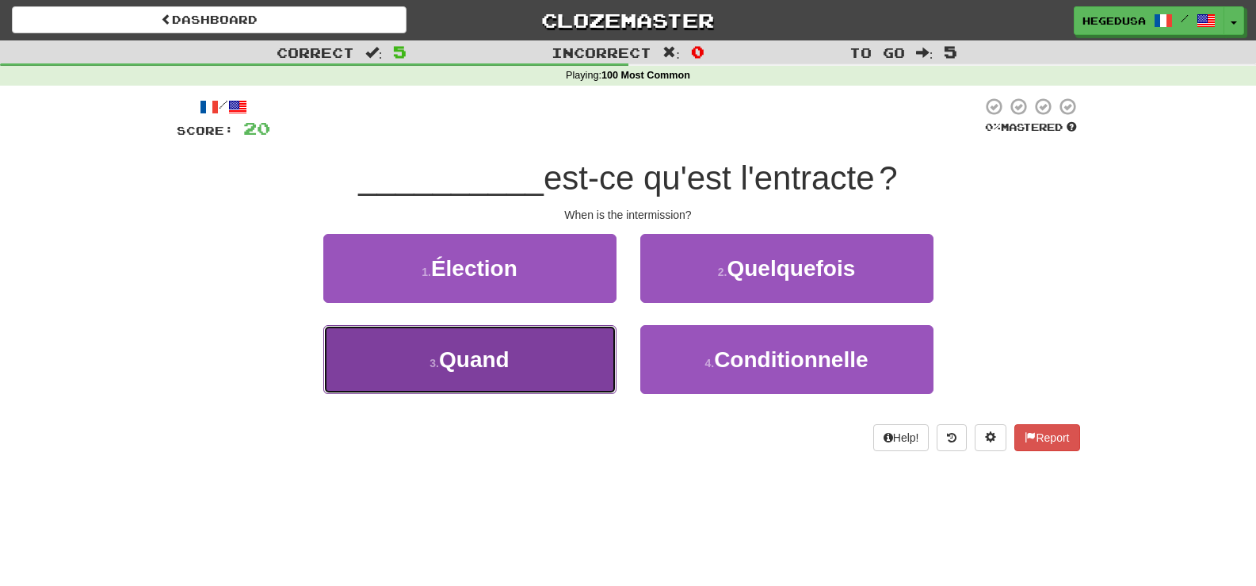
click at [586, 347] on button "3 . Quand" at bounding box center [469, 359] width 293 height 69
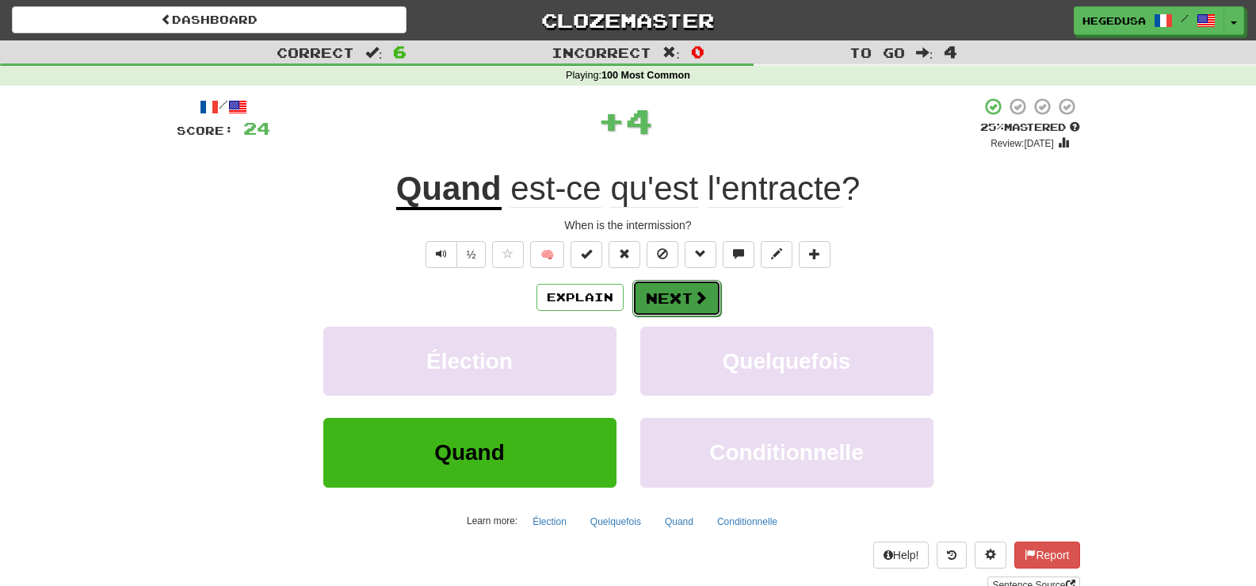
click at [644, 304] on button "Next" at bounding box center [677, 298] width 89 height 36
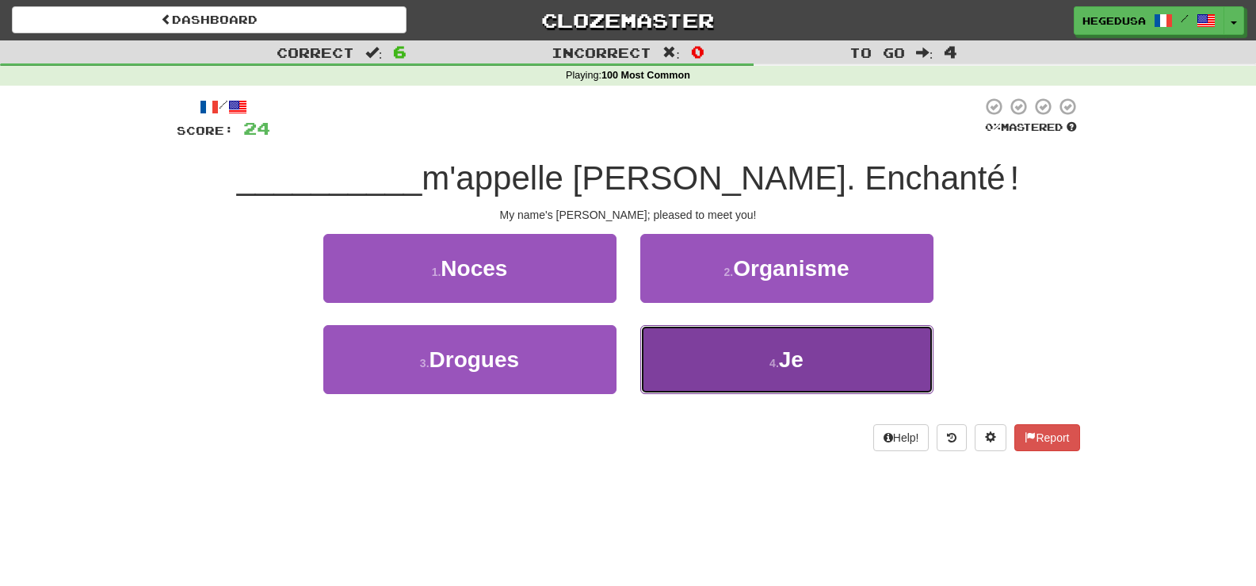
click at [726, 347] on button "4 . Je" at bounding box center [786, 359] width 293 height 69
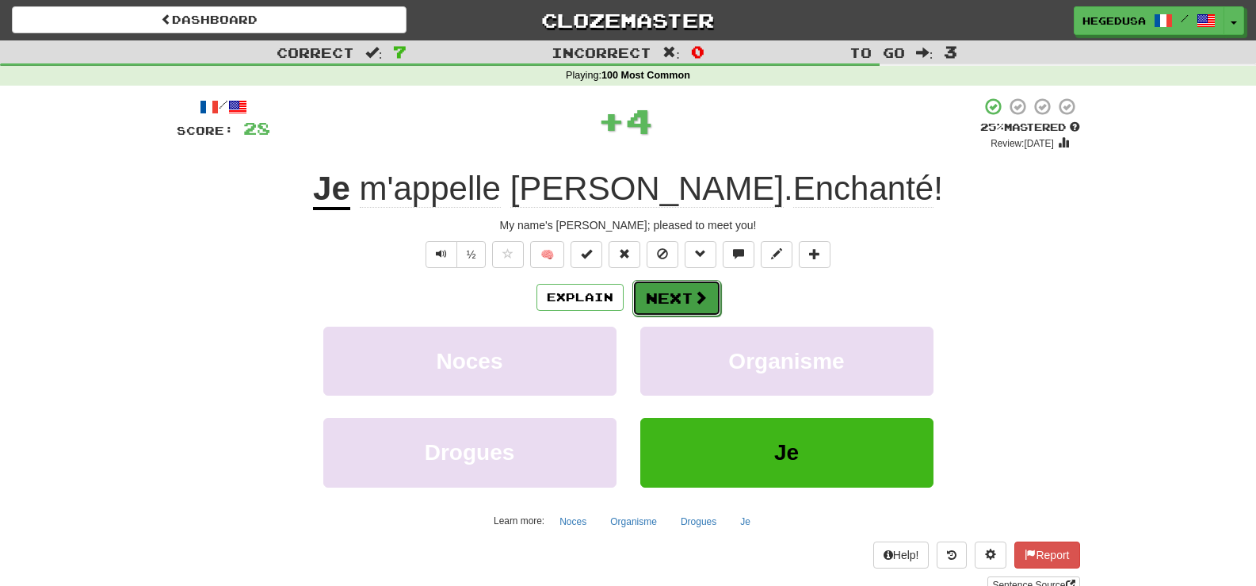
click at [685, 289] on button "Next" at bounding box center [677, 298] width 89 height 36
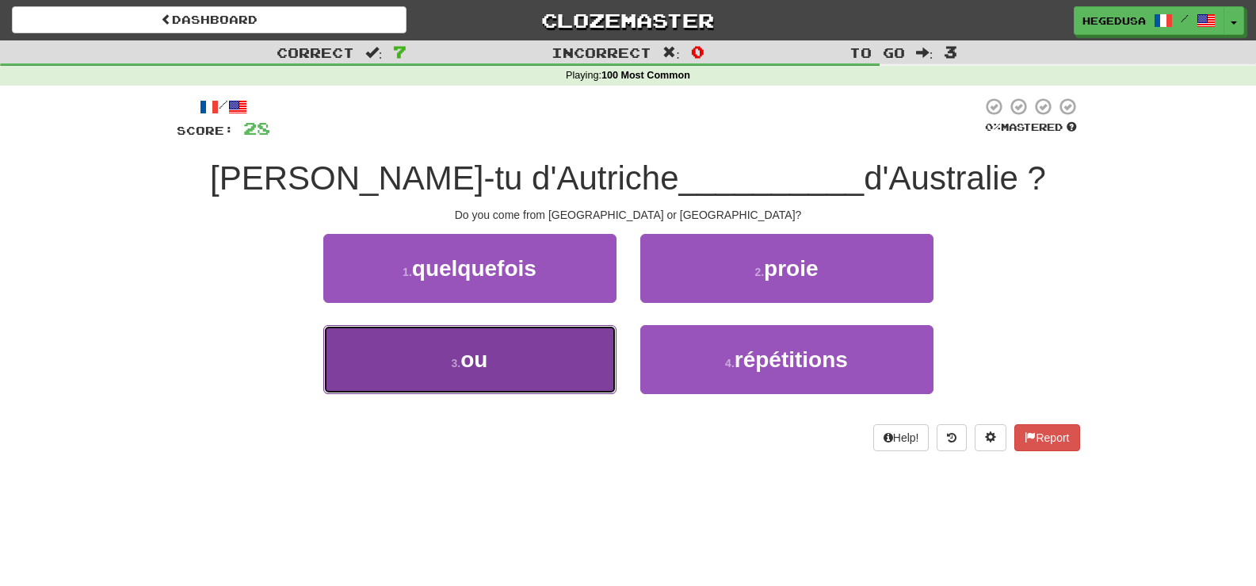
click at [545, 340] on button "3 . ou" at bounding box center [469, 359] width 293 height 69
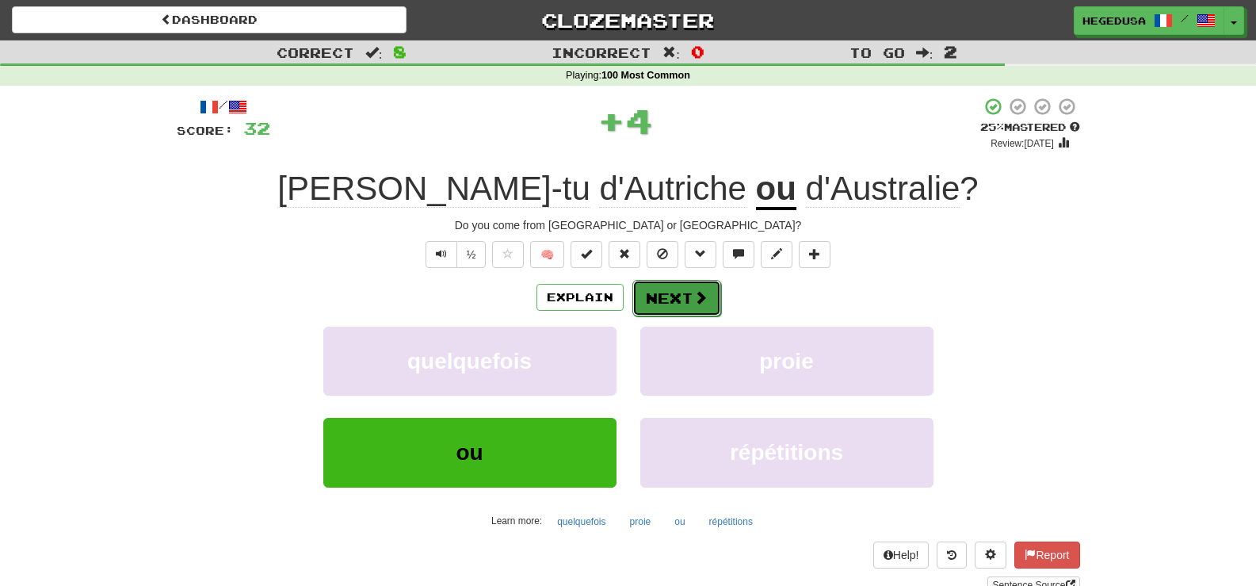
click at [692, 286] on button "Next" at bounding box center [677, 298] width 89 height 36
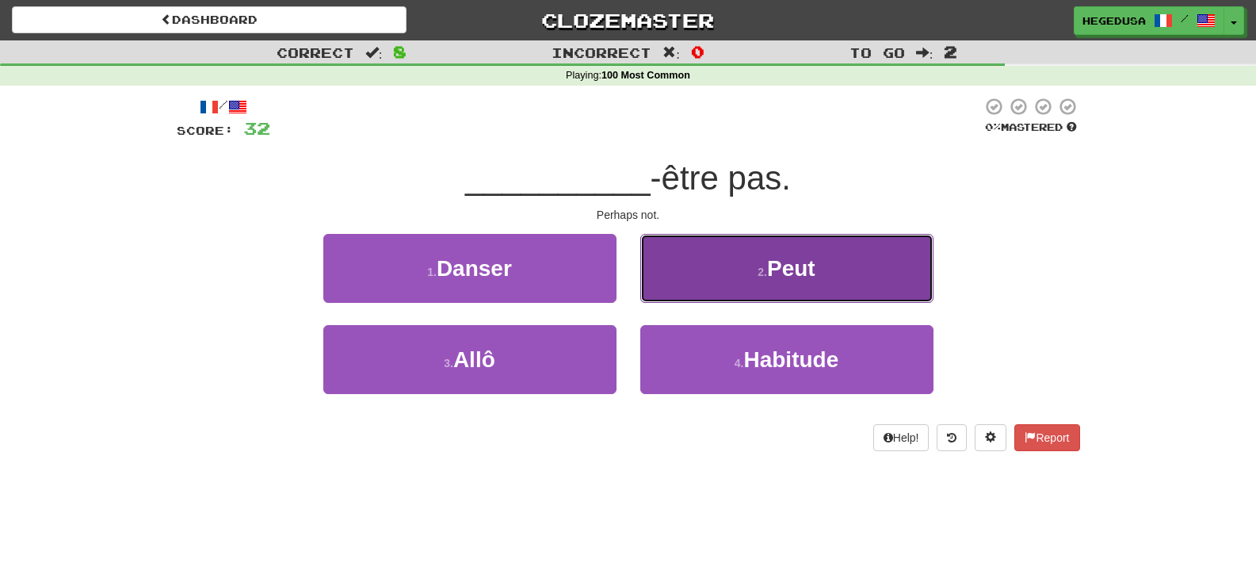
click at [691, 271] on button "2 . Peut" at bounding box center [786, 268] width 293 height 69
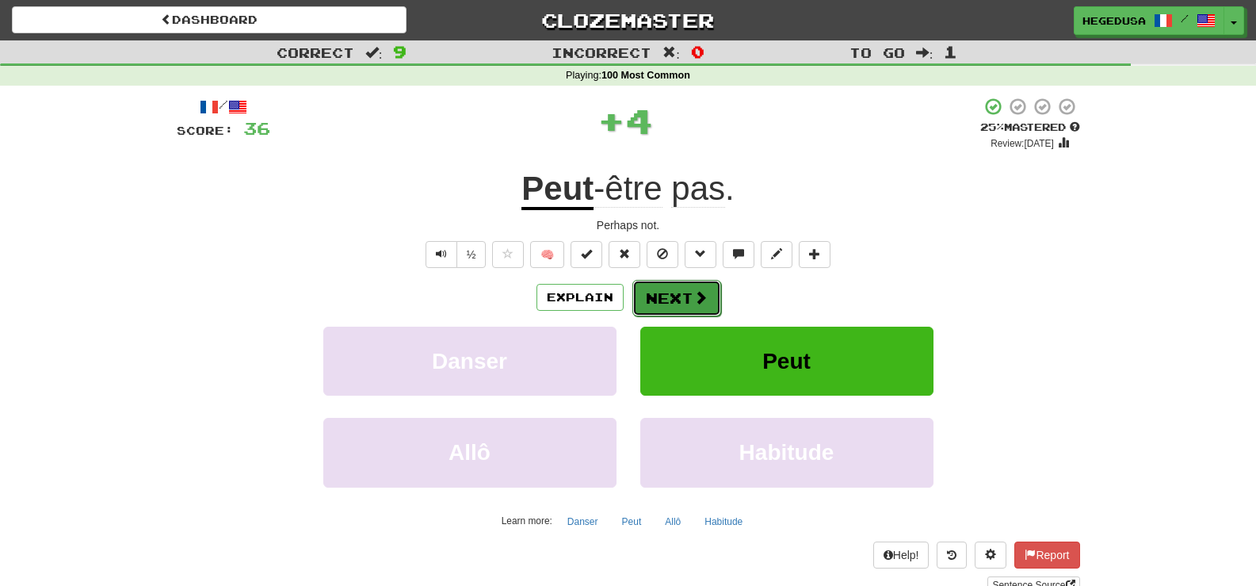
click at [679, 311] on button "Next" at bounding box center [677, 298] width 89 height 36
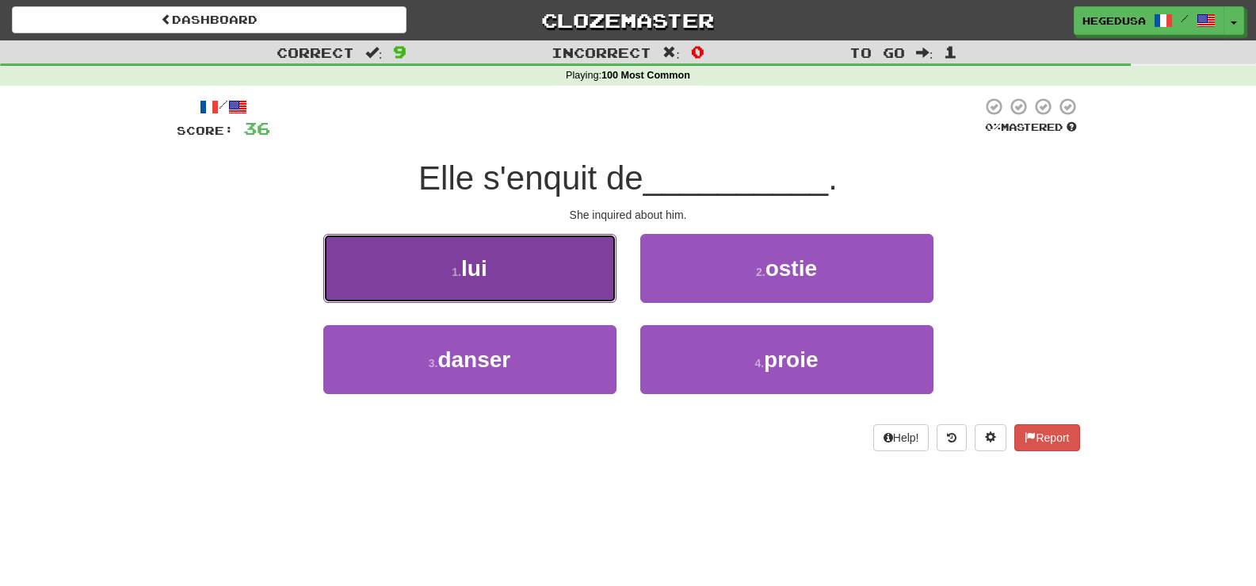
click at [484, 266] on span "lui" at bounding box center [474, 268] width 26 height 25
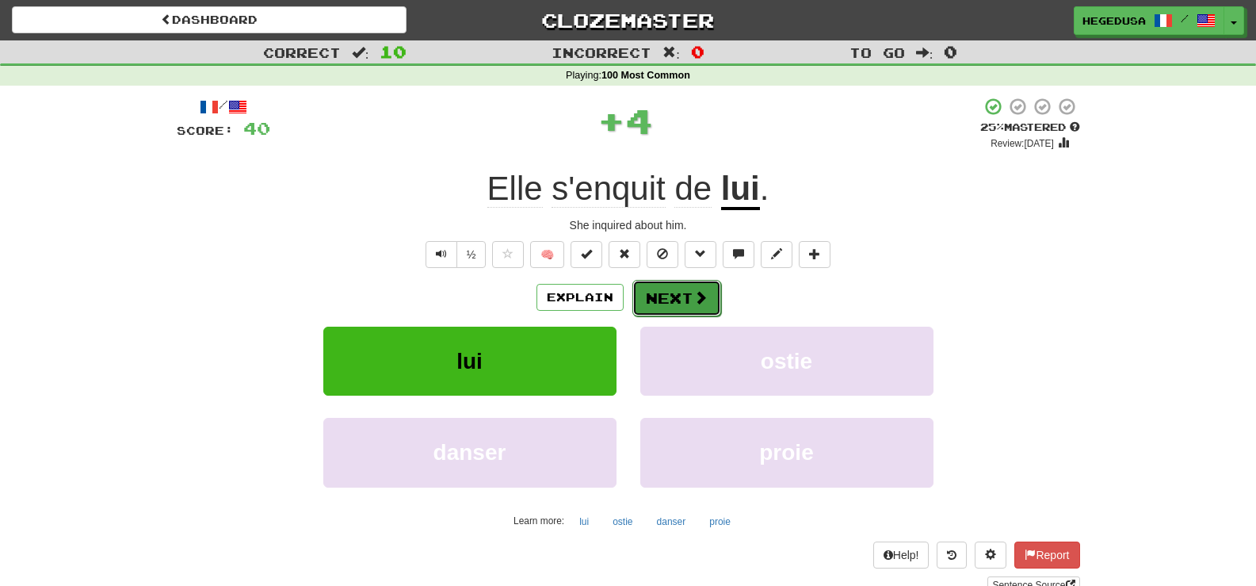
click at [688, 289] on button "Next" at bounding box center [677, 298] width 89 height 36
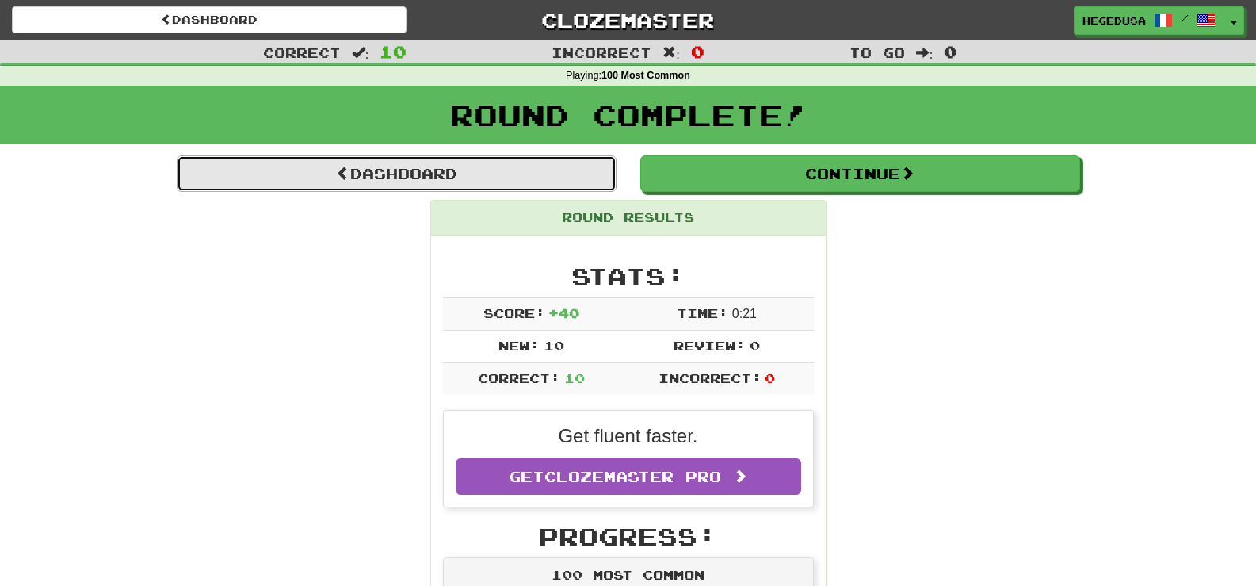
click at [533, 173] on link "Dashboard" at bounding box center [397, 173] width 440 height 36
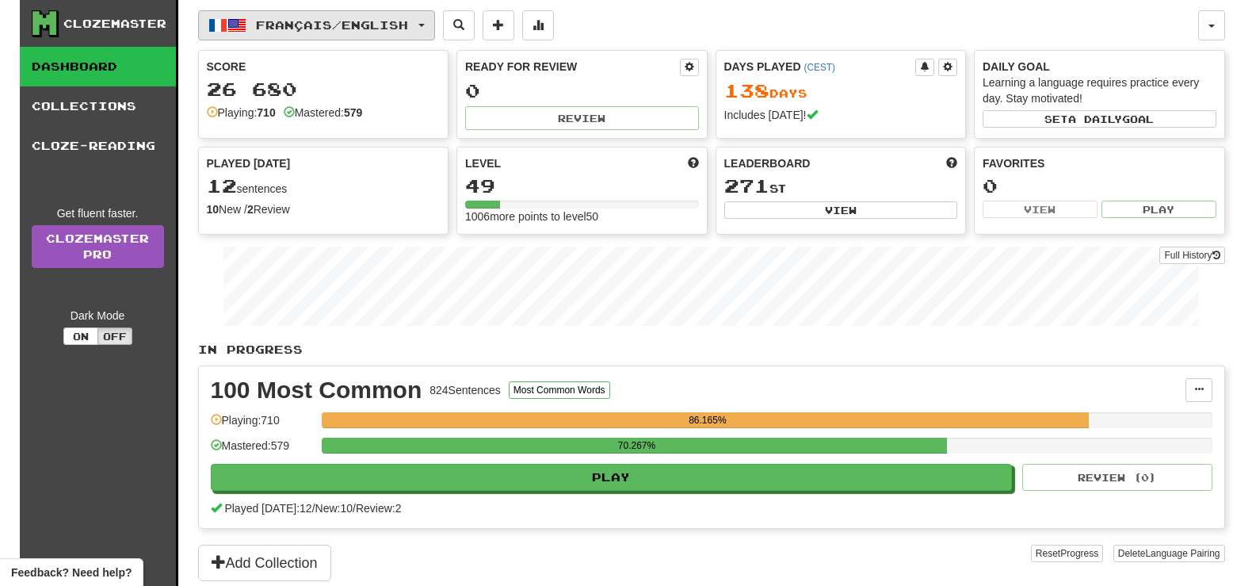
click at [408, 25] on span "Français / English" at bounding box center [332, 24] width 152 height 13
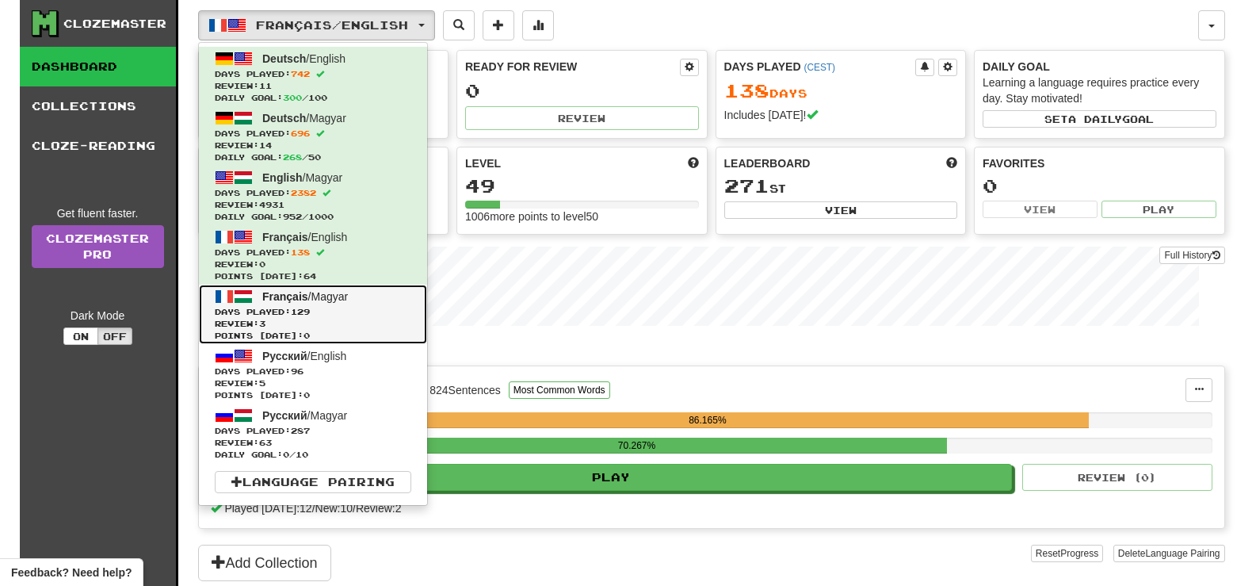
click at [303, 330] on span "Points [DATE]: 0" at bounding box center [313, 336] width 197 height 12
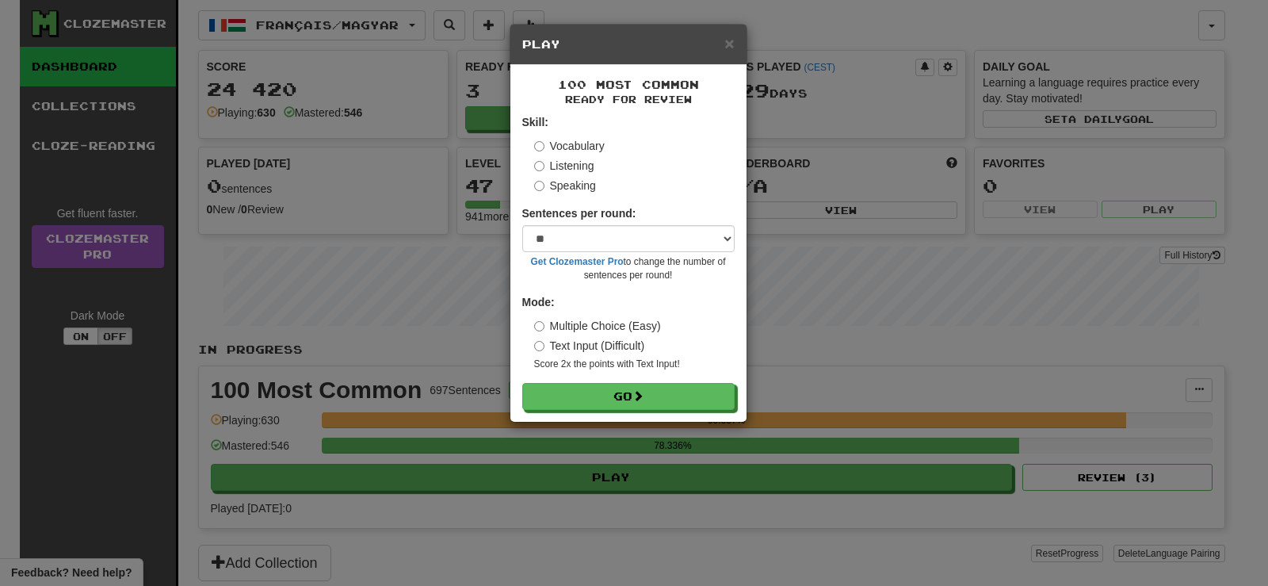
select select "**"
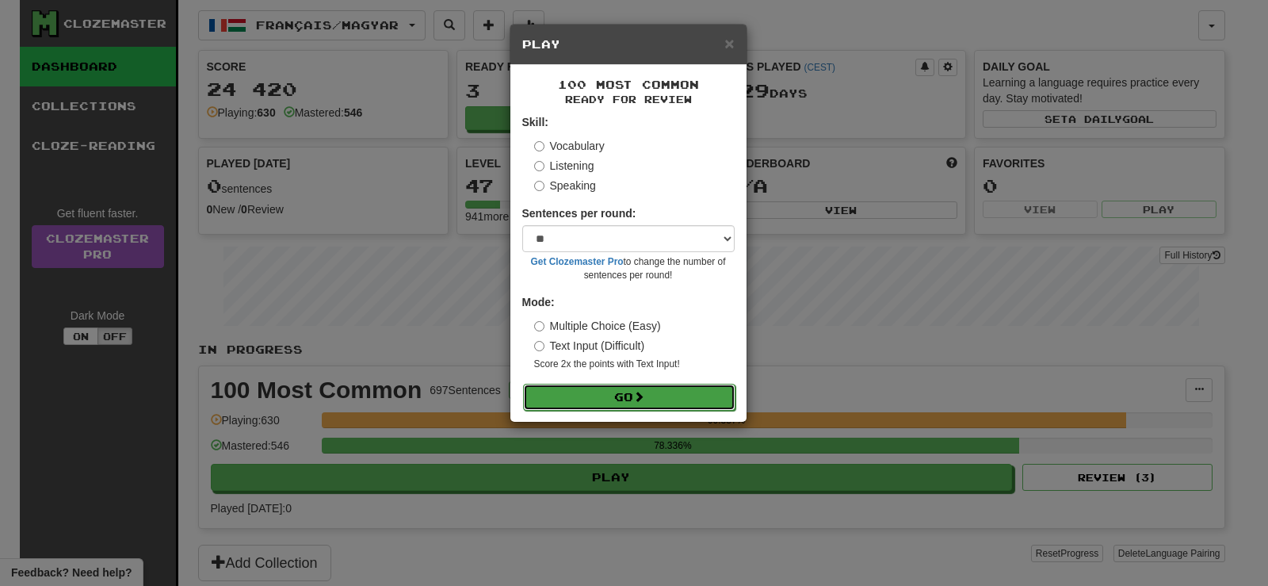
click at [706, 384] on button "Go" at bounding box center [629, 397] width 212 height 27
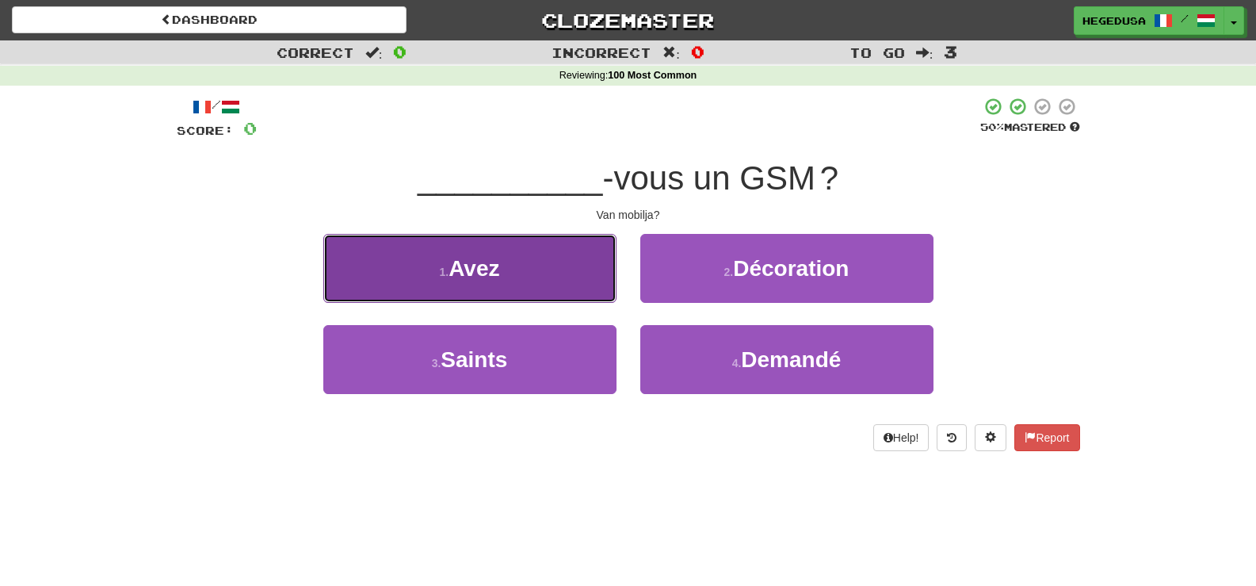
click at [537, 285] on button "1 . Avez" at bounding box center [469, 268] width 293 height 69
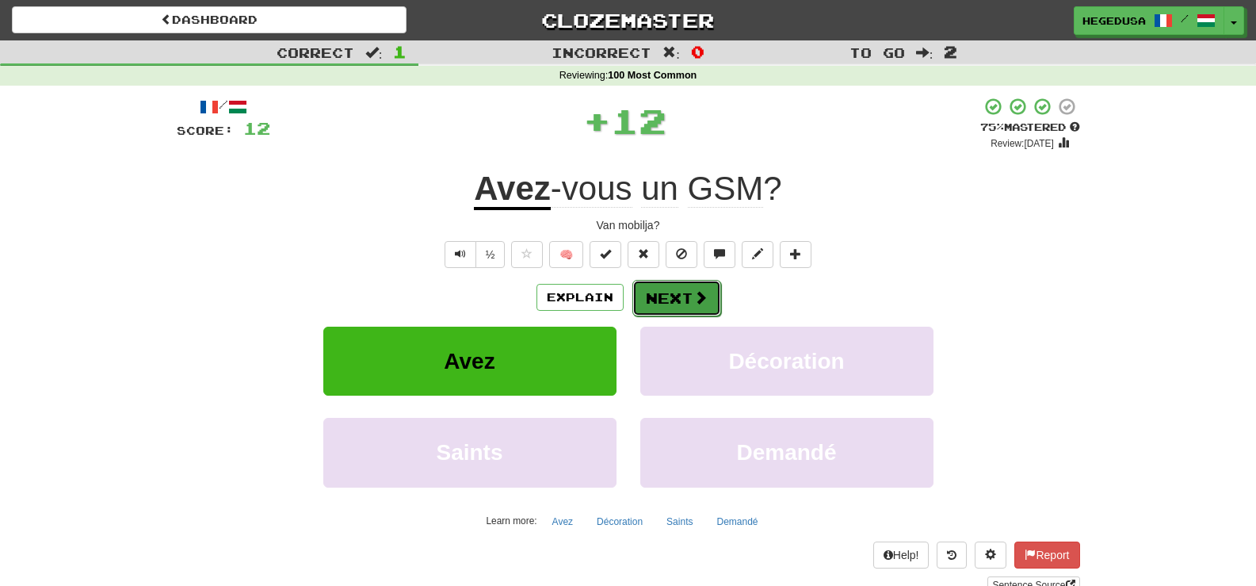
click at [669, 294] on button "Next" at bounding box center [677, 298] width 89 height 36
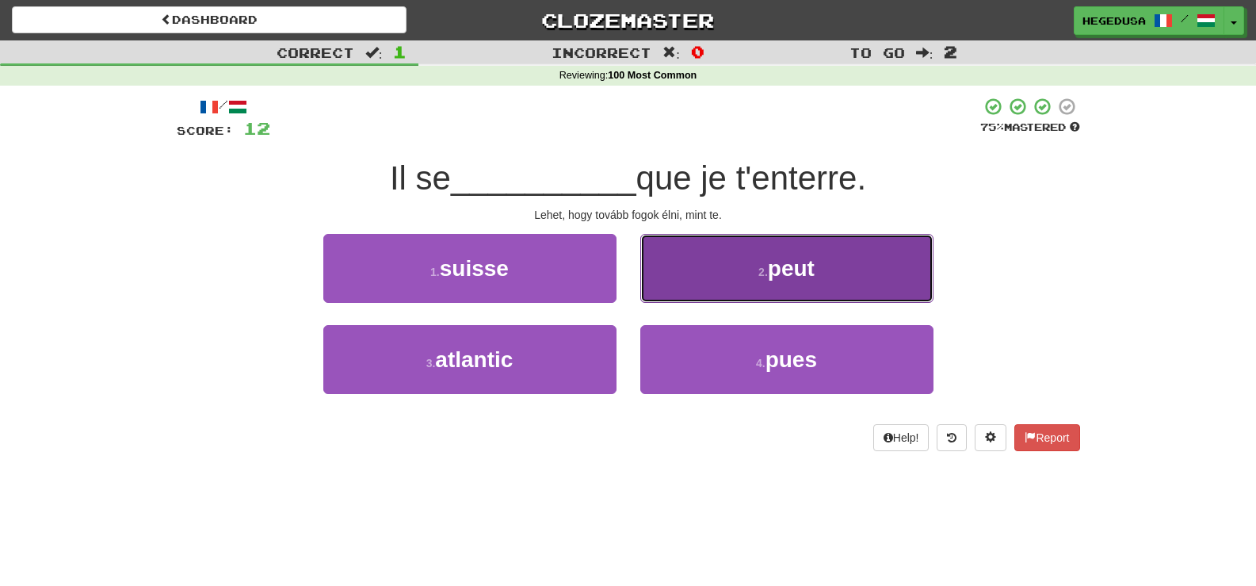
click at [720, 288] on button "2 . peut" at bounding box center [786, 268] width 293 height 69
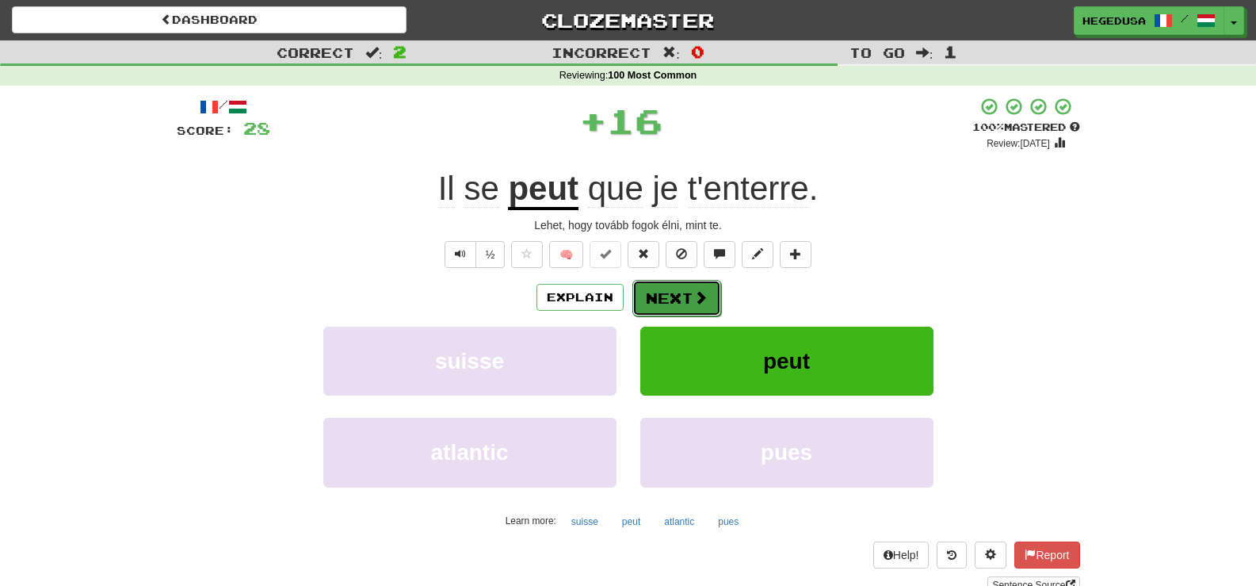
click at [676, 304] on button "Next" at bounding box center [677, 298] width 89 height 36
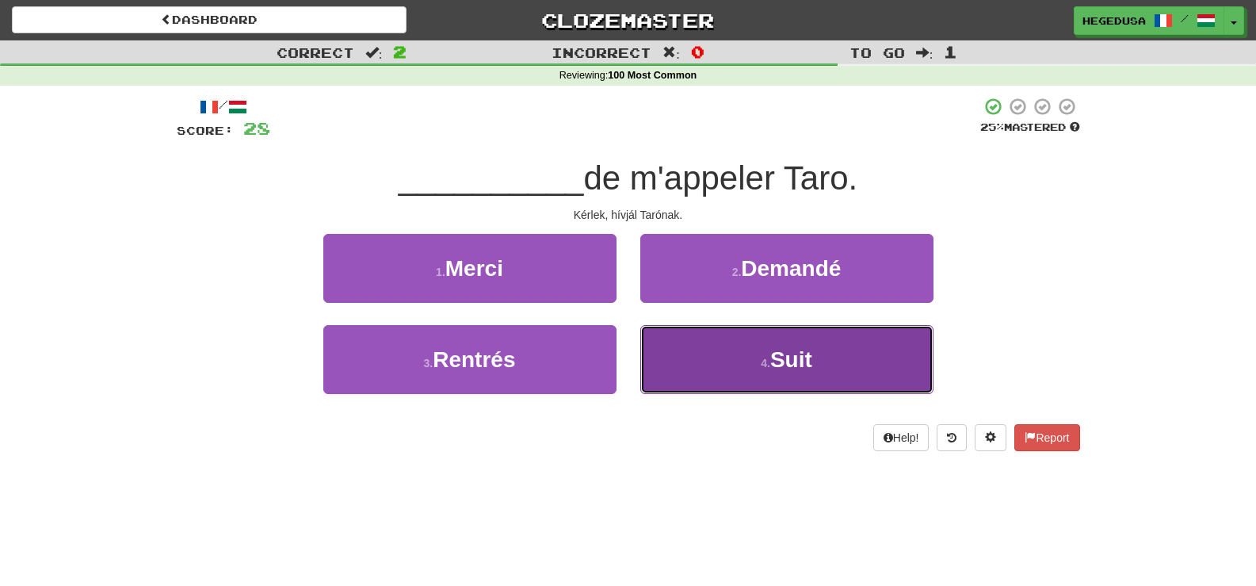
click at [697, 371] on button "4 . Suit" at bounding box center [786, 359] width 293 height 69
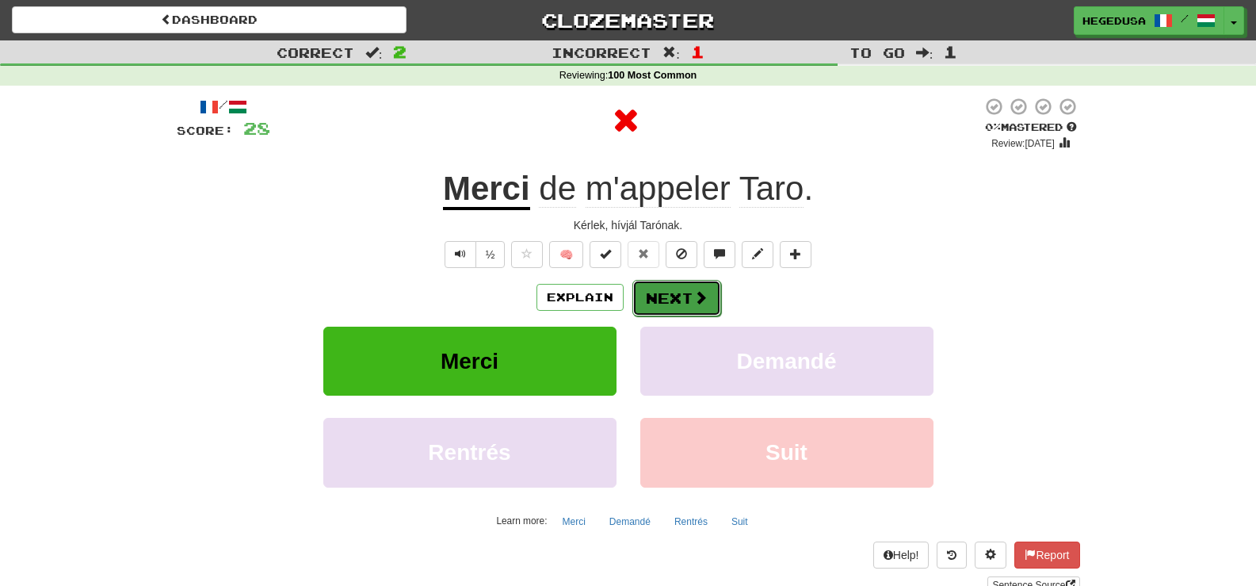
click at [673, 295] on button "Next" at bounding box center [677, 298] width 89 height 36
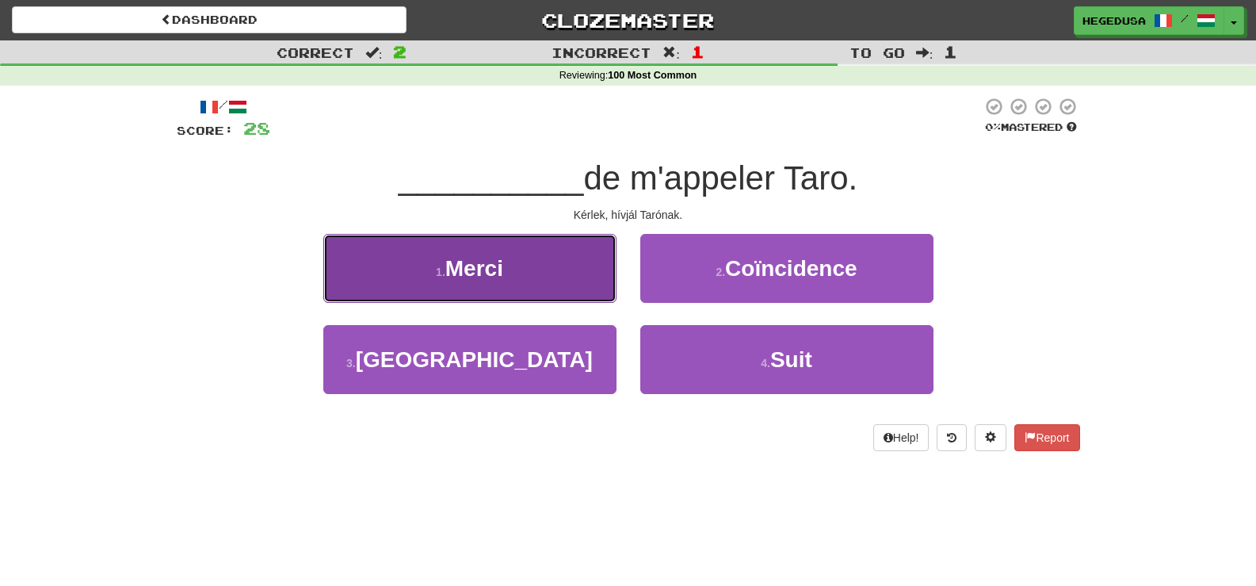
click at [512, 273] on button "1 . Merci" at bounding box center [469, 268] width 293 height 69
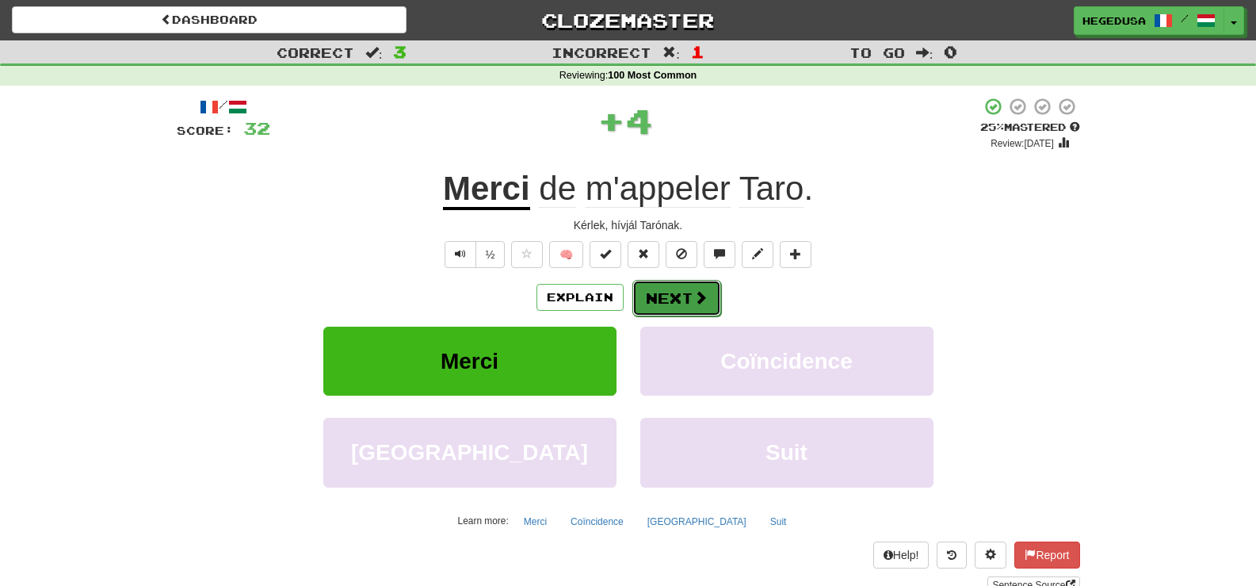
click at [694, 303] on span at bounding box center [701, 297] width 14 height 14
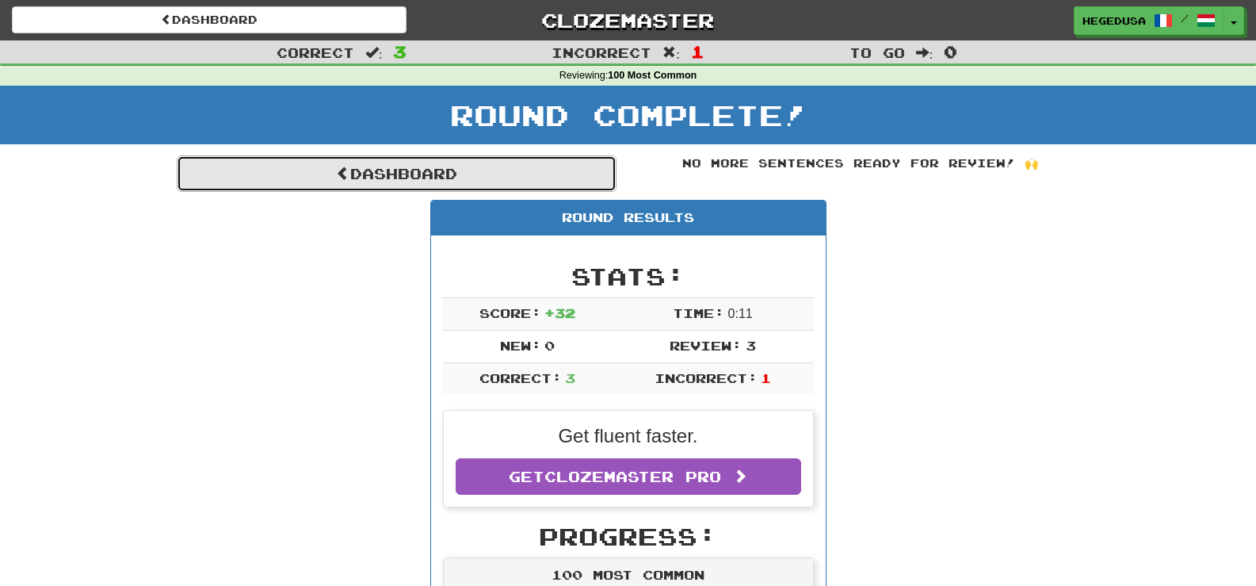
click at [560, 180] on link "Dashboard" at bounding box center [397, 173] width 440 height 36
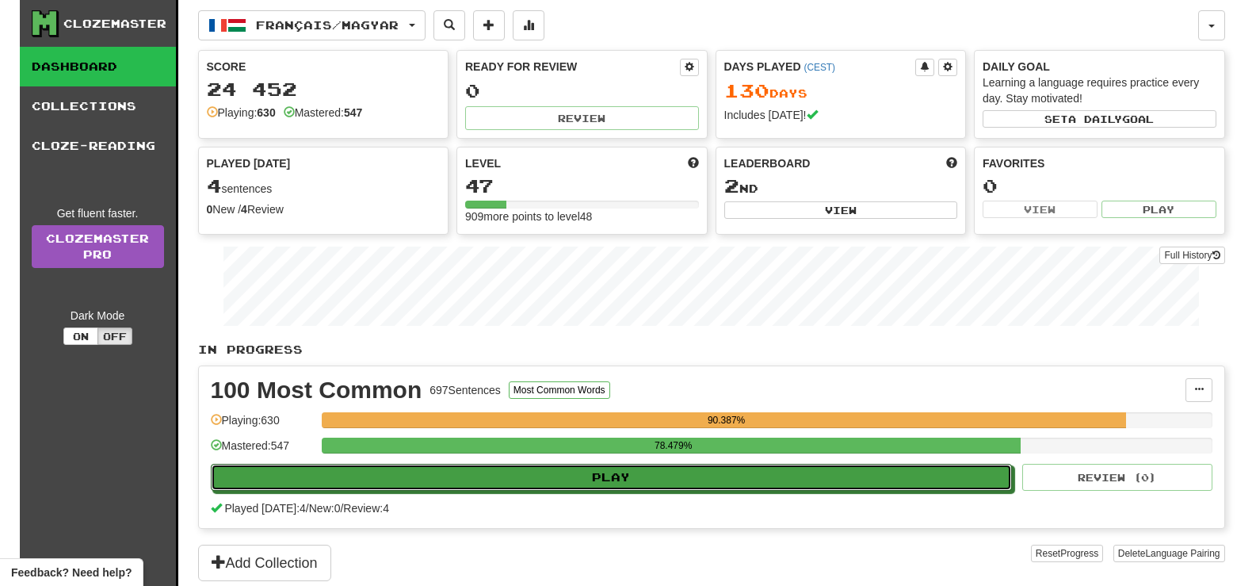
click at [710, 473] on button "Play" at bounding box center [612, 477] width 802 height 27
select select "**"
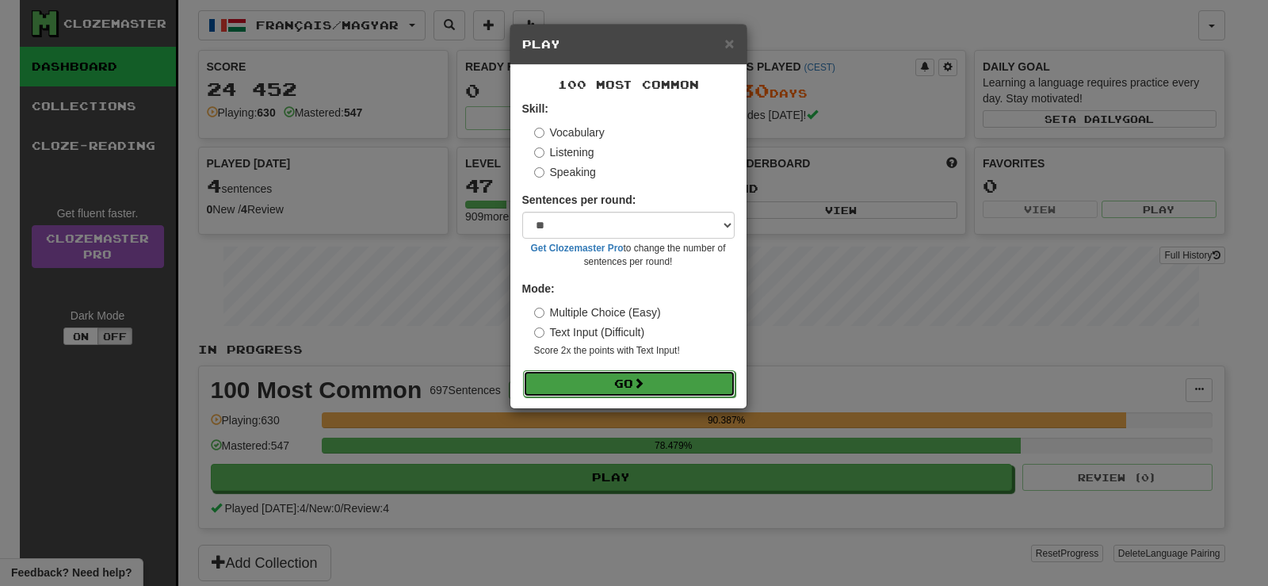
click at [688, 382] on button "Go" at bounding box center [629, 383] width 212 height 27
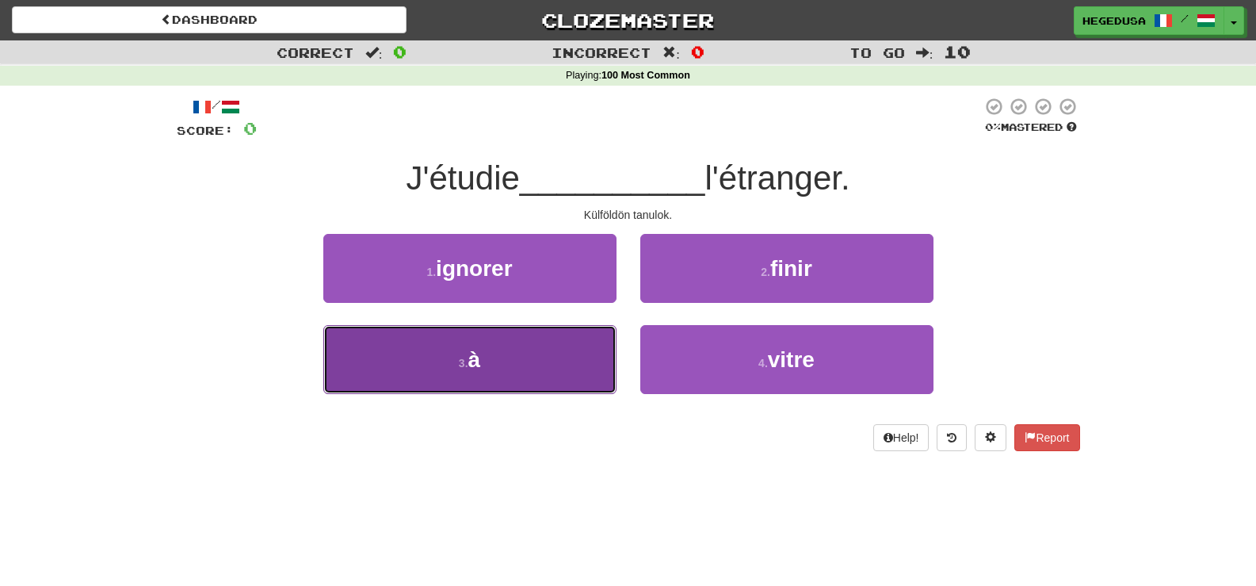
click at [566, 341] on button "3 . à" at bounding box center [469, 359] width 293 height 69
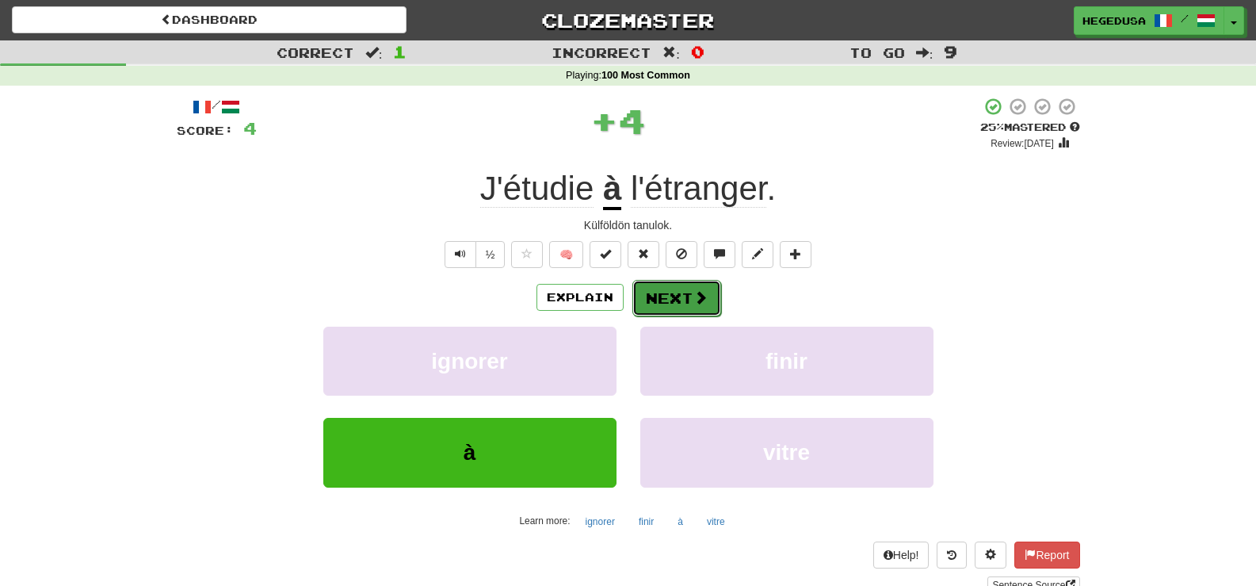
click at [669, 298] on button "Next" at bounding box center [677, 298] width 89 height 36
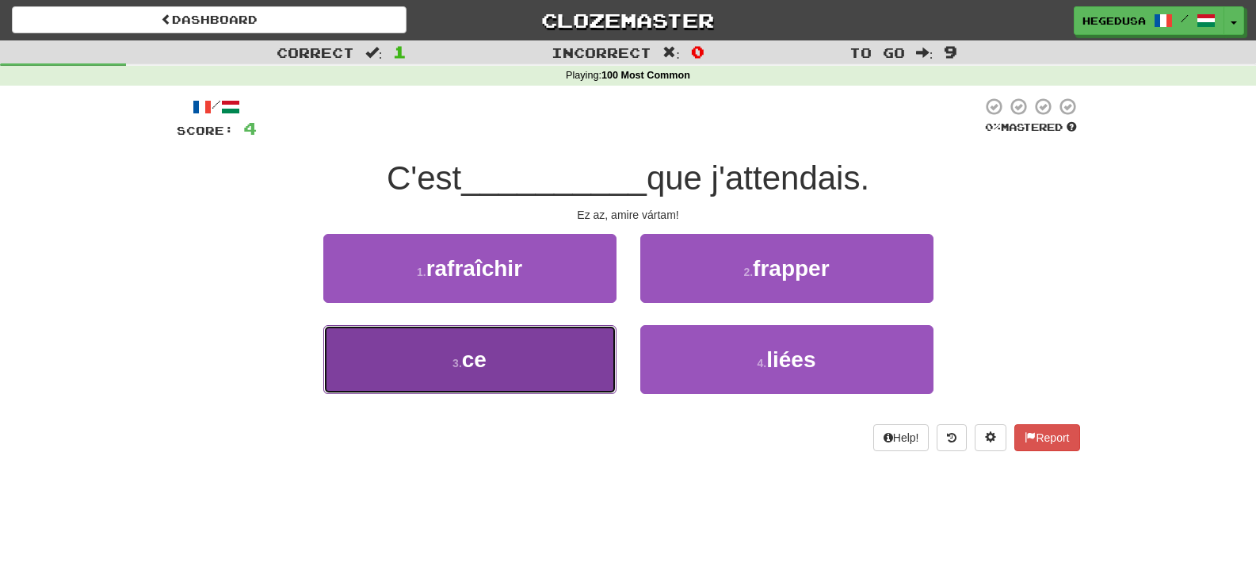
click at [534, 387] on button "3 . ce" at bounding box center [469, 359] width 293 height 69
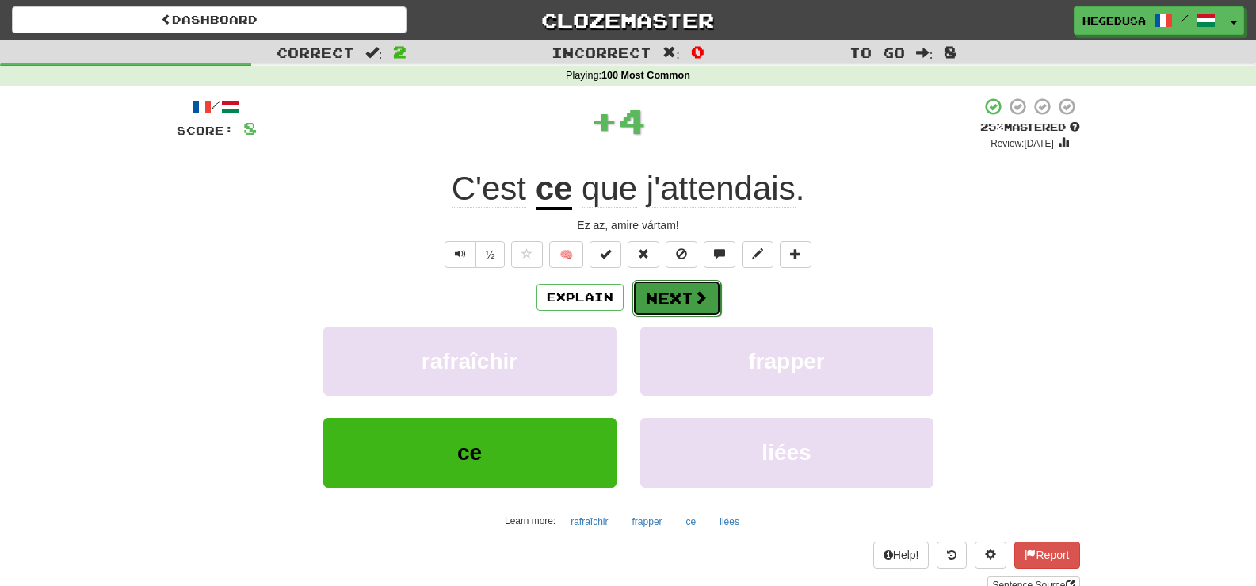
click at [675, 298] on button "Next" at bounding box center [677, 298] width 89 height 36
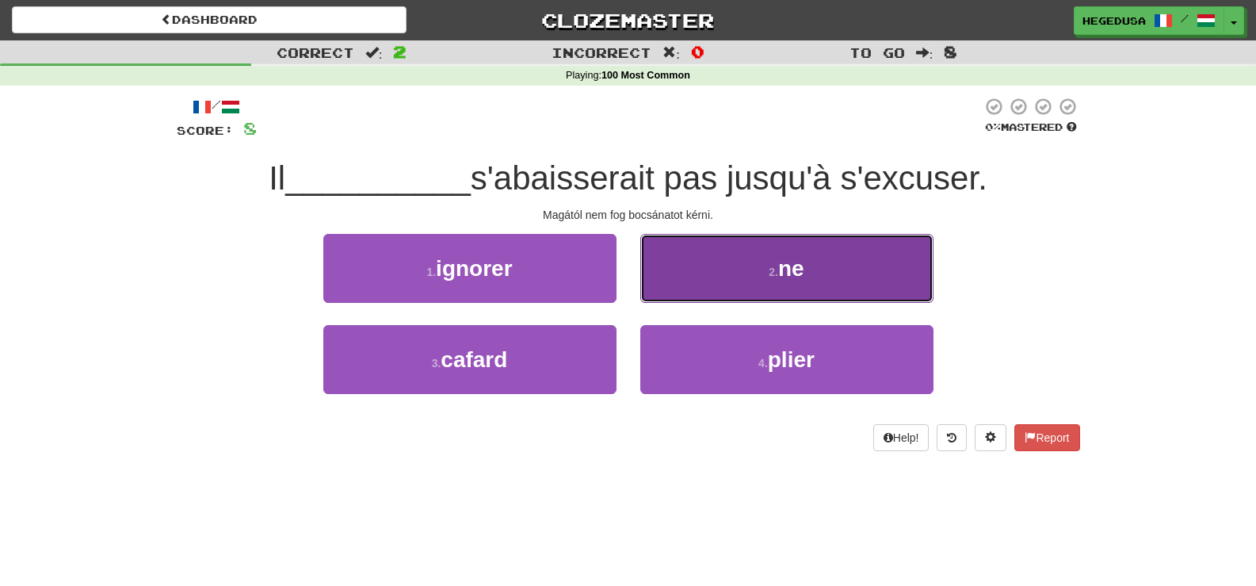
click at [694, 289] on button "2 . ne" at bounding box center [786, 268] width 293 height 69
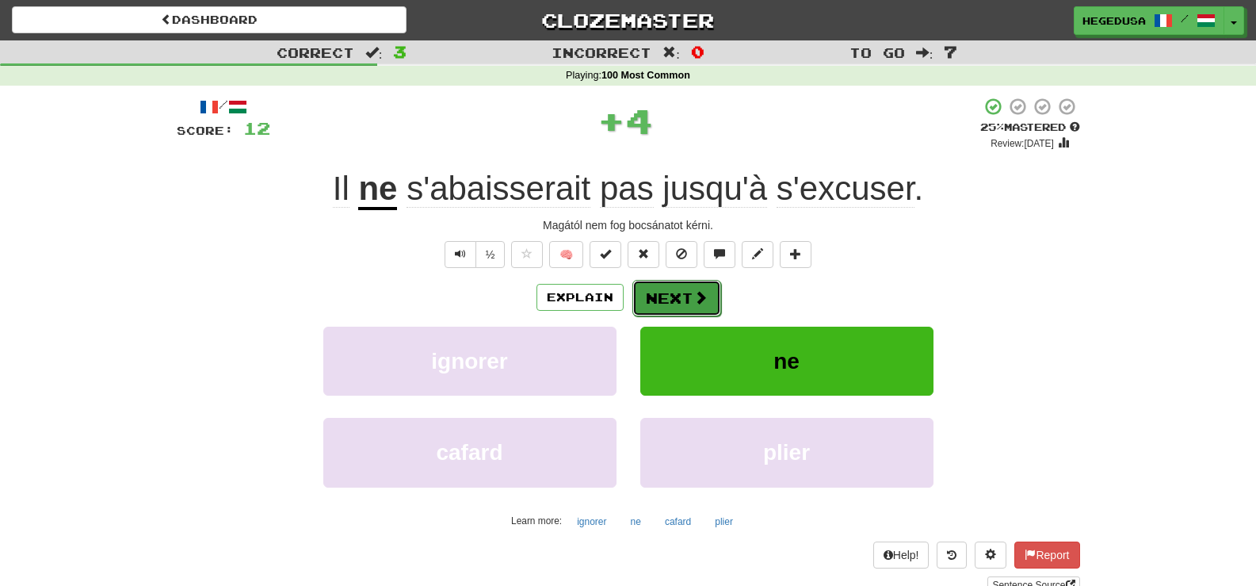
click at [685, 299] on button "Next" at bounding box center [677, 298] width 89 height 36
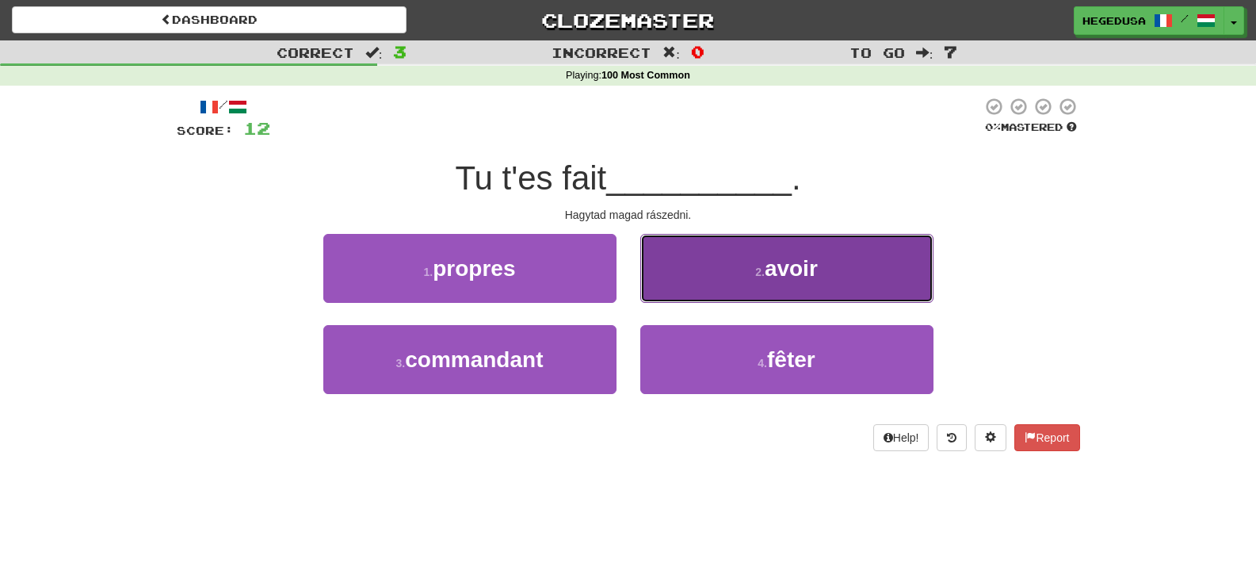
click at [685, 288] on button "2 . avoir" at bounding box center [786, 268] width 293 height 69
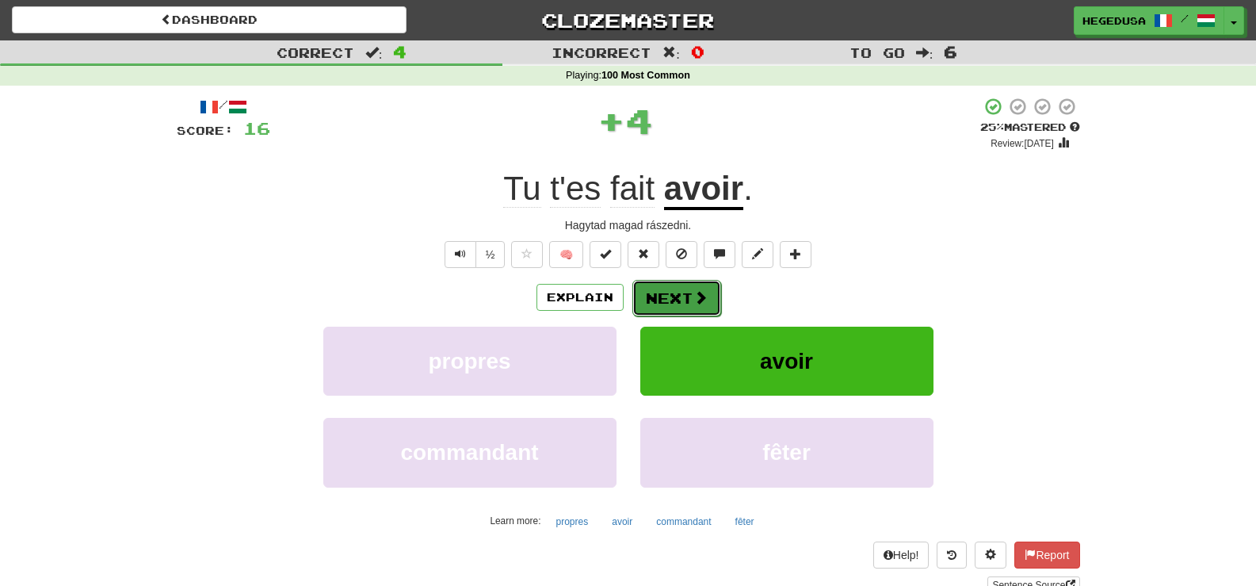
click at [676, 301] on button "Next" at bounding box center [677, 298] width 89 height 36
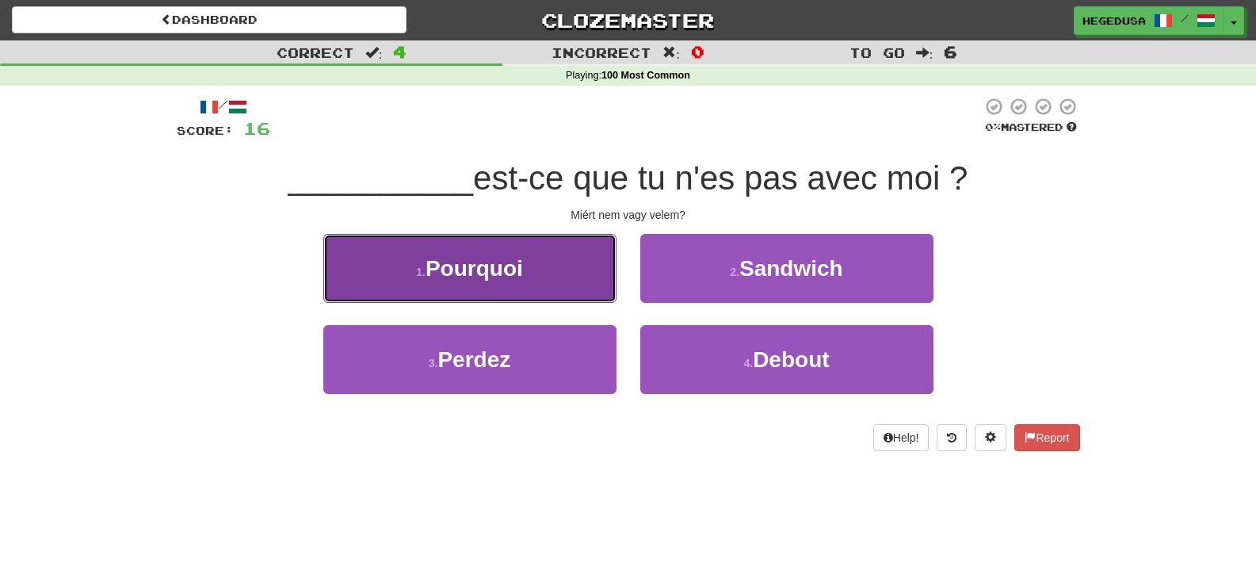
click at [595, 297] on button "1 . Pourquoi" at bounding box center [469, 268] width 293 height 69
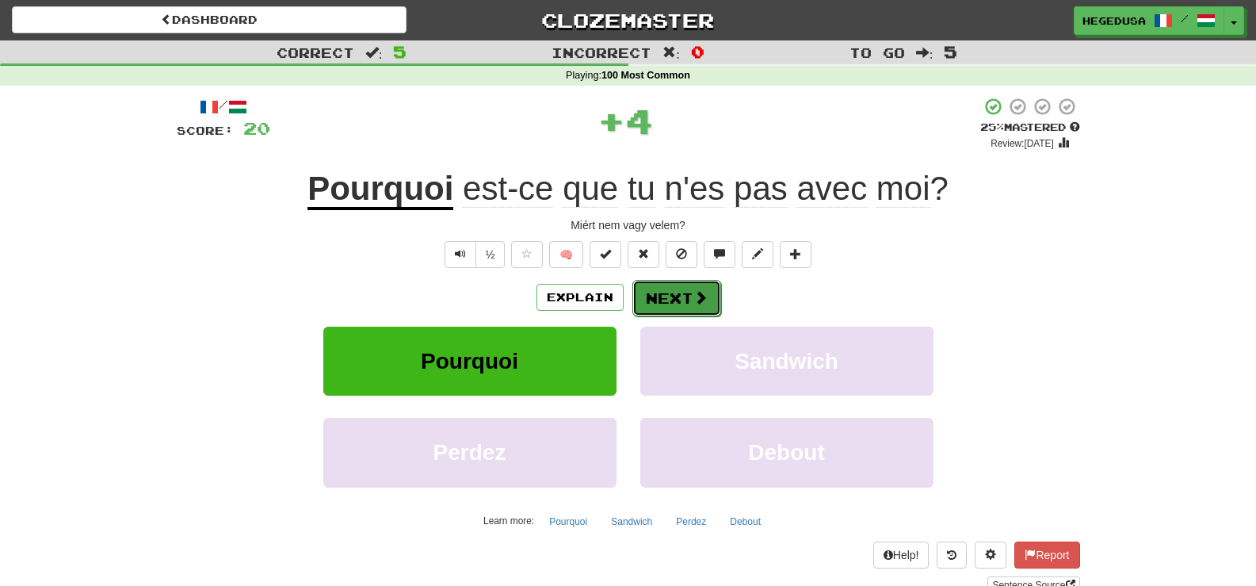
click at [694, 298] on span at bounding box center [701, 297] width 14 height 14
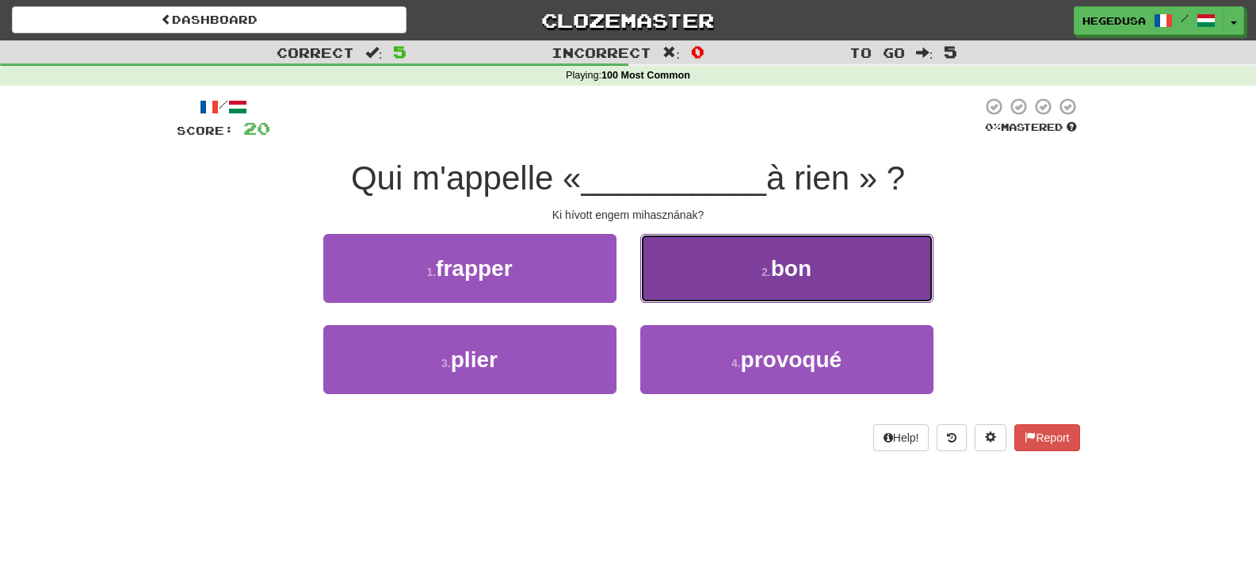
click at [698, 281] on button "2 . bon" at bounding box center [786, 268] width 293 height 69
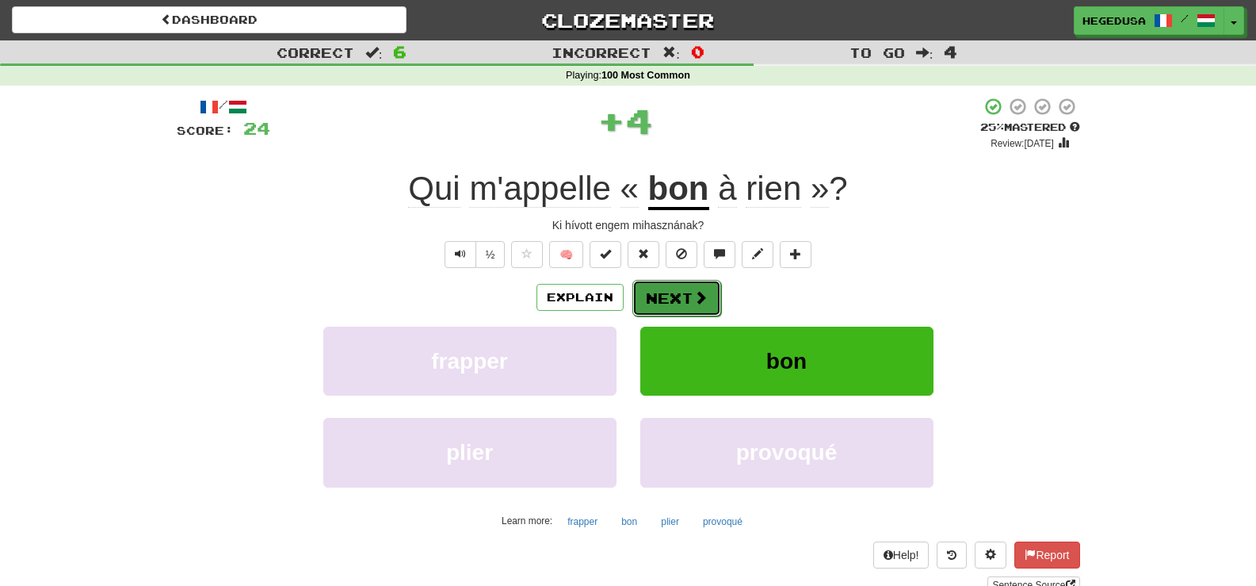
click at [686, 288] on button "Next" at bounding box center [677, 298] width 89 height 36
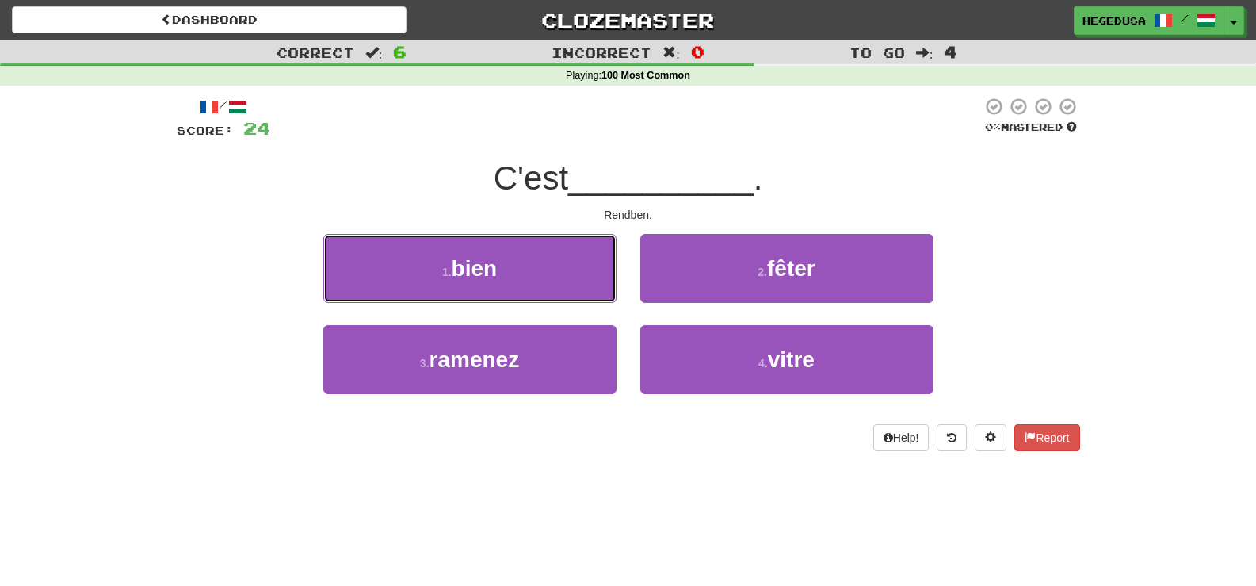
click at [546, 278] on button "1 . bien" at bounding box center [469, 268] width 293 height 69
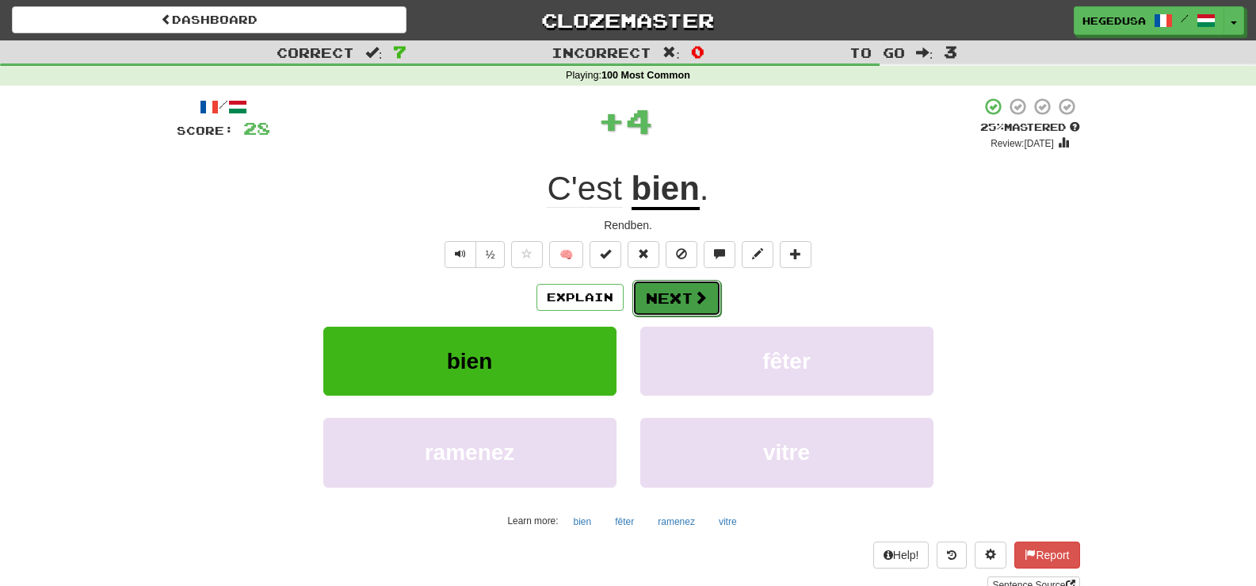
click at [697, 299] on span at bounding box center [701, 297] width 14 height 14
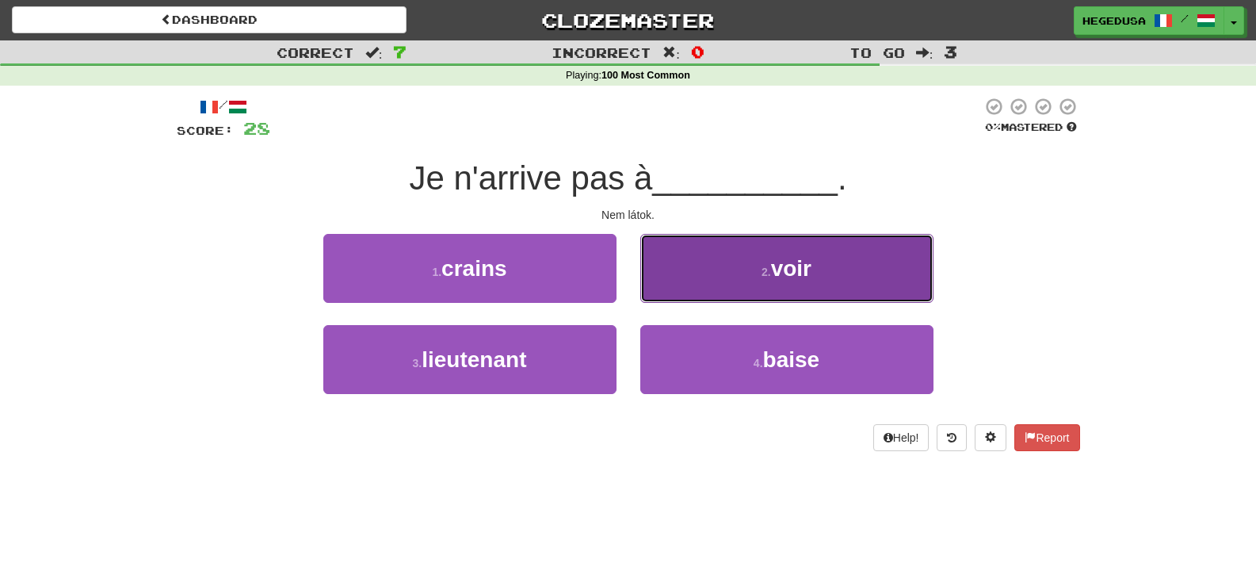
click at [698, 288] on button "2 . voir" at bounding box center [786, 268] width 293 height 69
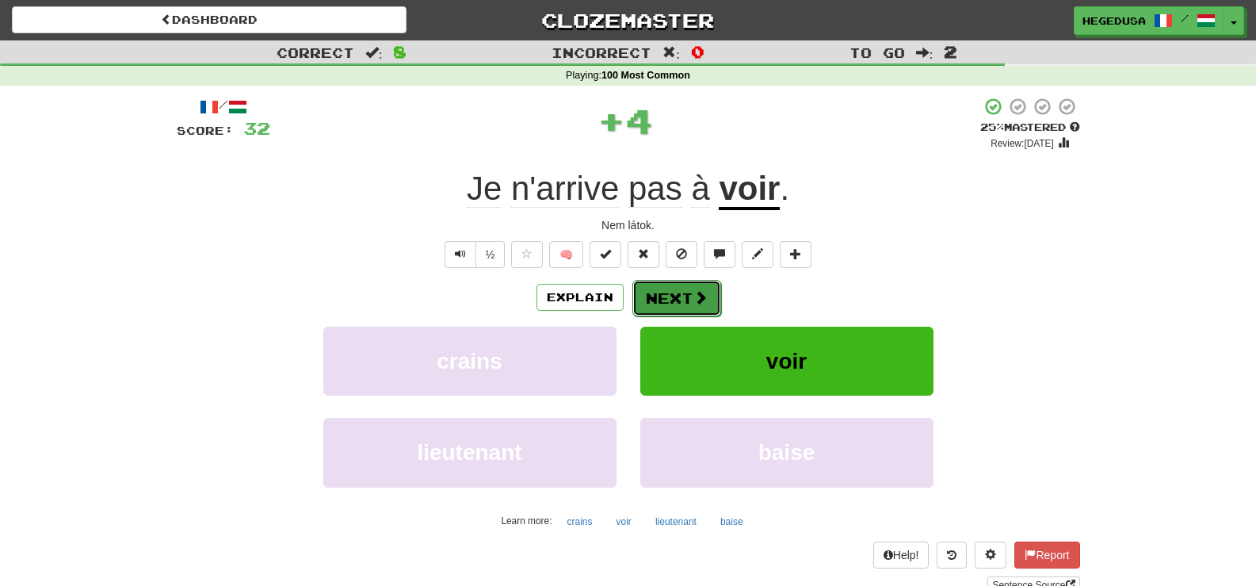
click at [686, 292] on button "Next" at bounding box center [677, 298] width 89 height 36
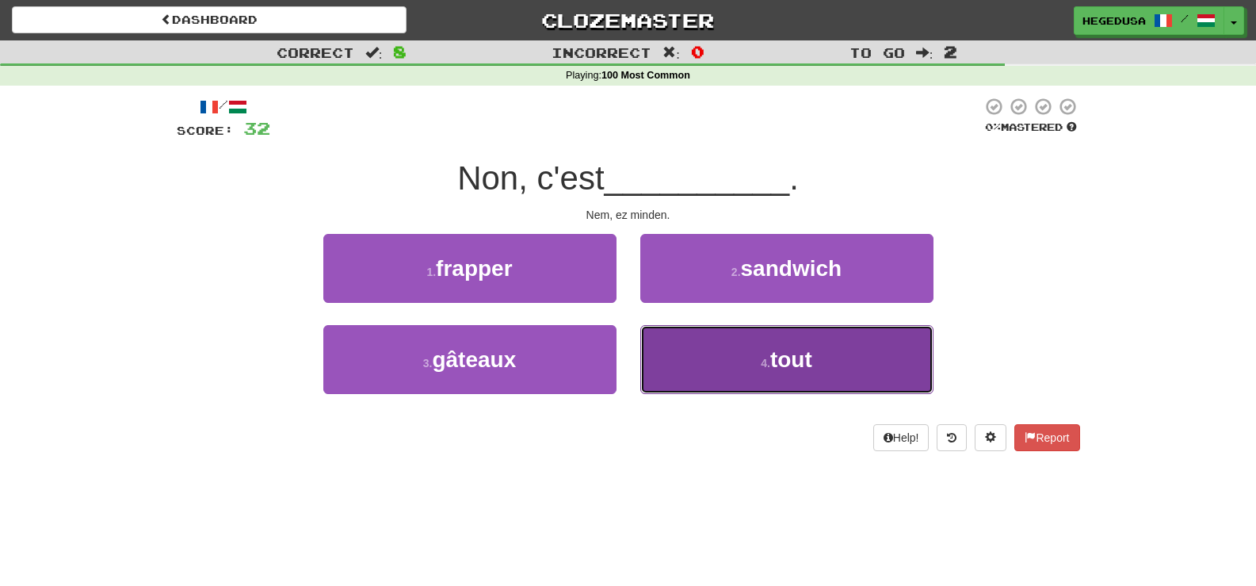
click at [712, 362] on button "4 . tout" at bounding box center [786, 359] width 293 height 69
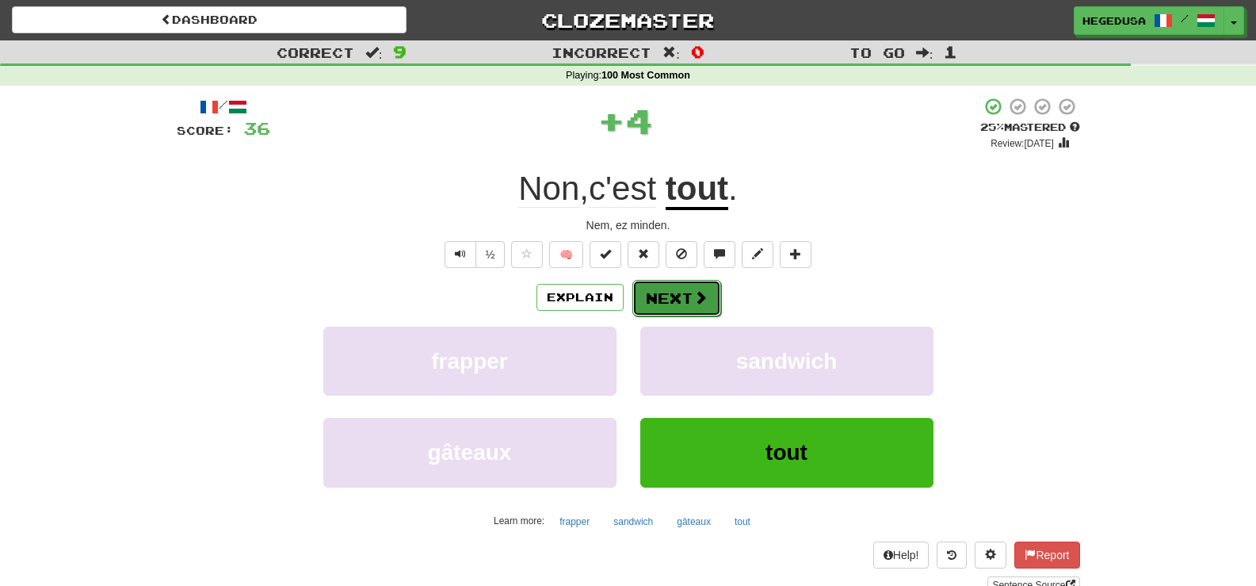
click at [679, 292] on button "Next" at bounding box center [677, 298] width 89 height 36
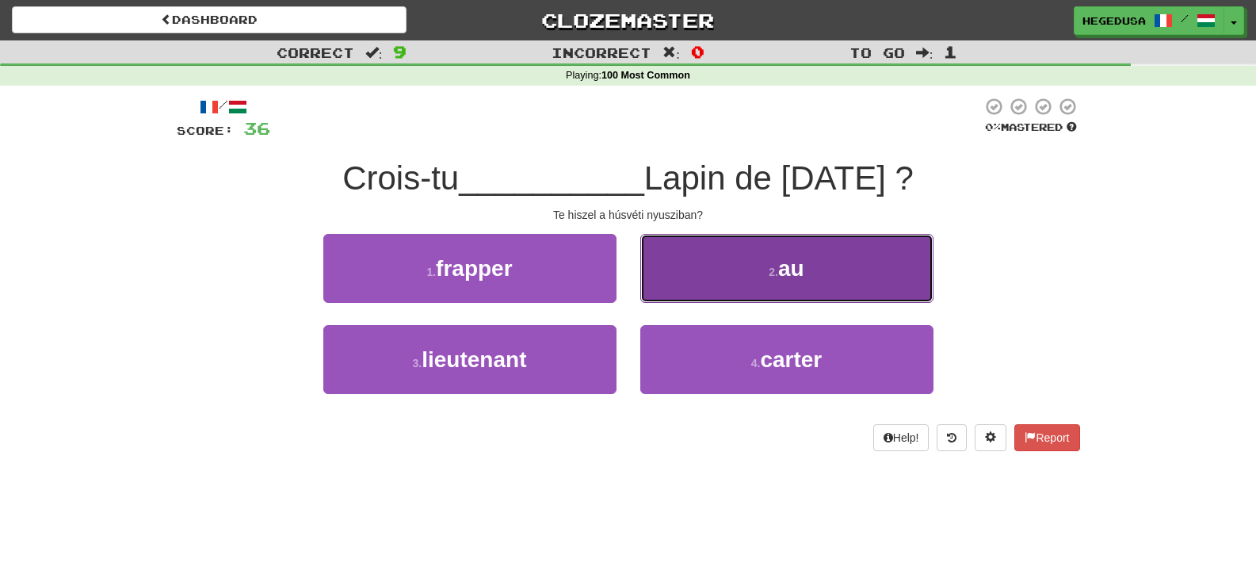
click at [699, 277] on button "2 . au" at bounding box center [786, 268] width 293 height 69
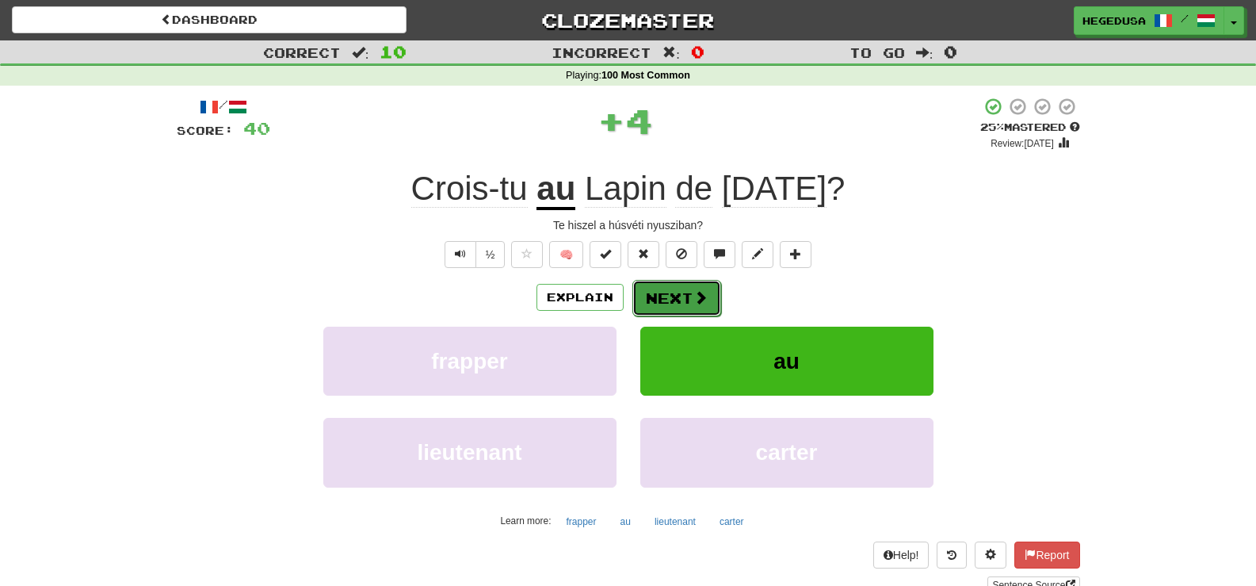
click at [680, 289] on button "Next" at bounding box center [677, 298] width 89 height 36
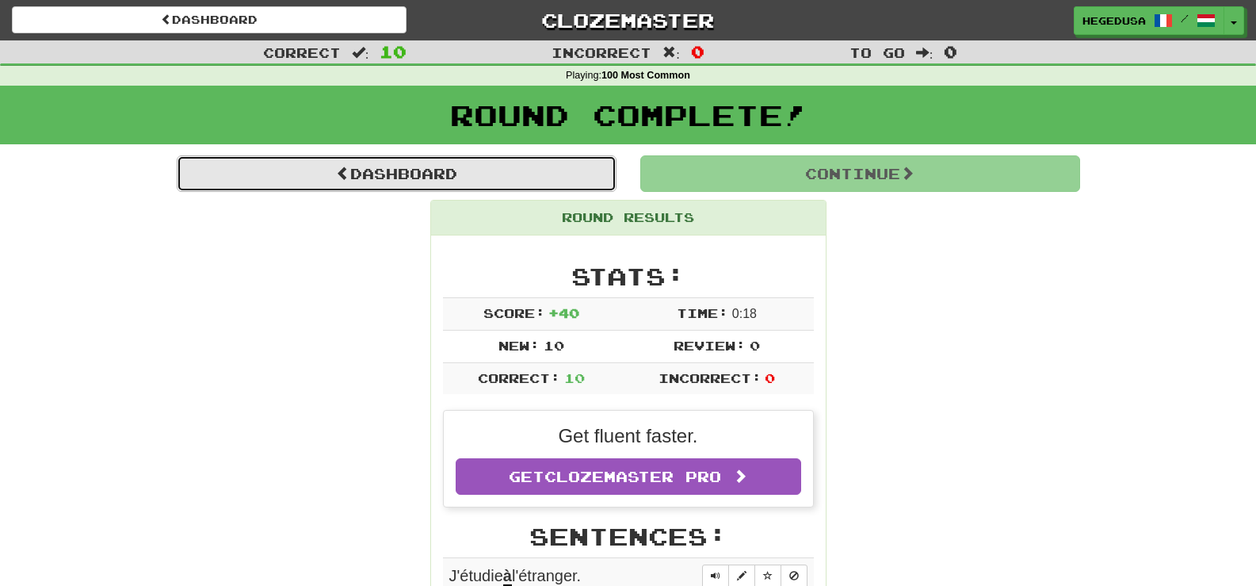
click at [510, 174] on link "Dashboard" at bounding box center [397, 173] width 440 height 36
